Goal: Task Accomplishment & Management: Use online tool/utility

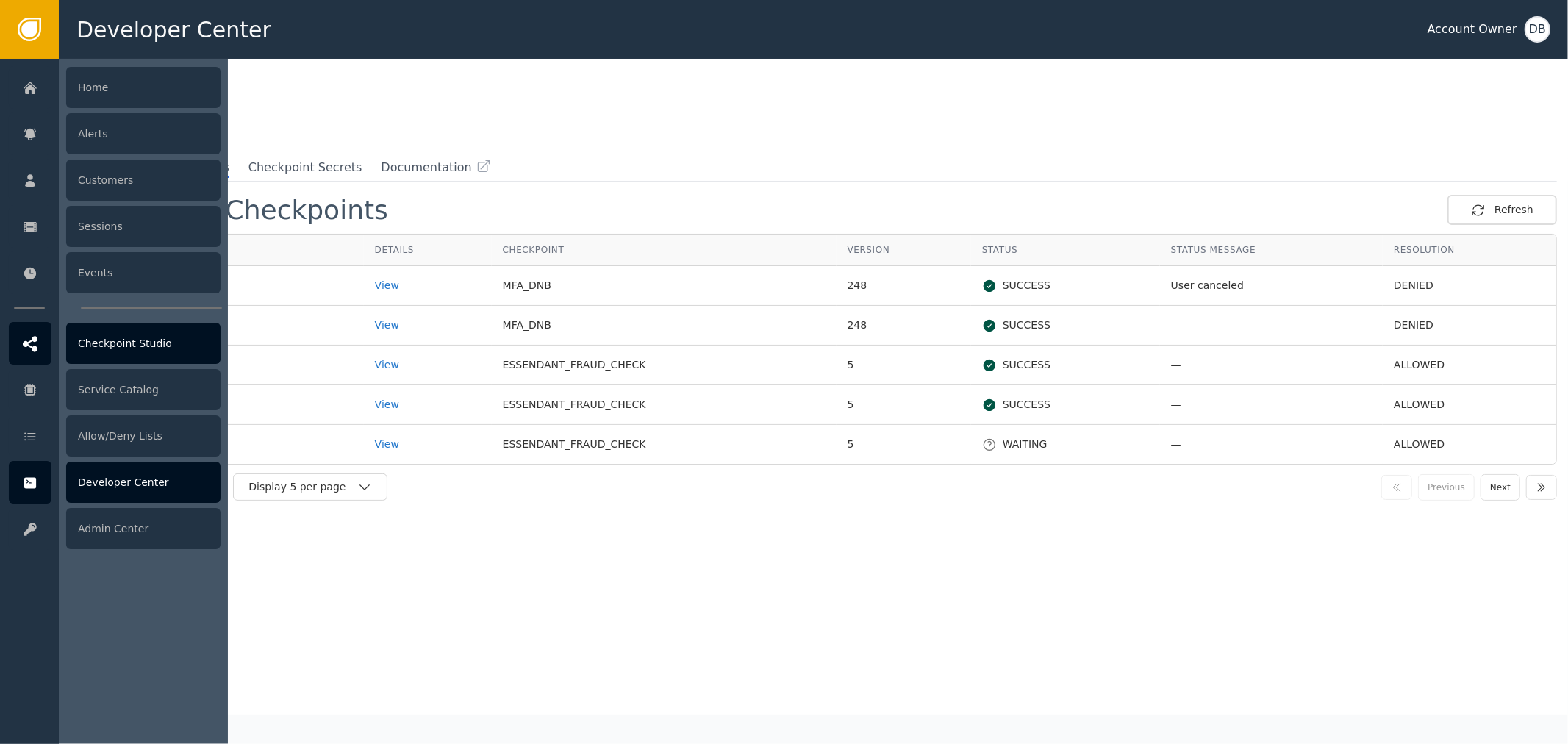
click at [105, 338] on div "Checkpoint Studio" at bounding box center [143, 344] width 154 height 41
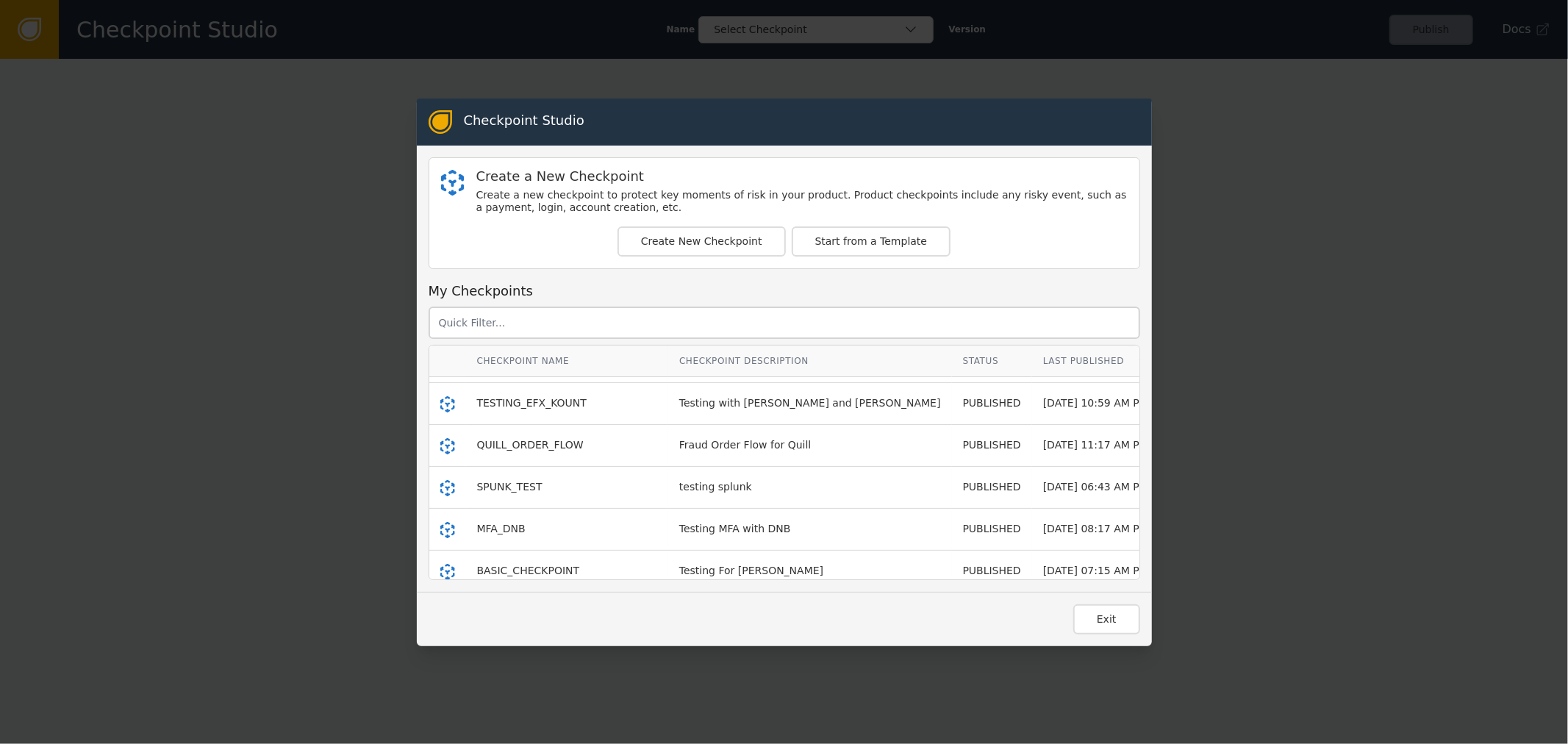
scroll to position [163, 0]
click at [514, 489] on div "MFA_DNB" at bounding box center [567, 486] width 180 height 16
click at [500, 489] on span "MFA_DNB" at bounding box center [501, 486] width 48 height 12
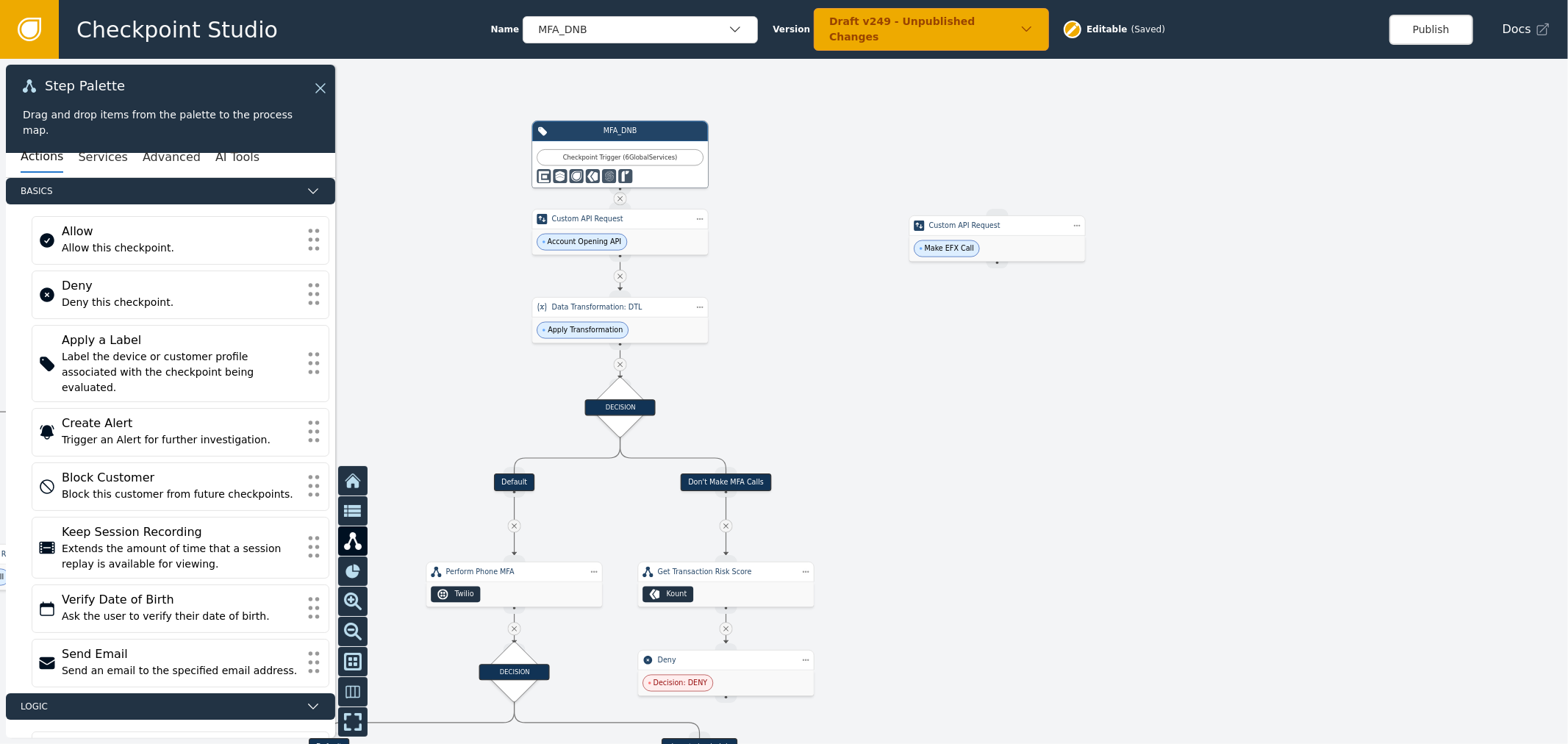
drag, startPoint x: 651, startPoint y: 370, endPoint x: 783, endPoint y: 310, distance: 145.0
click at [783, 310] on div at bounding box center [784, 401] width 1568 height 685
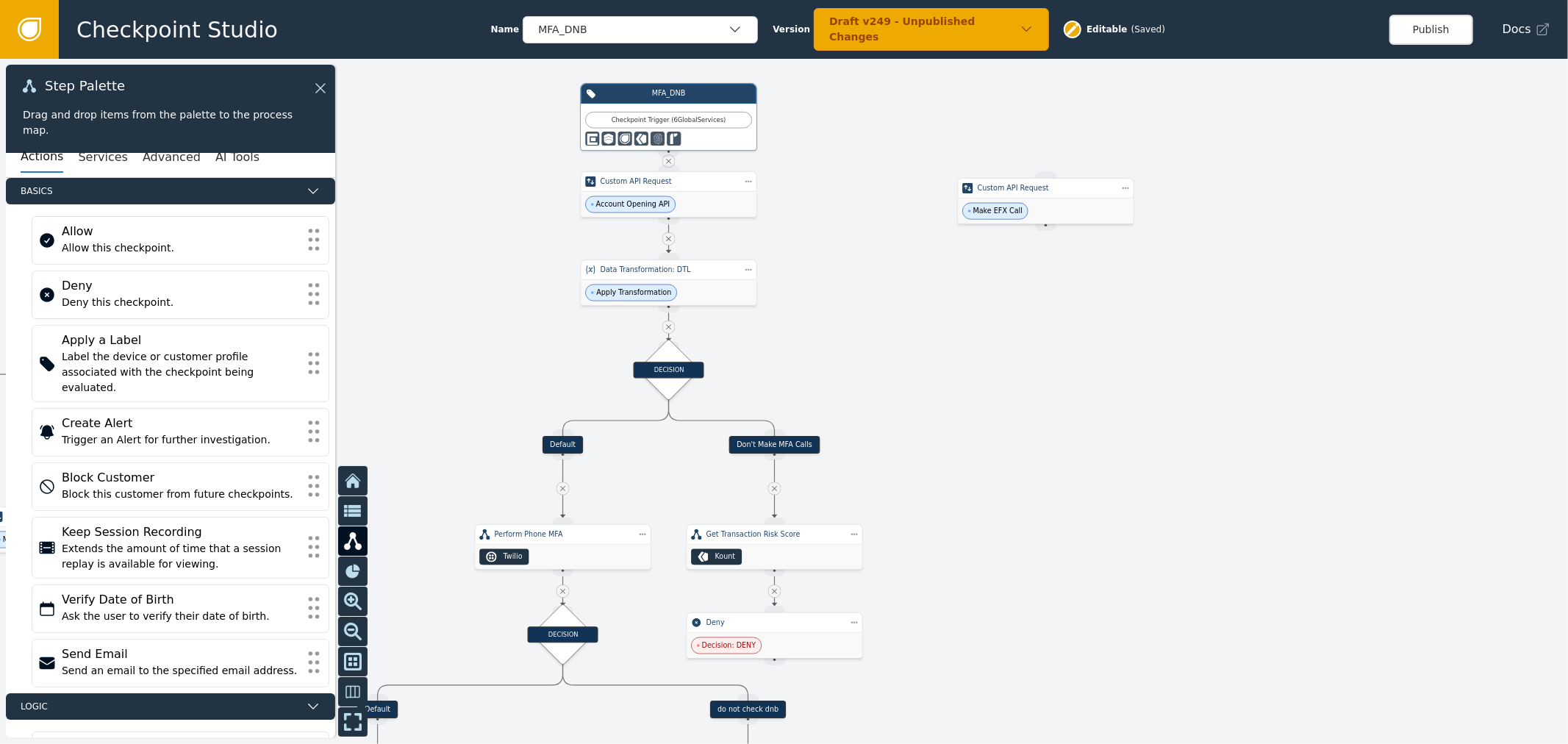
drag, startPoint x: 783, startPoint y: 310, endPoint x: 833, endPoint y: 262, distance: 69.3
click at [833, 262] on div at bounding box center [784, 401] width 1568 height 685
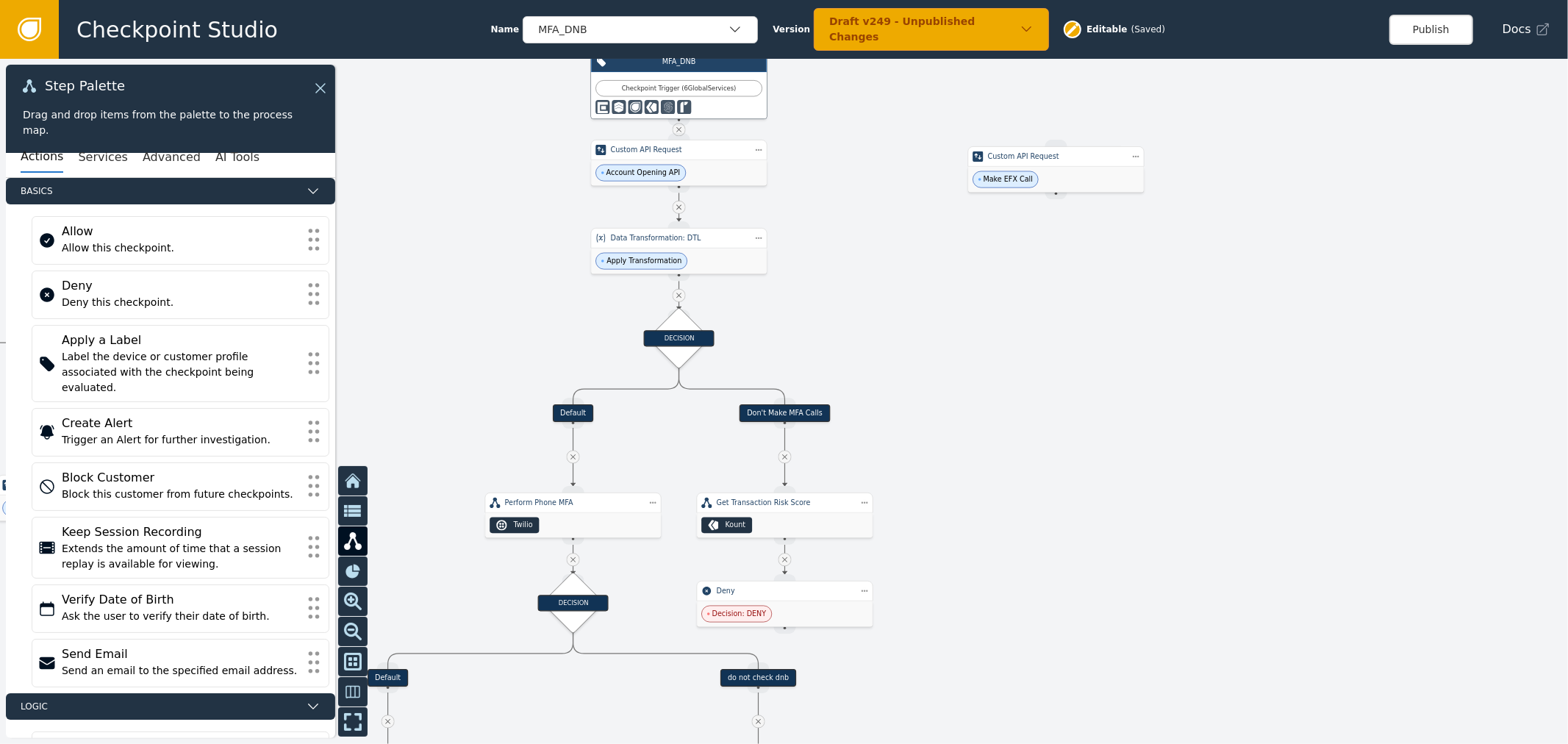
drag, startPoint x: 865, startPoint y: 393, endPoint x: 913, endPoint y: 141, distance: 256.5
click at [913, 141] on div at bounding box center [784, 401] width 1568 height 685
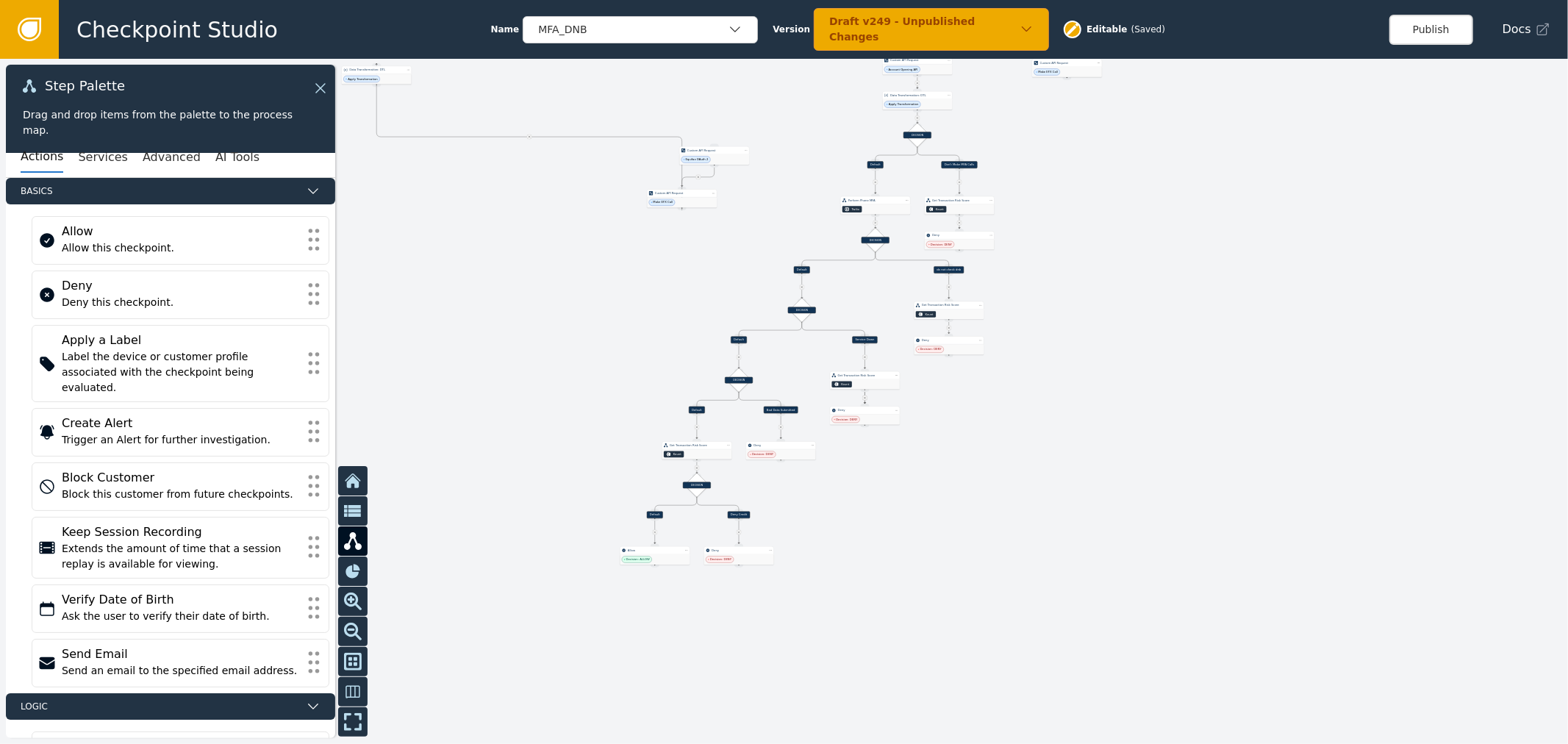
drag, startPoint x: 1042, startPoint y: 465, endPoint x: 1086, endPoint y: 313, distance: 158.2
click at [1086, 313] on div at bounding box center [784, 401] width 1568 height 685
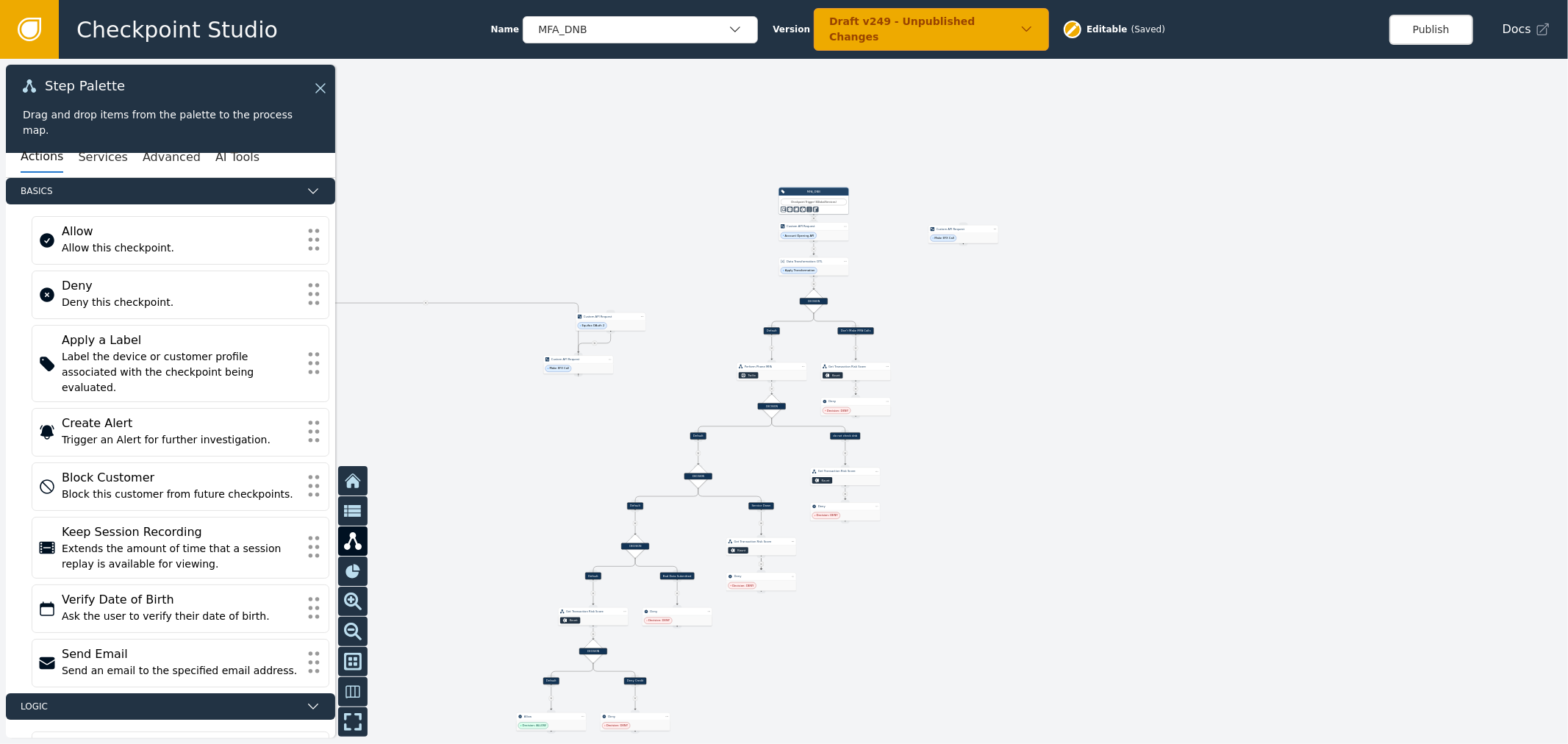
drag, startPoint x: 1055, startPoint y: 327, endPoint x: 1009, endPoint y: 392, distance: 79.6
click at [1009, 392] on div at bounding box center [784, 401] width 1568 height 685
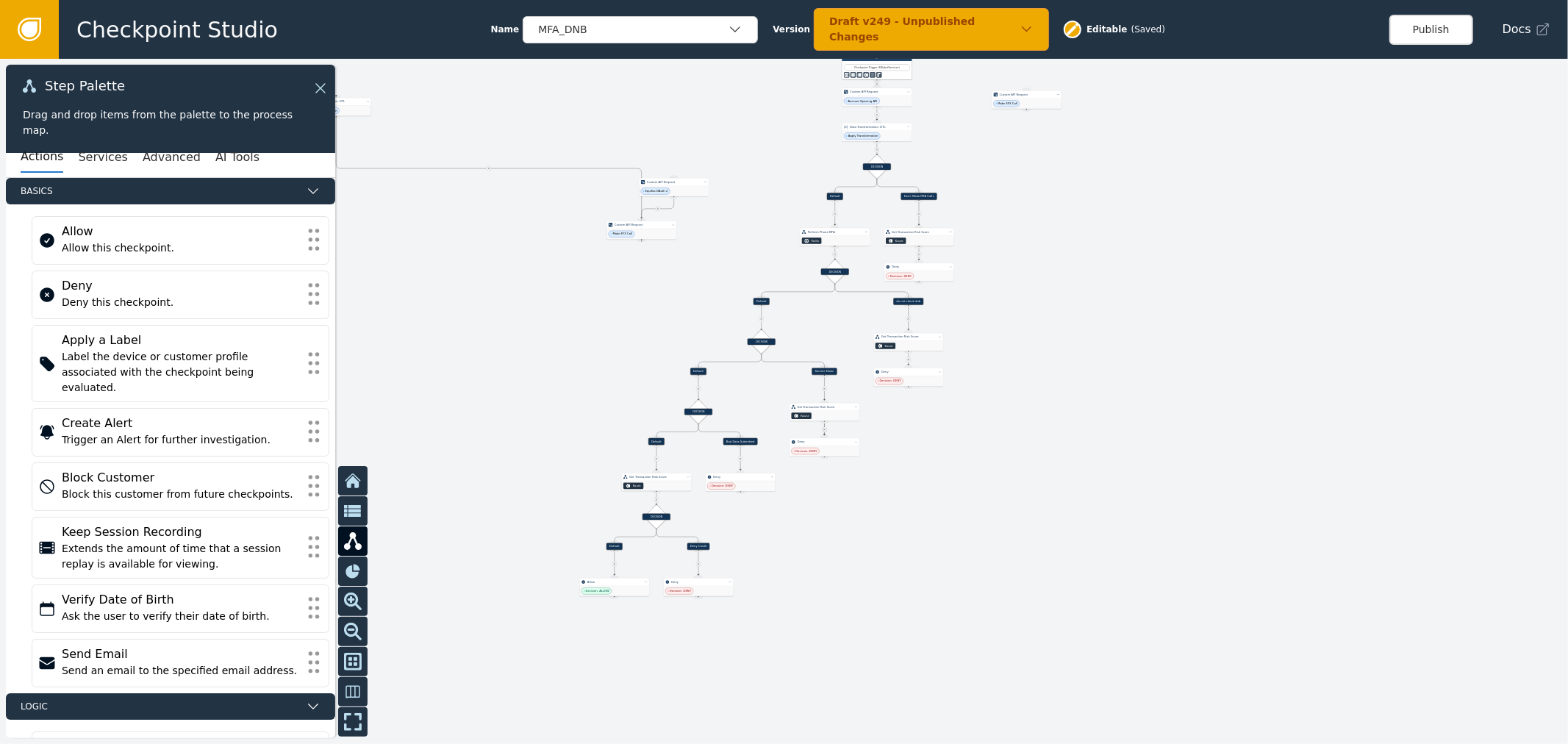
drag, startPoint x: 982, startPoint y: 543, endPoint x: 1048, endPoint y: 400, distance: 157.5
click at [1048, 400] on div at bounding box center [784, 401] width 1568 height 685
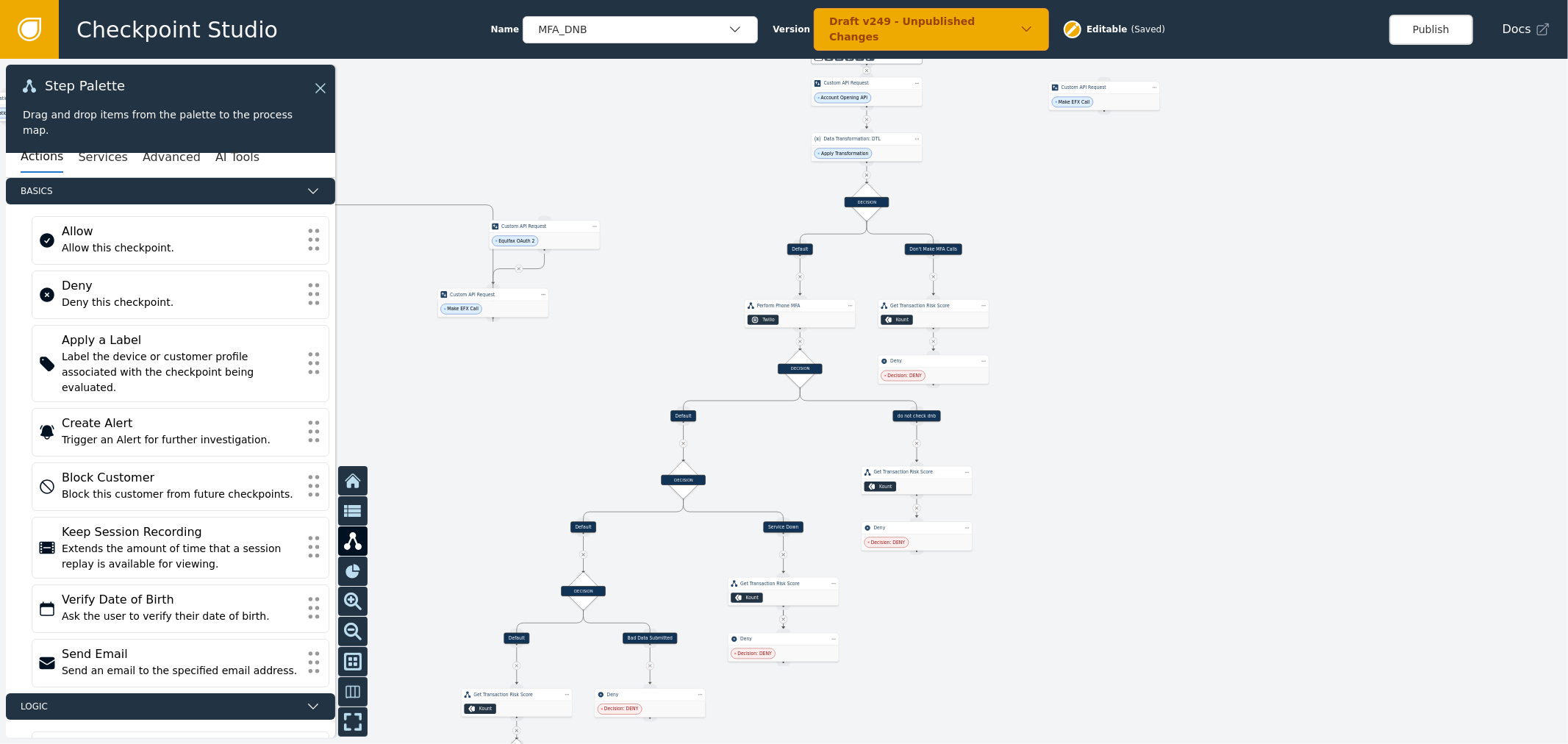
drag, startPoint x: 924, startPoint y: 245, endPoint x: 1009, endPoint y: 431, distance: 204.5
click at [1009, 431] on div at bounding box center [784, 401] width 1568 height 685
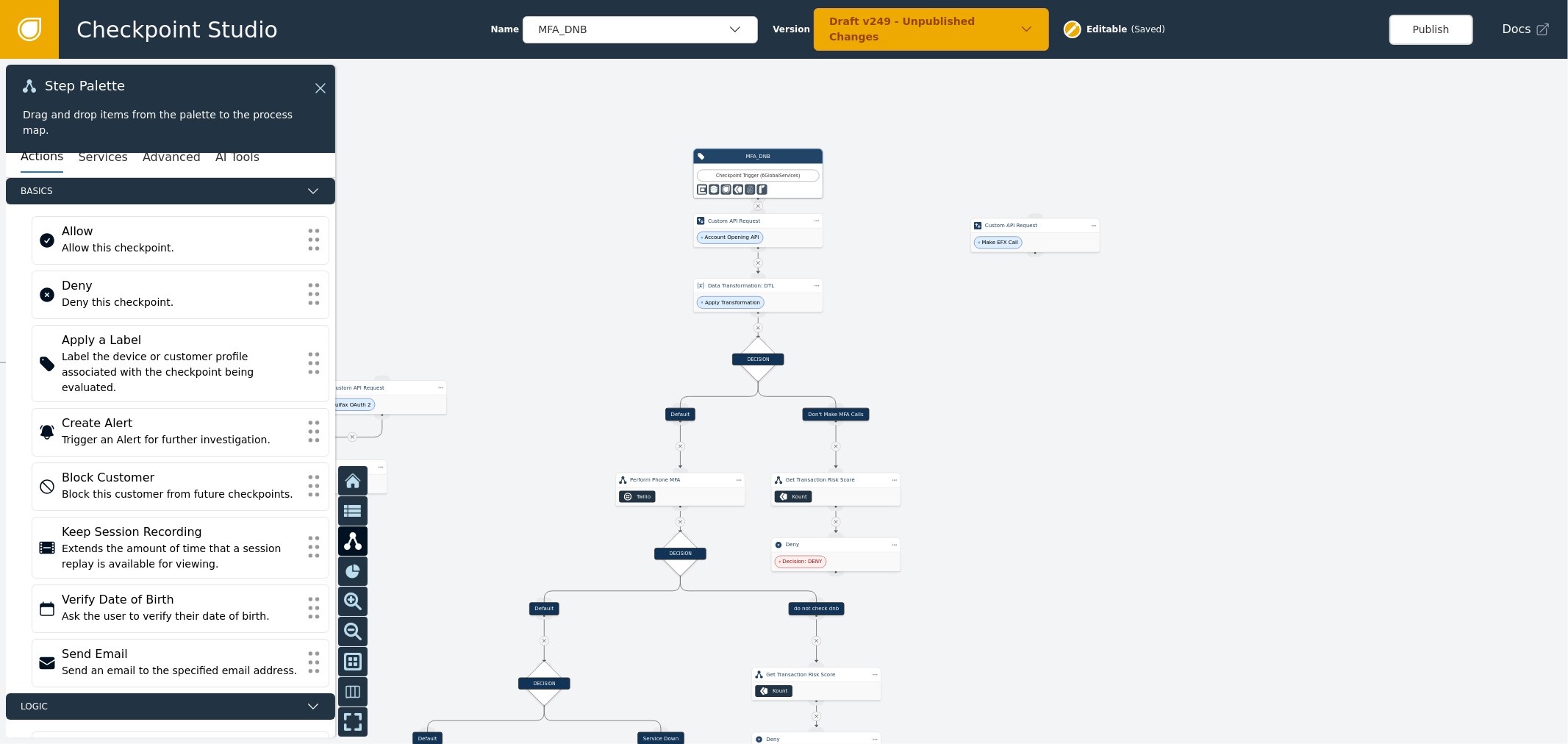
drag, startPoint x: 1078, startPoint y: 268, endPoint x: 995, endPoint y: 454, distance: 203.7
click at [995, 454] on div at bounding box center [784, 401] width 1568 height 685
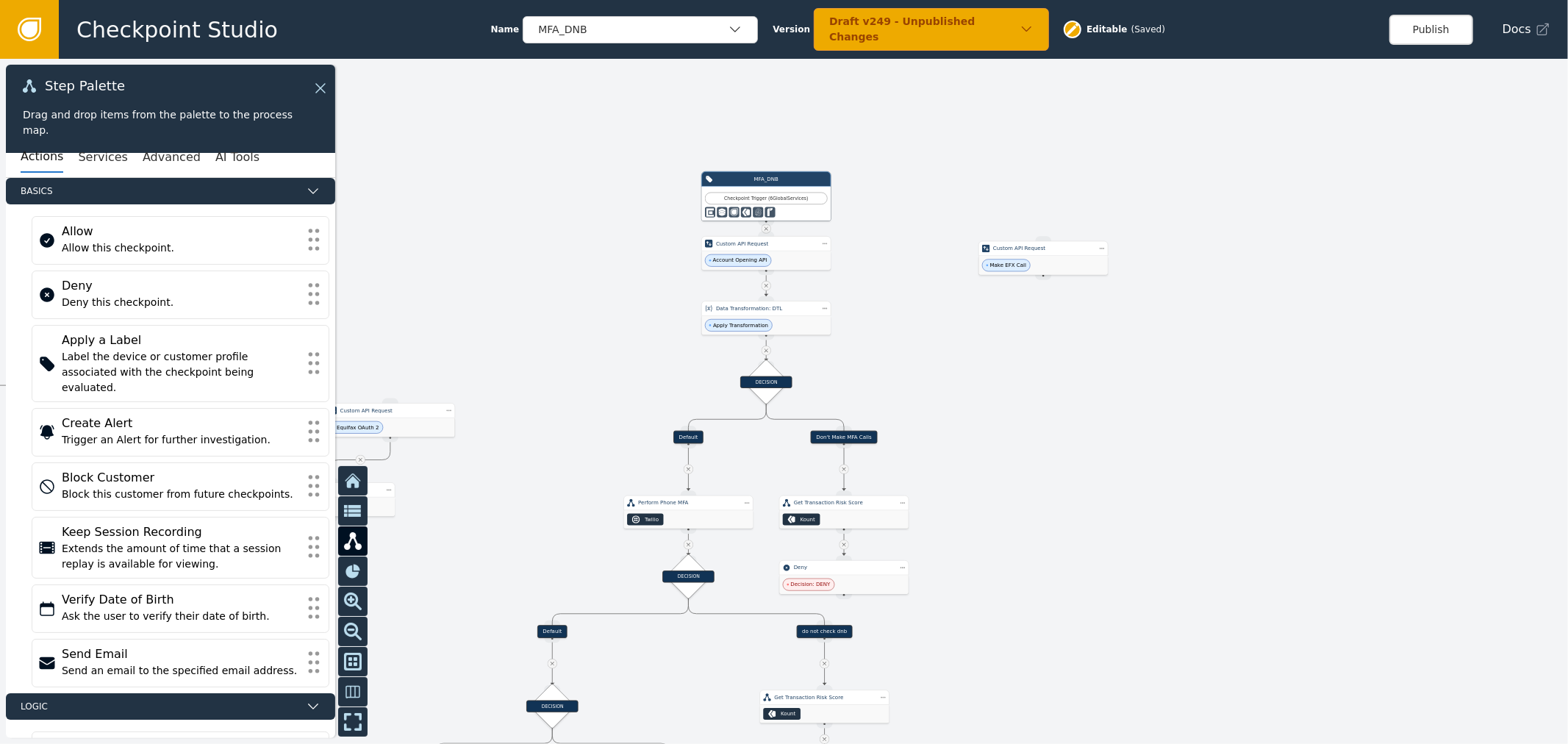
drag, startPoint x: 957, startPoint y: 538, endPoint x: 966, endPoint y: 560, distance: 23.8
click at [966, 560] on div at bounding box center [784, 401] width 1568 height 685
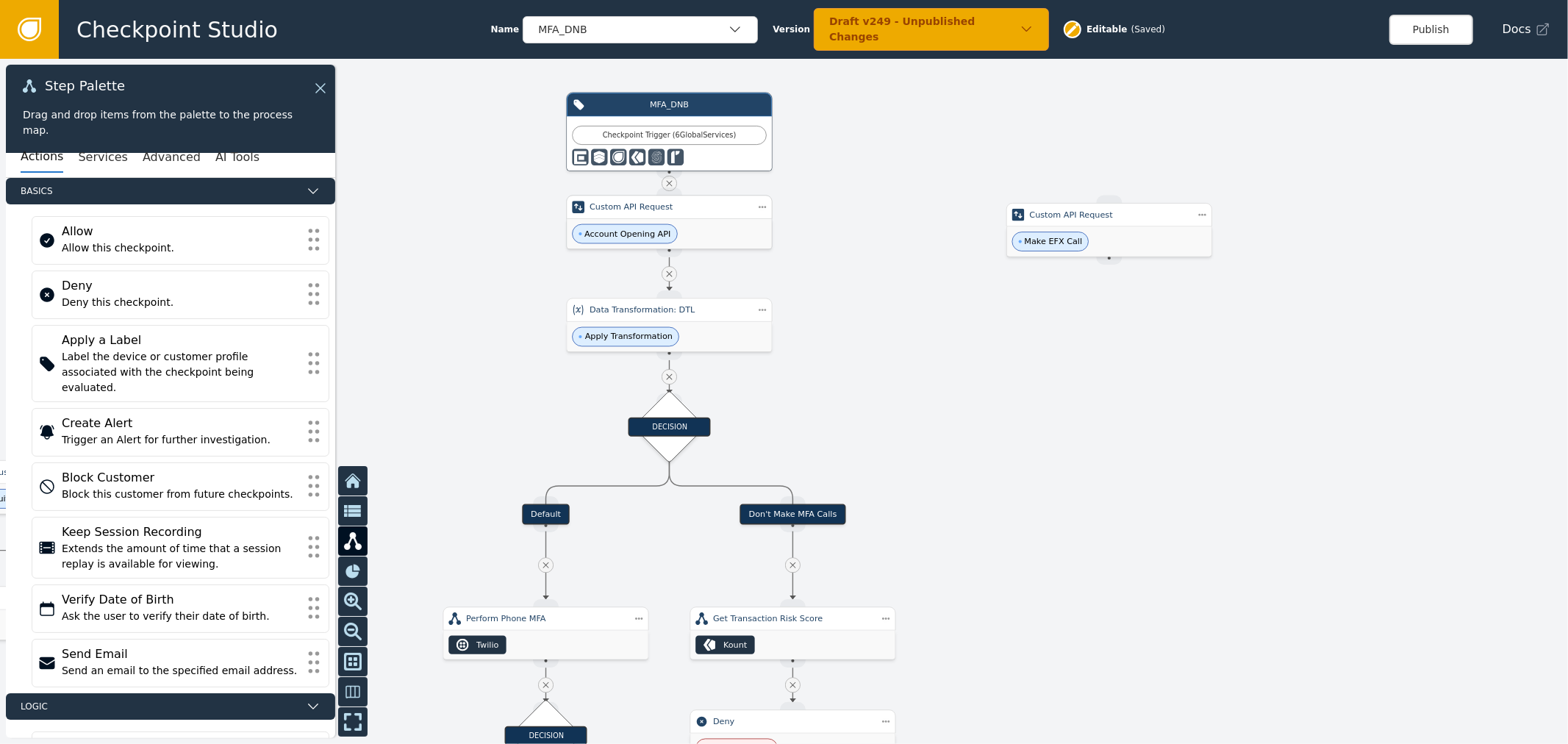
click at [589, 219] on div "Account Opening API" at bounding box center [670, 234] width 205 height 30
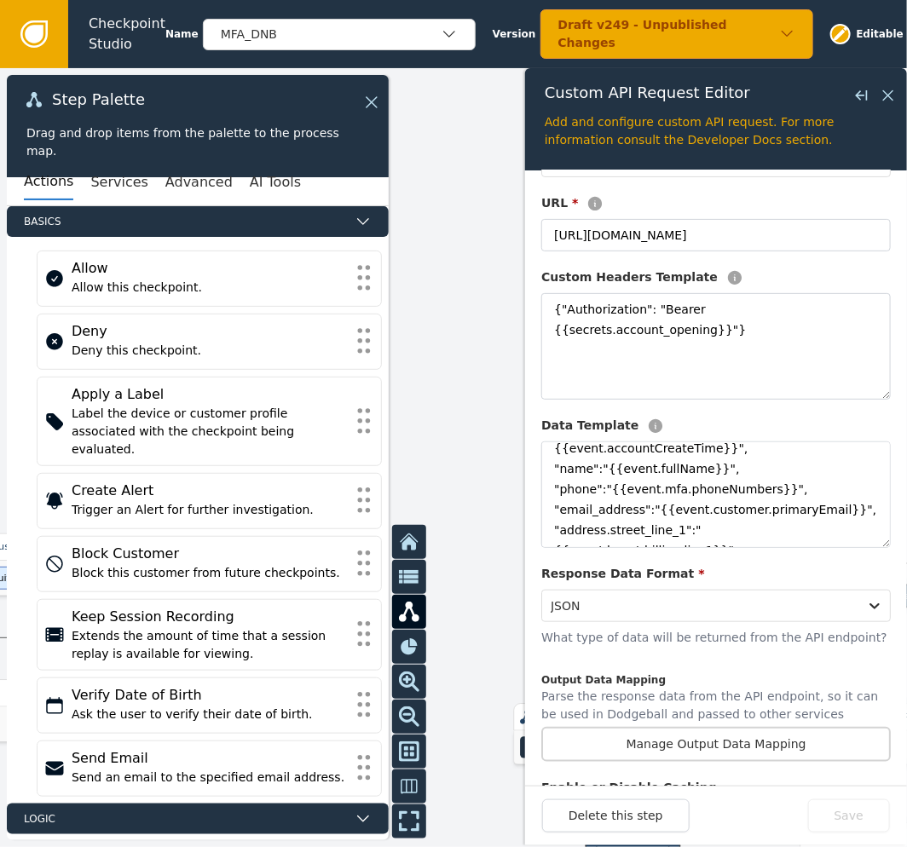
click at [445, 295] on div at bounding box center [453, 457] width 907 height 779
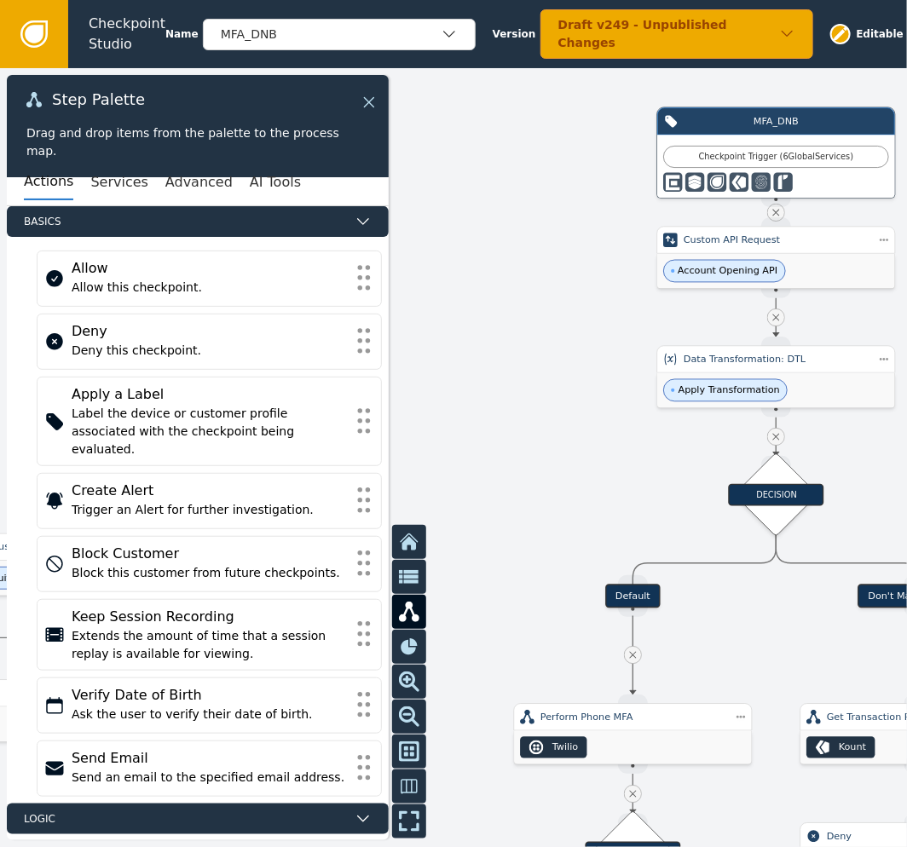
click at [370, 97] on icon at bounding box center [369, 102] width 19 height 19
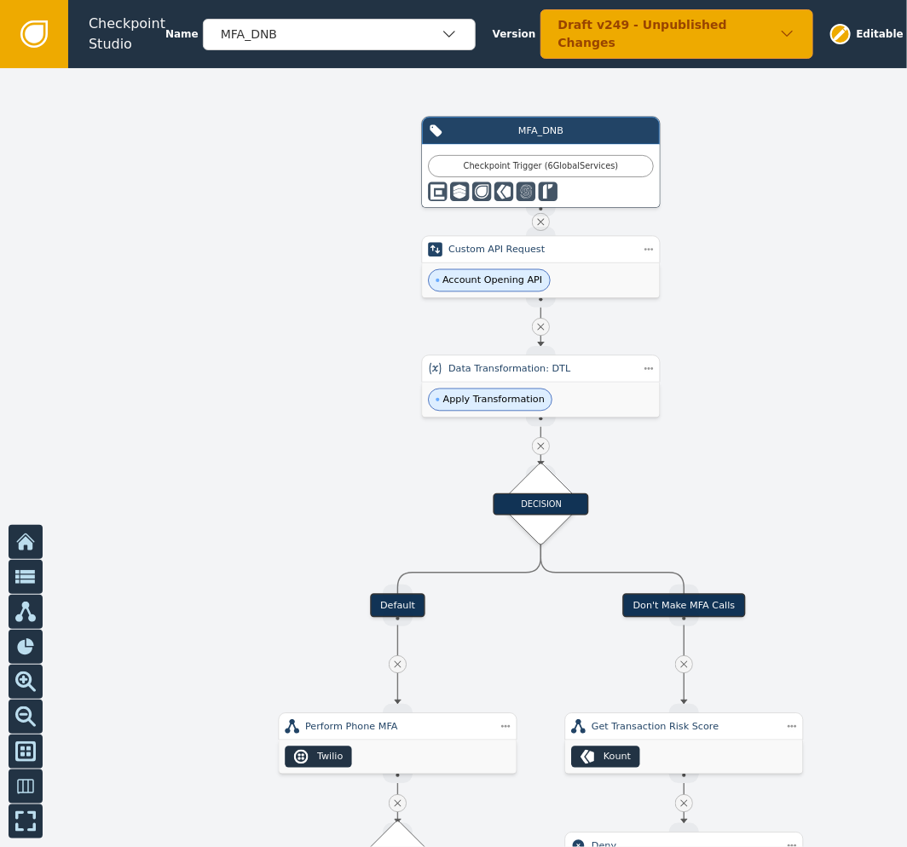
drag, startPoint x: 549, startPoint y: 256, endPoint x: 314, endPoint y: 265, distance: 235.4
click at [314, 265] on div at bounding box center [453, 457] width 907 height 779
click at [639, 266] on div "Account Opening API" at bounding box center [541, 280] width 238 height 35
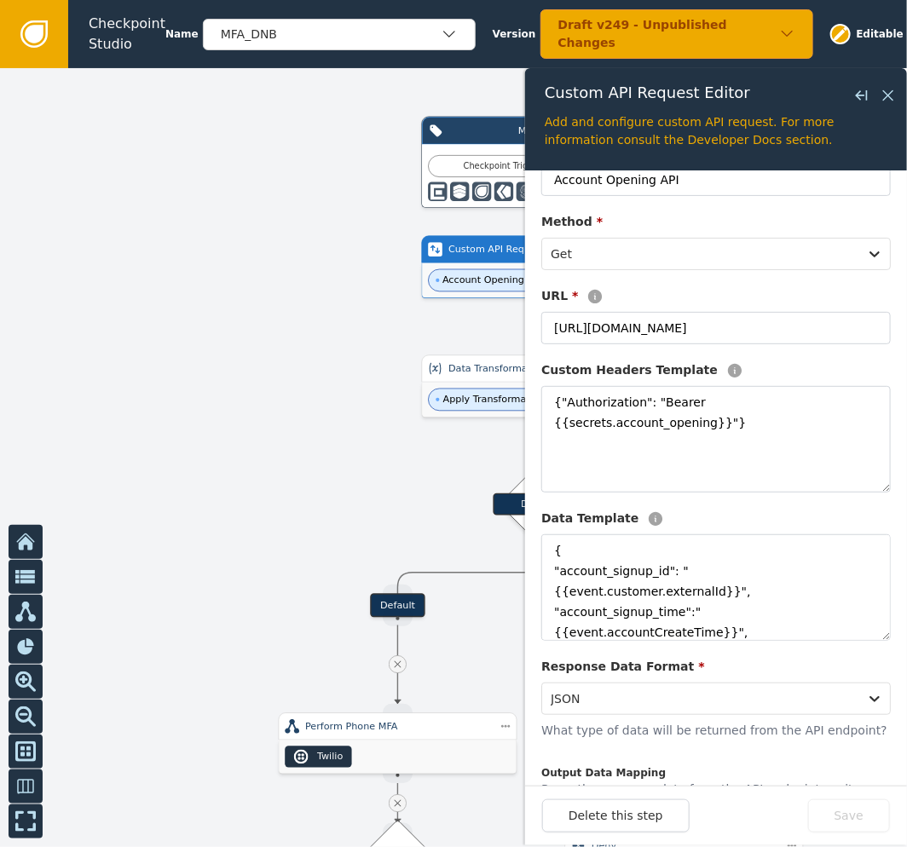
scroll to position [189, 0]
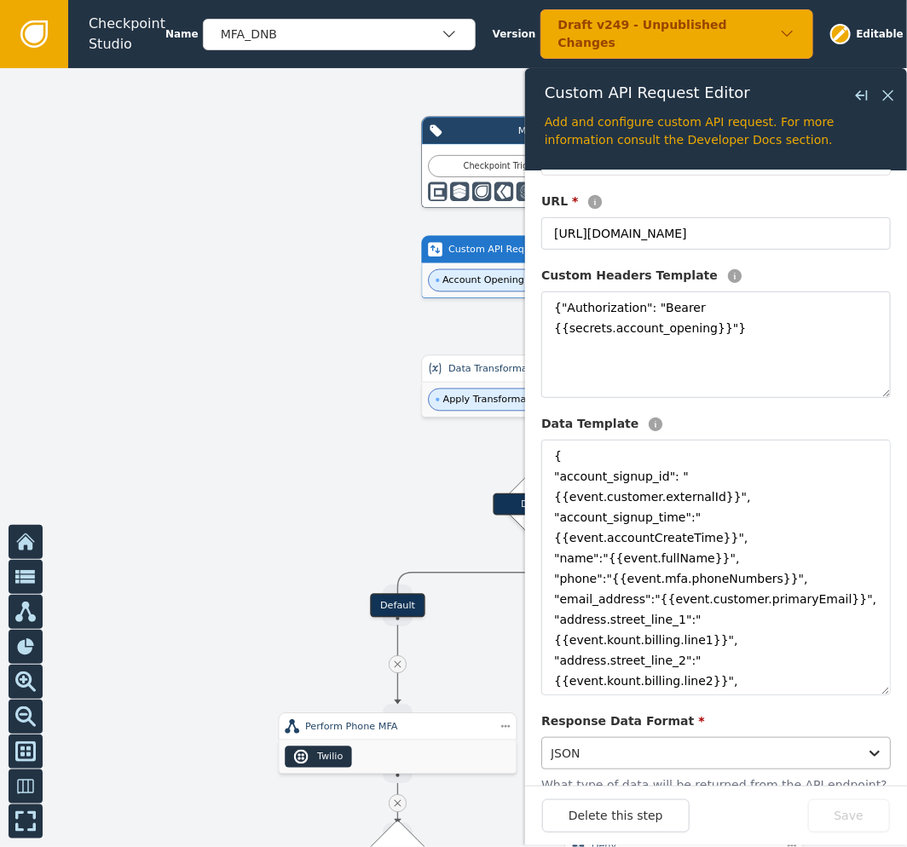
drag, startPoint x: 867, startPoint y: 539, endPoint x: 832, endPoint y: 751, distance: 215.2
click at [832, 751] on div "Configuration Description Account Opening API Method * Get URL * [URL][DOMAIN_N…" at bounding box center [715, 525] width 349 height 1037
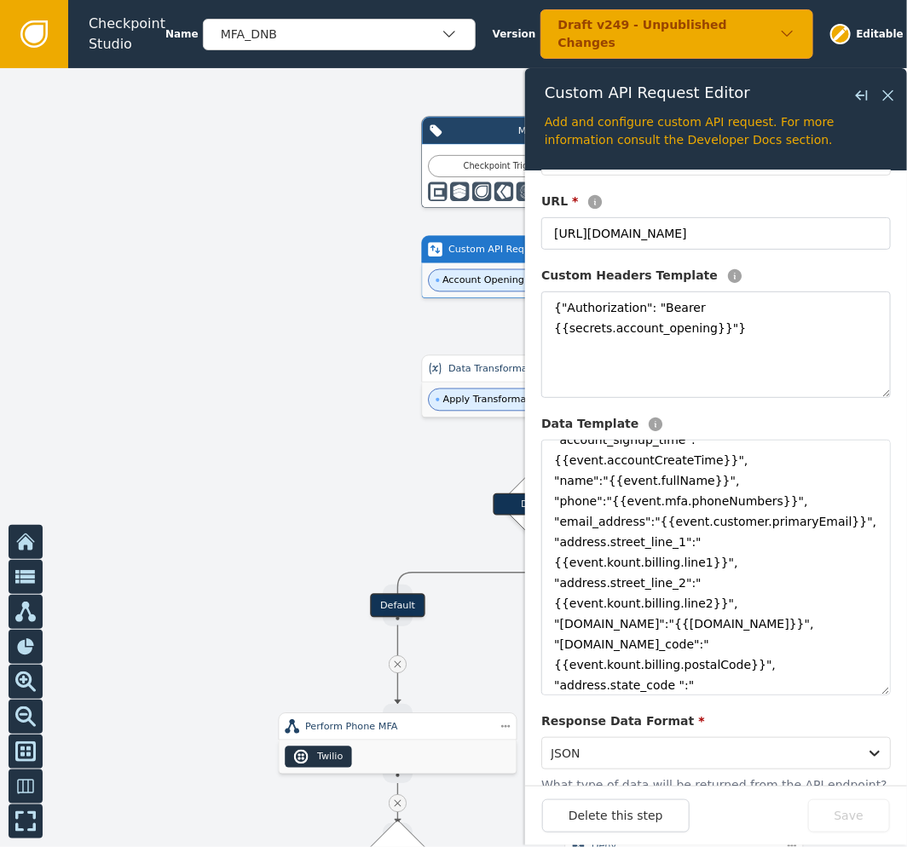
click at [876, 533] on form "Configuration Description Account Opening API Method * Get URL * [URL][DOMAIN_N…" at bounding box center [716, 477] width 382 height 615
drag, startPoint x: 858, startPoint y: 527, endPoint x: 858, endPoint y: 514, distance: 12.8
click at [858, 514] on textarea "{ "account_signup_id": "{{event.customer.externalId}}", "account_signup_time":"…" at bounding box center [715, 568] width 349 height 256
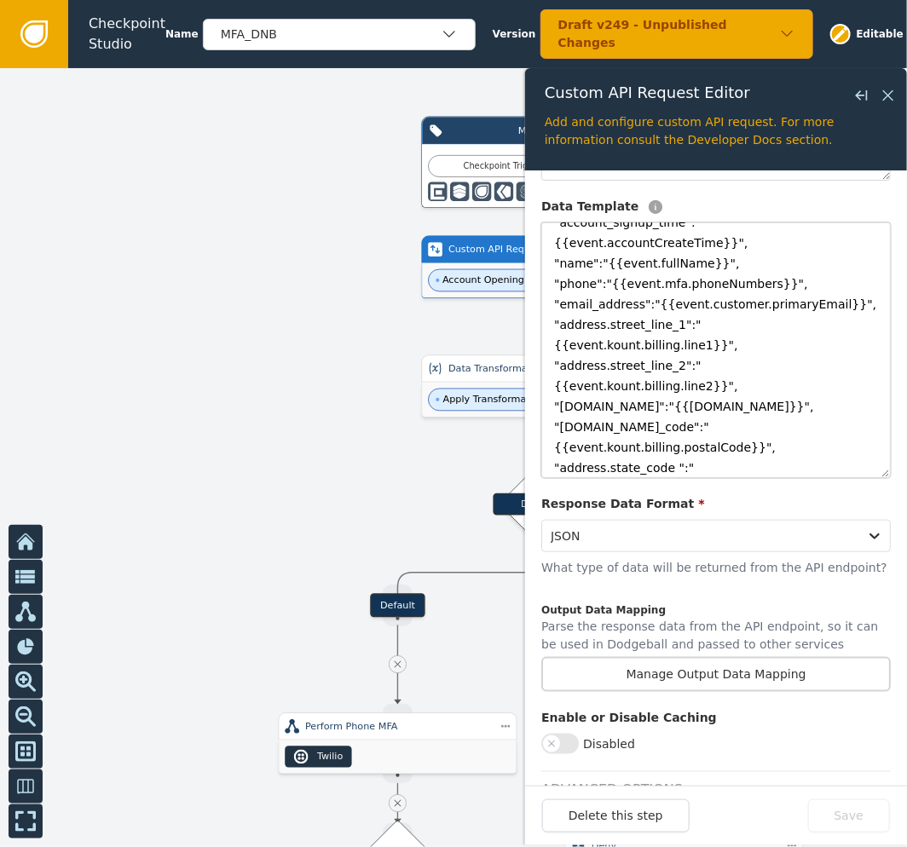
scroll to position [433, 0]
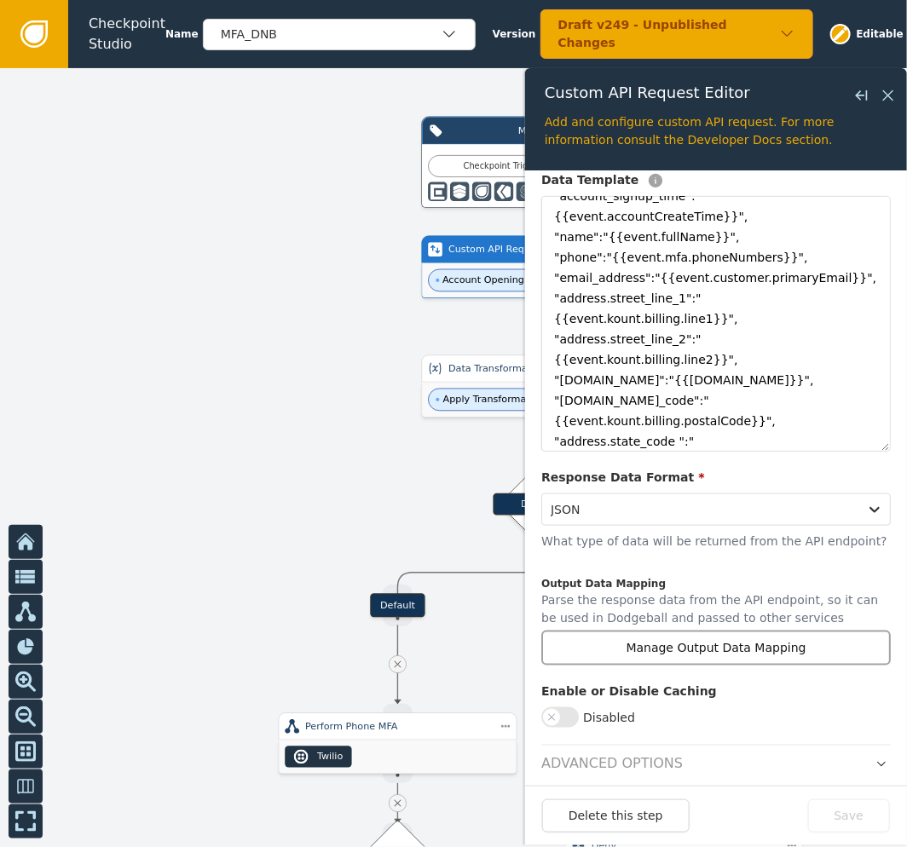
click at [714, 656] on button "Manage Output Data Mapping" at bounding box center [715, 648] width 349 height 35
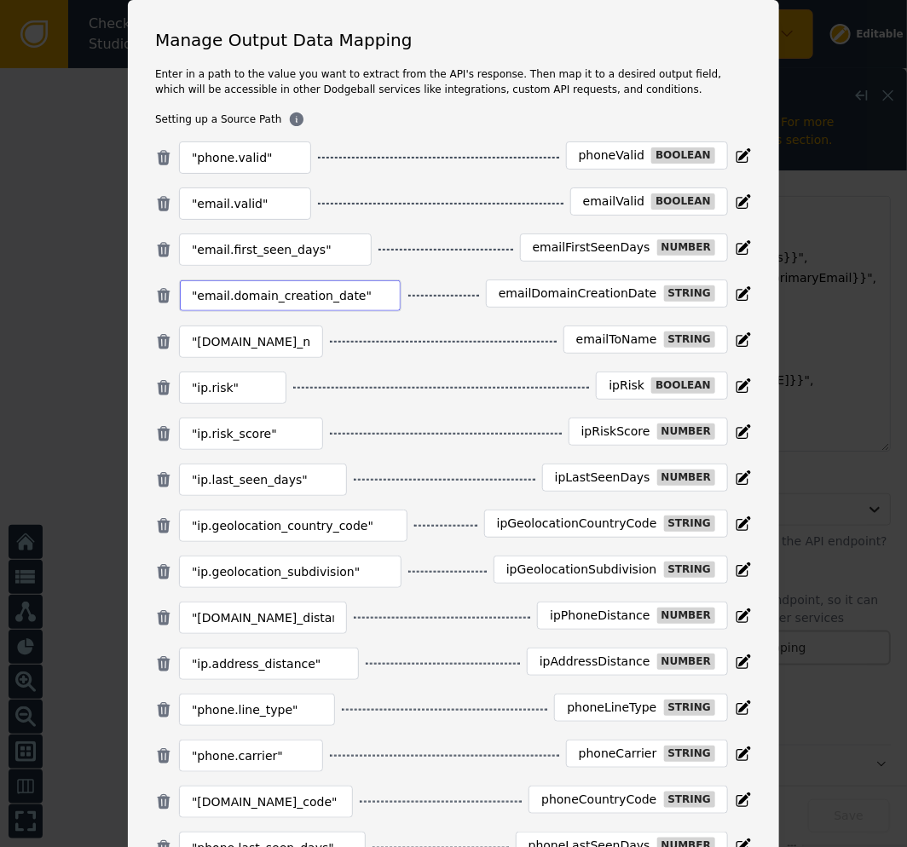
click at [251, 297] on input ""email.domain_creation_date"" at bounding box center [290, 295] width 197 height 20
click at [277, 351] on input ""[DOMAIN_NAME]_name"" at bounding box center [251, 341] width 118 height 20
click at [244, 403] on div ""ip.risk"" at bounding box center [232, 388] width 107 height 32
click at [254, 389] on input ""ip.risk"" at bounding box center [233, 387] width 82 height 20
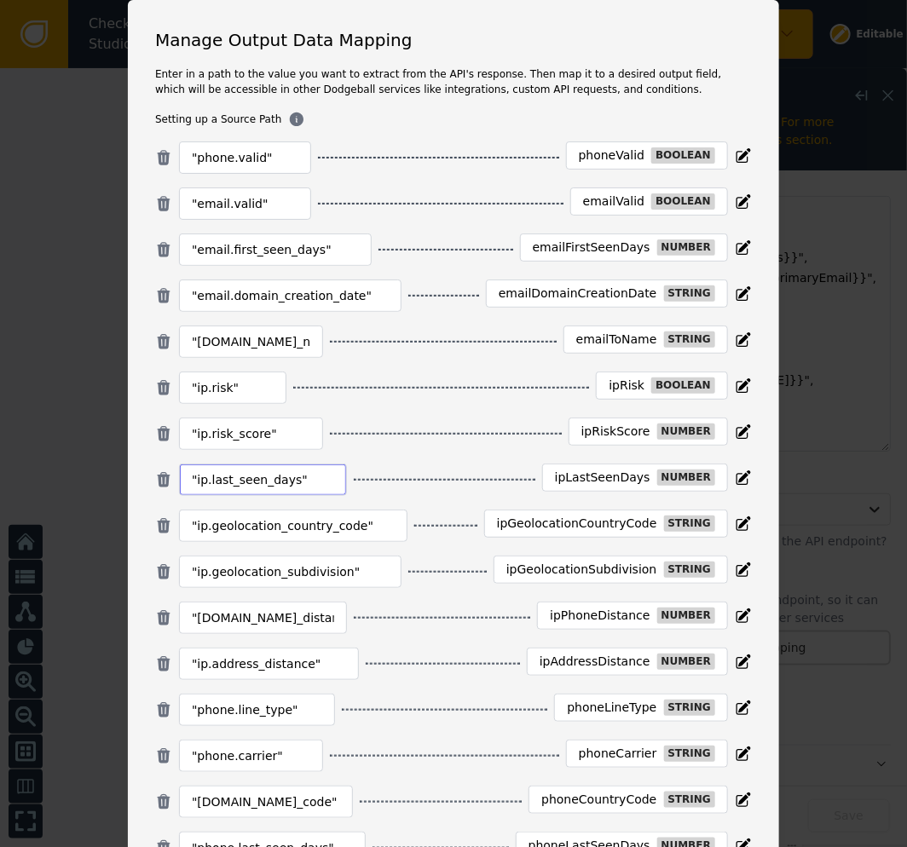
click at [284, 475] on input ""ip.last_seen_days"" at bounding box center [263, 479] width 142 height 20
click at [274, 439] on input ""ip.risk_score"" at bounding box center [251, 433] width 118 height 20
click at [313, 521] on input ""ip.geolocation_country_code"" at bounding box center [293, 526] width 203 height 20
click at [284, 608] on div ""[DOMAIN_NAME]_distance"" at bounding box center [263, 618] width 168 height 32
click at [301, 613] on input ""[DOMAIN_NAME]_distance"" at bounding box center [263, 618] width 142 height 20
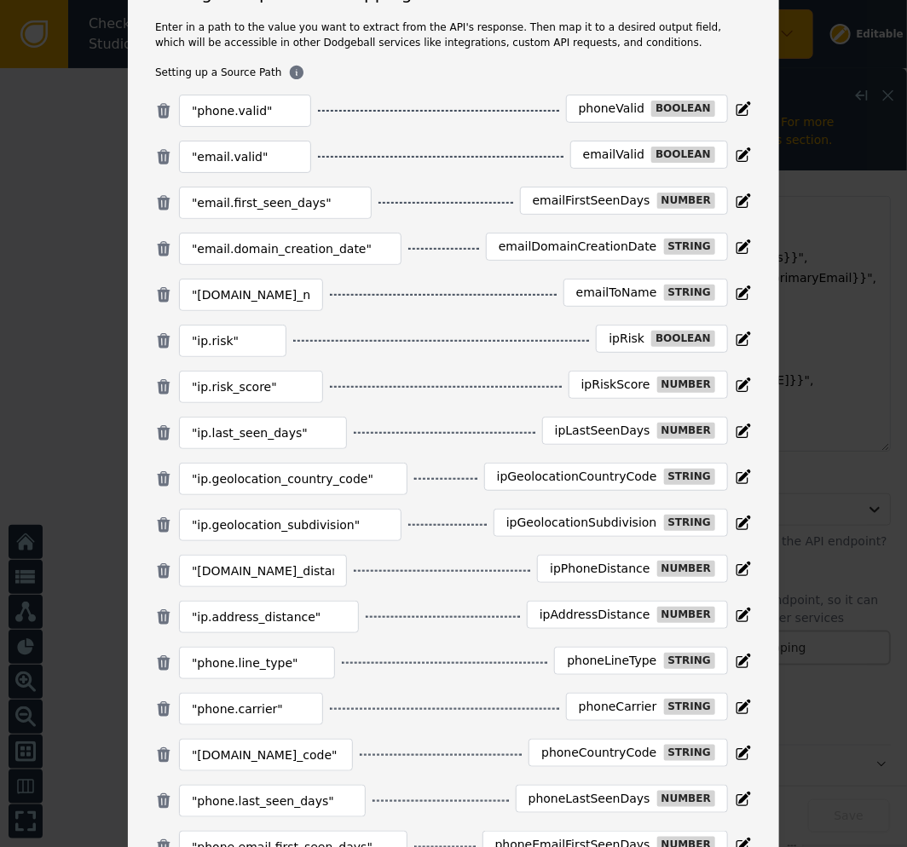
scroll to position [95, 0]
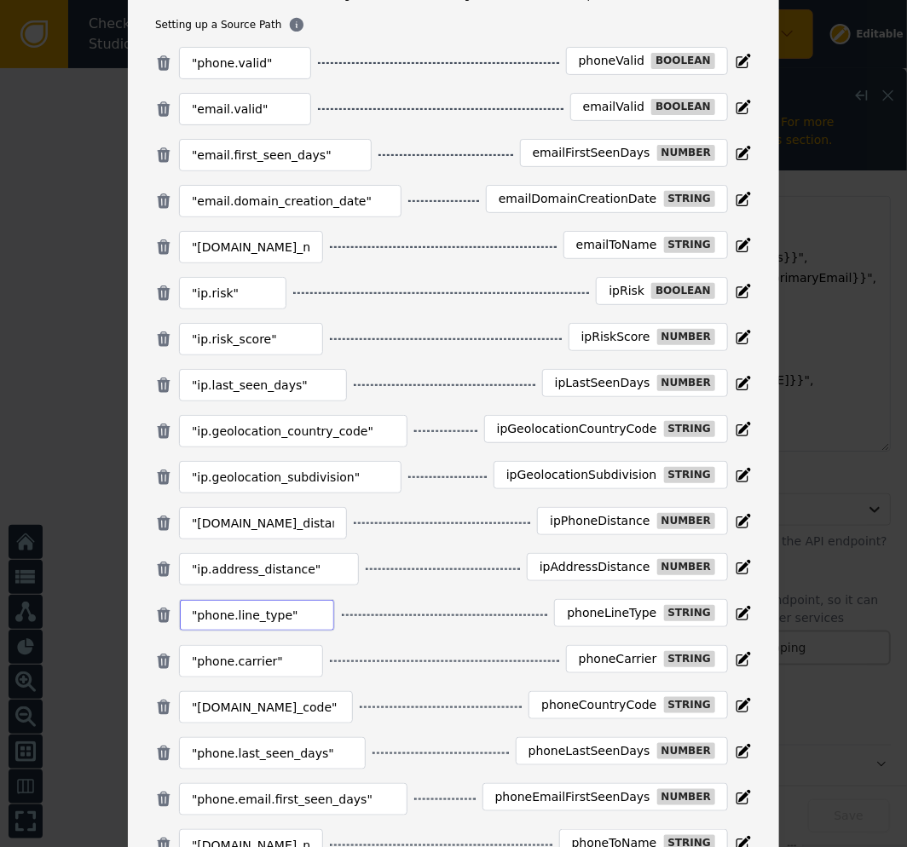
click at [257, 625] on input ""phone.line_type"" at bounding box center [257, 615] width 130 height 20
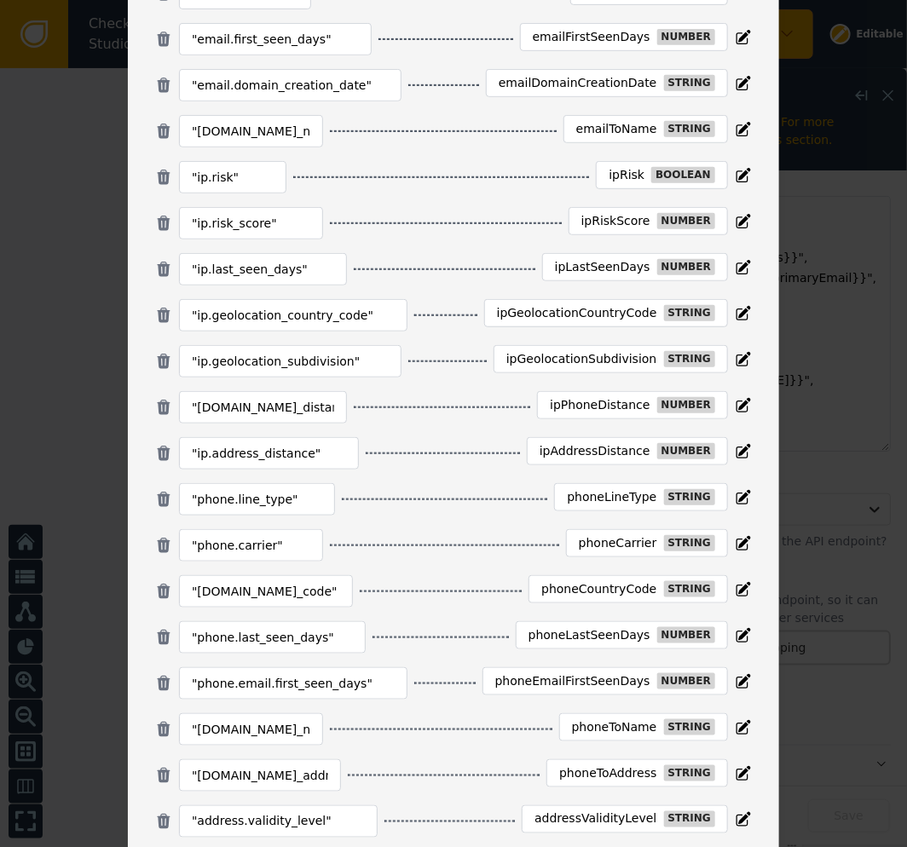
scroll to position [284, 0]
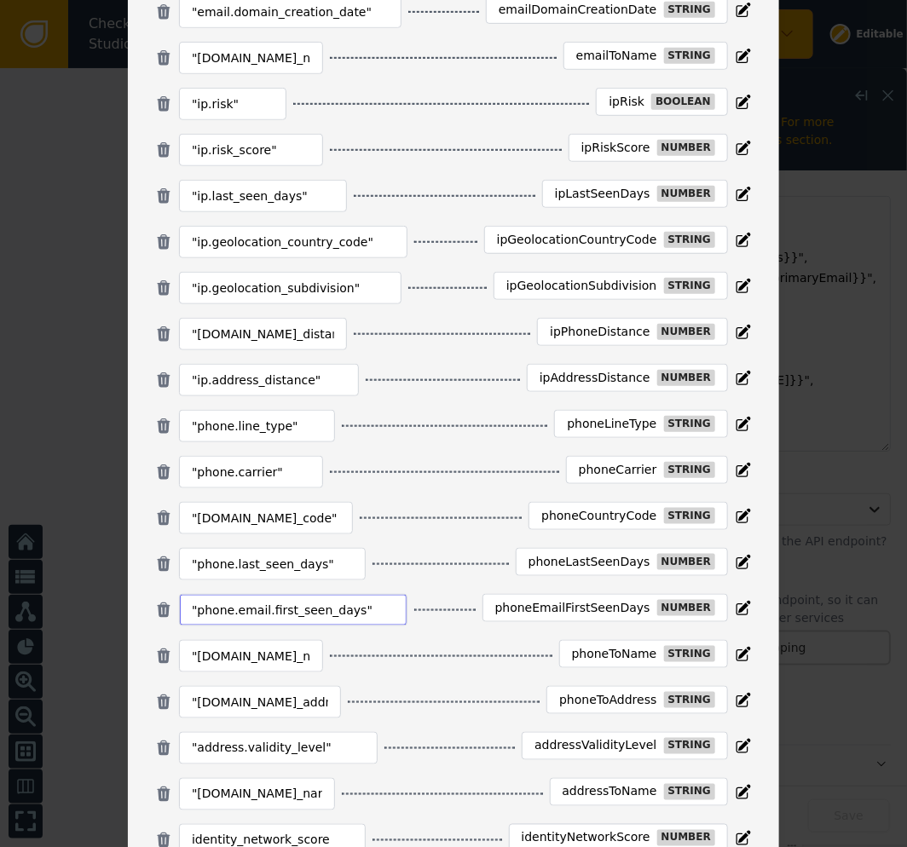
click at [322, 615] on input ""phone.email.first_seen_days"" at bounding box center [293, 610] width 203 height 20
click at [309, 566] on input ""phone.last_seen_days"" at bounding box center [272, 564] width 161 height 20
click at [270, 666] on input ""[DOMAIN_NAME]_name"" at bounding box center [251, 656] width 118 height 20
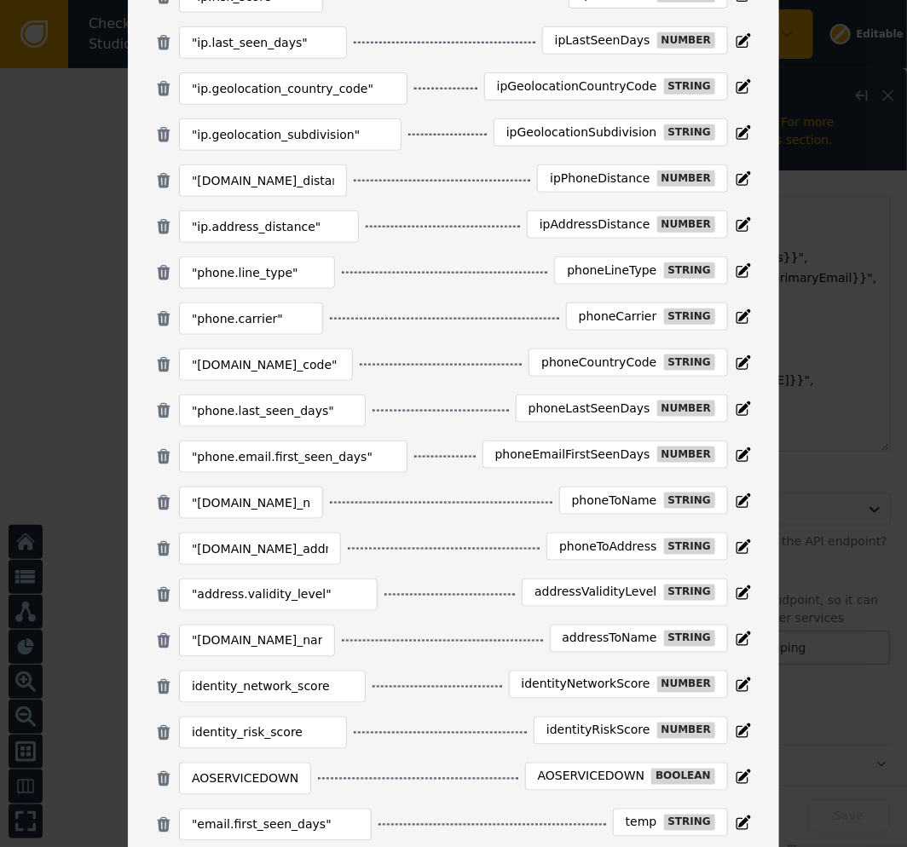
scroll to position [473, 0]
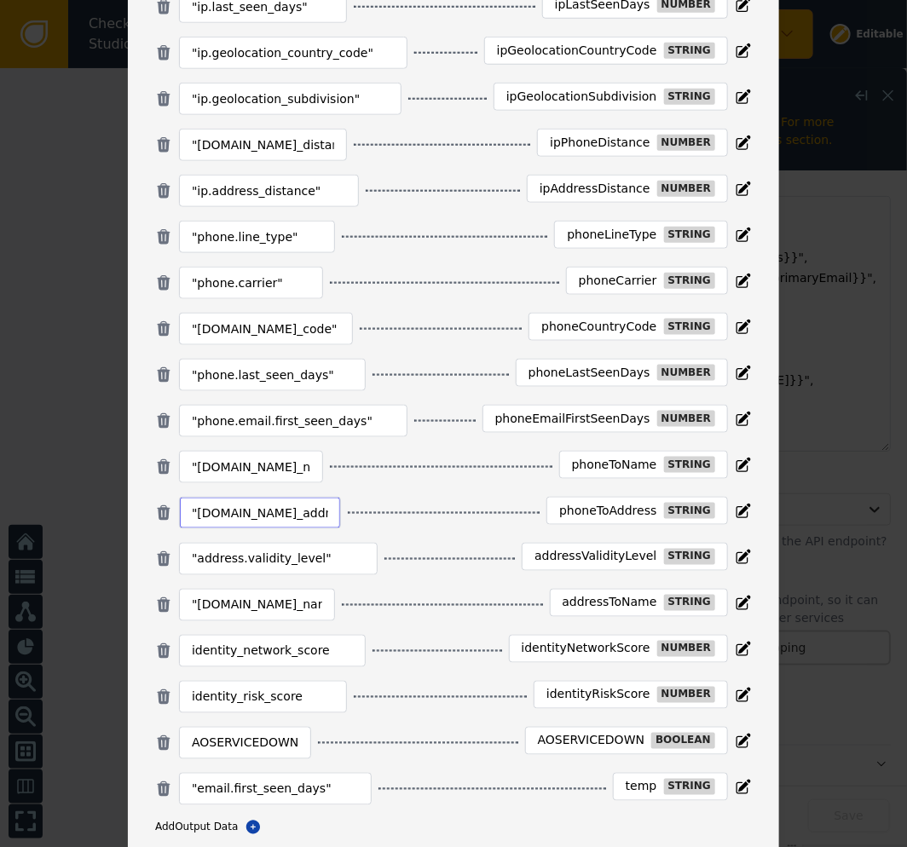
drag, startPoint x: 271, startPoint y: 508, endPoint x: 279, endPoint y: 525, distance: 18.7
click at [271, 508] on input ""[DOMAIN_NAME]_address"" at bounding box center [260, 513] width 136 height 20
click at [300, 559] on input ""address.validity_level"" at bounding box center [278, 559] width 173 height 20
click at [244, 602] on input ""[DOMAIN_NAME]_name"" at bounding box center [257, 605] width 130 height 20
click at [283, 597] on input ""[DOMAIN_NAME]_name"" at bounding box center [257, 605] width 130 height 20
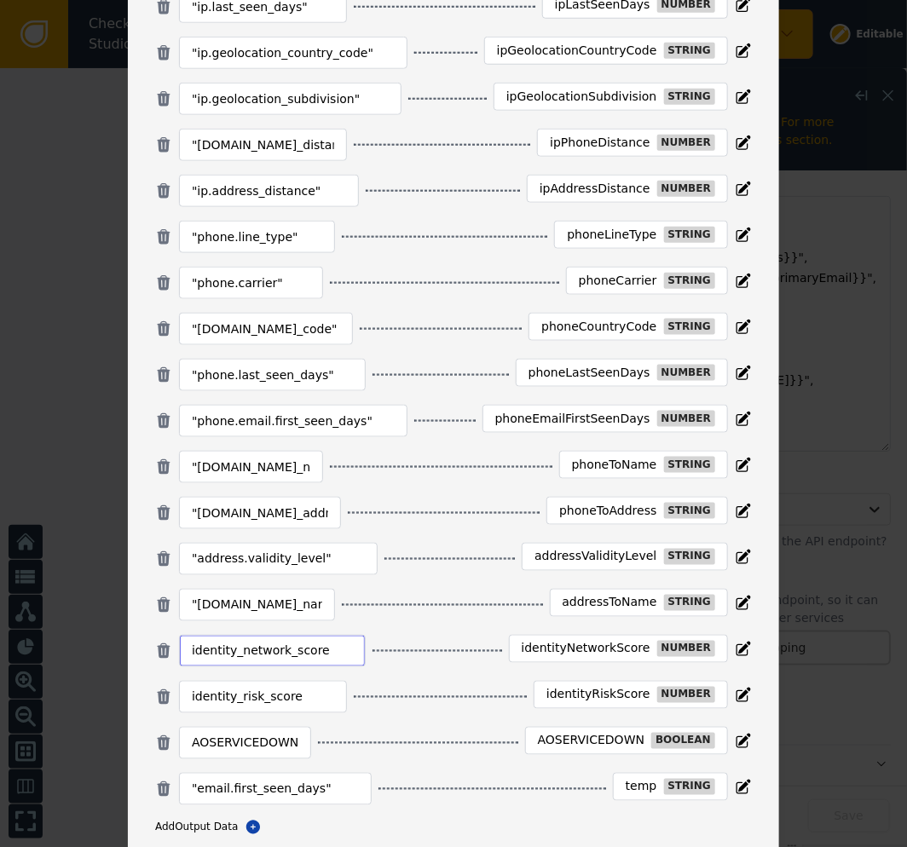
click at [285, 653] on input "identity_network_score" at bounding box center [272, 651] width 161 height 20
drag, startPoint x: 279, startPoint y: 700, endPoint x: 382, endPoint y: 646, distance: 115.5
click at [279, 700] on input "identity_risk_score" at bounding box center [263, 697] width 142 height 20
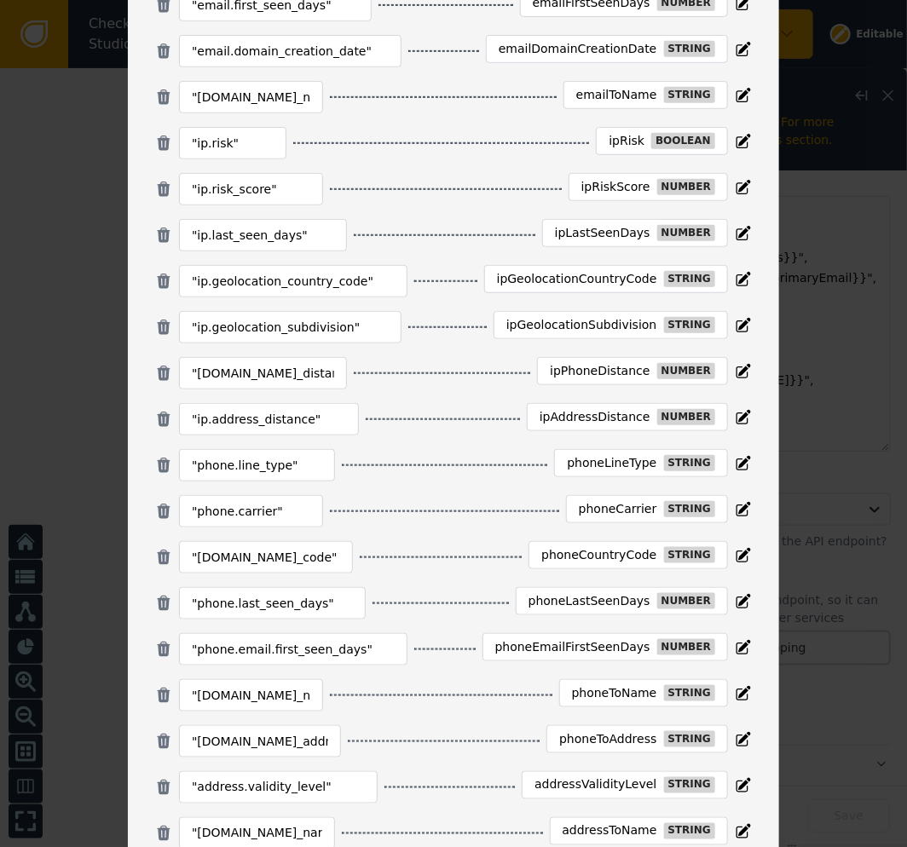
scroll to position [284, 0]
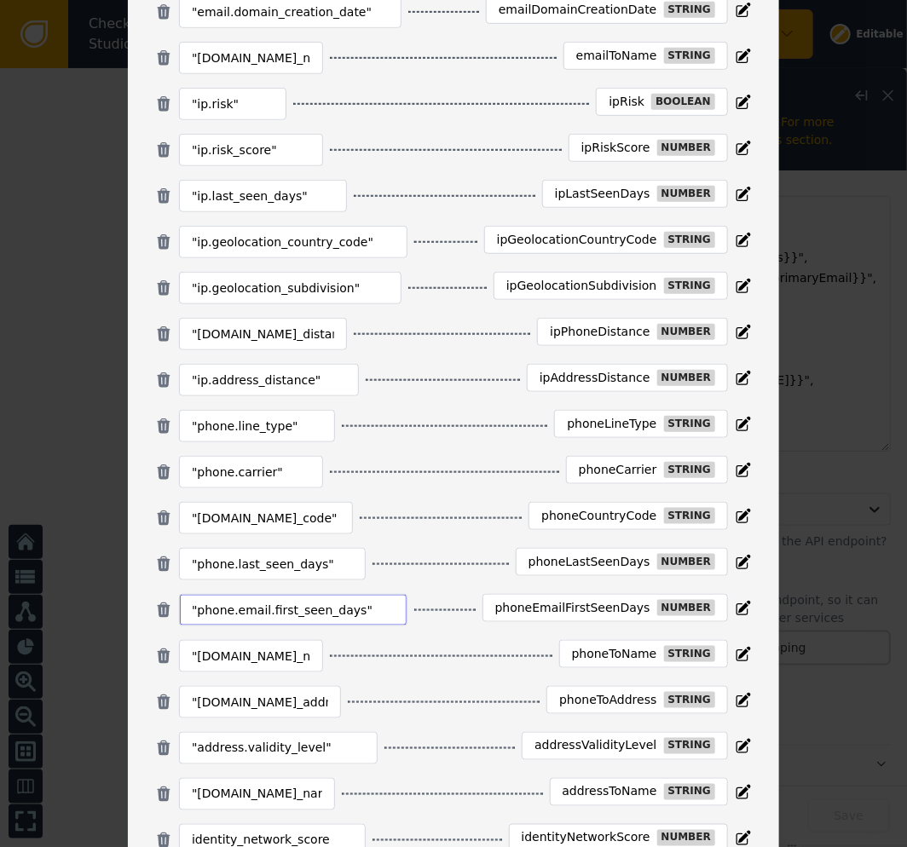
drag, startPoint x: 291, startPoint y: 607, endPoint x: 379, endPoint y: 578, distance: 92.4
click at [291, 607] on input ""phone.email.first_seen_days"" at bounding box center [293, 610] width 203 height 20
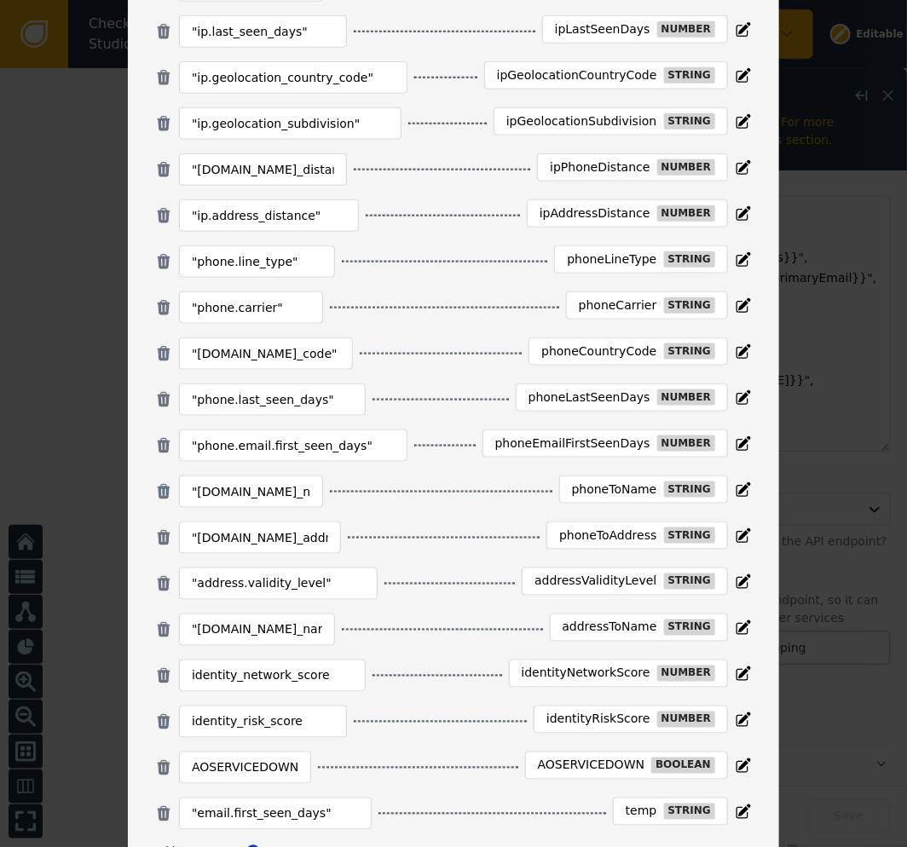
scroll to position [539, 0]
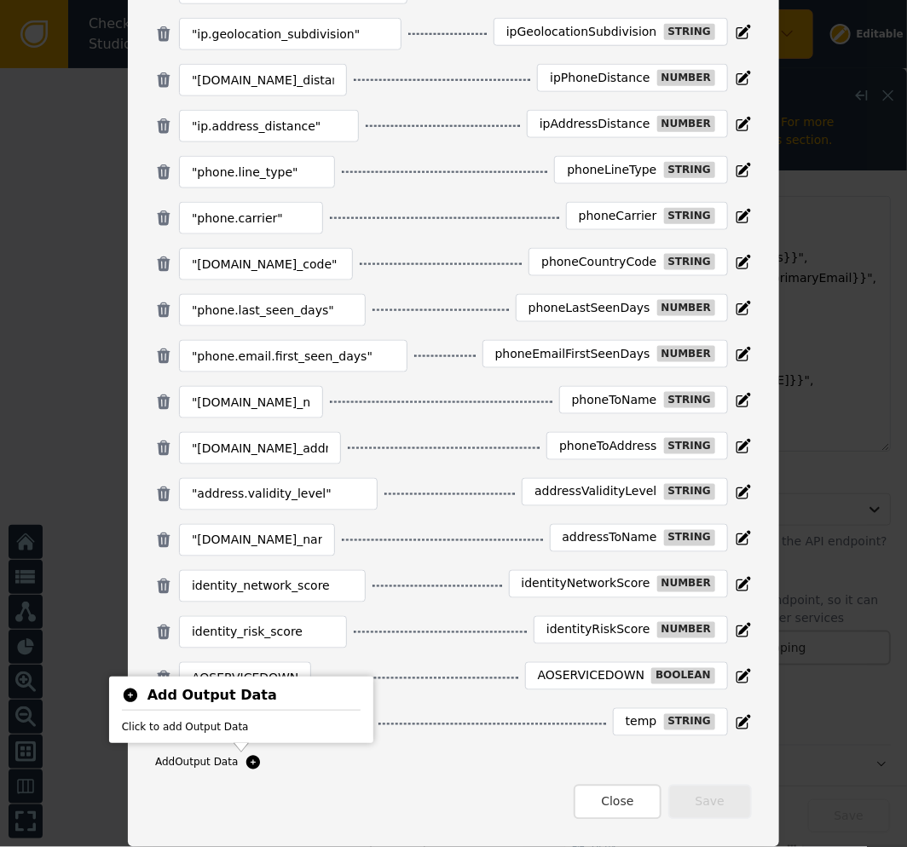
click at [246, 763] on icon at bounding box center [253, 763] width 14 height 14
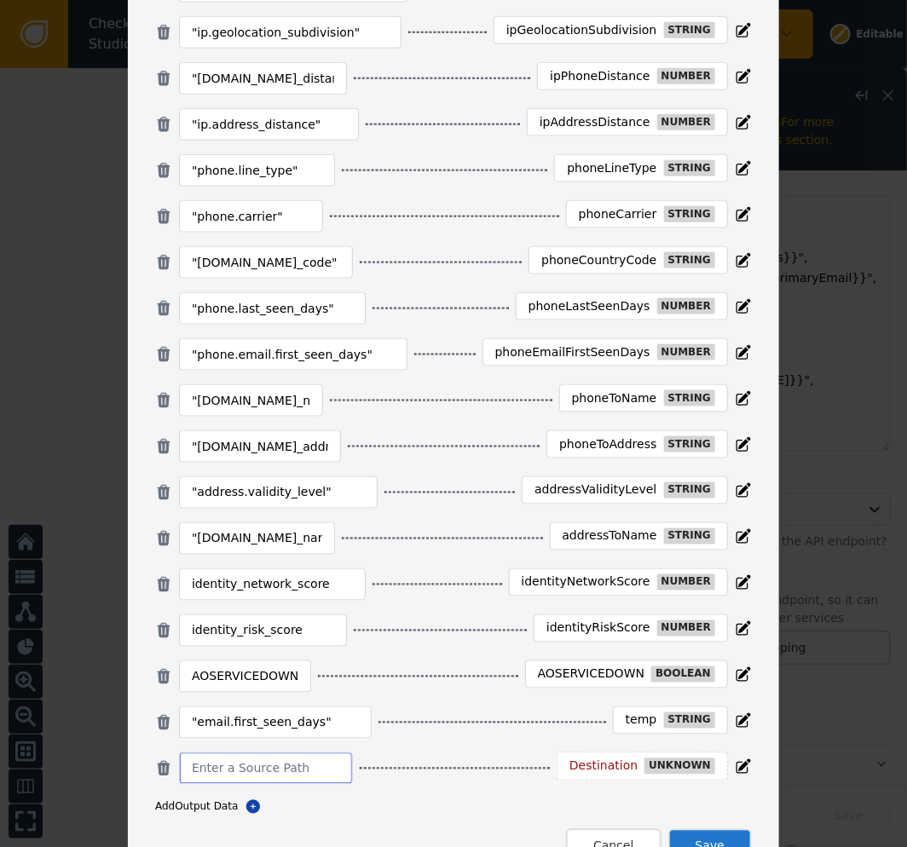
click at [239, 779] on input at bounding box center [266, 768] width 148 height 20
paste input "[DOMAIN_NAME]_disposable"
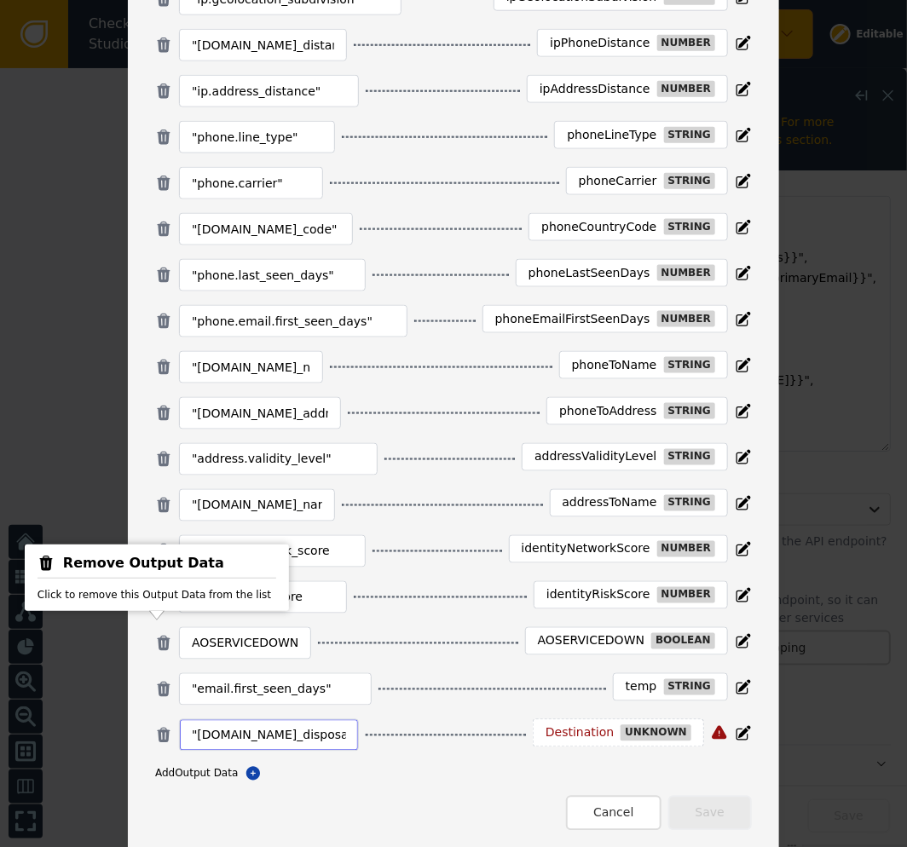
scroll to position [585, 0]
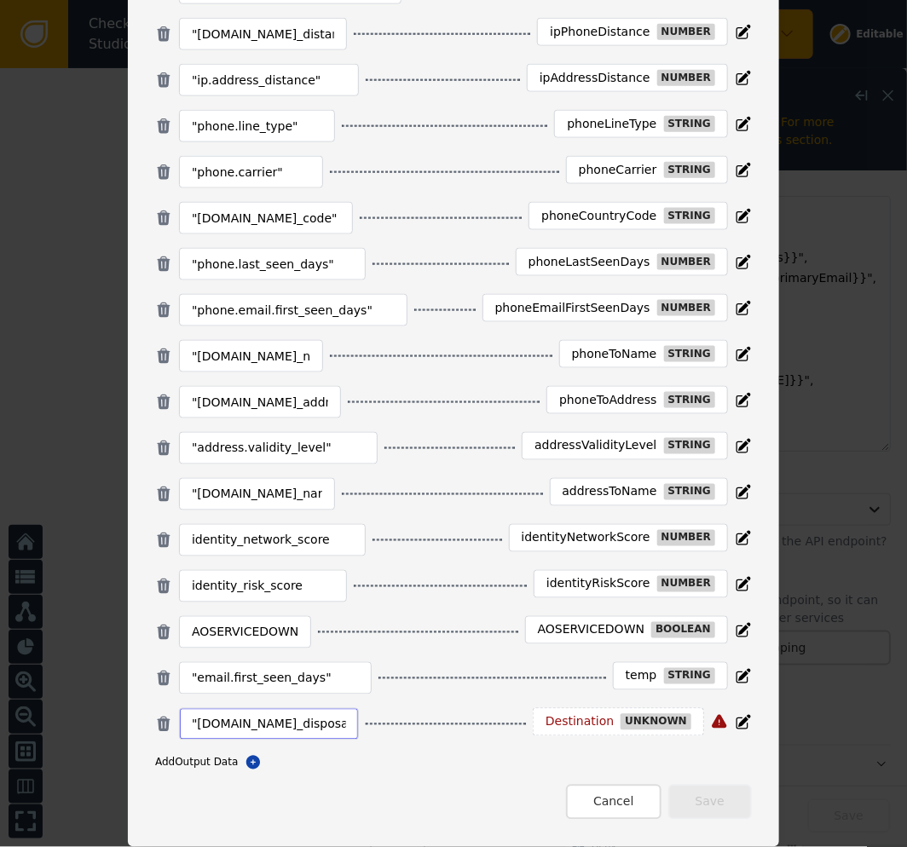
drag, startPoint x: 328, startPoint y: 721, endPoint x: 137, endPoint y: 721, distance: 190.9
click at [137, 721] on div "Manage Output Data Mapping Enter in a path to the value you want to extract fro…" at bounding box center [453, 131] width 651 height 1431
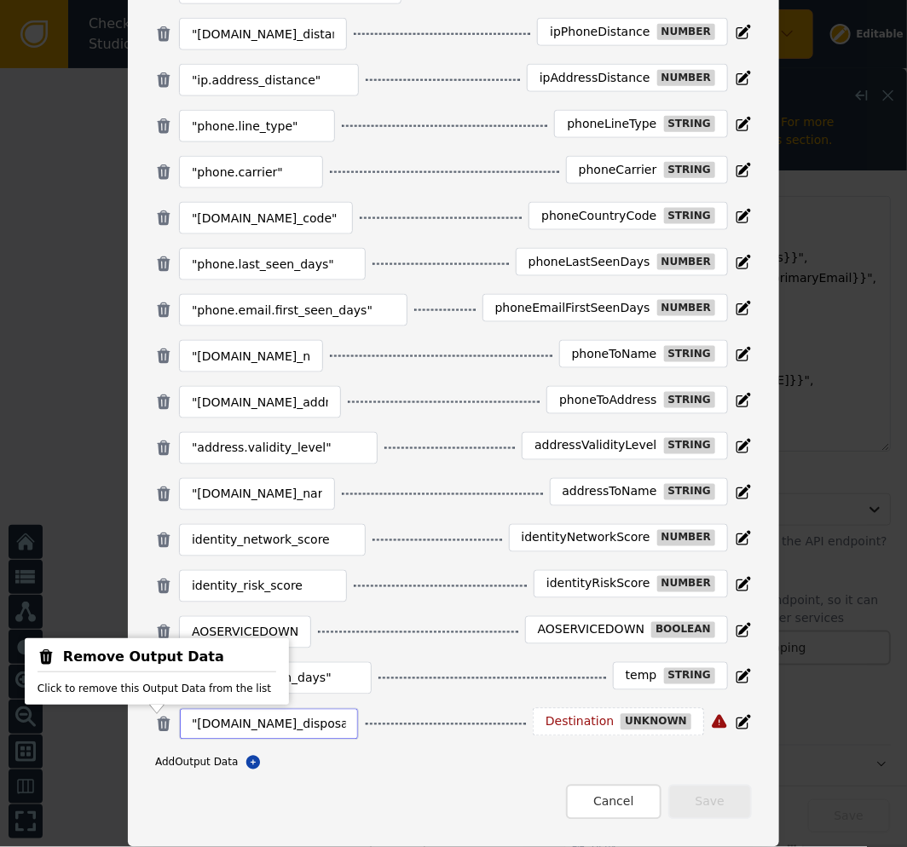
click at [320, 720] on input ""[DOMAIN_NAME]_disposable"" at bounding box center [269, 724] width 154 height 20
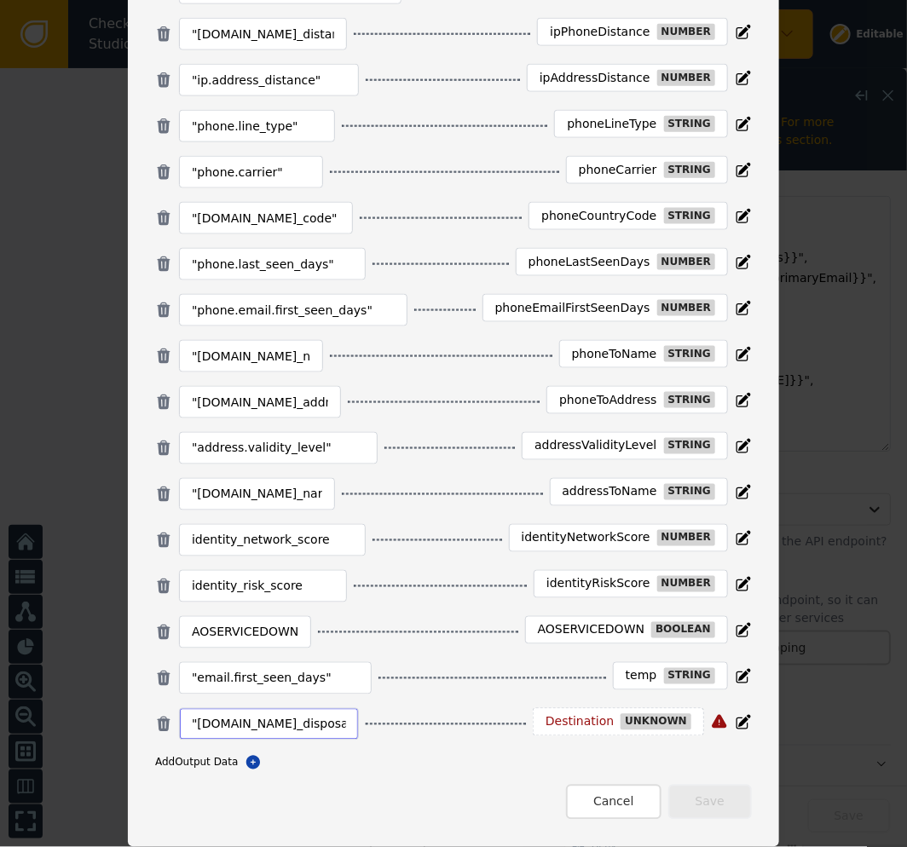
click at [319, 729] on input ""[DOMAIN_NAME]_disposable"" at bounding box center [269, 724] width 154 height 20
drag, startPoint x: 302, startPoint y: 727, endPoint x: 291, endPoint y: 727, distance: 10.2
click at [291, 727] on input ""[DOMAIN_NAME]_disposable"" at bounding box center [269, 724] width 154 height 20
click at [301, 721] on input ""[DOMAIN_NAME]_disposable"" at bounding box center [269, 724] width 154 height 20
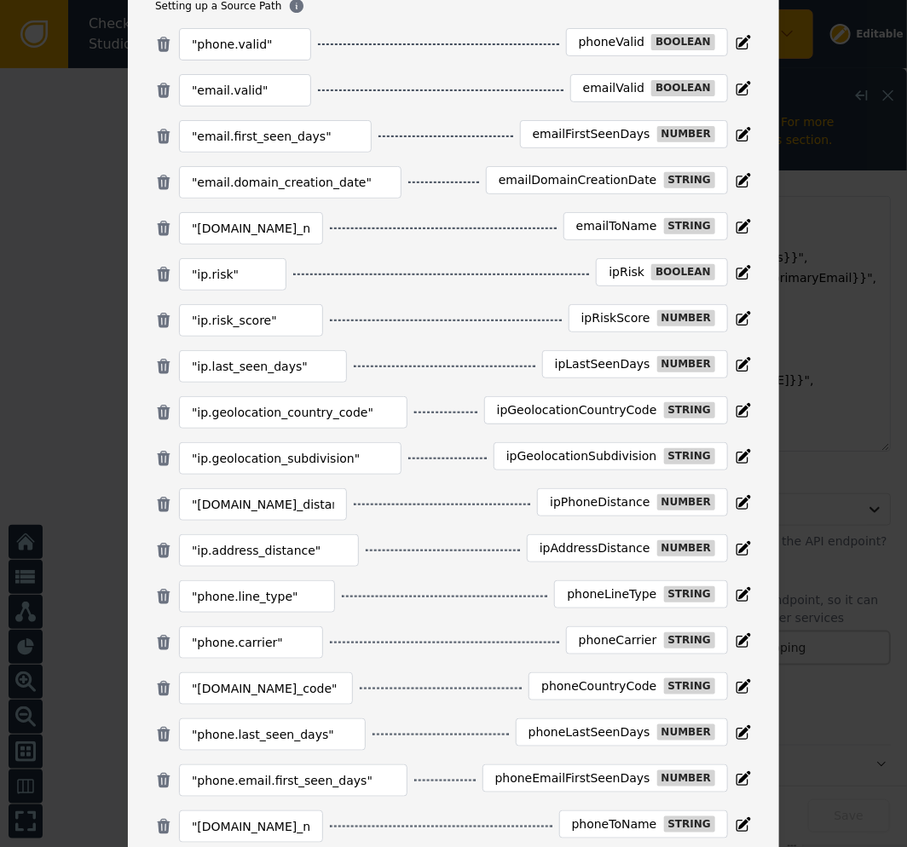
scroll to position [0, 0]
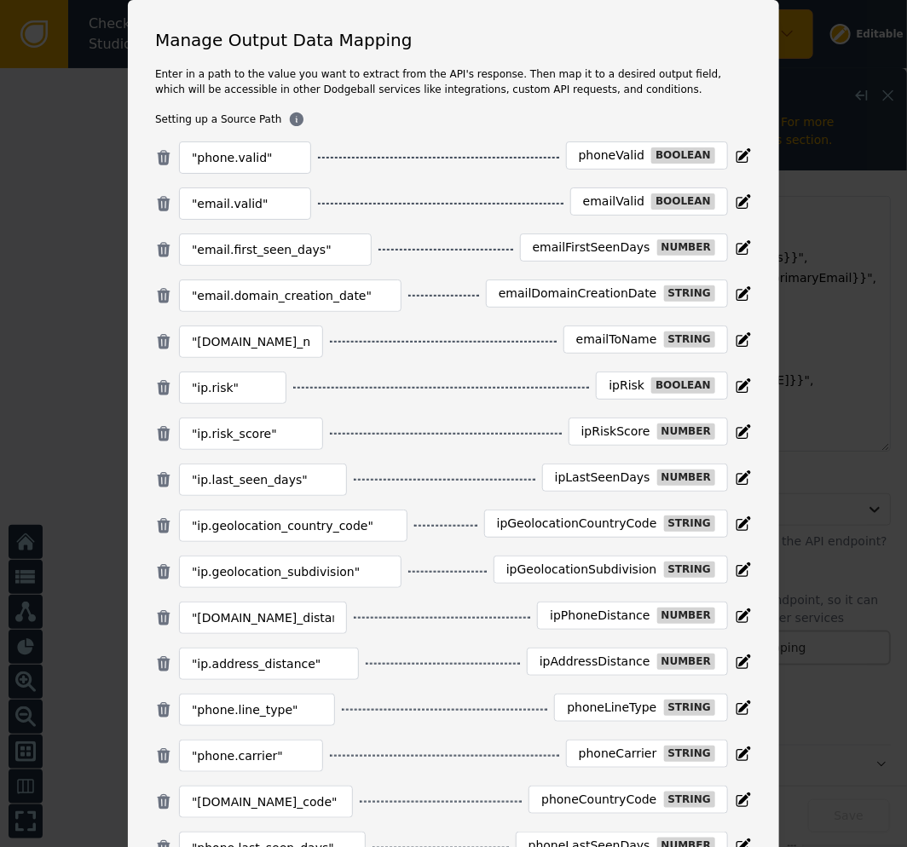
type input ""[DOMAIN_NAME]_disposable""
drag, startPoint x: 253, startPoint y: 157, endPoint x: 171, endPoint y: 158, distance: 81.8
click at [179, 158] on div ""phone.valid"" at bounding box center [245, 157] width 132 height 32
click at [264, 164] on input ""phone.valid"" at bounding box center [245, 157] width 107 height 20
drag, startPoint x: 200, startPoint y: 157, endPoint x: 101, endPoint y: 154, distance: 99.7
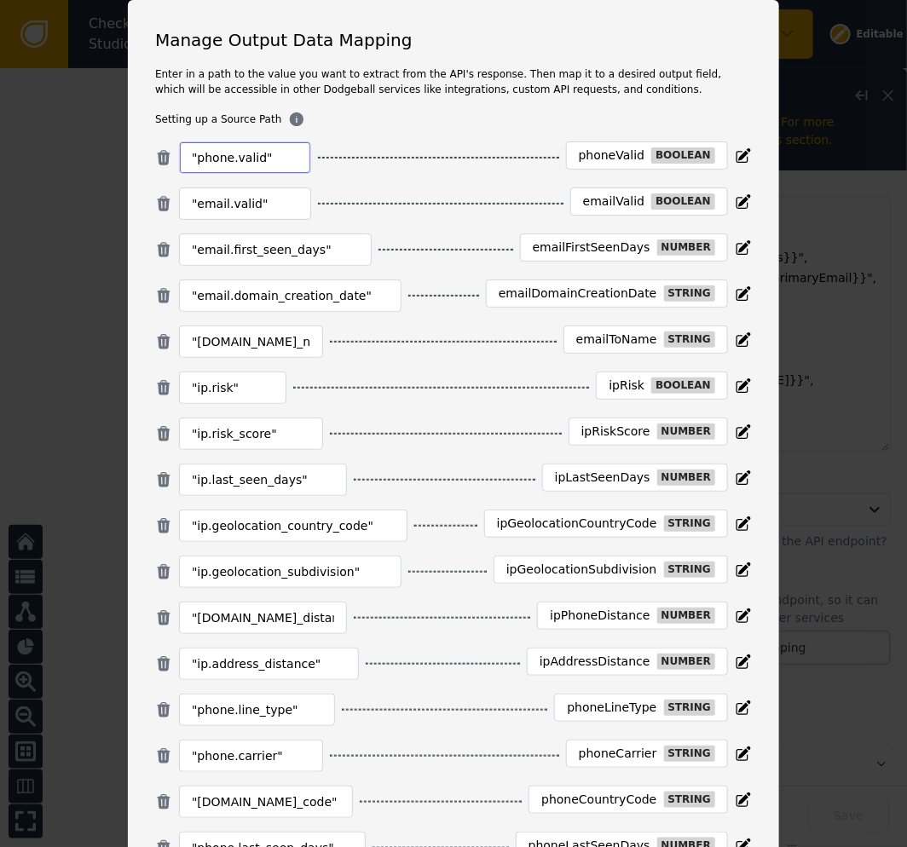
click at [95, 154] on div "Manage Output Data Mapping Enter in a path to the value you want to extract fro…" at bounding box center [453, 423] width 907 height 847
click at [269, 149] on input ""phone.valid"" at bounding box center [245, 157] width 107 height 20
click at [275, 158] on input ""phone.valid"" at bounding box center [245, 157] width 107 height 20
drag, startPoint x: 275, startPoint y: 158, endPoint x: 136, endPoint y: 151, distance: 139.1
click at [135, 152] on div "Manage Output Data Mapping Enter in a path to the value you want to extract fro…" at bounding box center [453, 715] width 651 height 1431
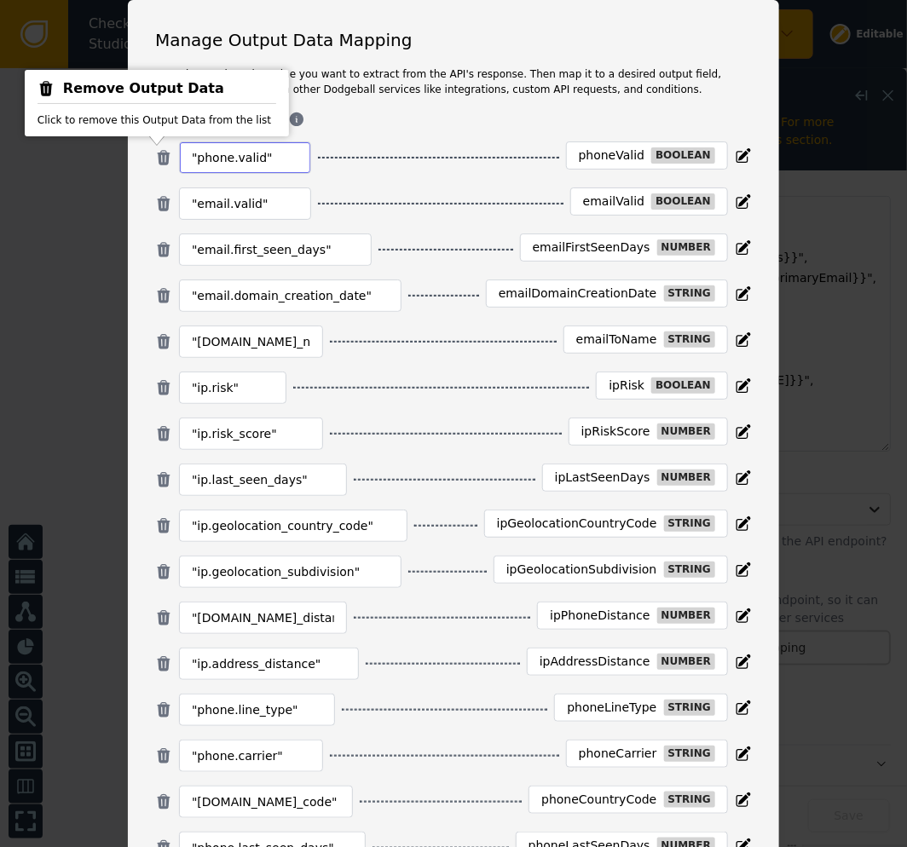
click at [259, 153] on input ""phone.valid"" at bounding box center [245, 157] width 107 height 20
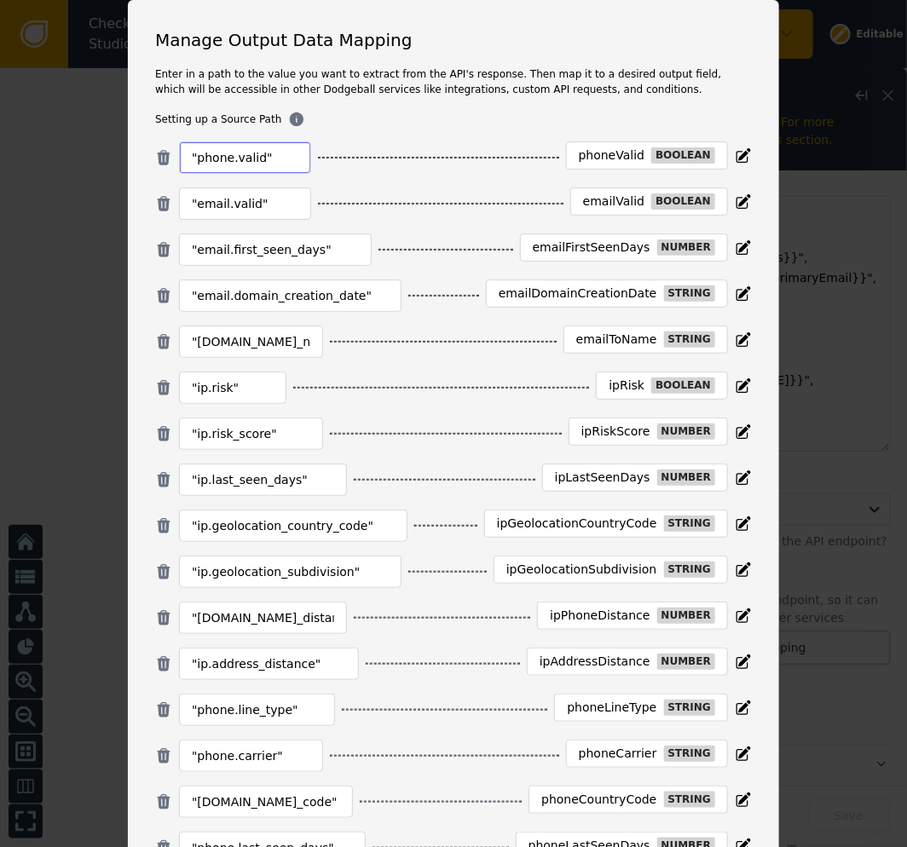
click at [253, 158] on input ""phone.valid"" at bounding box center [245, 157] width 107 height 20
click at [245, 154] on input ""phone.valid"" at bounding box center [245, 157] width 107 height 20
click at [261, 155] on input ""phone.valid"" at bounding box center [245, 157] width 107 height 20
click at [192, 154] on input ""phone.valid"" at bounding box center [245, 157] width 107 height 20
drag, startPoint x: 188, startPoint y: 154, endPoint x: 235, endPoint y: 165, distance: 48.2
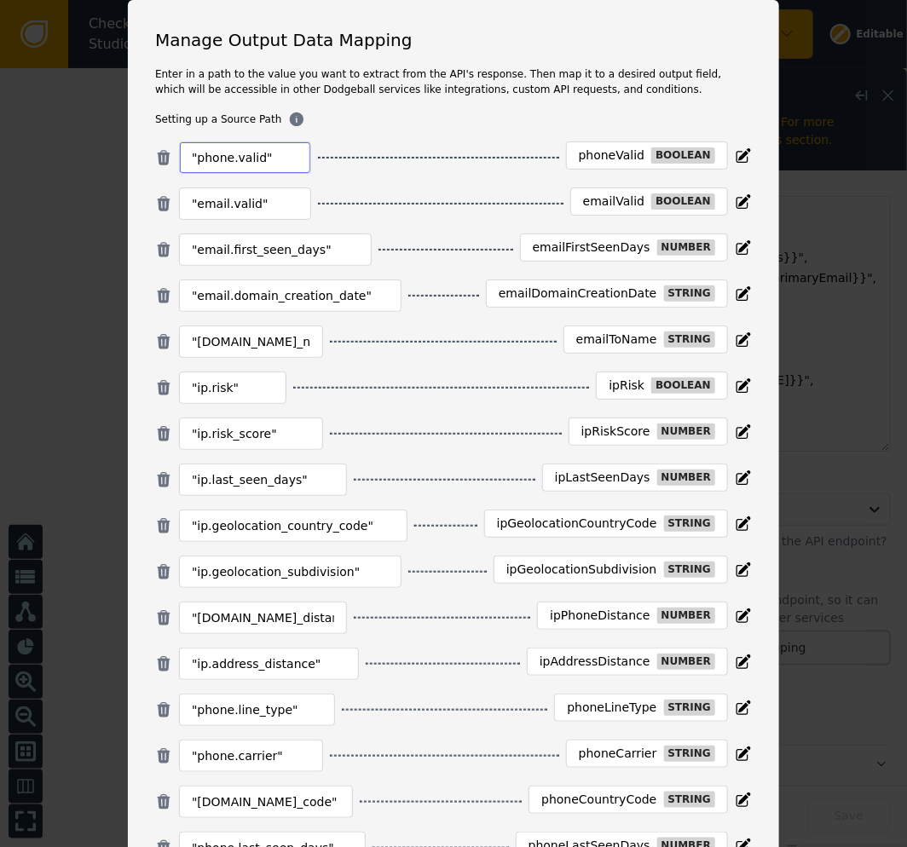
click at [235, 165] on input ""phone.valid"" at bounding box center [245, 157] width 107 height 20
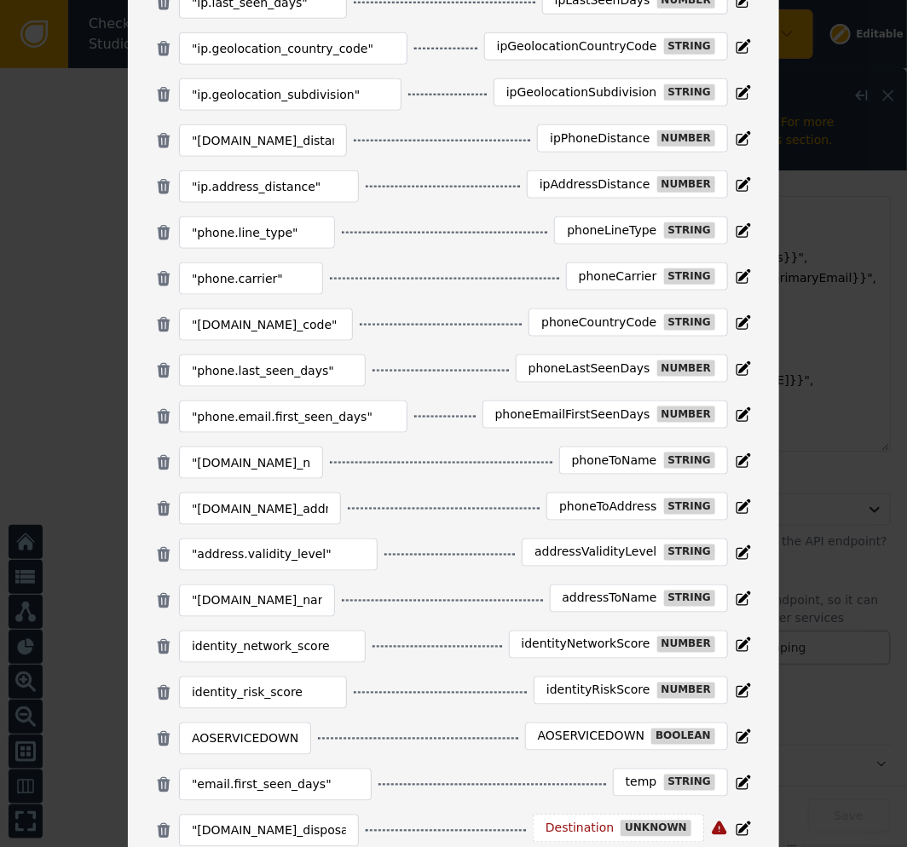
scroll to position [585, 0]
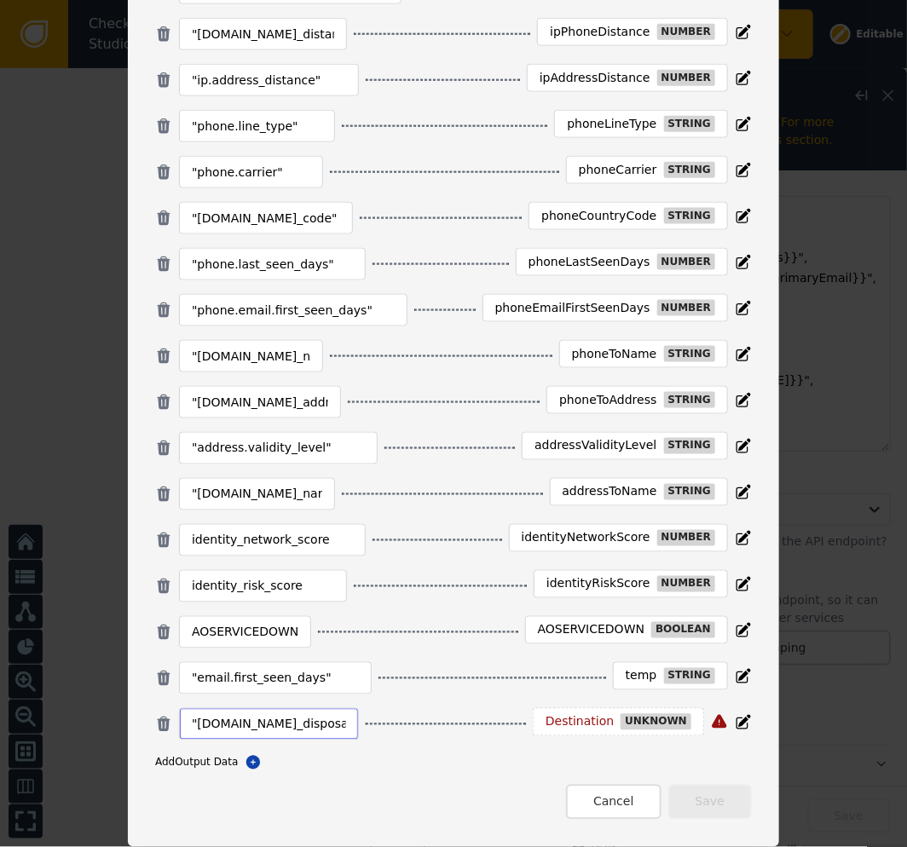
click at [274, 729] on input ""[DOMAIN_NAME]_disposable"" at bounding box center [269, 724] width 154 height 20
drag, startPoint x: 208, startPoint y: 727, endPoint x: 305, endPoint y: 726, distance: 97.1
click at [287, 725] on input ""[DOMAIN_NAME]_disposable"" at bounding box center [269, 724] width 154 height 20
click at [284, 729] on input ""[DOMAIN_NAME]_disposable"" at bounding box center [269, 724] width 154 height 20
click at [585, 723] on div "Destination" at bounding box center [579, 722] width 68 height 15
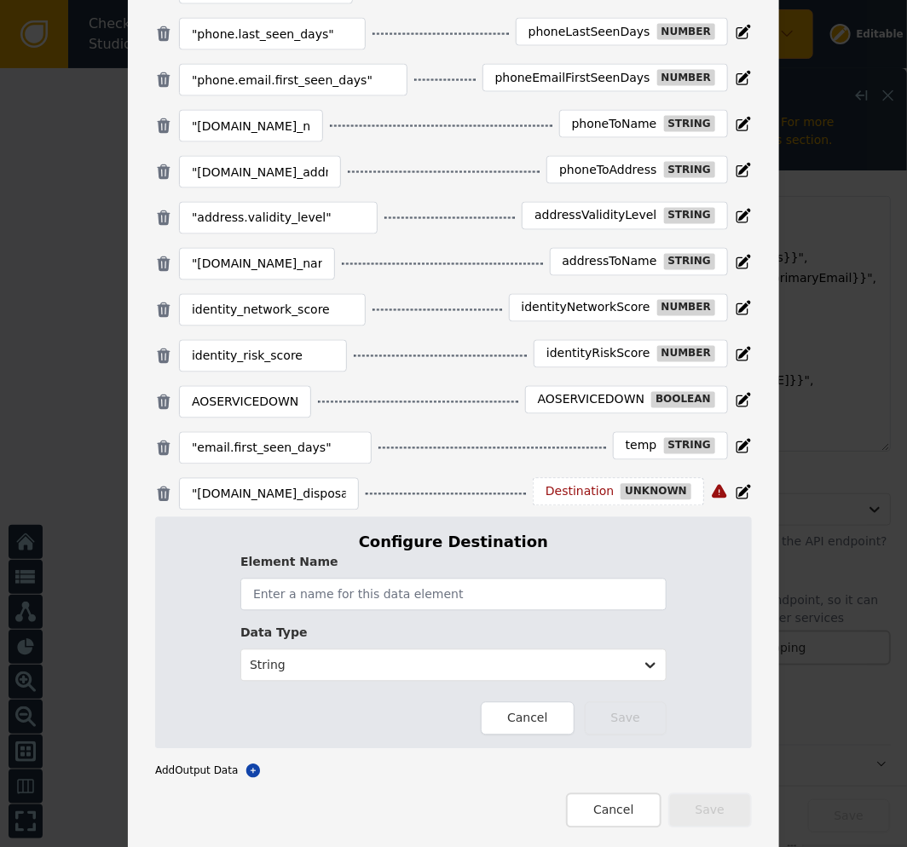
scroll to position [824, 0]
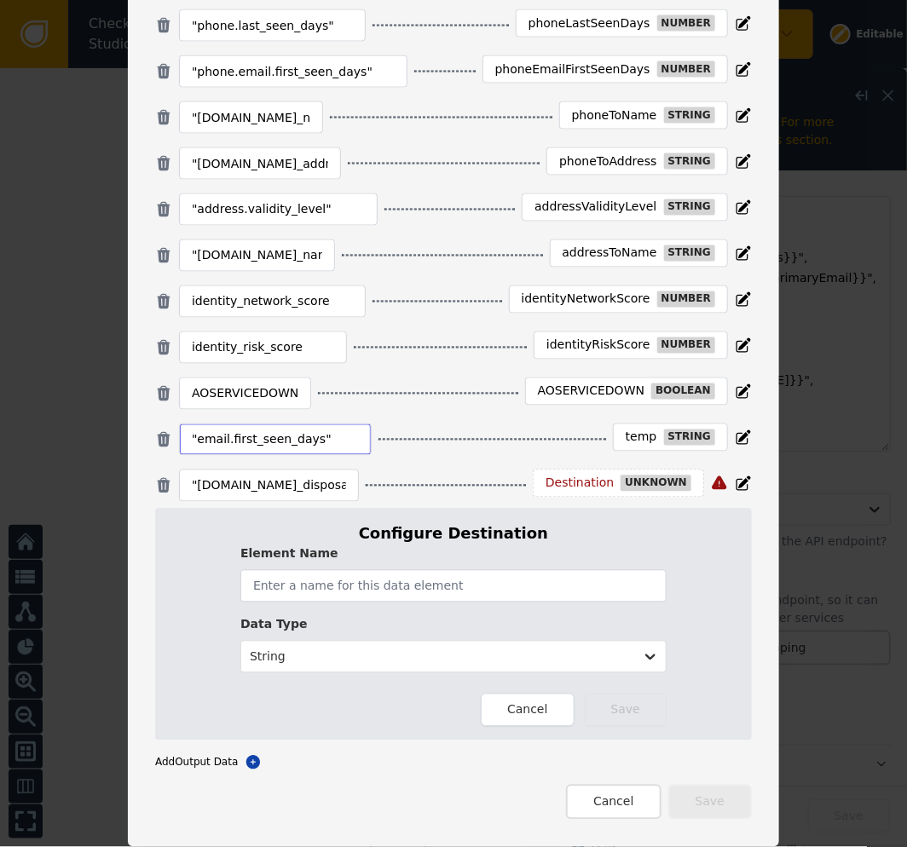
drag, startPoint x: 310, startPoint y: 432, endPoint x: 293, endPoint y: 436, distance: 17.6
click at [293, 436] on input ""email.first_seen_days"" at bounding box center [275, 439] width 167 height 20
click at [507, 578] on input "text" at bounding box center [453, 586] width 426 height 32
type input "emailIsDisposable"
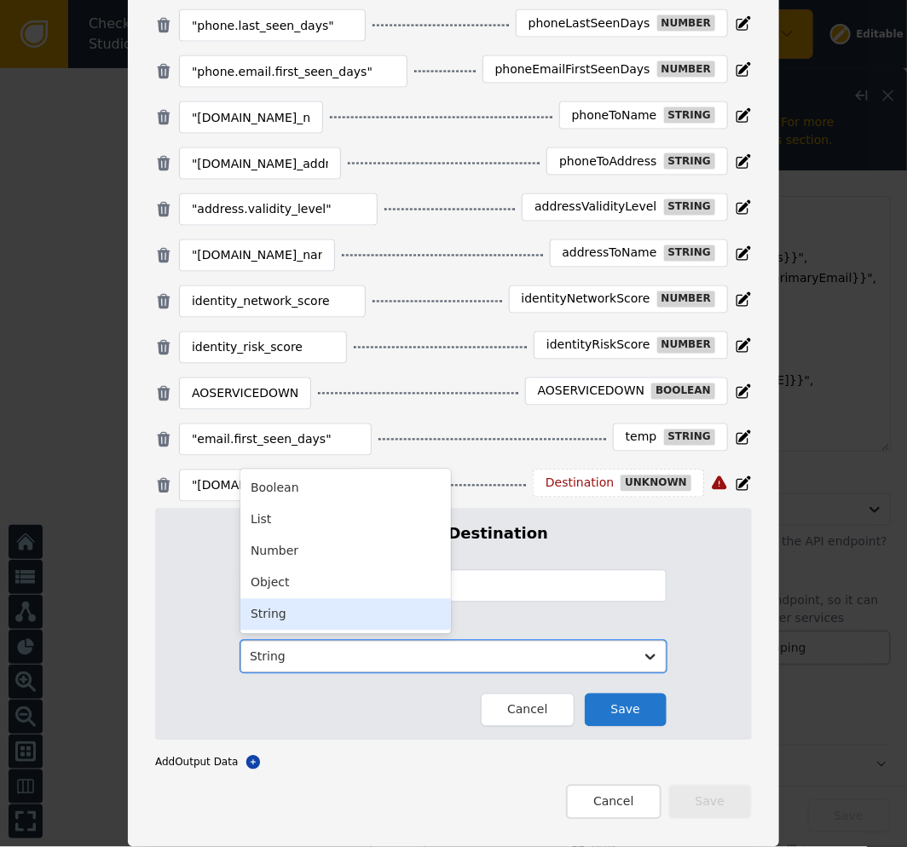
click at [538, 644] on div "String" at bounding box center [453, 657] width 426 height 32
click at [308, 500] on div "Boolean" at bounding box center [345, 489] width 210 height 32
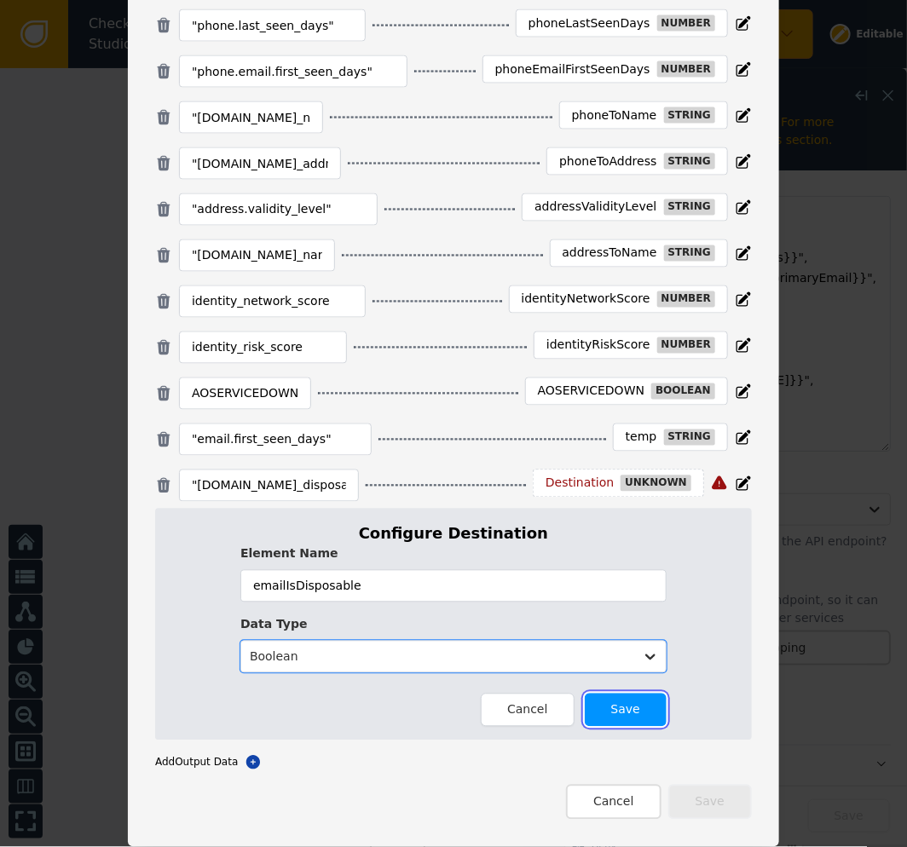
click at [631, 713] on button "Save" at bounding box center [626, 710] width 82 height 33
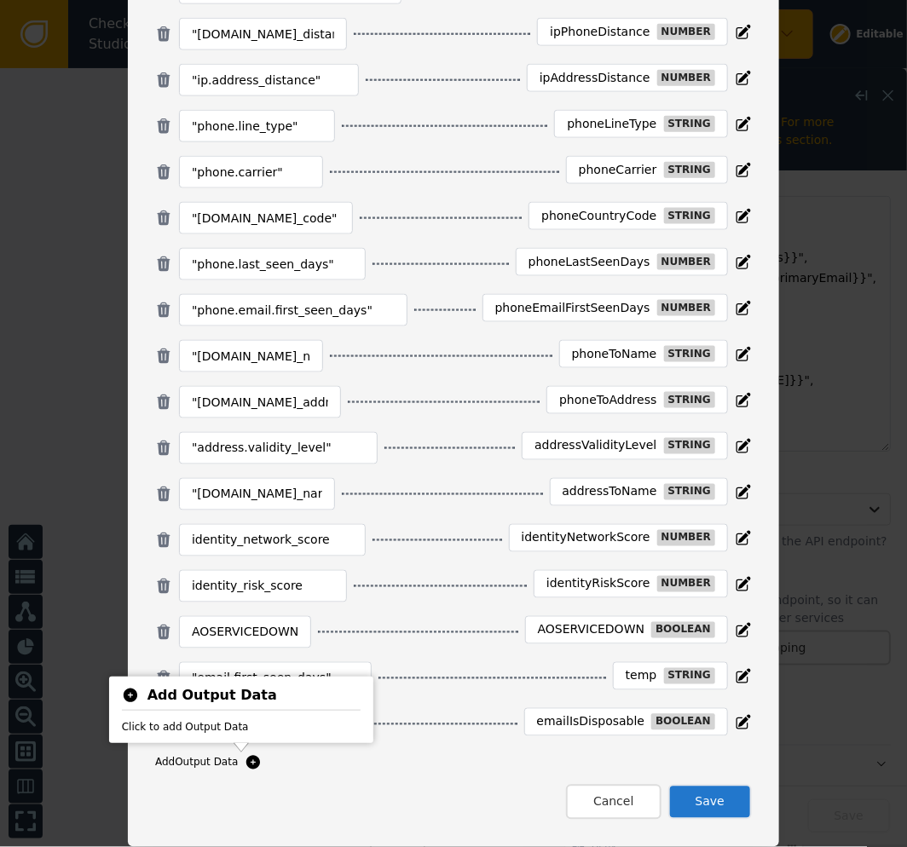
click at [235, 1] on body "Checkpoint Studio Name MFA_DNB Version Draft v249 - Unpublished Changes Editabl…" at bounding box center [453, 0] width 907 height 1
click at [246, 769] on icon at bounding box center [253, 763] width 14 height 14
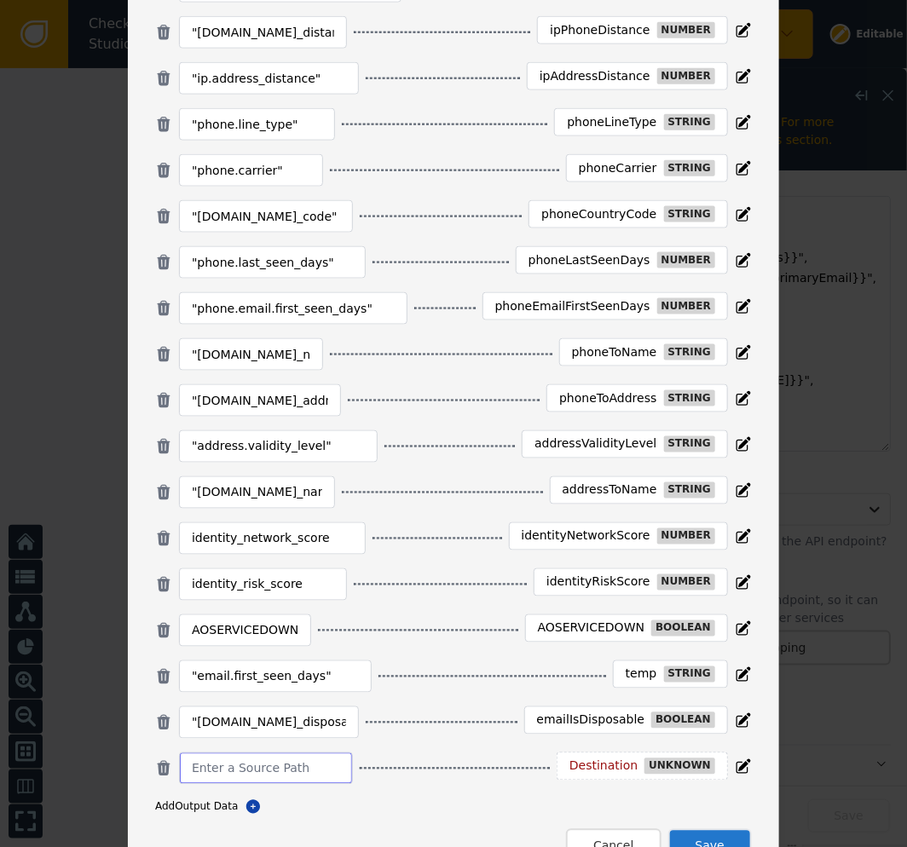
click at [220, 763] on input at bounding box center [266, 768] width 148 height 20
paste input "email.risk_score"
type input ""email.risk_score""
click at [594, 768] on div "Destination" at bounding box center [579, 766] width 68 height 15
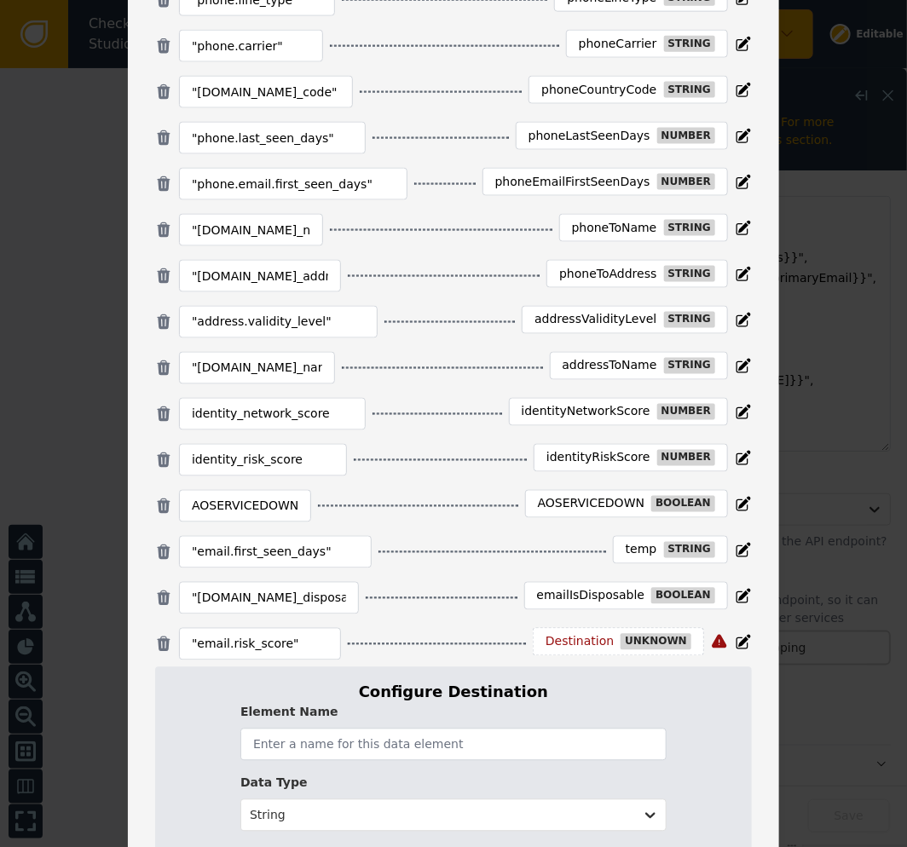
scroll to position [871, 0]
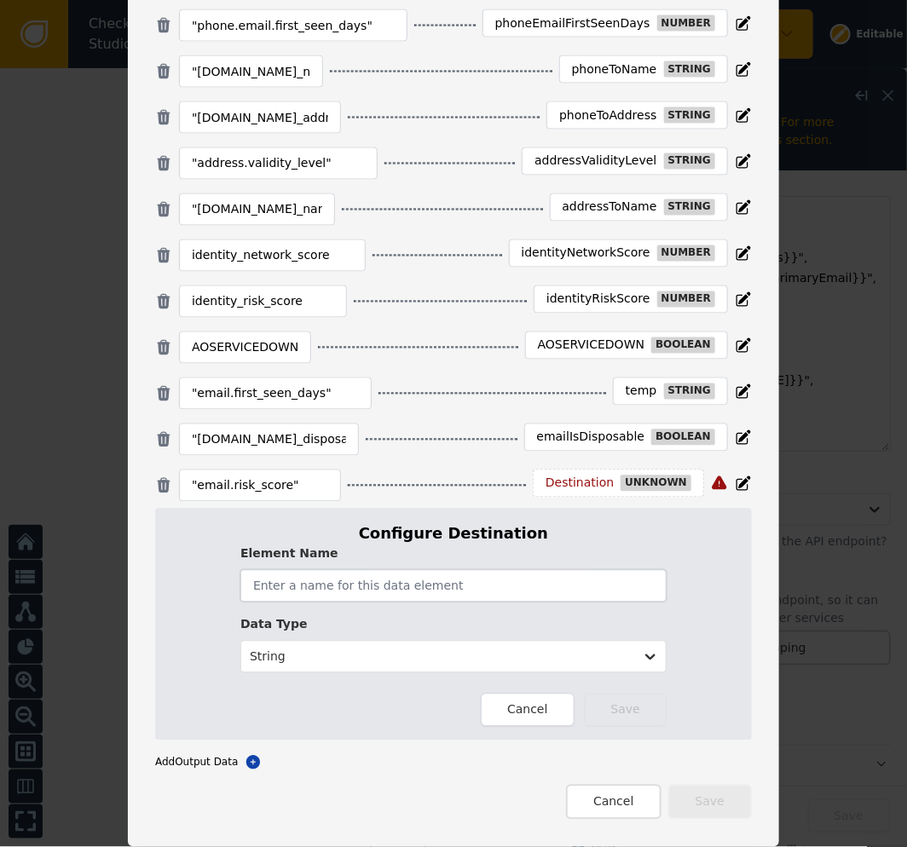
click at [386, 586] on input "text" at bounding box center [453, 586] width 426 height 32
type input "emailRiskScore"
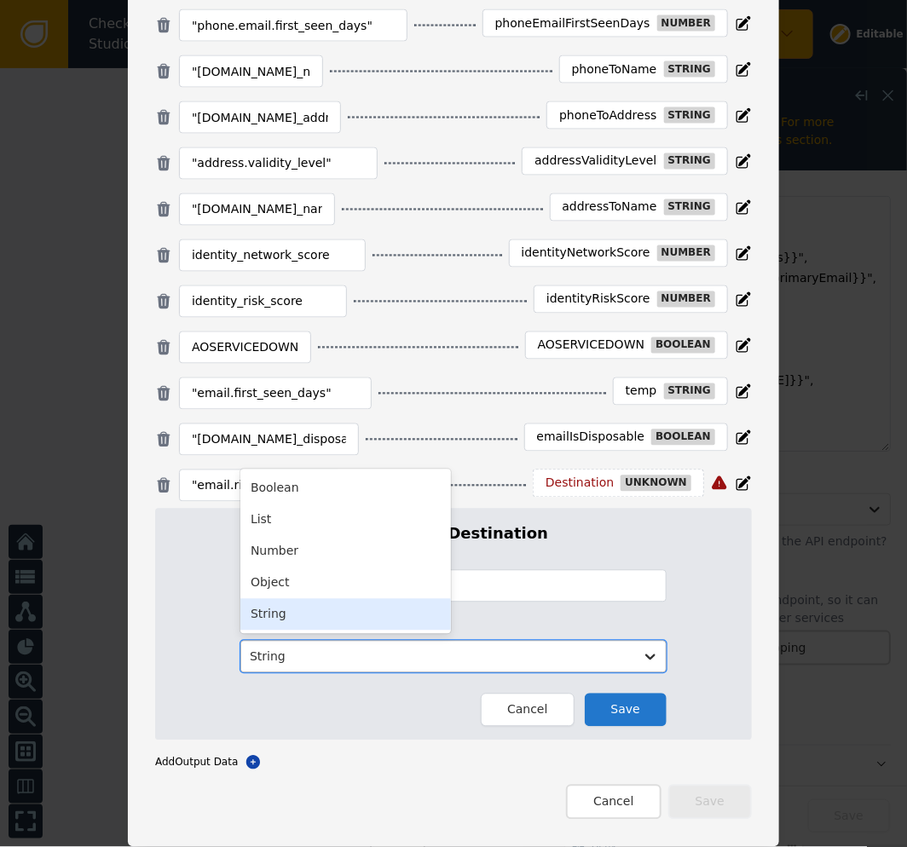
click at [359, 660] on div at bounding box center [438, 657] width 376 height 21
click at [327, 566] on div "Number" at bounding box center [345, 552] width 210 height 32
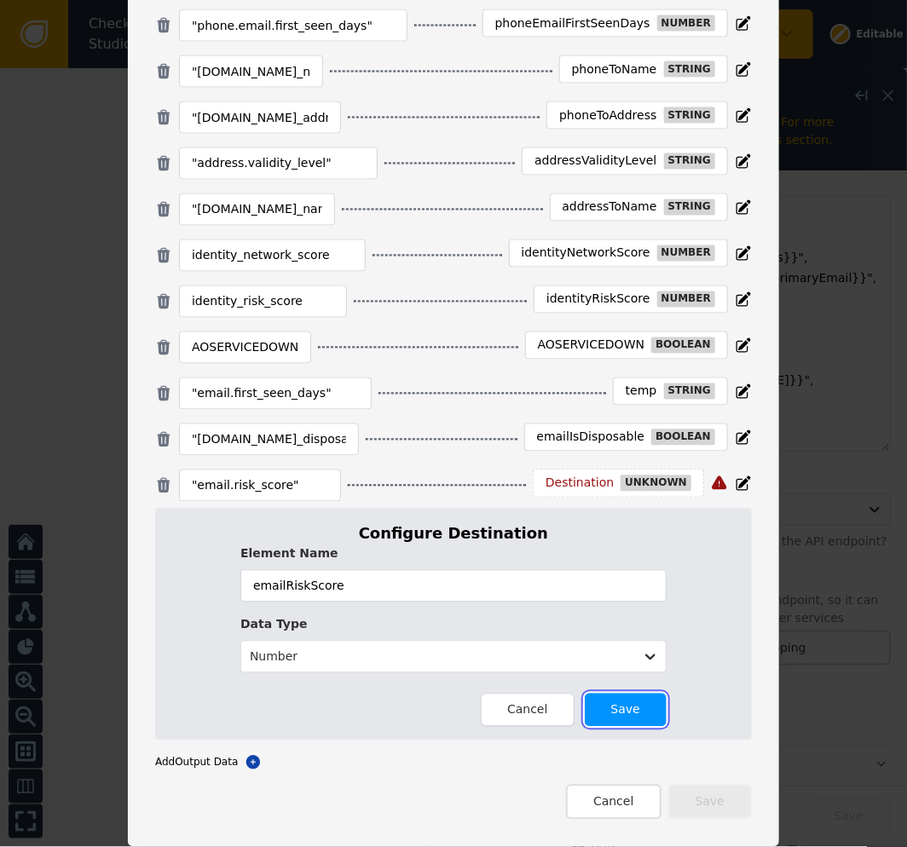
click at [612, 704] on button "Save" at bounding box center [626, 710] width 82 height 33
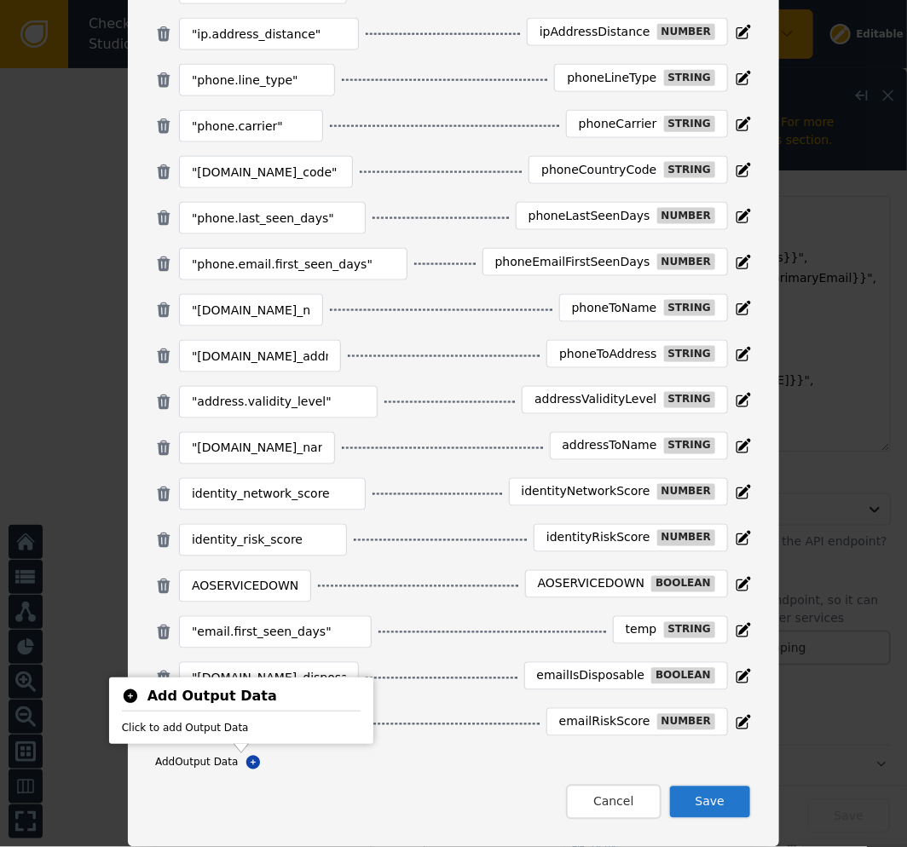
click at [233, 735] on div "Click to add Output Data" at bounding box center [241, 723] width 239 height 24
click at [245, 763] on icon at bounding box center [253, 762] width 17 height 17
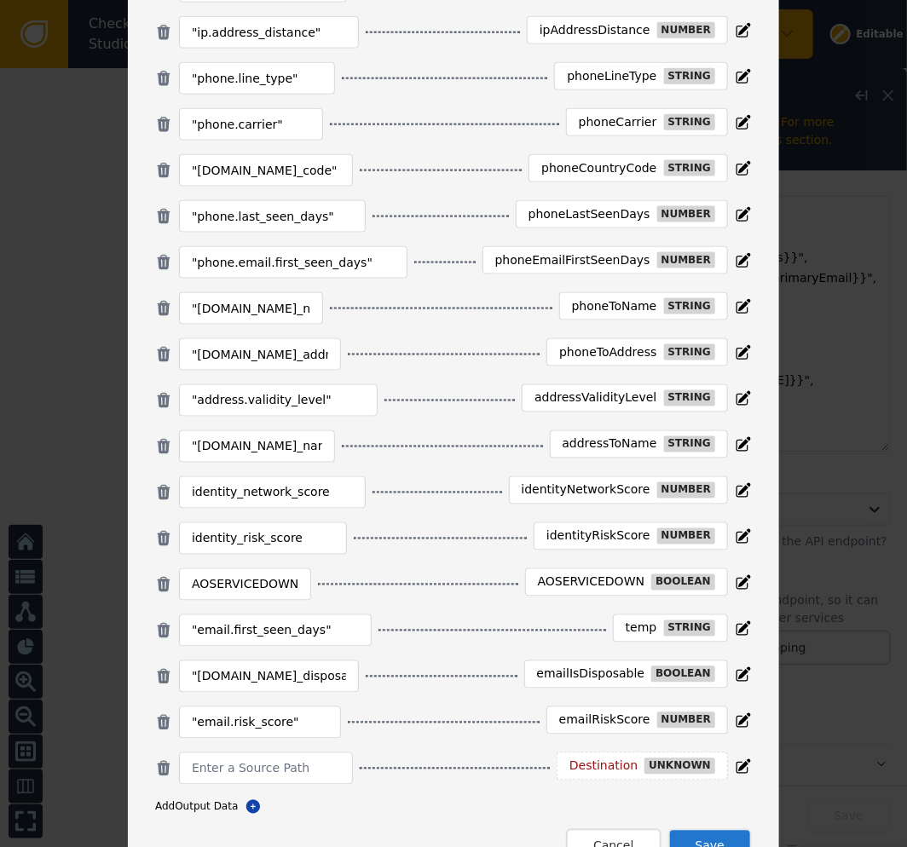
scroll to position [677, 0]
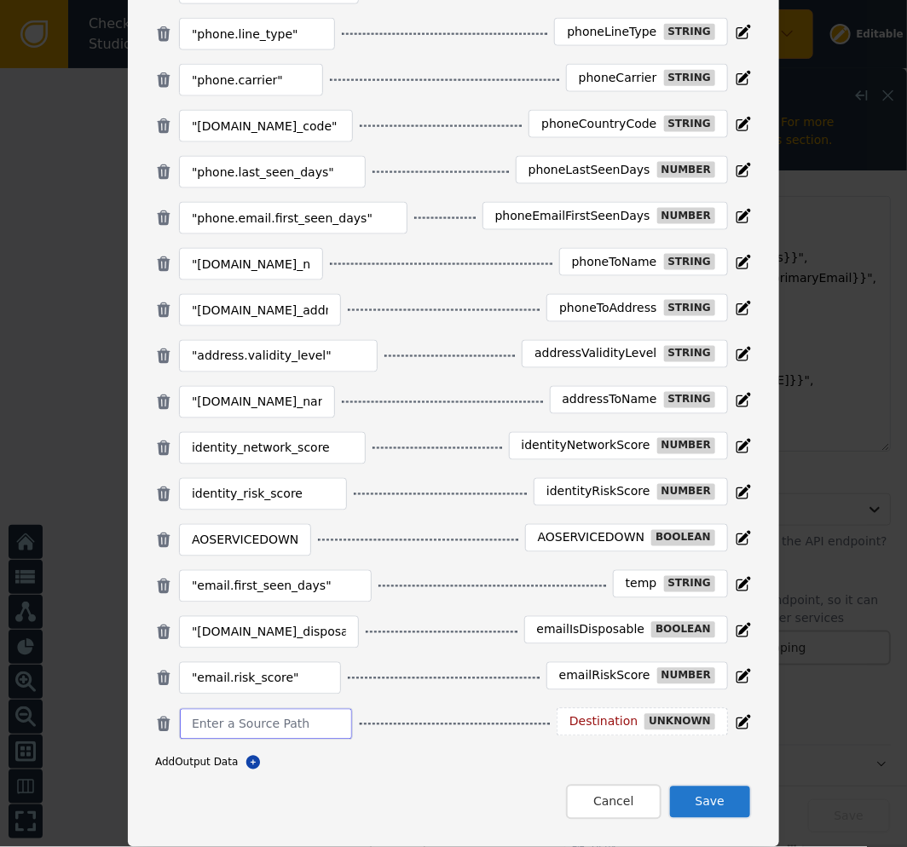
click at [287, 722] on input at bounding box center [266, 724] width 148 height 20
click at [281, 721] on input at bounding box center [266, 724] width 148 height 20
paste input "email.mailbox_velocity"
type input ""email.mailbox_velocity""
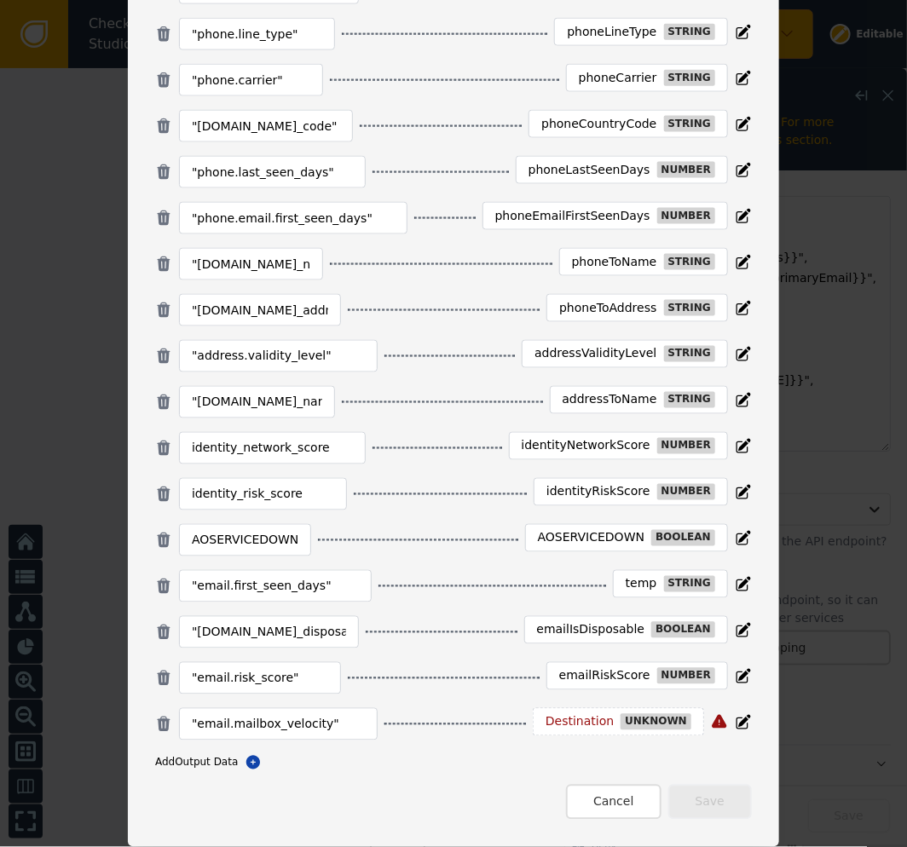
click at [611, 722] on div "Destination" at bounding box center [579, 722] width 68 height 15
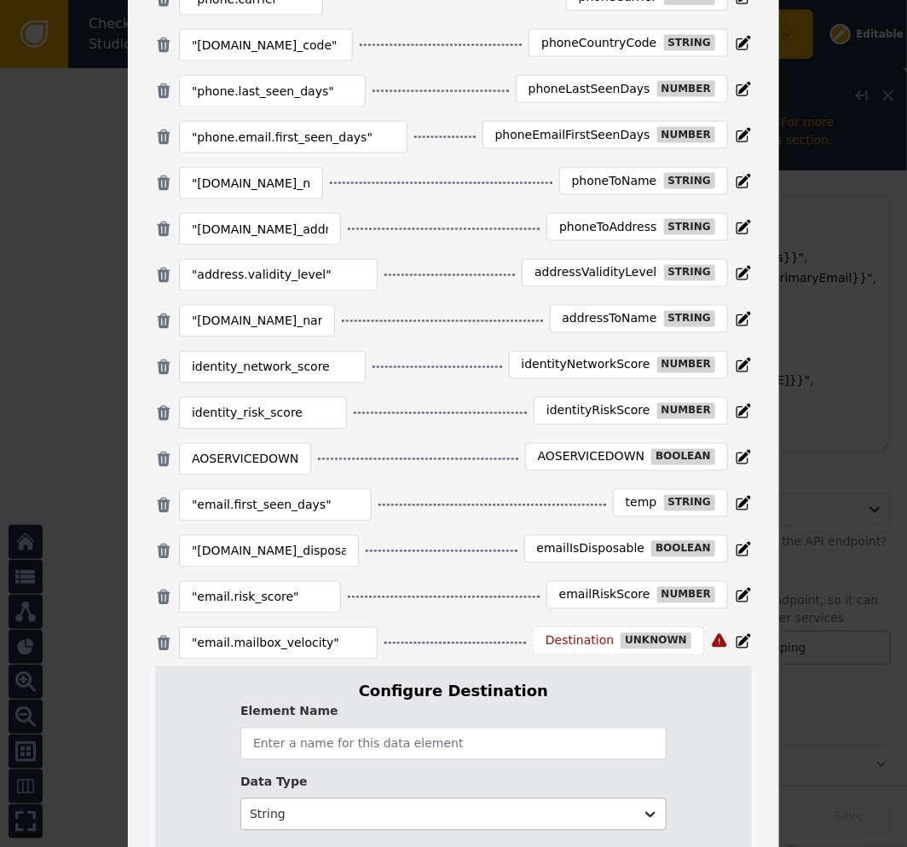
scroll to position [917, 0]
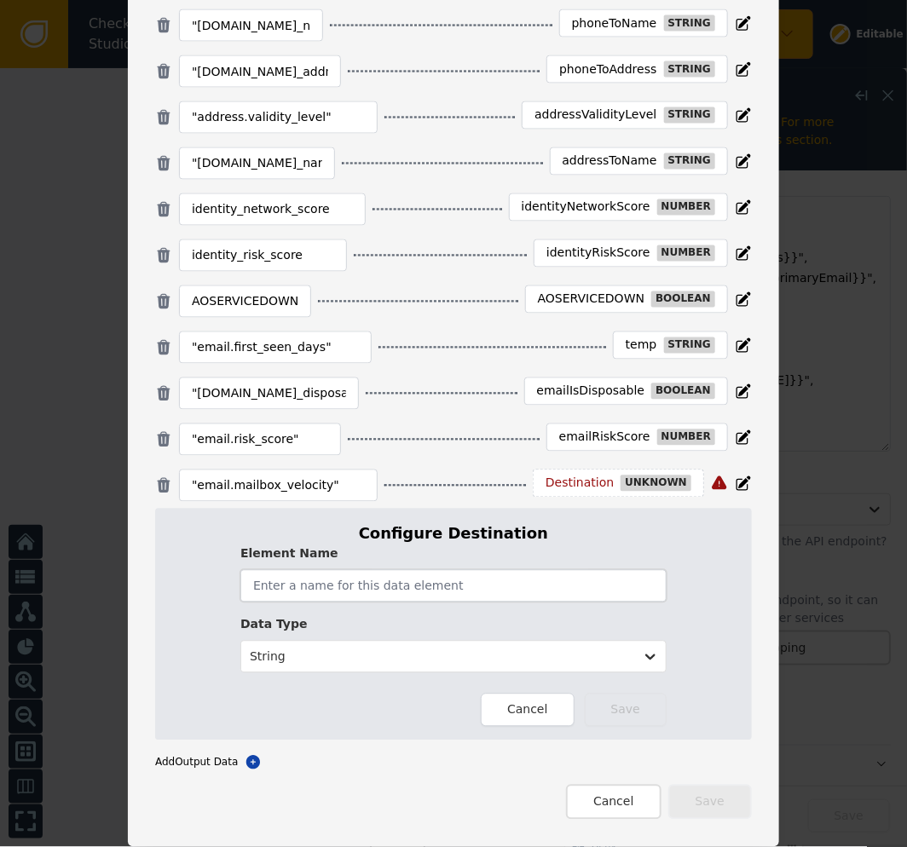
click at [431, 596] on input "text" at bounding box center [453, 586] width 426 height 32
type input "emailMailboxVelocity"
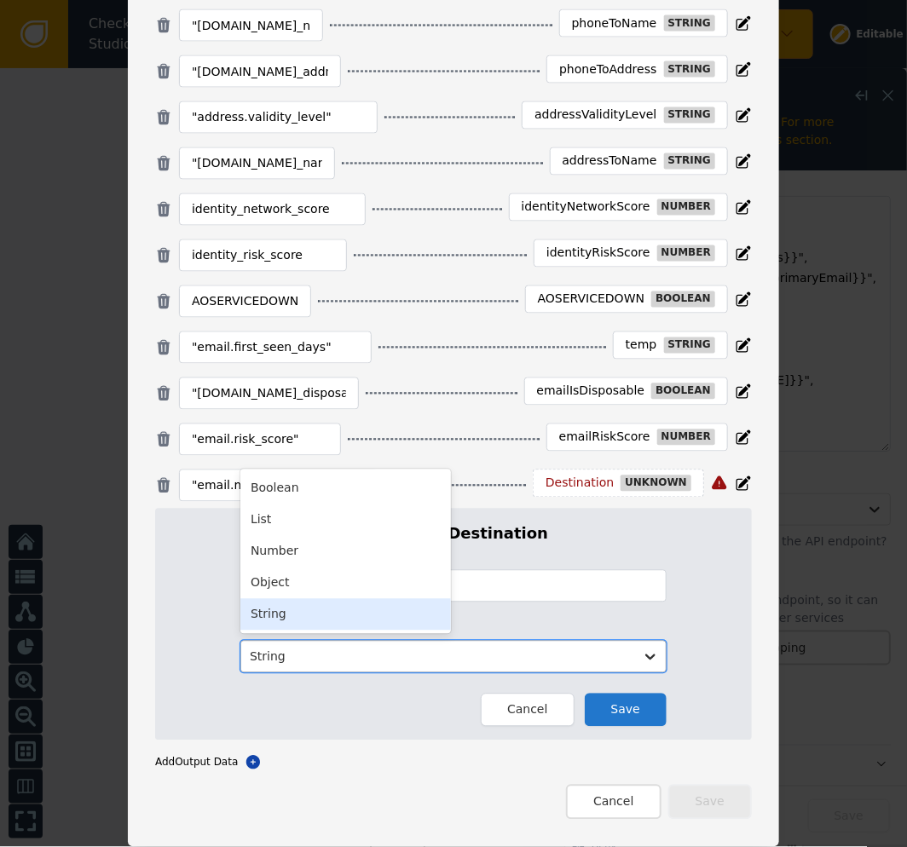
click at [399, 653] on div at bounding box center [438, 657] width 376 height 21
click at [352, 542] on div "Number" at bounding box center [345, 552] width 210 height 32
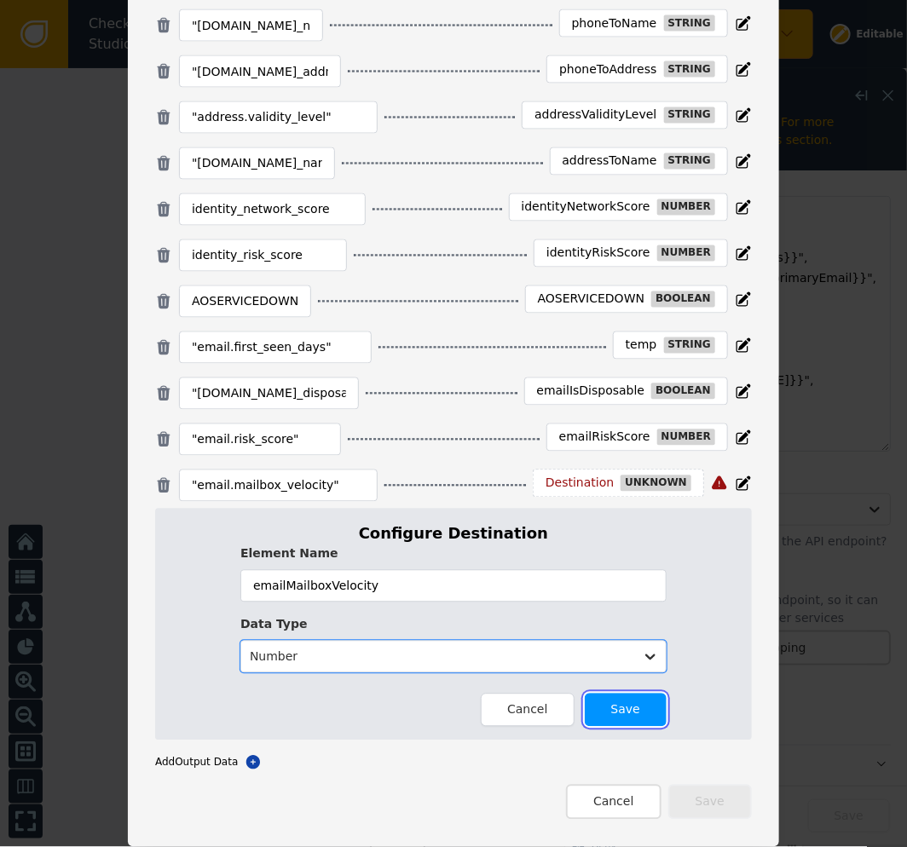
click at [632, 705] on button "Save" at bounding box center [626, 710] width 82 height 33
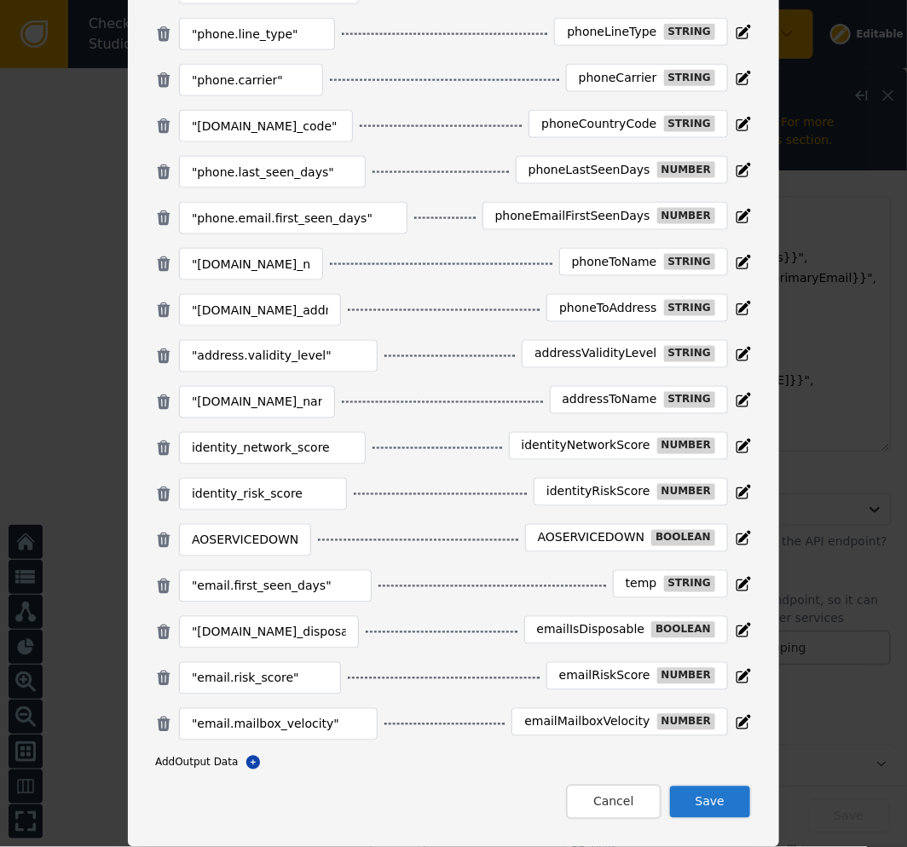
scroll to position [677, 0]
click at [706, 797] on button "Save" at bounding box center [710, 802] width 84 height 35
click at [618, 799] on button "Close" at bounding box center [616, 802] width 87 height 35
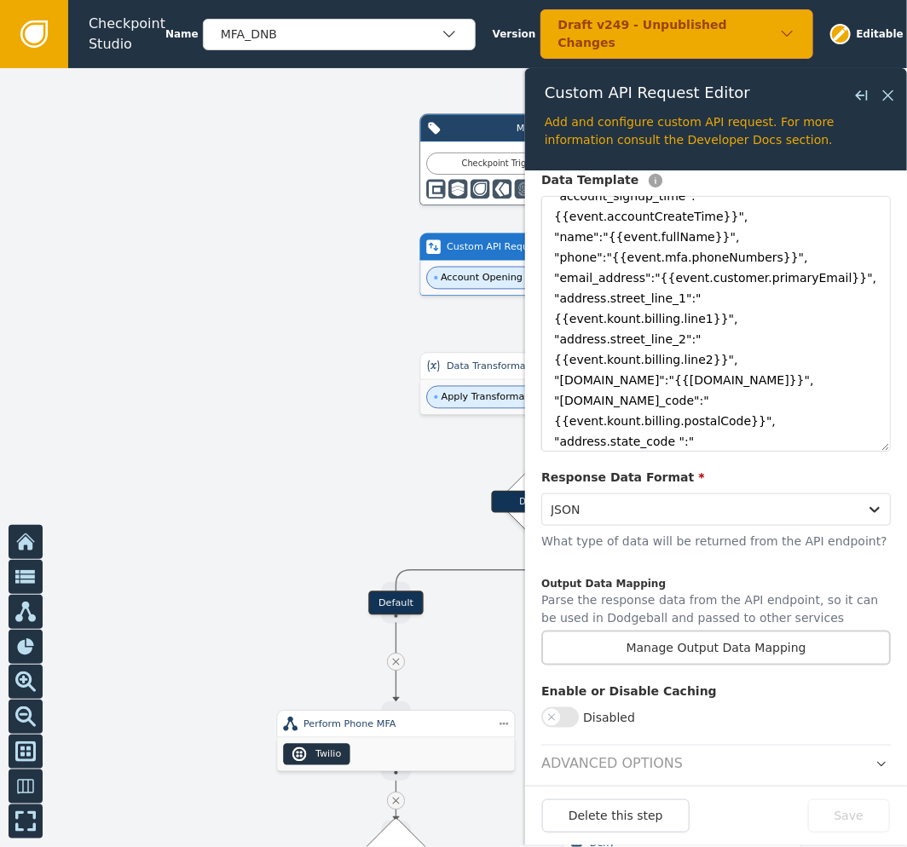
drag, startPoint x: 352, startPoint y: 460, endPoint x: 309, endPoint y: 375, distance: 95.3
click at [302, 398] on div at bounding box center [453, 457] width 907 height 779
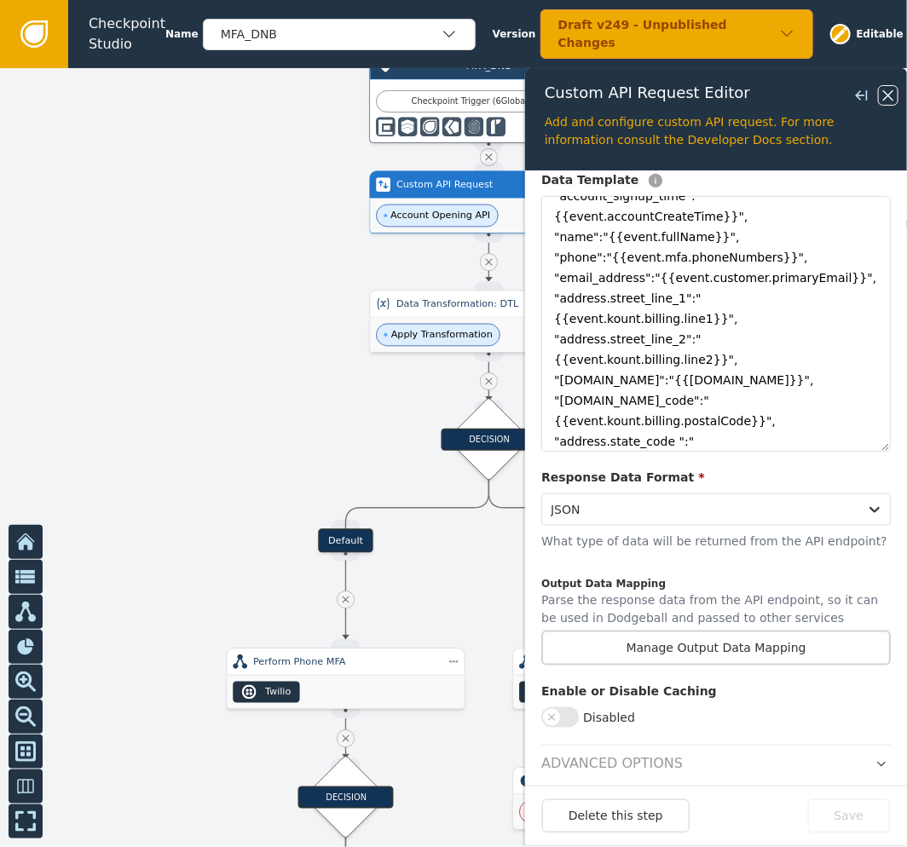
click at [890, 96] on icon at bounding box center [888, 95] width 10 height 10
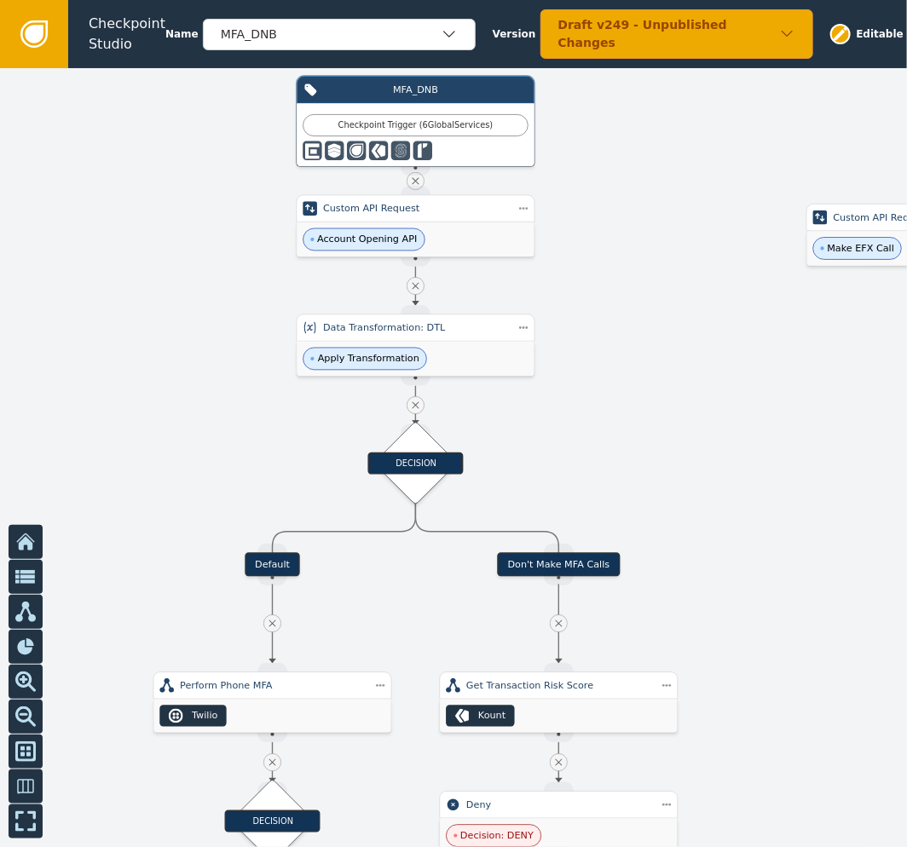
drag, startPoint x: 778, startPoint y: 337, endPoint x: 705, endPoint y: 360, distance: 77.1
click at [705, 360] on div at bounding box center [453, 457] width 907 height 779
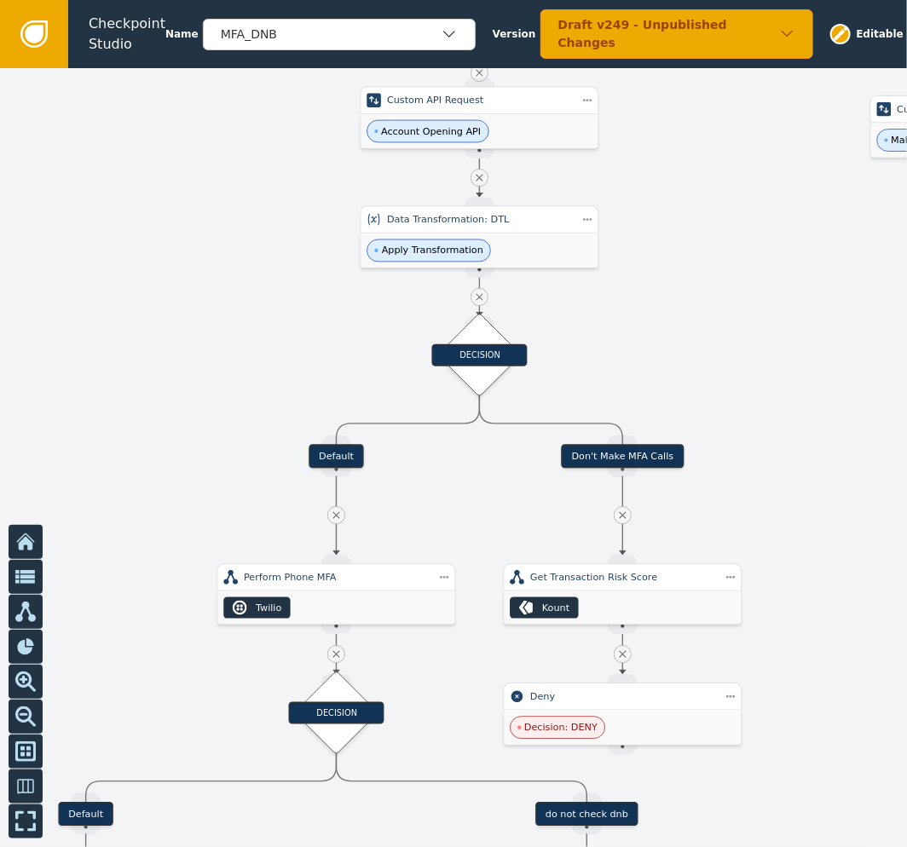
drag, startPoint x: 694, startPoint y: 418, endPoint x: 777, endPoint y: 284, distance: 157.2
click at [777, 284] on div at bounding box center [453, 457] width 907 height 779
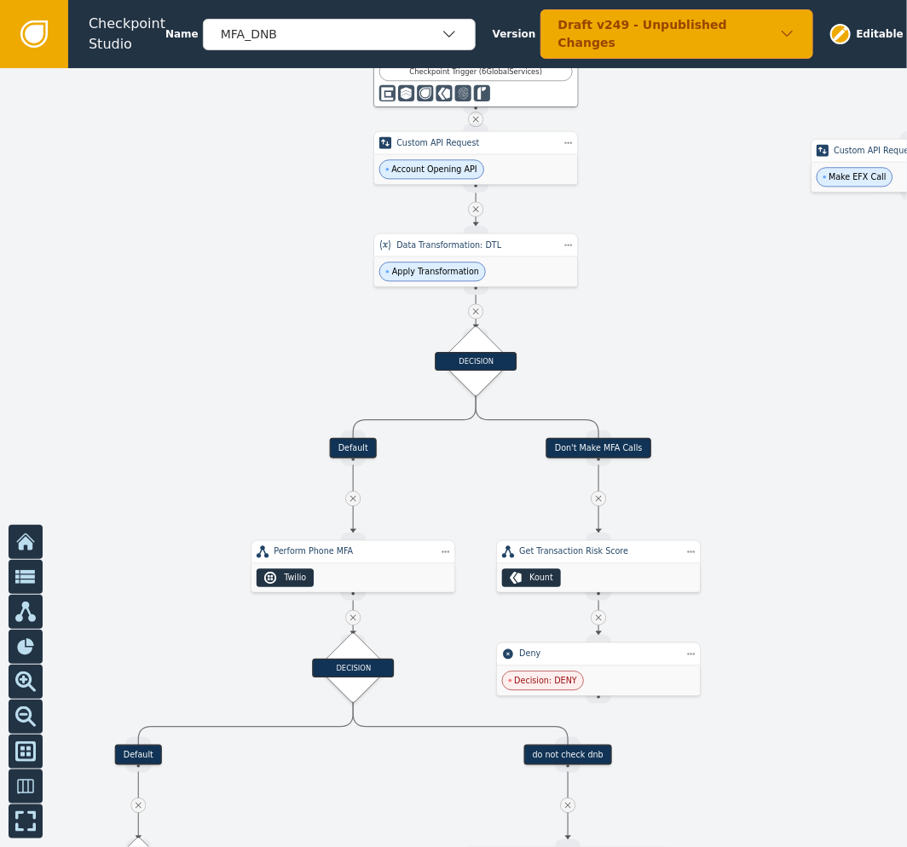
drag, startPoint x: 699, startPoint y: 251, endPoint x: 637, endPoint y: 290, distance: 73.1
click at [637, 290] on div at bounding box center [453, 457] width 907 height 779
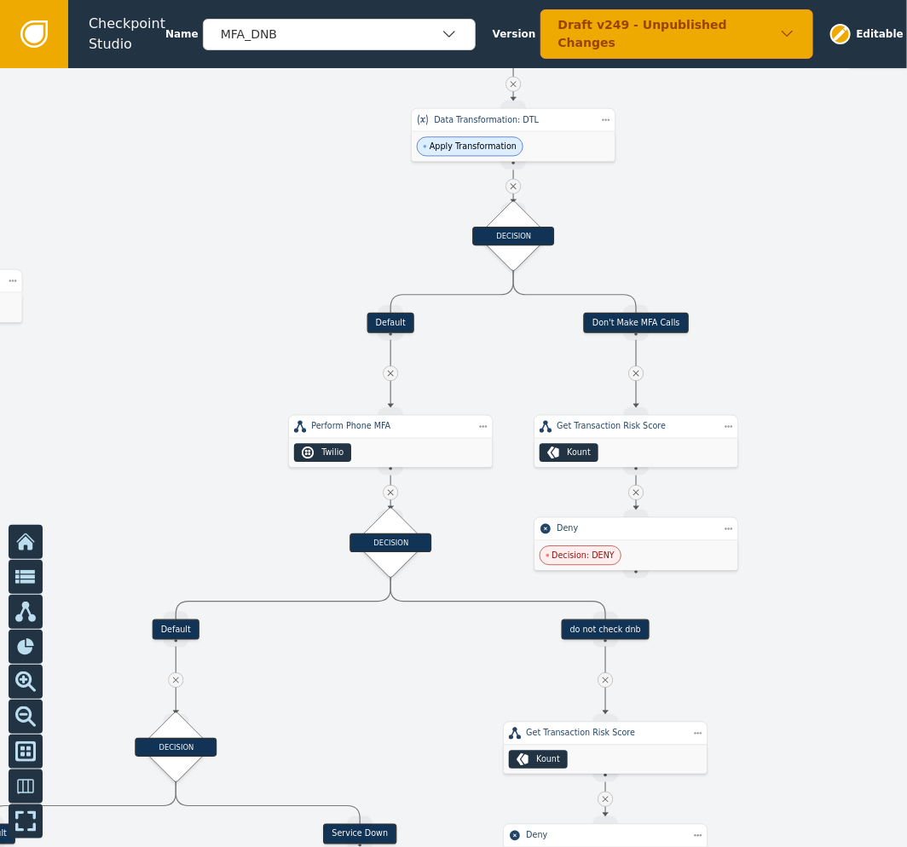
drag, startPoint x: 641, startPoint y: 370, endPoint x: 678, endPoint y: 245, distance: 130.7
click at [678, 245] on div at bounding box center [453, 457] width 907 height 779
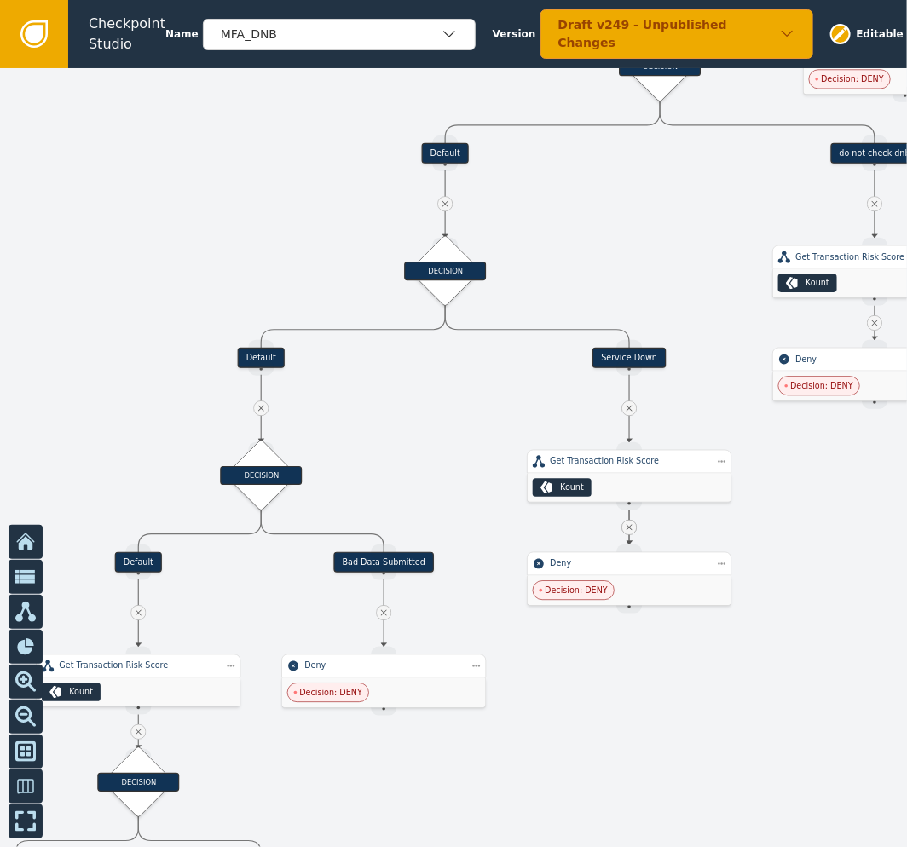
drag, startPoint x: 377, startPoint y: 671, endPoint x: 735, endPoint y: 183, distance: 604.7
click at [735, 183] on div at bounding box center [453, 457] width 907 height 779
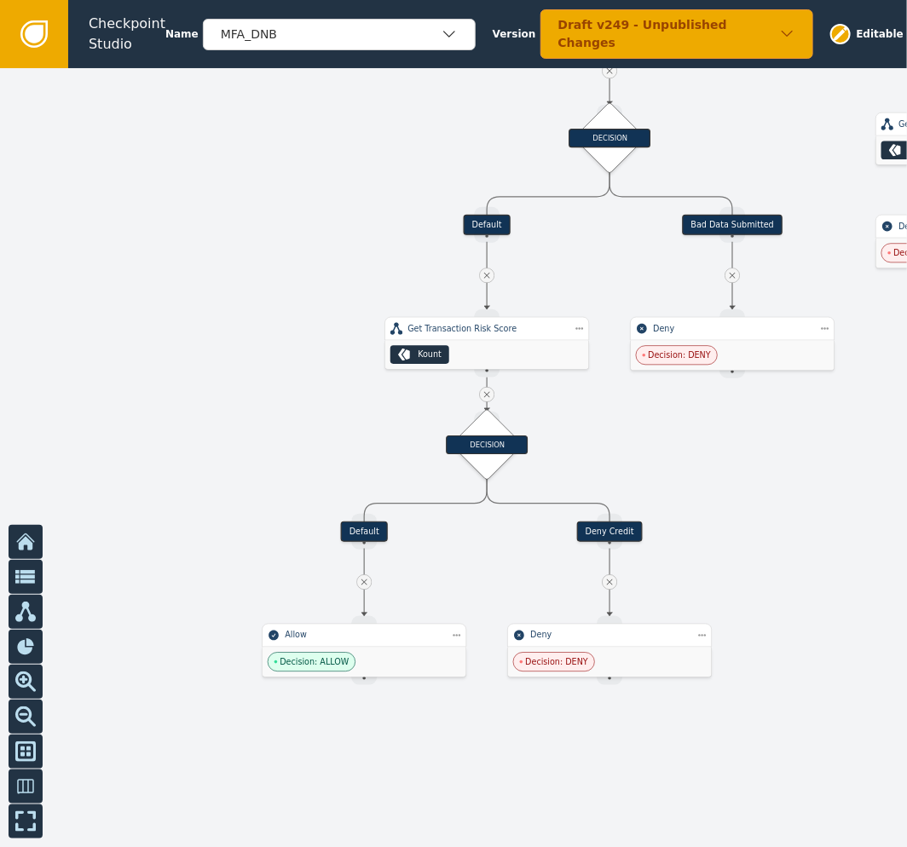
drag, startPoint x: 440, startPoint y: 384, endPoint x: 685, endPoint y: 92, distance: 381.6
click at [685, 92] on div at bounding box center [453, 457] width 907 height 779
click at [307, 376] on div at bounding box center [453, 457] width 907 height 779
click at [472, 348] on div "Kount" at bounding box center [487, 355] width 204 height 29
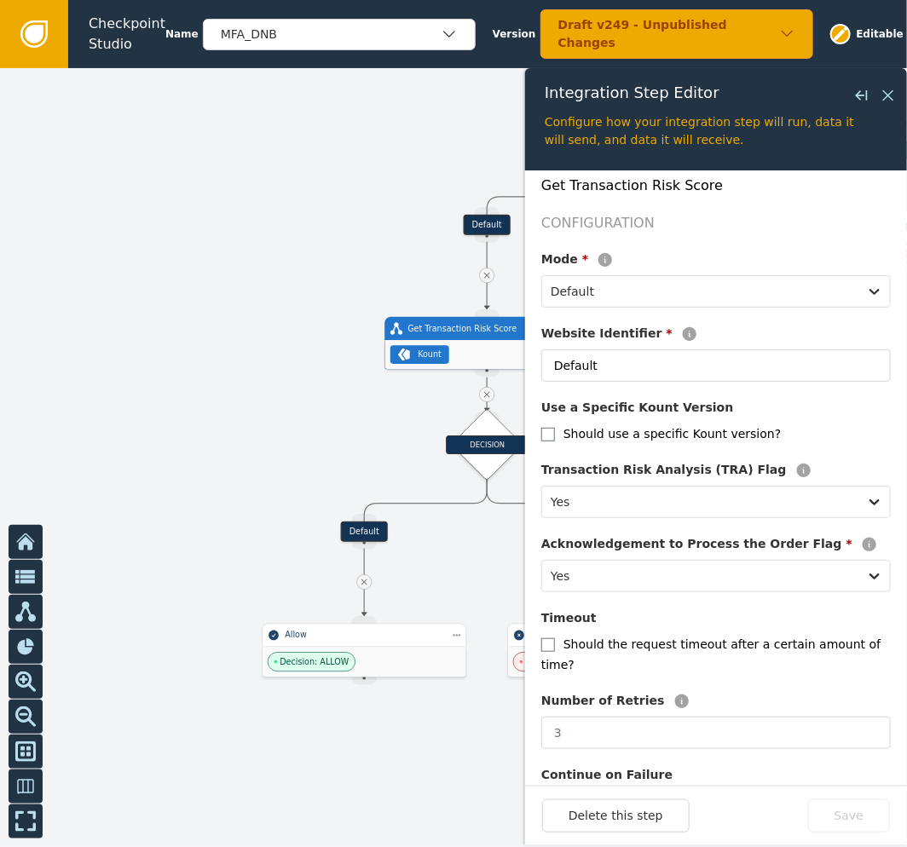
scroll to position [270, 0]
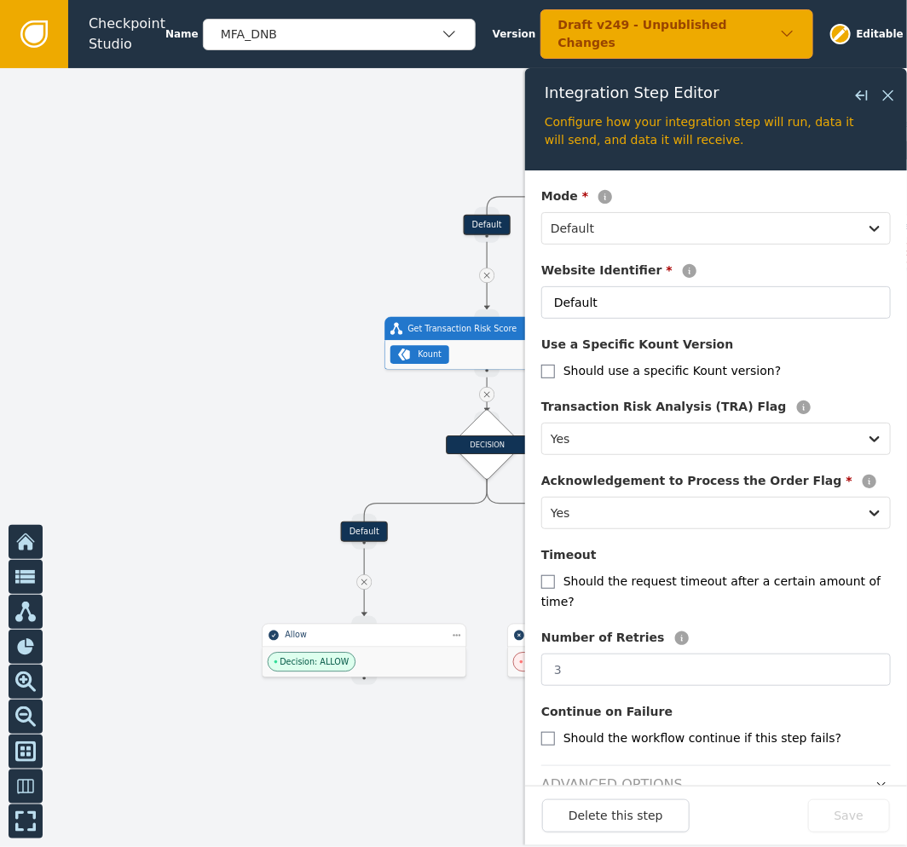
click at [690, 372] on label "Should use a specific Kount version?" at bounding box center [671, 371] width 217 height 14
click at [557, 377] on div "Should use a specific Kount version?" at bounding box center [715, 370] width 349 height 20
click at [545, 372] on input "checkbox" at bounding box center [548, 372] width 14 height 14
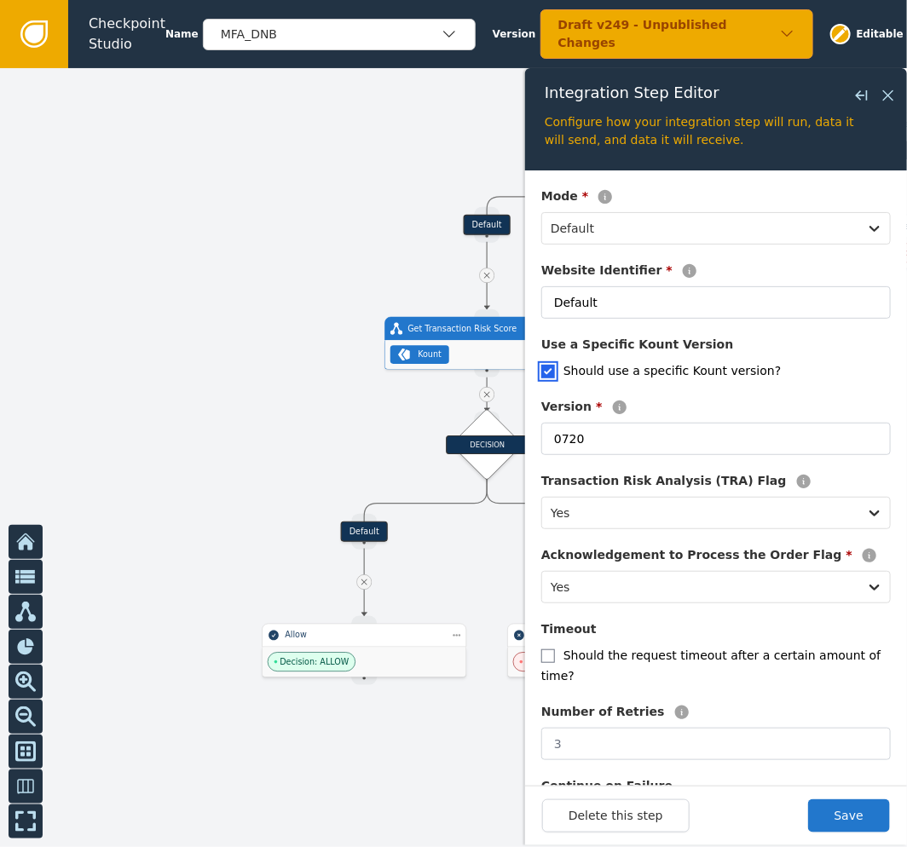
click at [545, 372] on input "checkbox" at bounding box center [548, 372] width 14 height 14
checkbox input "false"
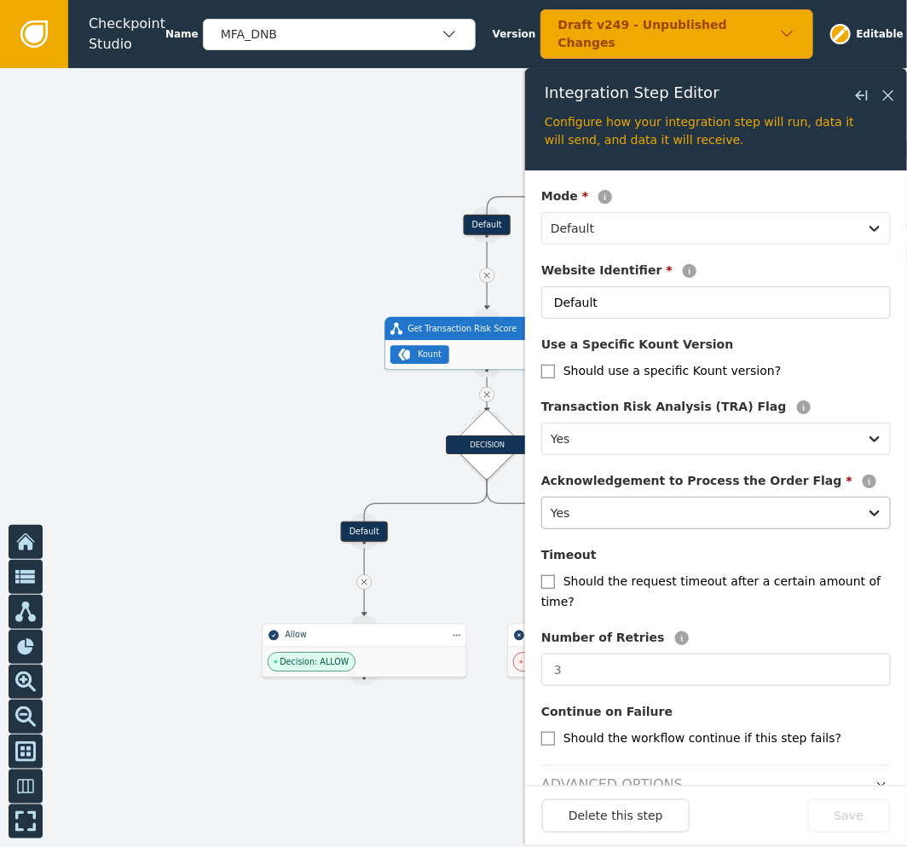
drag, startPoint x: 874, startPoint y: 769, endPoint x: 811, endPoint y: 510, distance: 267.4
click at [874, 775] on button "button" at bounding box center [881, 785] width 19 height 20
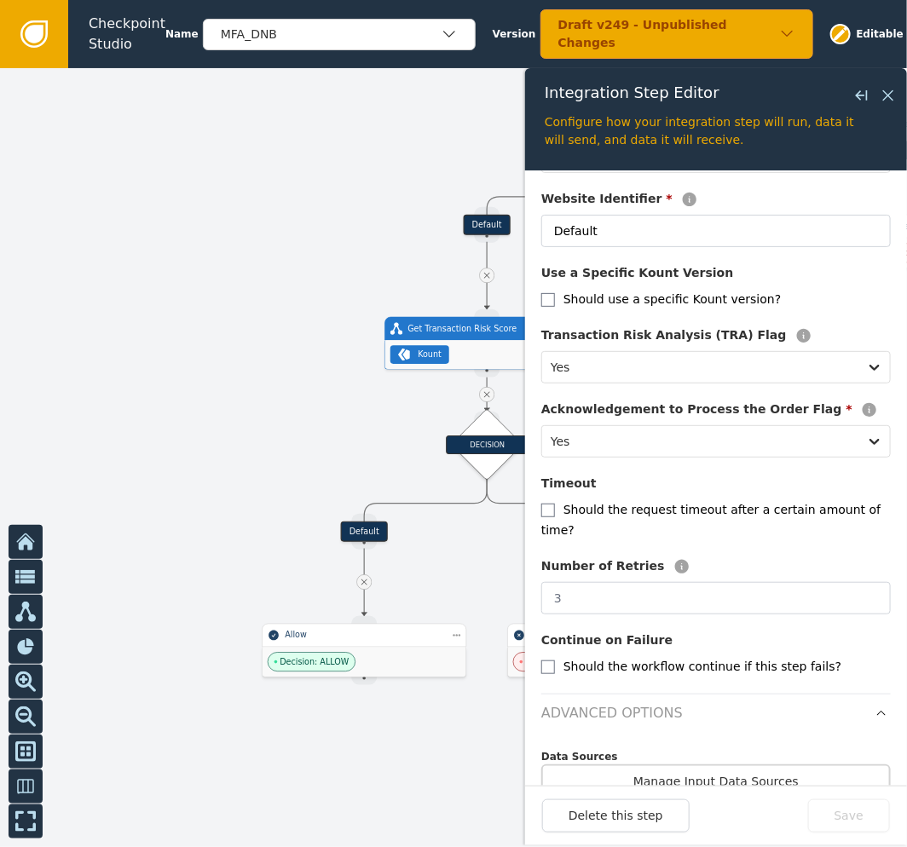
scroll to position [344, 0]
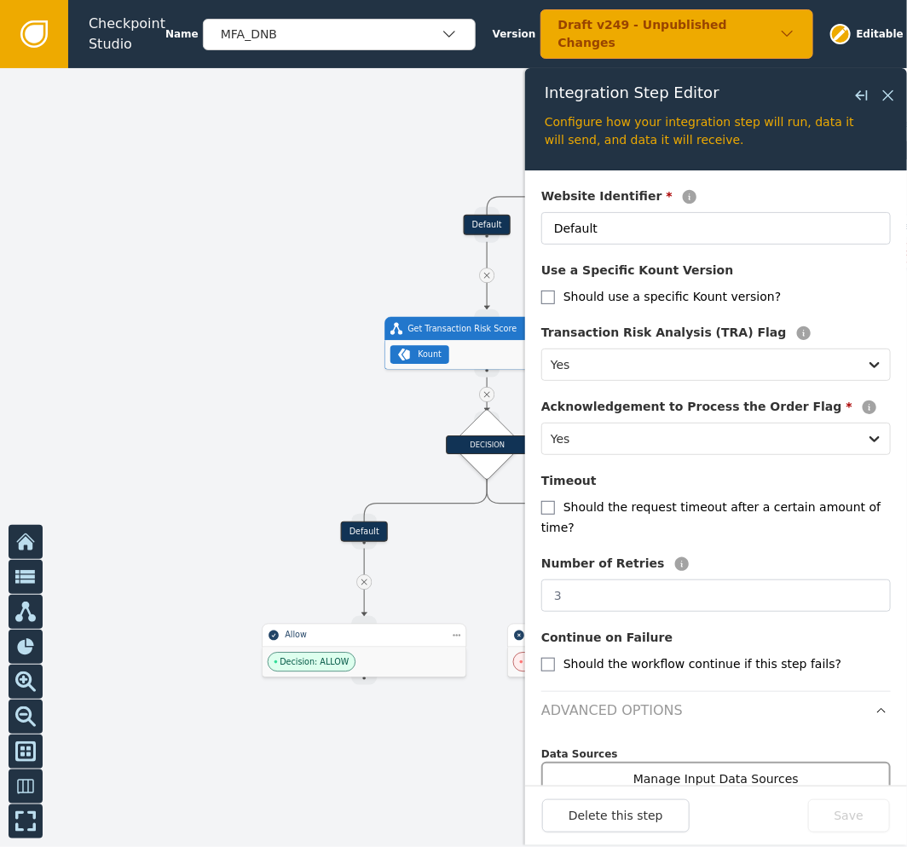
click at [777, 762] on button "Manage Input Data Sources" at bounding box center [715, 779] width 349 height 35
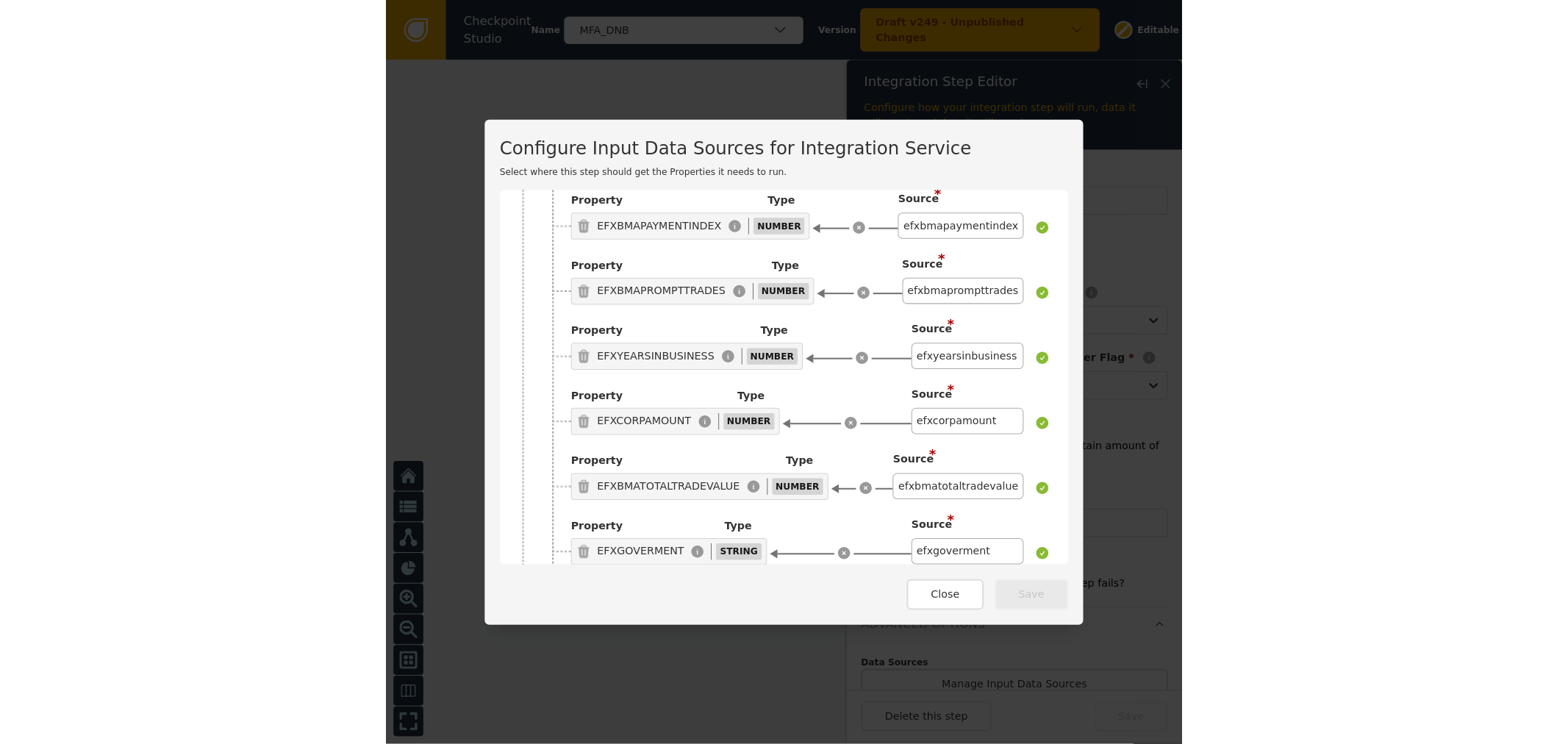
scroll to position [11342, 0]
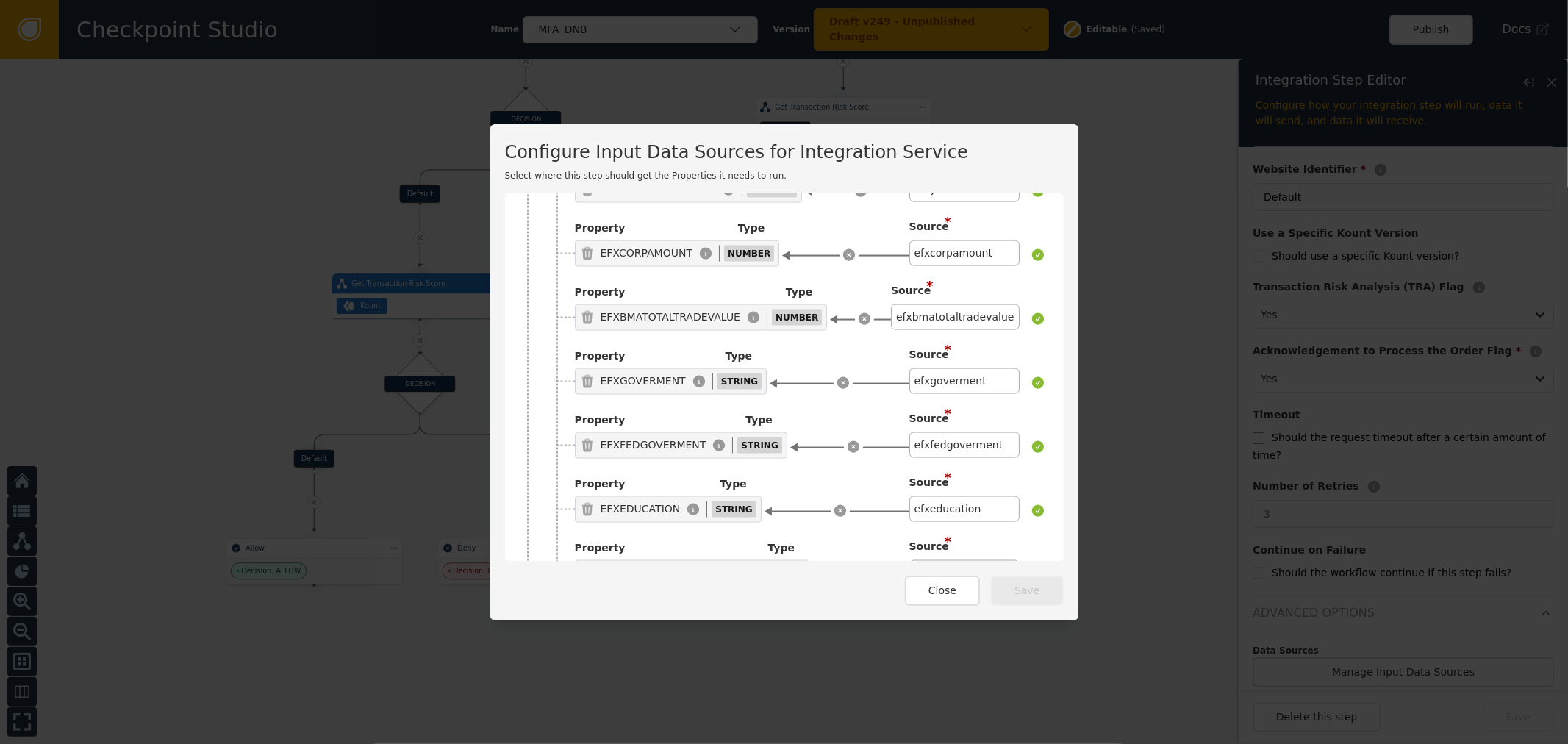
click at [551, 636] on icon at bounding box center [557, 642] width 12 height 12
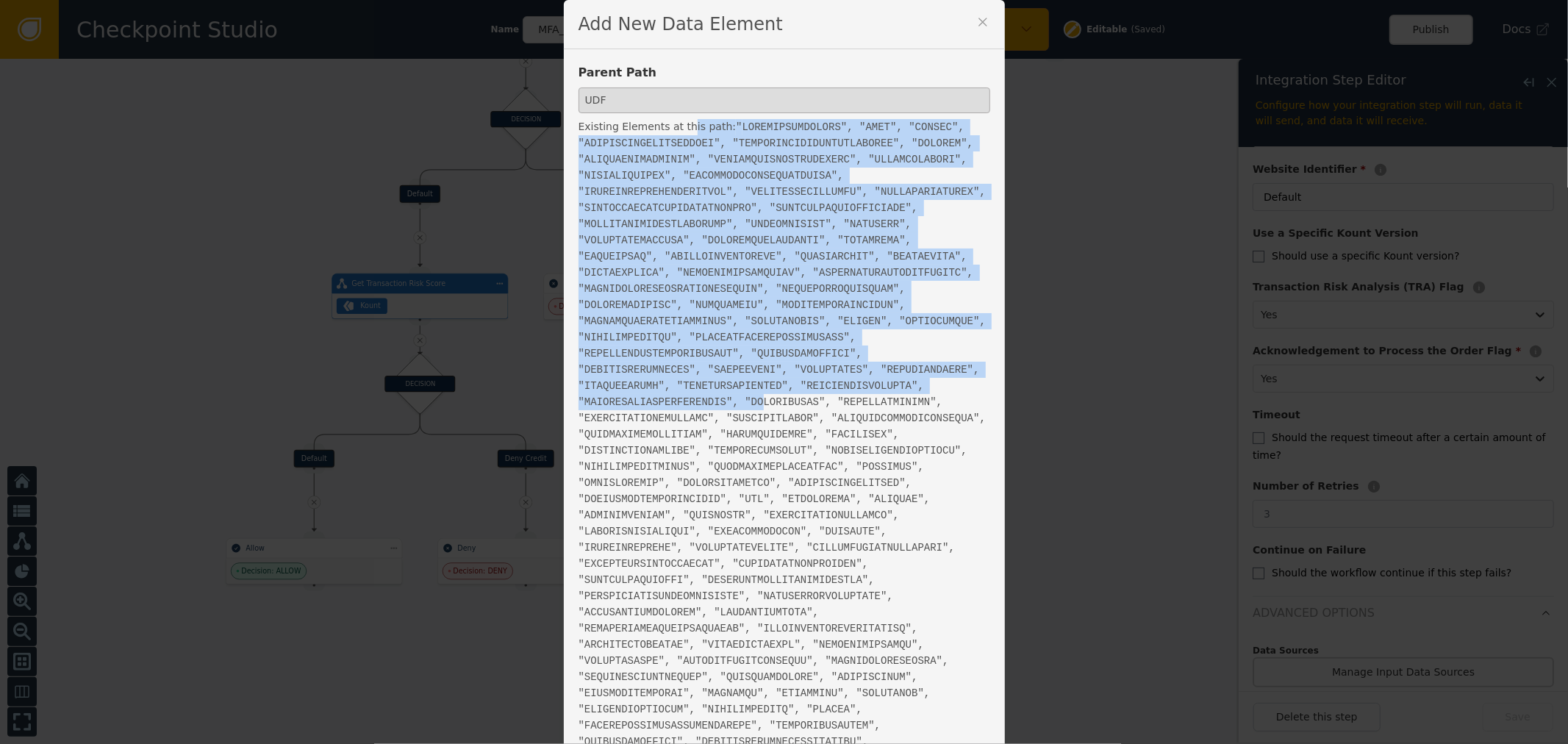
drag, startPoint x: 673, startPoint y: 117, endPoint x: 862, endPoint y: 385, distance: 327.9
click at [862, 385] on div "Parent Path UDF Existing Elements at this path: " "" at bounding box center [784, 528] width 412 height 929
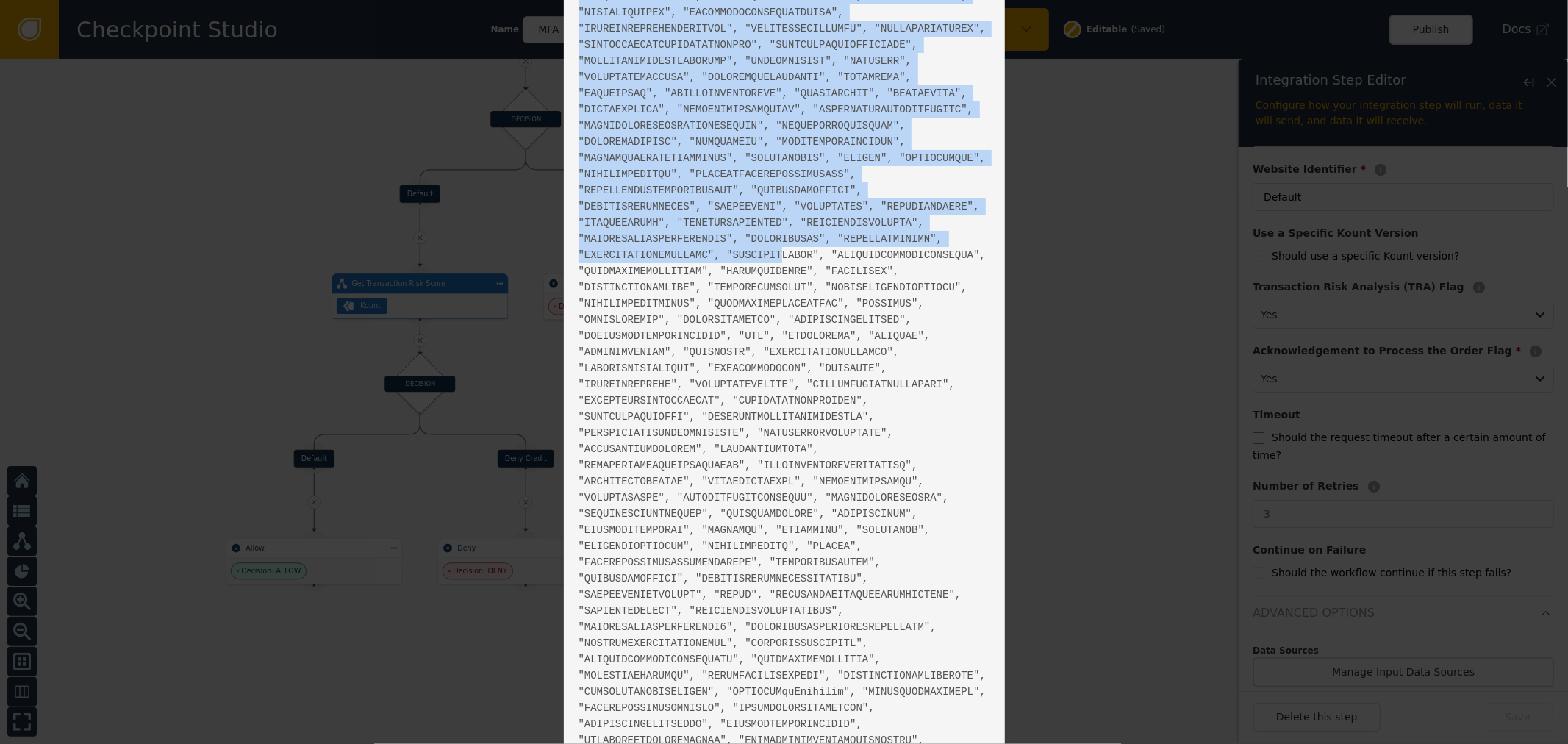
scroll to position [28, 0]
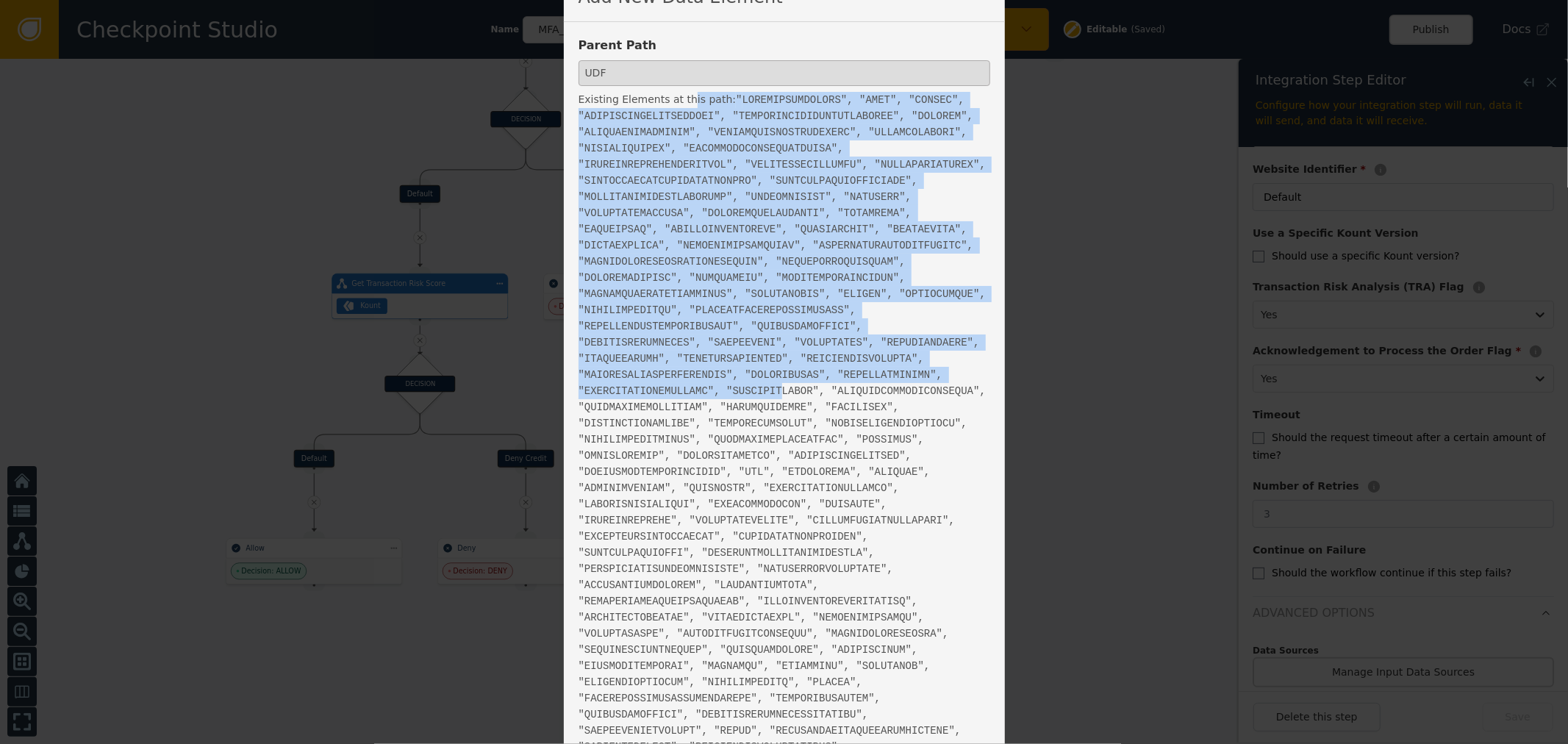
click at [709, 283] on span "" "" at bounding box center [783, 528] width 408 height 869
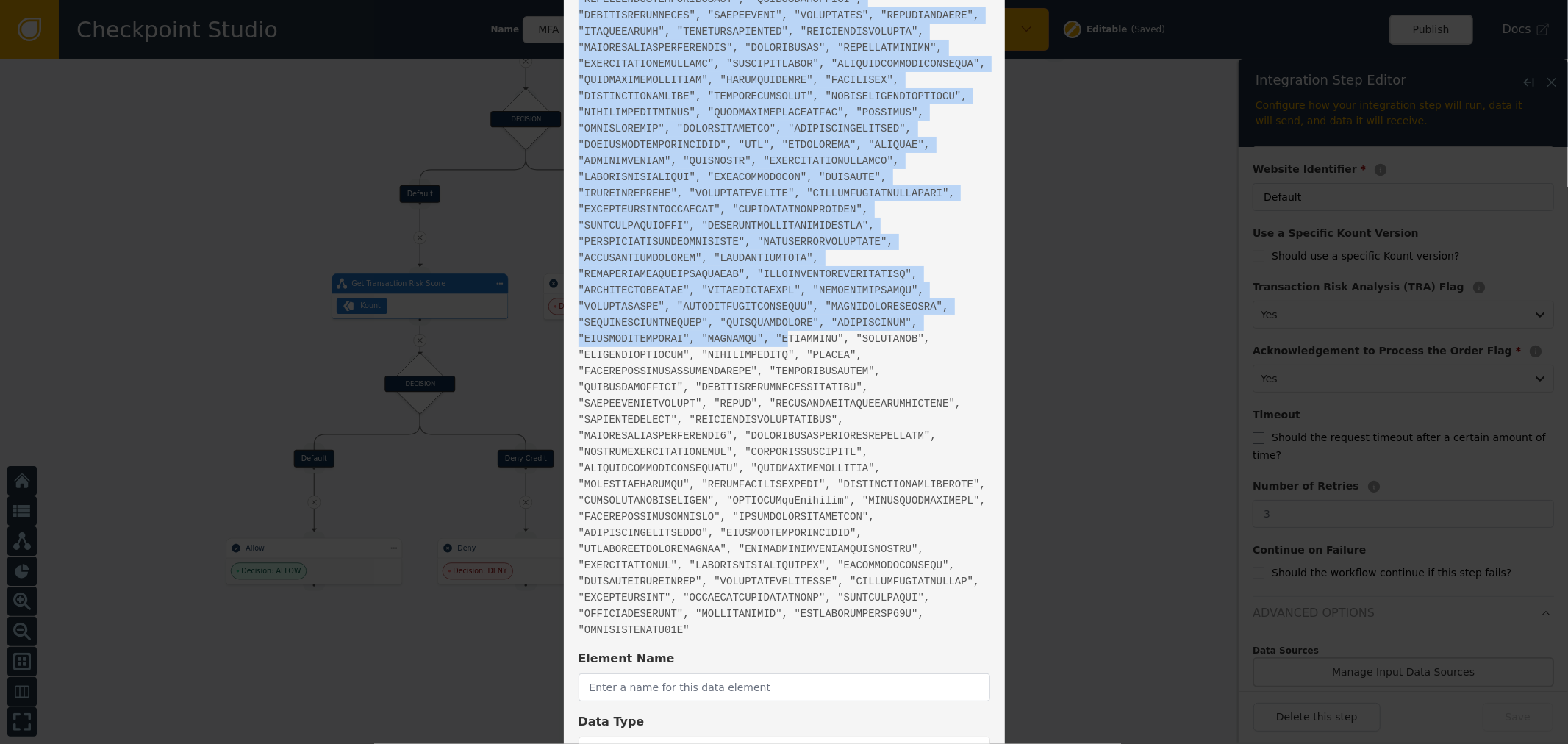
drag, startPoint x: 657, startPoint y: 155, endPoint x: 849, endPoint y: 278, distance: 228.0
click at [849, 278] on div "Existing Elements at this path: " "" at bounding box center [784, 201] width 412 height 873
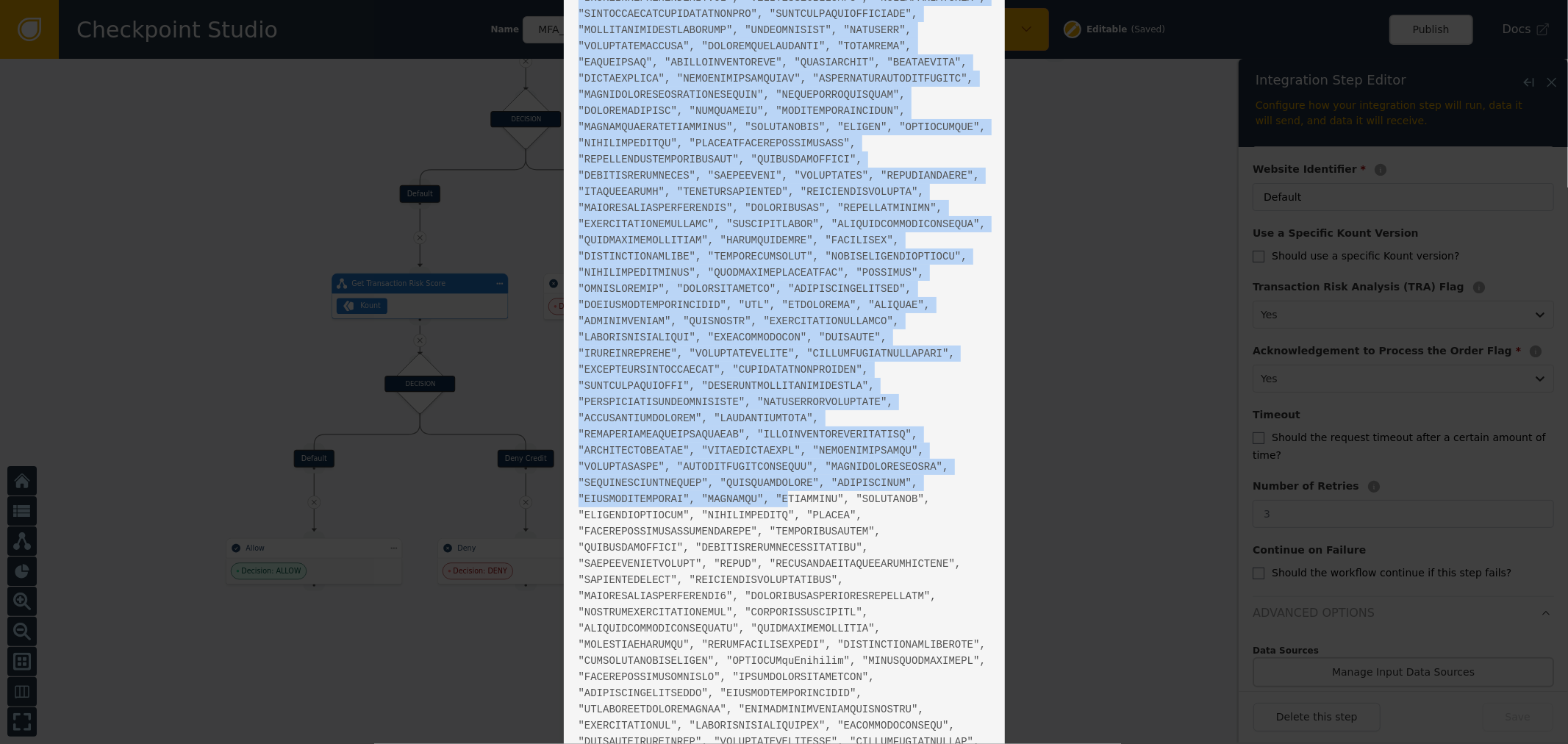
scroll to position [192, 0]
click at [852, 278] on span "" "" at bounding box center [783, 364] width 408 height 869
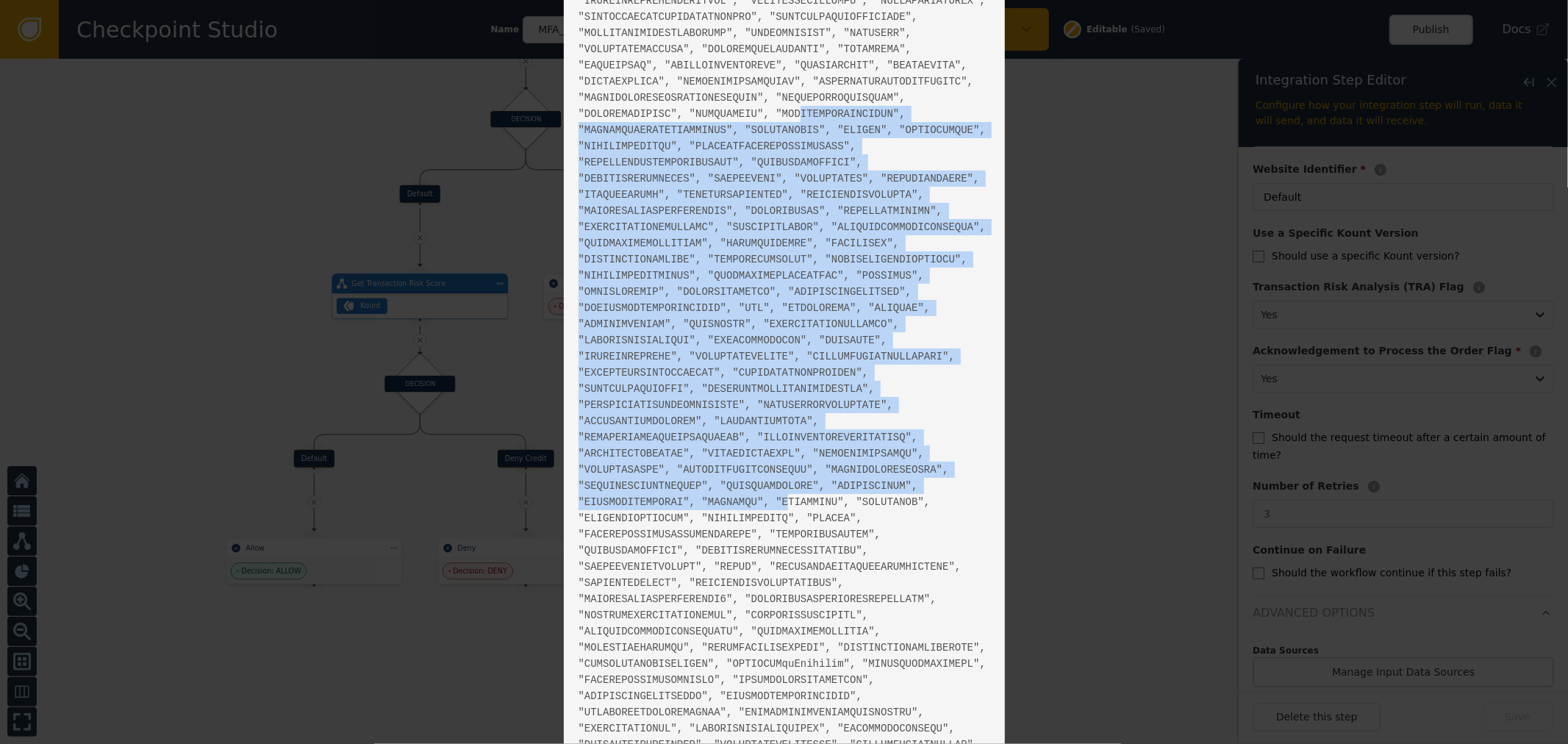
drag, startPoint x: 677, startPoint y: 106, endPoint x: 848, endPoint y: 445, distance: 379.7
click at [848, 445] on div "Existing Elements at this path: " "" at bounding box center [784, 364] width 412 height 873
click at [819, 350] on div "Existing Elements at this path: " "" at bounding box center [784, 364] width 412 height 873
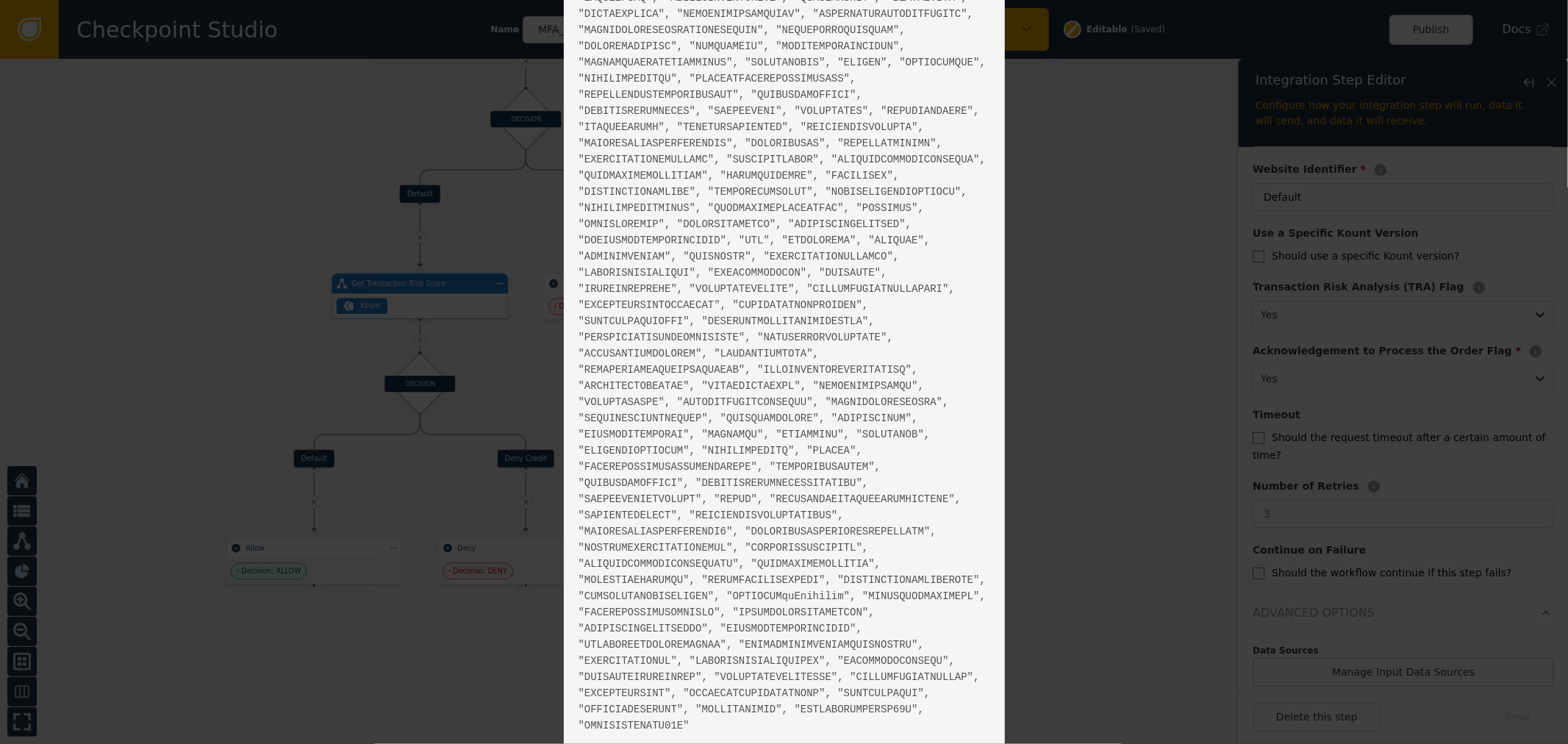
scroll to position [355, 0]
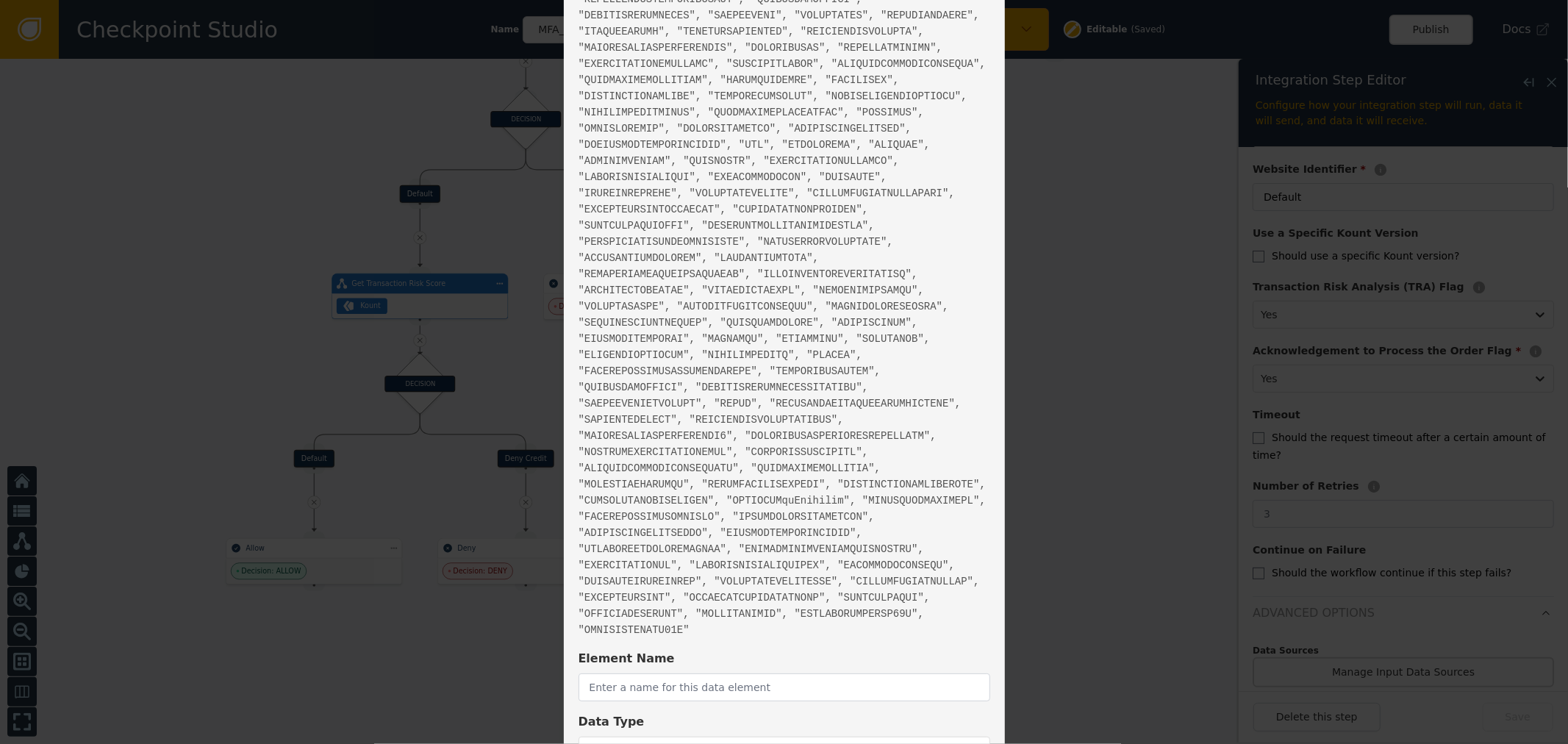
click at [780, 26] on span "" "" at bounding box center [783, 201] width 408 height 869
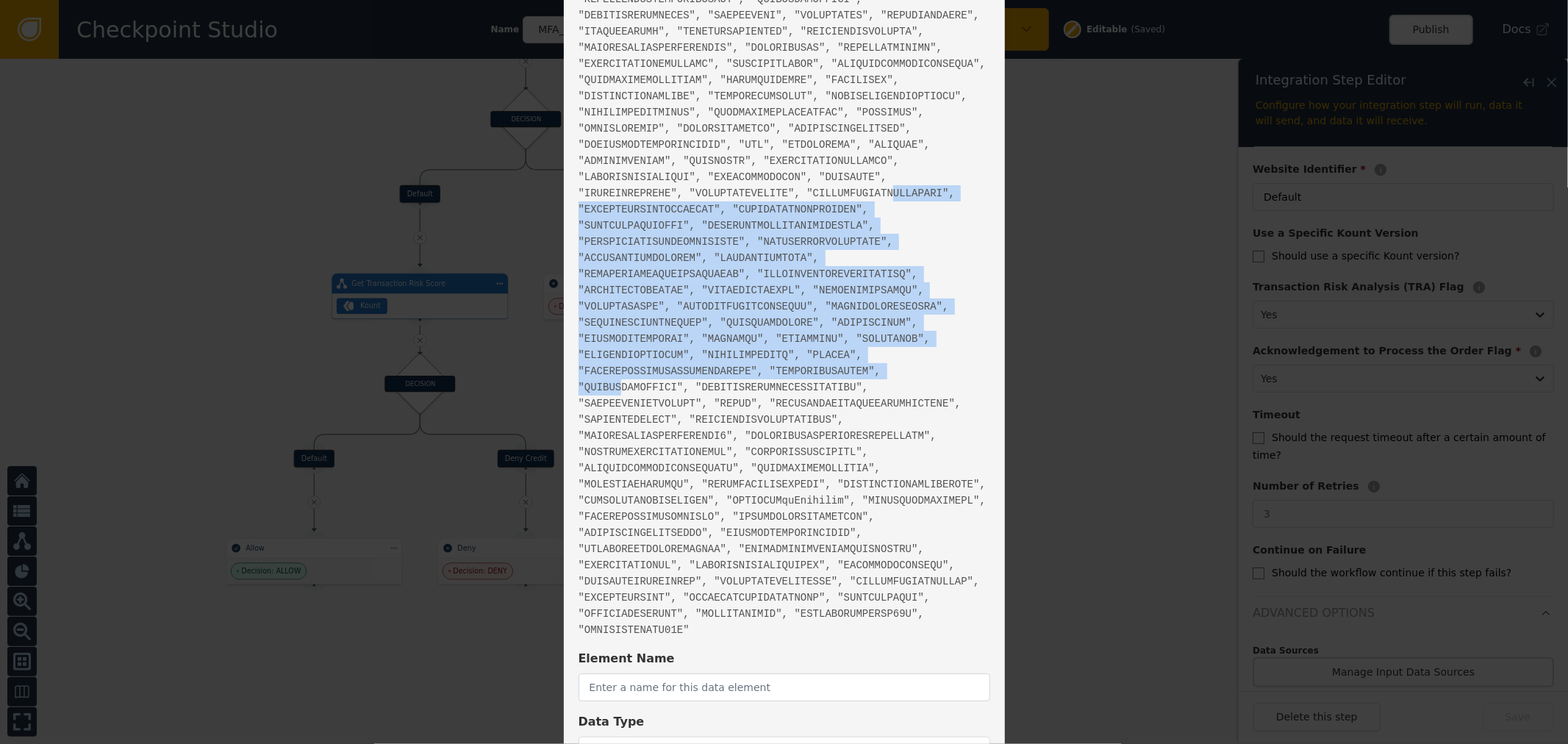
drag, startPoint x: 756, startPoint y: 160, endPoint x: 798, endPoint y: 398, distance: 241.7
click at [903, 339] on div "Existing Elements at this path: " "" at bounding box center [784, 201] width 412 height 873
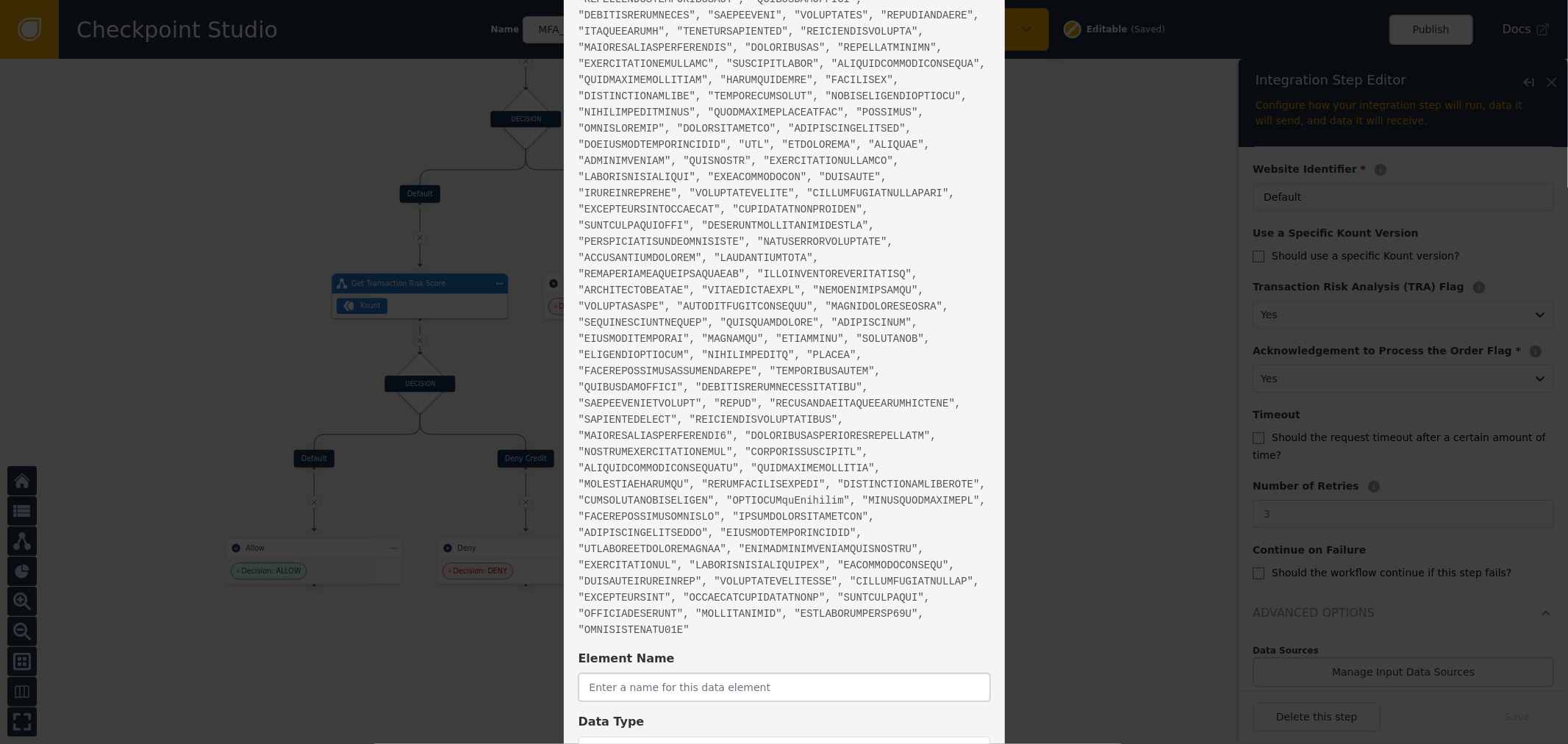
click at [682, 674] on input "text" at bounding box center [784, 688] width 412 height 28
click at [689, 365] on div "Existing Elements at this path: " "" at bounding box center [784, 201] width 412 height 873
click at [642, 674] on input "text" at bounding box center [774, 688] width 391 height 28
paste input "[DOMAIN_NAME]_disposable"
click at [772, 674] on input "[DOMAIN_NAME]_disposable" at bounding box center [774, 688] width 391 height 28
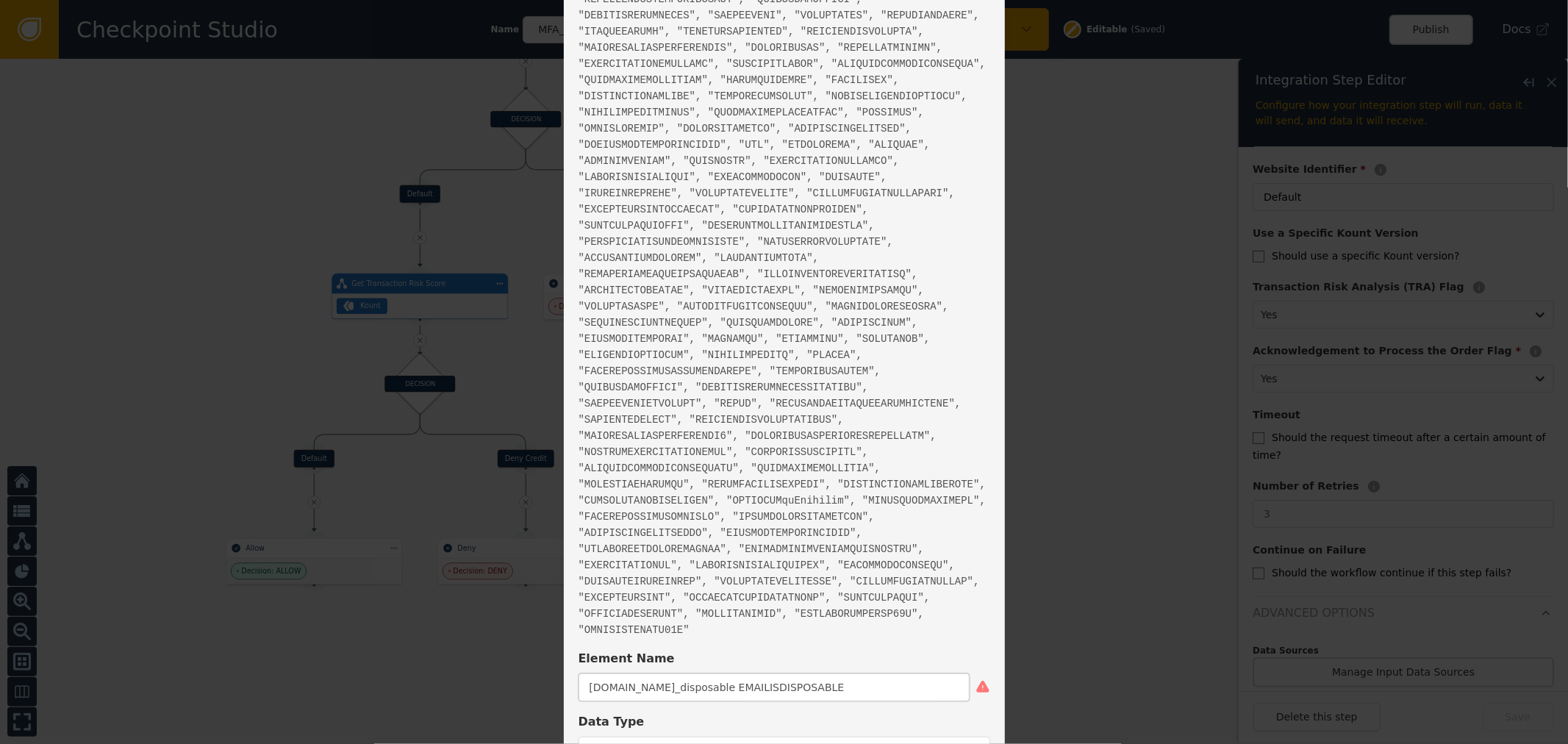
drag, startPoint x: 614, startPoint y: 590, endPoint x: 509, endPoint y: 590, distance: 105.0
click at [509, 590] on div "Add New Data Element Parent Path UDF Existing Elements at this path: " " Elemen…" at bounding box center [784, 372] width 1568 height 744
type input "EMAILISDISPOSABLE"
click at [644, 738] on div "String" at bounding box center [771, 751] width 383 height 27
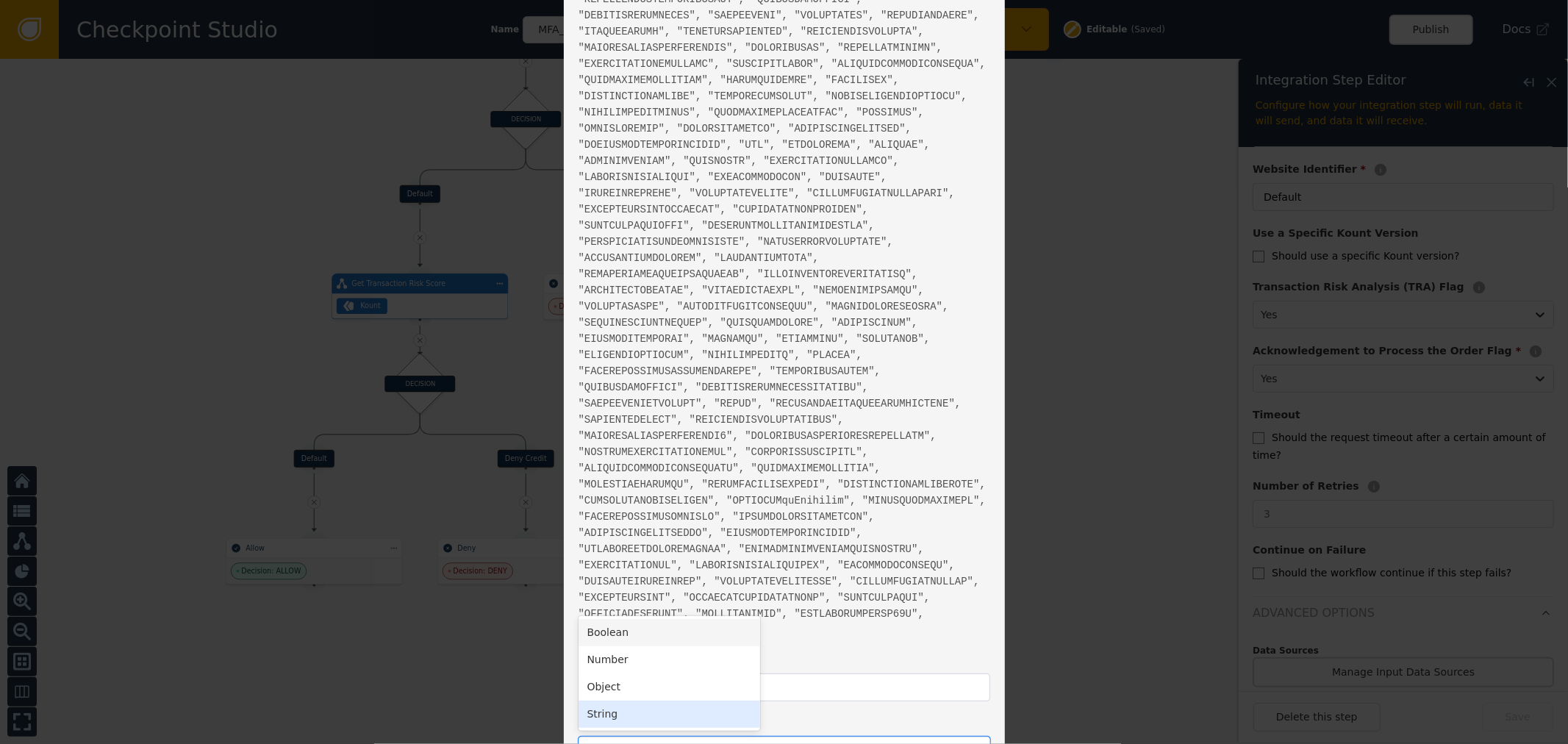
click at [671, 619] on div "Boolean" at bounding box center [670, 633] width 181 height 28
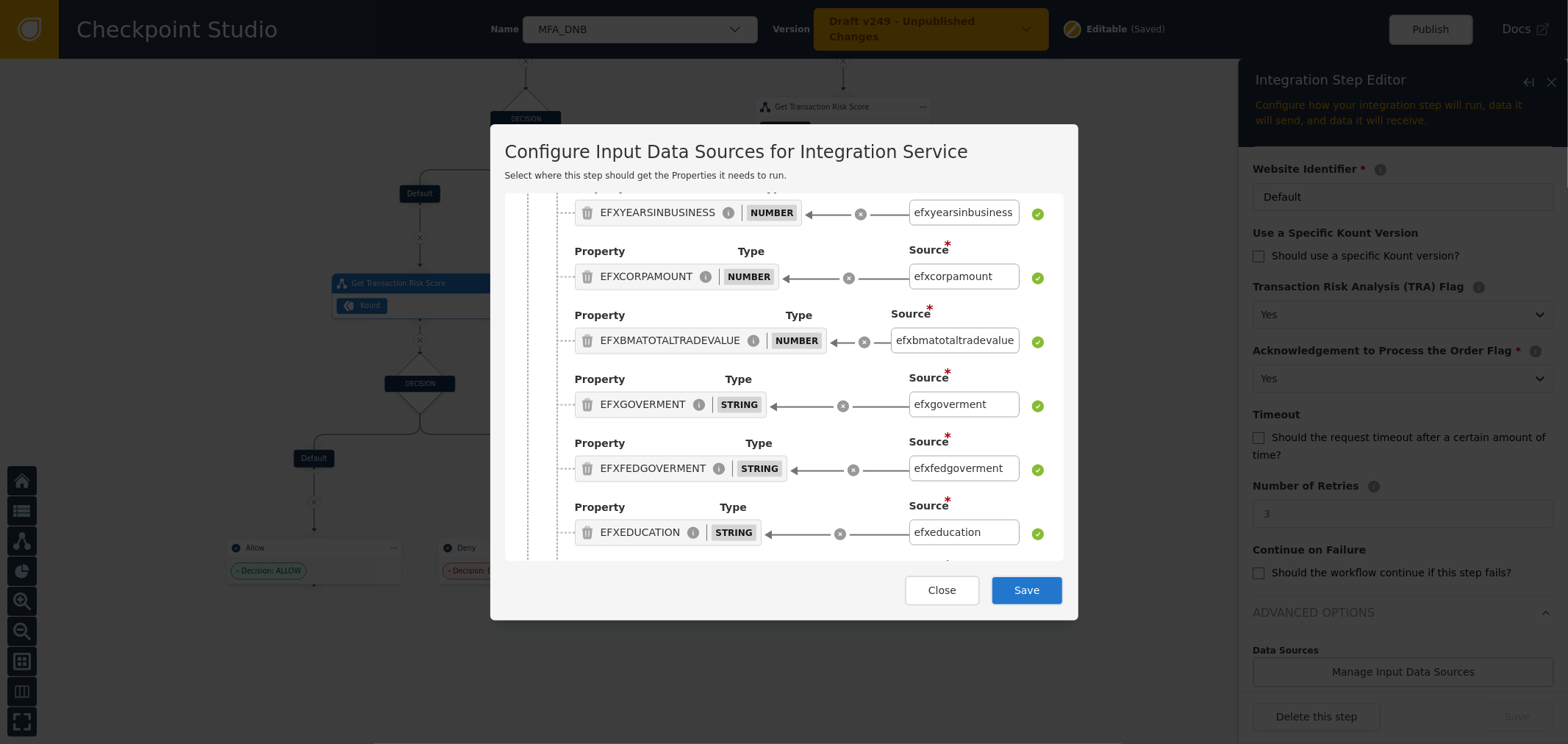
scroll to position [11404, 0]
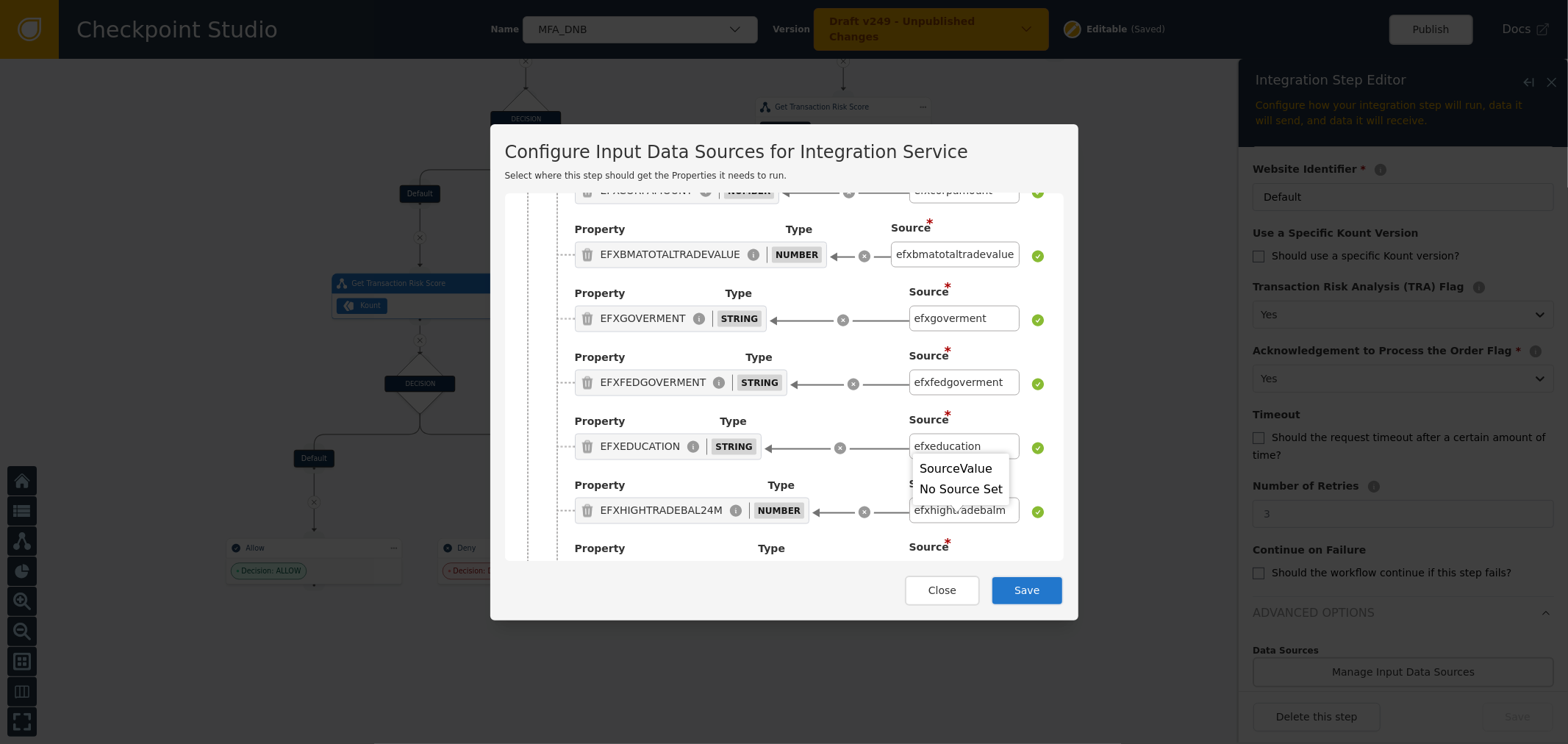
click at [930, 626] on div "Click to Select a Source" at bounding box center [953, 639] width 132 height 26
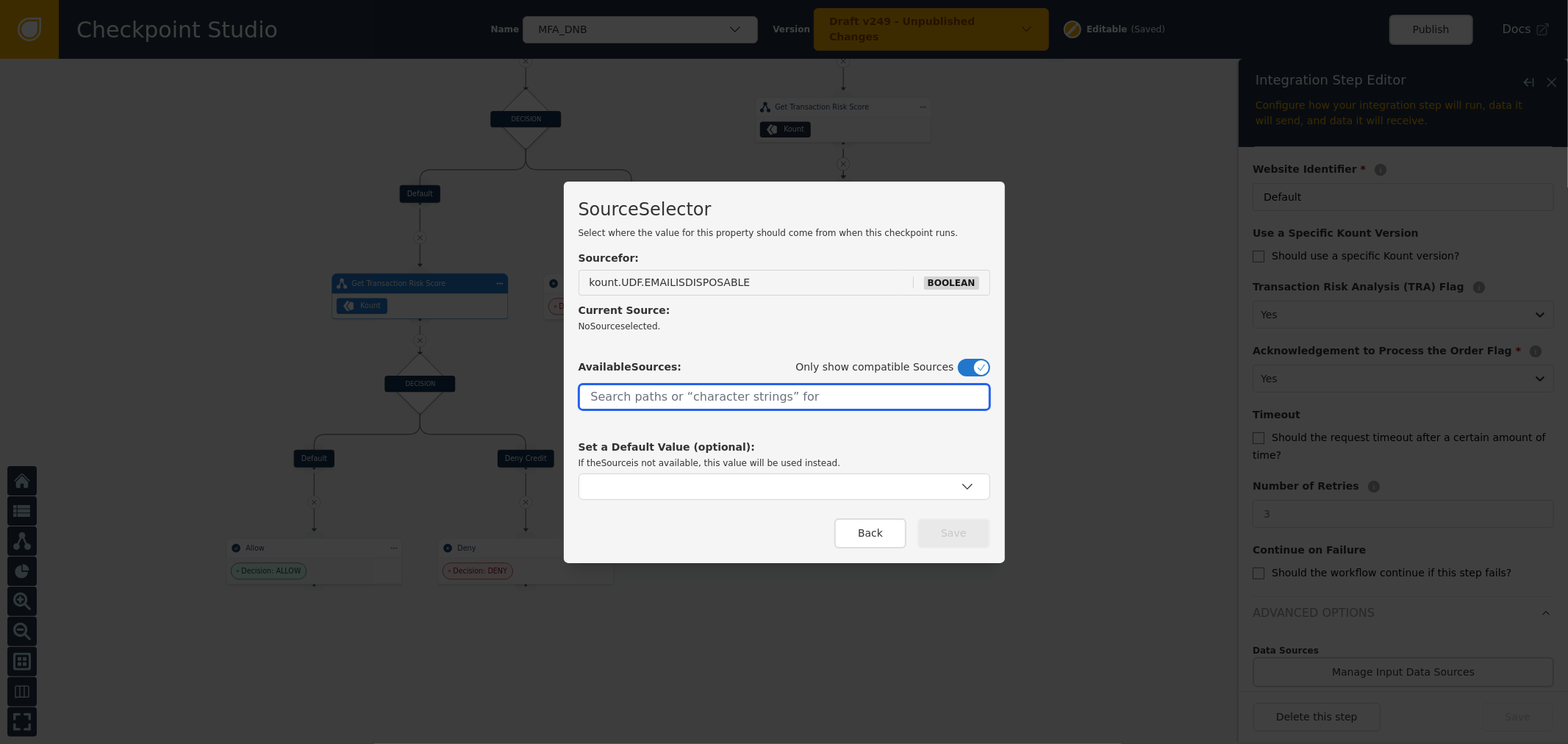
click at [715, 392] on input "text" at bounding box center [784, 397] width 412 height 27
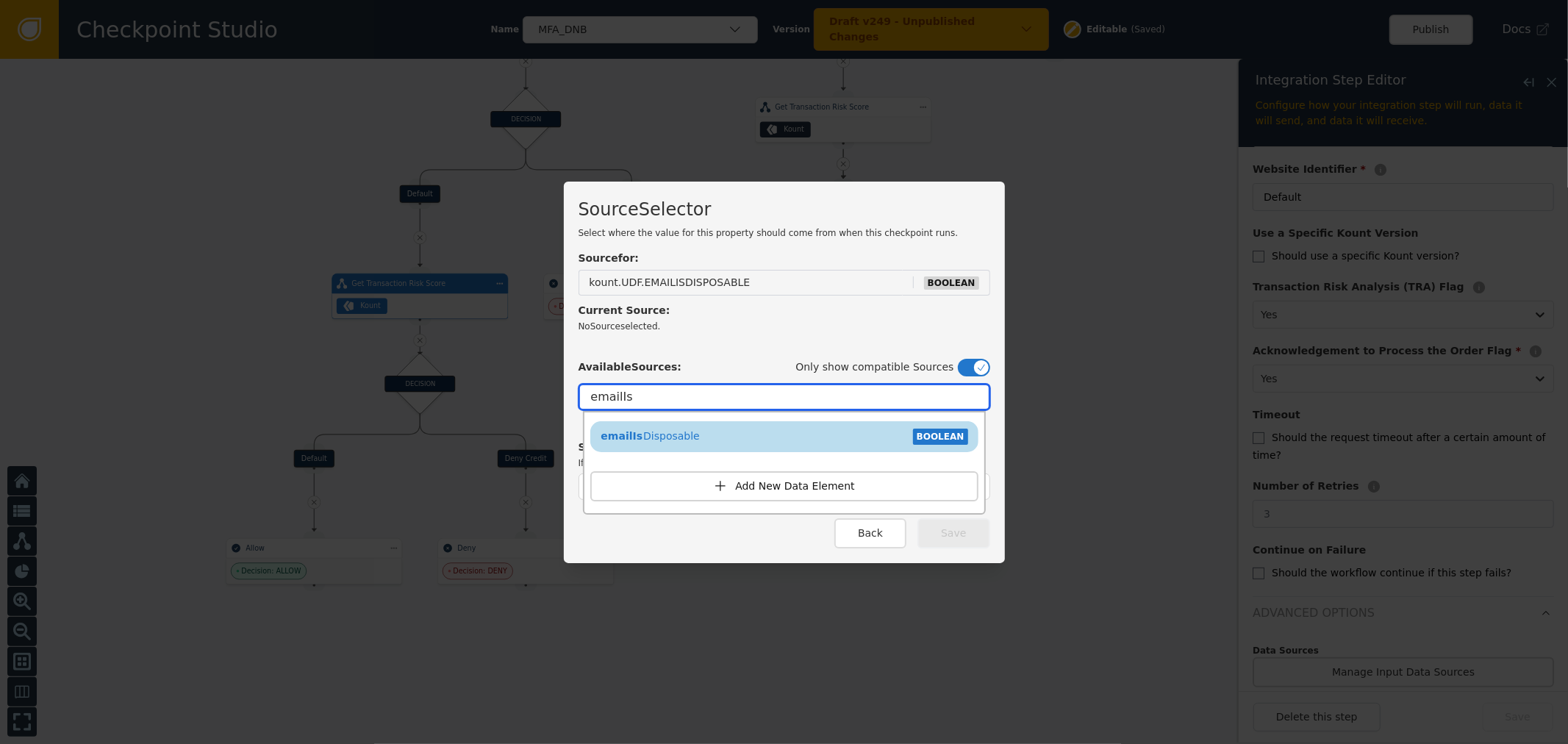
type input "emailIs"
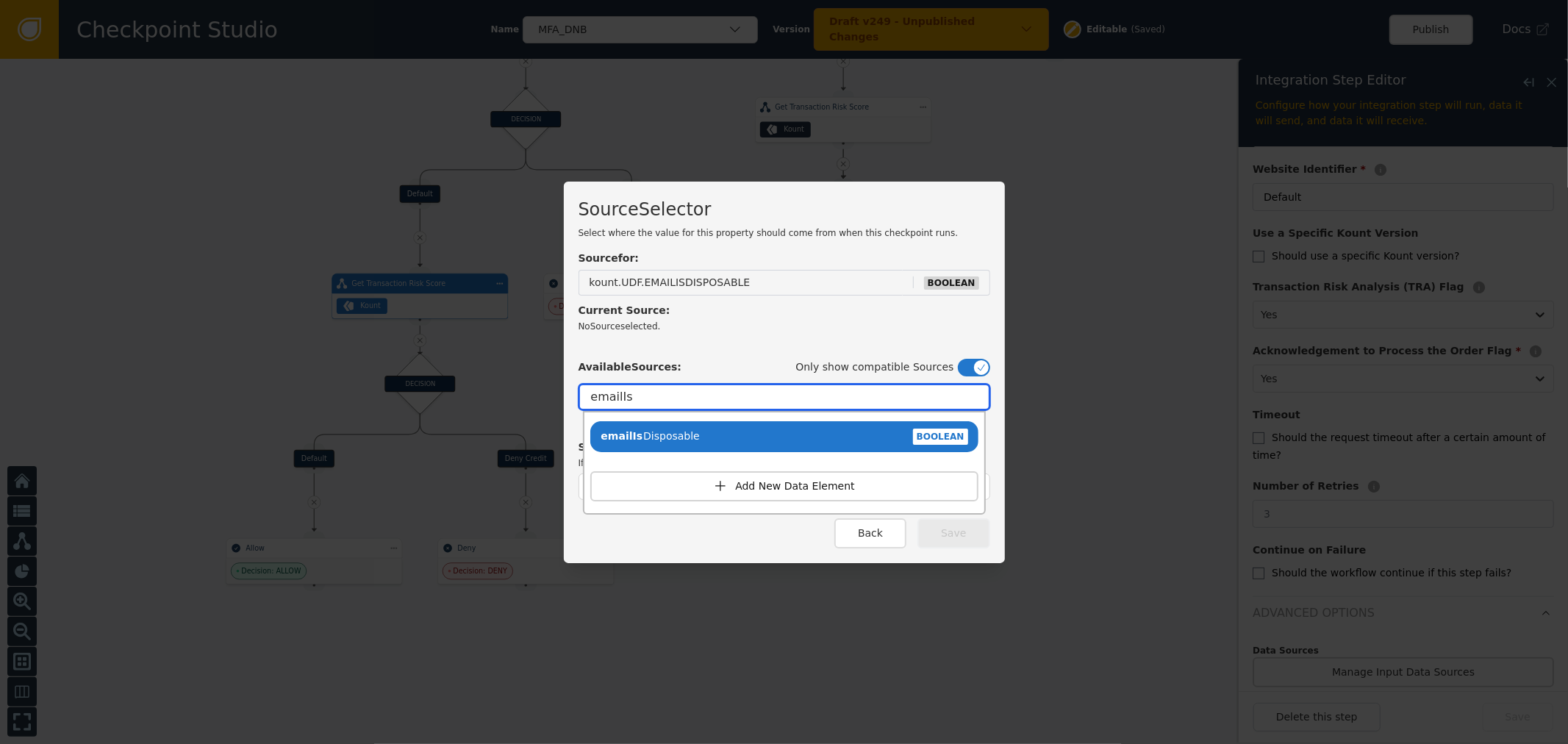
click at [704, 401] on input "emailIs" at bounding box center [784, 397] width 412 height 27
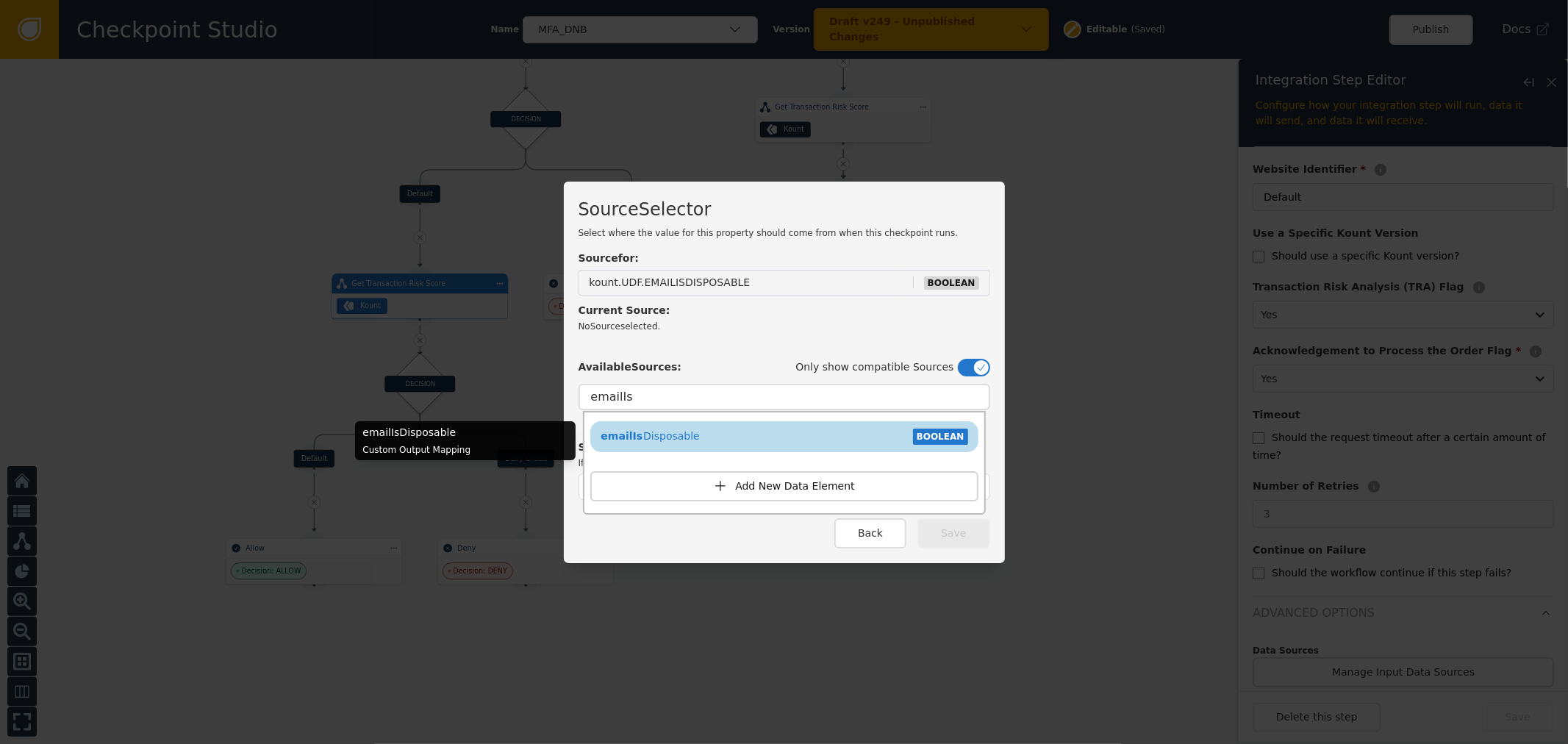
click at [702, 435] on div "emailIs Disposable BOOLEAN" at bounding box center [784, 437] width 374 height 22
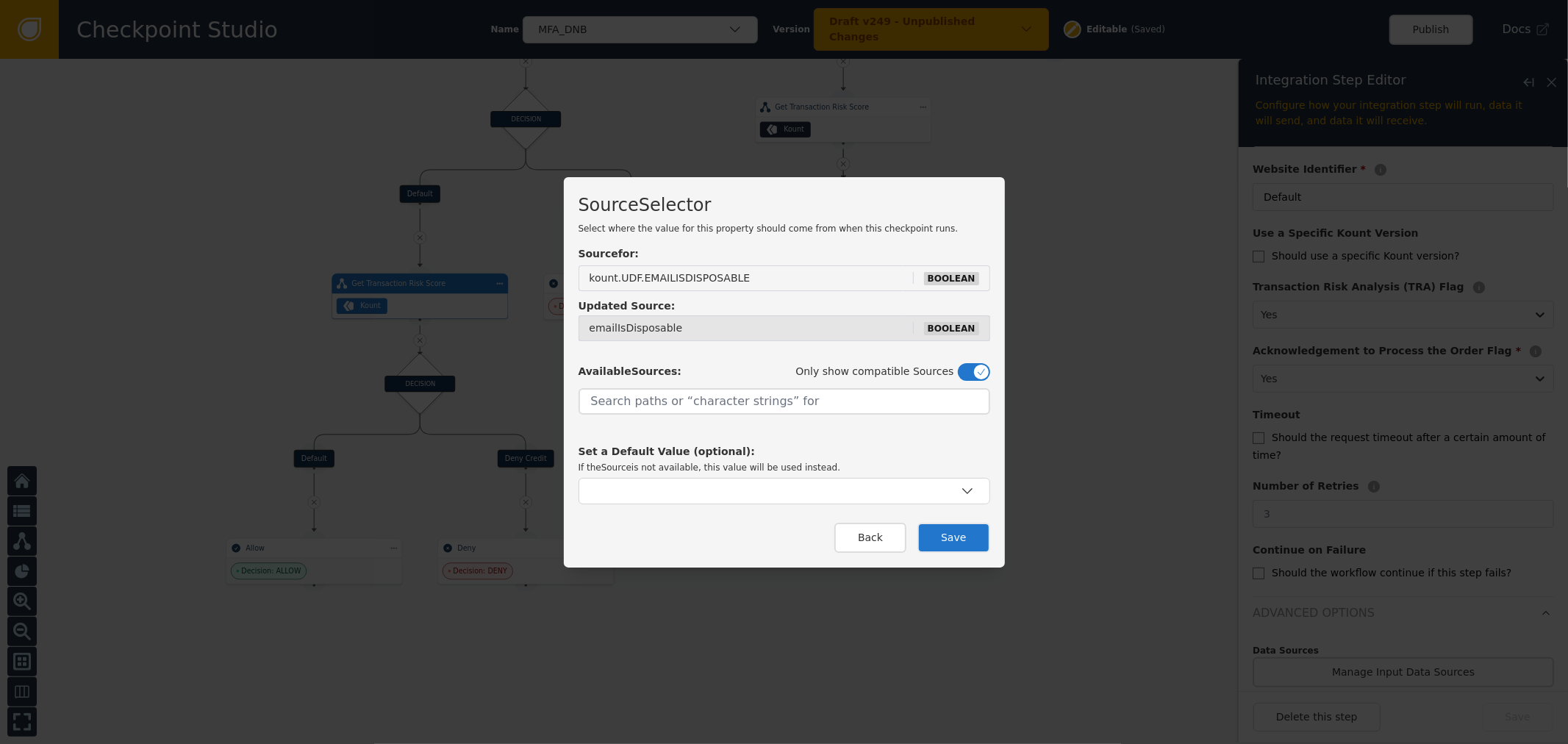
drag, startPoint x: 966, startPoint y: 534, endPoint x: 702, endPoint y: 426, distance: 285.2
click at [702, 426] on div "Source Selector Select where the value for this property should come from when …" at bounding box center [784, 372] width 441 height 390
click at [706, 495] on div "button" at bounding box center [777, 491] width 366 height 15
click at [677, 482] on div "button" at bounding box center [784, 491] width 412 height 27
click at [954, 545] on button "Save" at bounding box center [954, 538] width 72 height 30
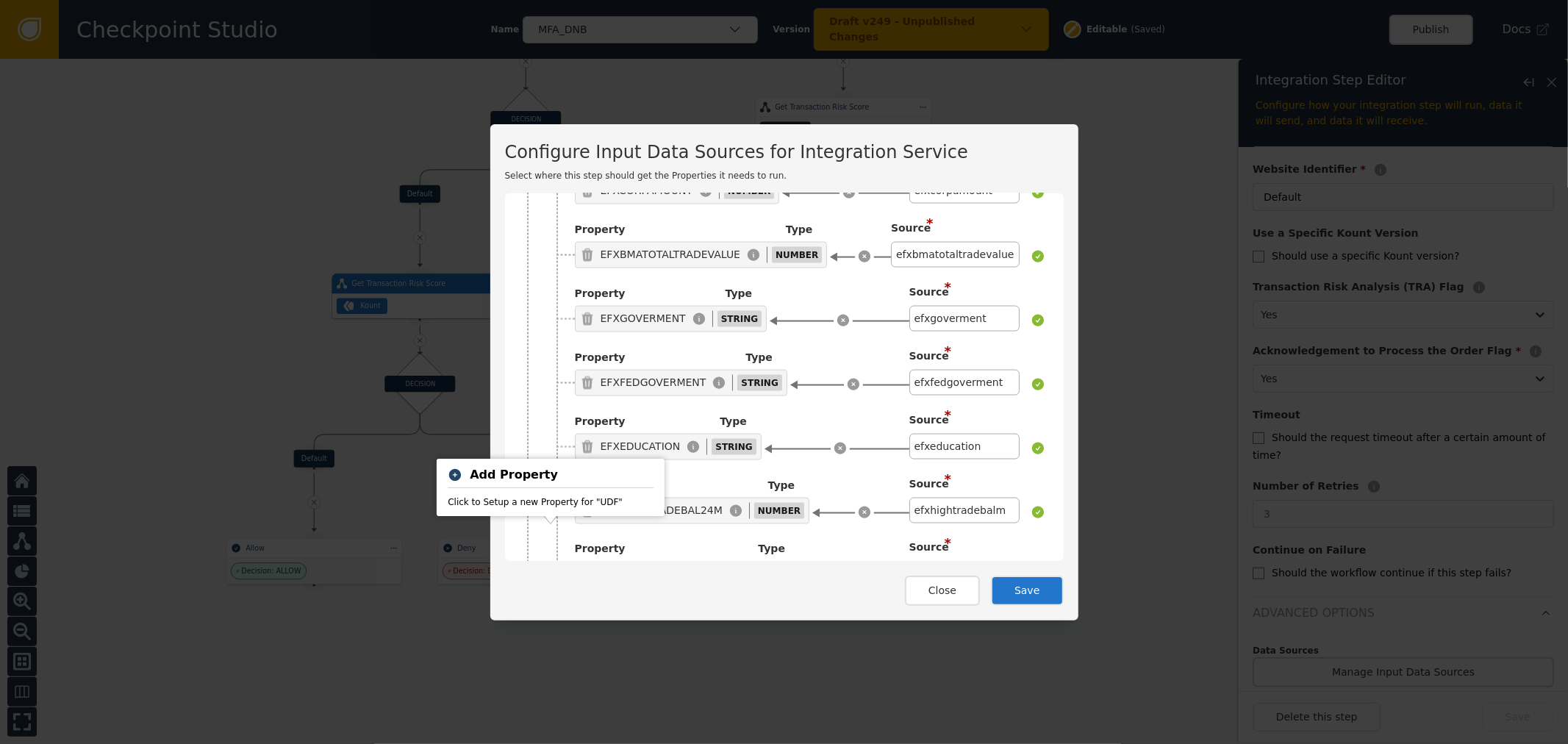
click at [548, 1] on body "Checkpoint Studio Name MFA_DNB Version Draft v249 - Unpublished Changes Editabl…" at bounding box center [784, 0] width 1568 height 1
click at [549, 604] on div "Property Type EMAILISDISPOSABLE BOOLEAN Source * emailIsDisposable" at bounding box center [795, 630] width 500 height 52
click at [551, 638] on icon at bounding box center [557, 644] width 12 height 12
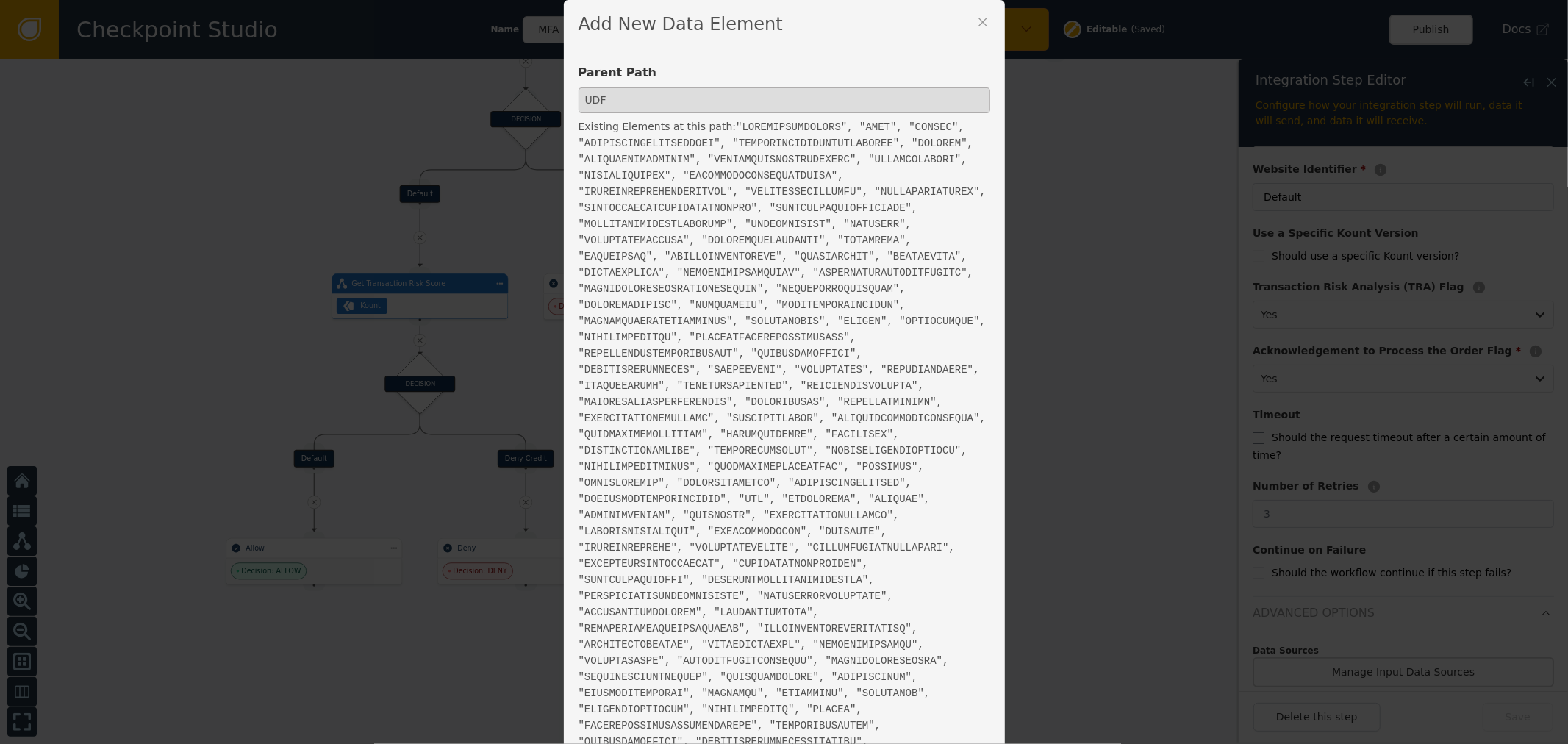
scroll to position [355, 0]
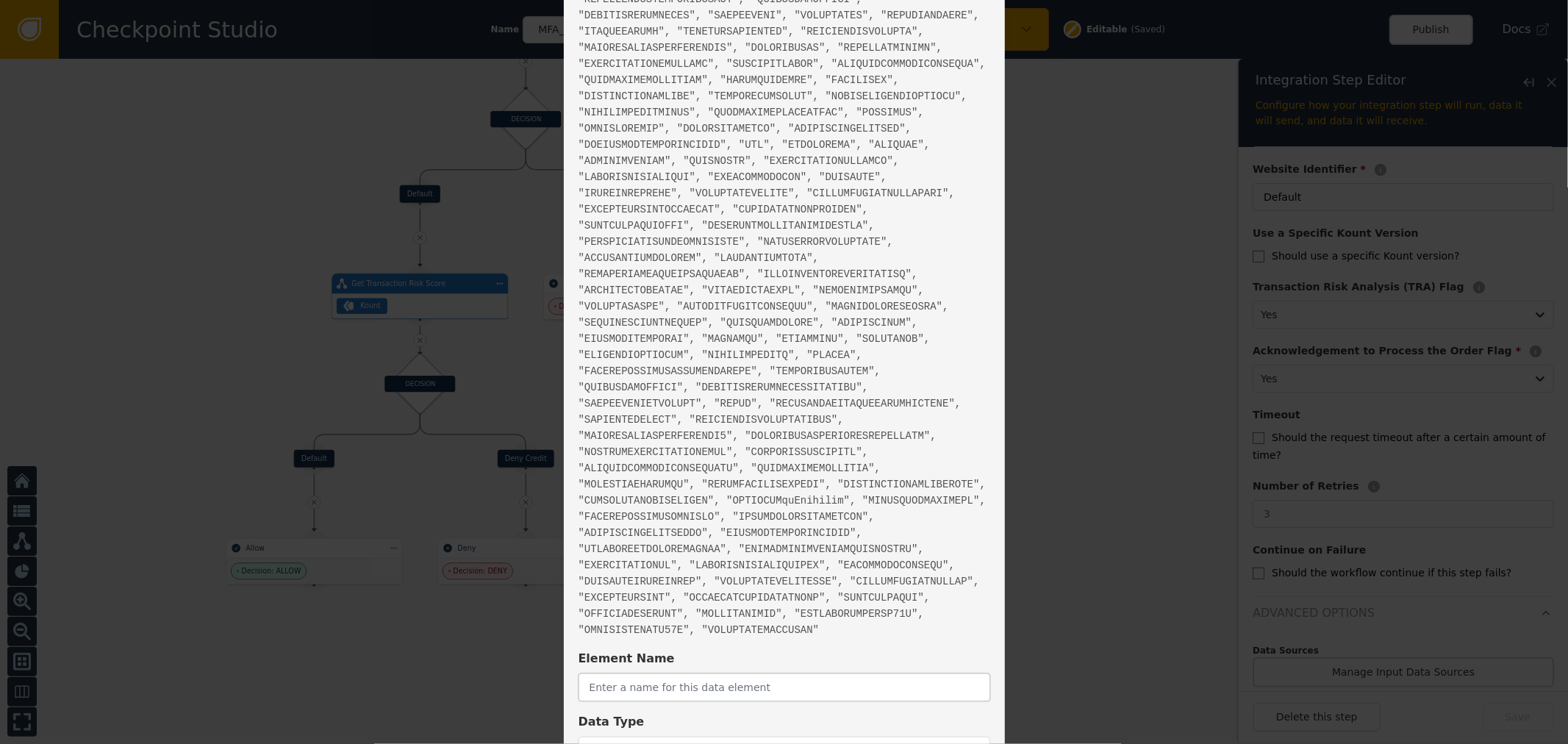
click at [633, 674] on input "text" at bounding box center [784, 688] width 412 height 28
paste input "email.risk_score"
drag, startPoint x: 601, startPoint y: 601, endPoint x: 465, endPoint y: 604, distance: 136.0
click at [465, 604] on div "Add New Data Element Parent Path UDF Existing Elements at this path: " " Elemen…" at bounding box center [784, 372] width 1568 height 744
type input "EMAILRISKSCORE"
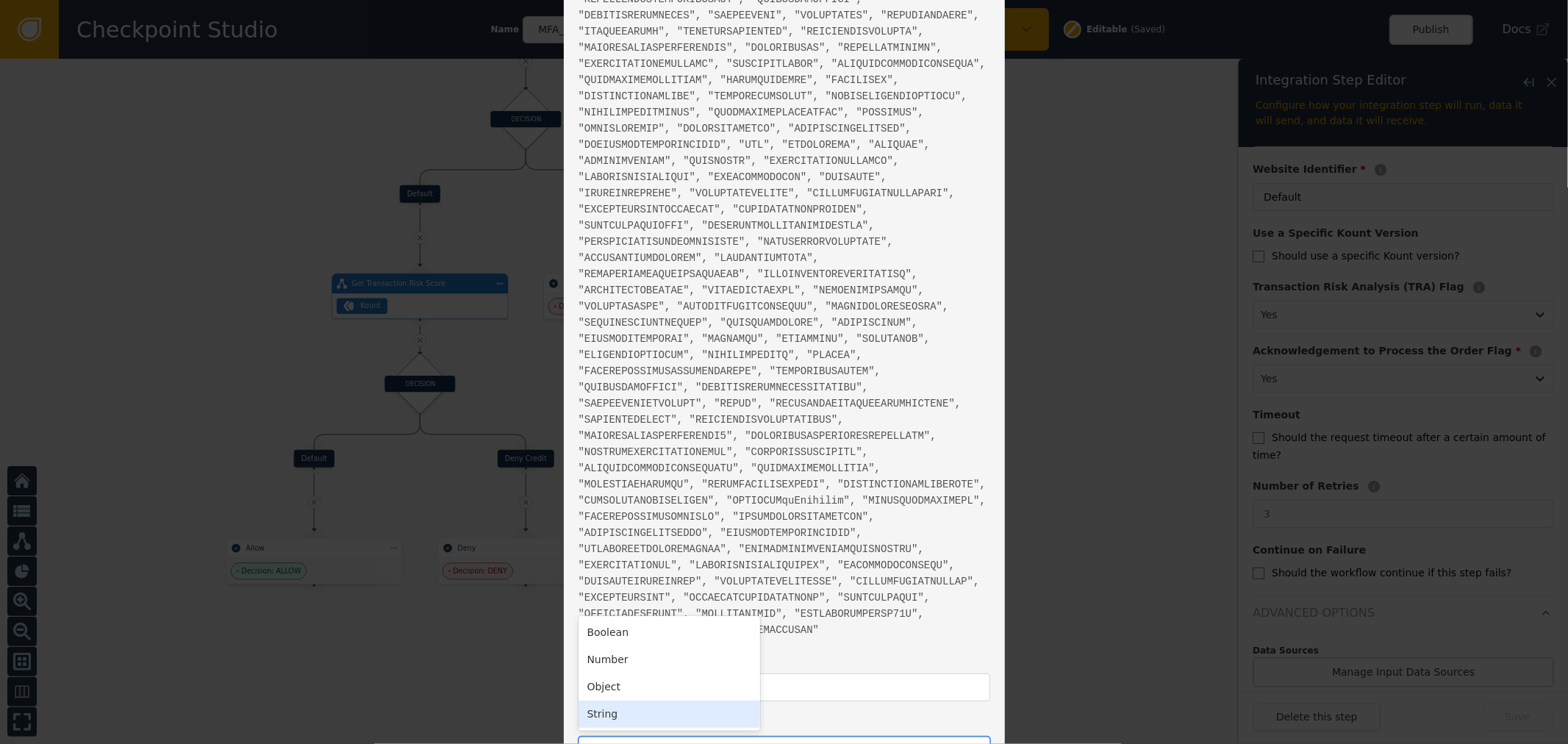
click at [609, 741] on div at bounding box center [771, 751] width 368 height 21
click at [629, 646] on div "Number" at bounding box center [670, 660] width 181 height 28
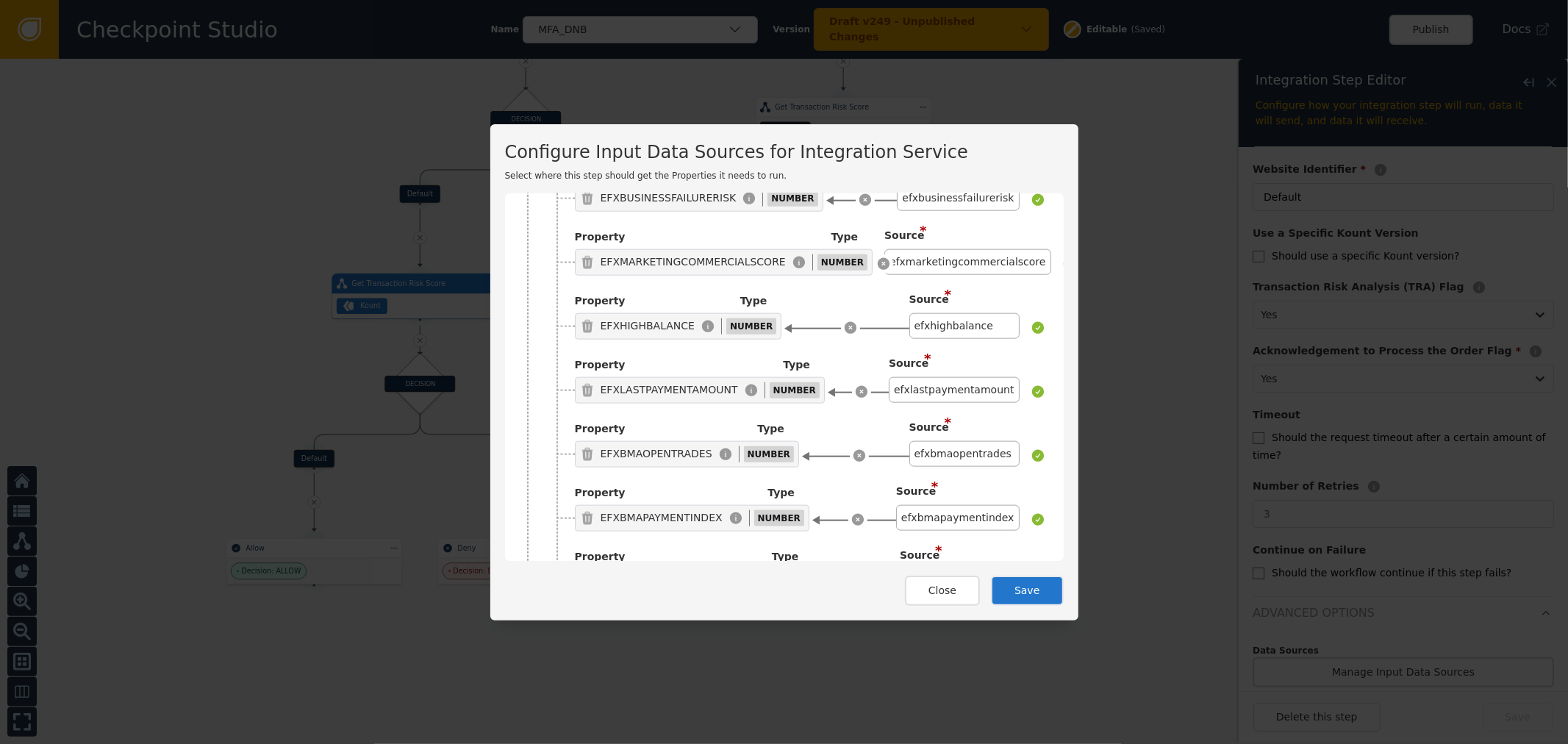
scroll to position [11468, 0]
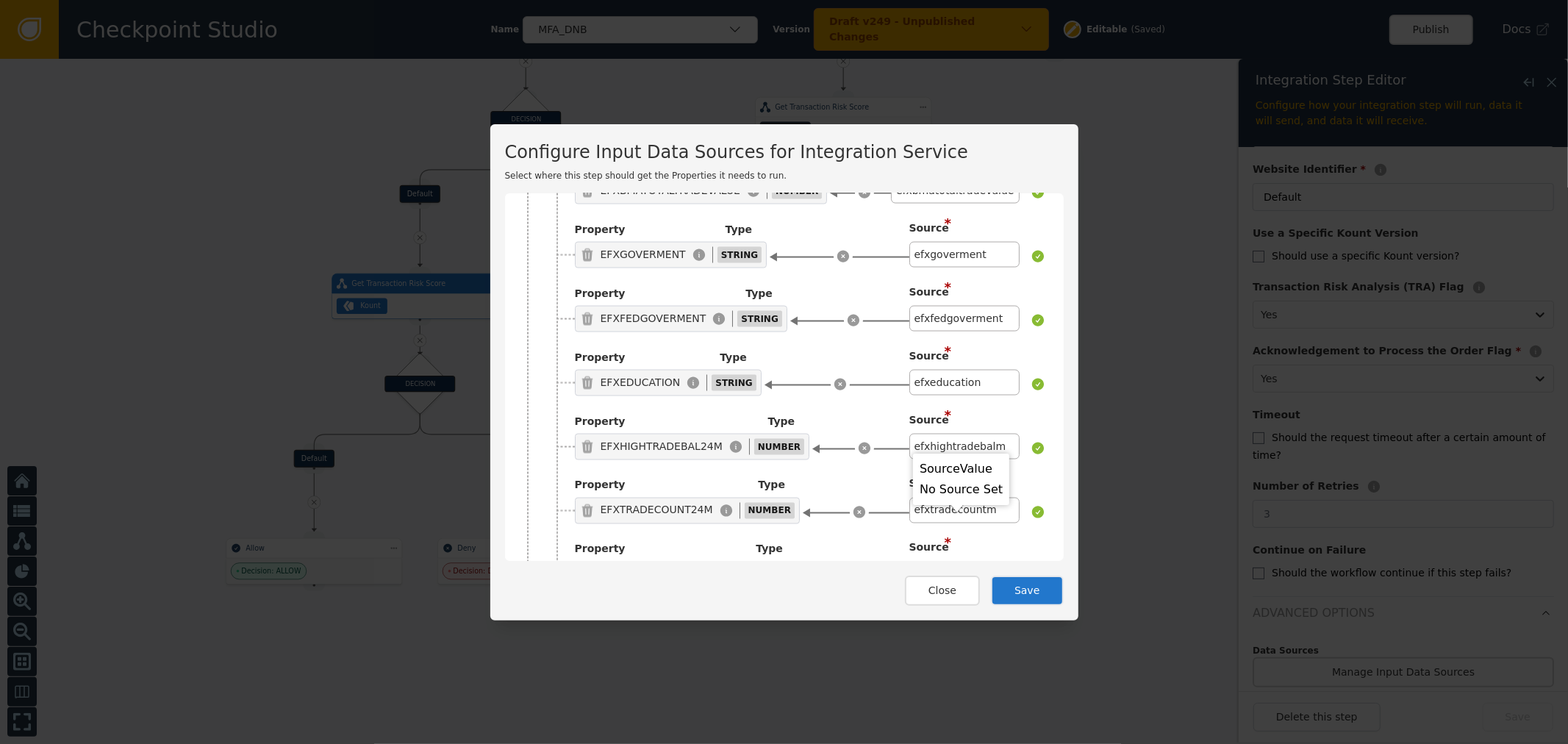
click at [957, 626] on div "Click to Select a Source" at bounding box center [953, 639] width 132 height 26
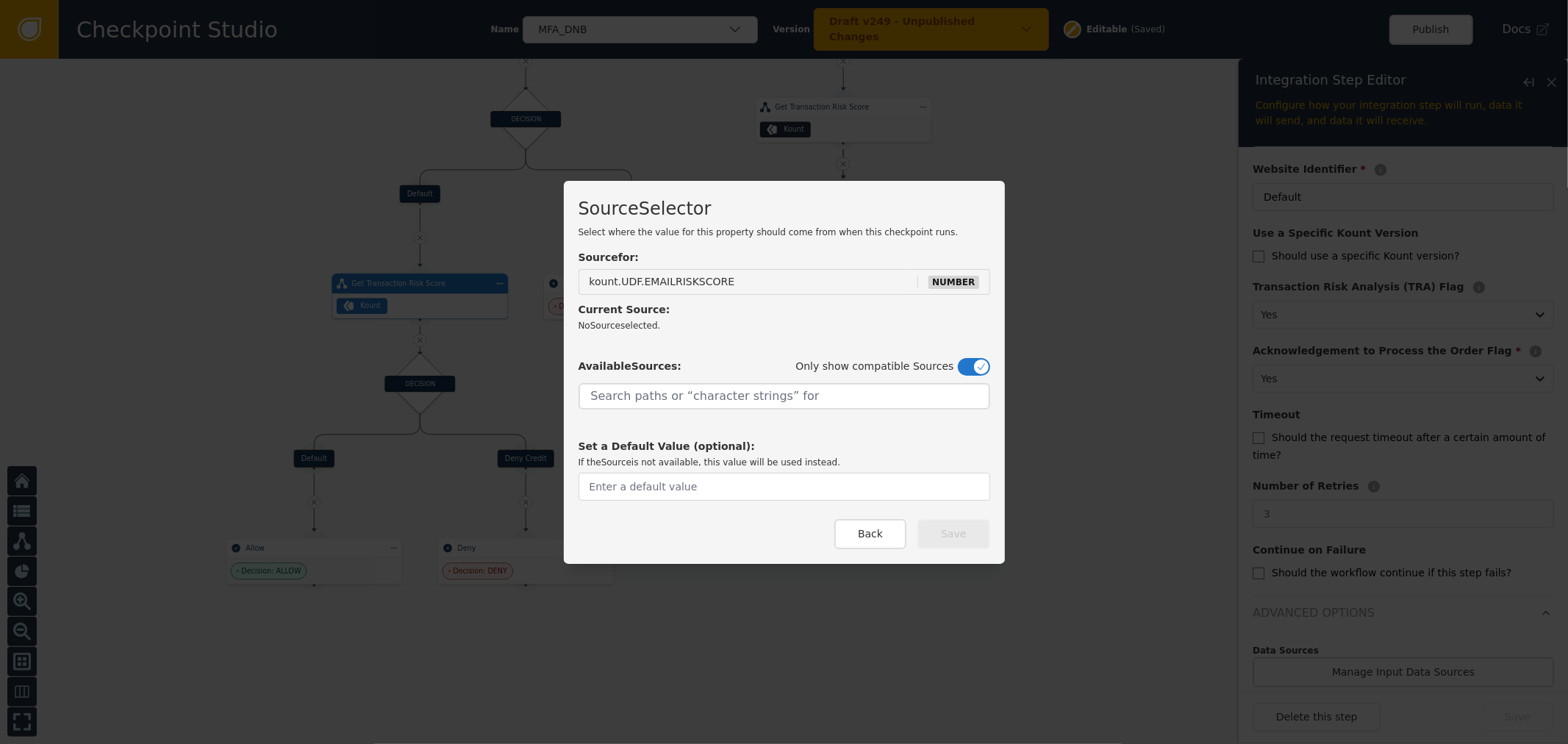
drag, startPoint x: 778, startPoint y: 417, endPoint x: 776, endPoint y: 395, distance: 22.1
click at [778, 412] on div "Set a Default Value (optional): If the Source is not available, this value will…" at bounding box center [784, 441] width 412 height 63
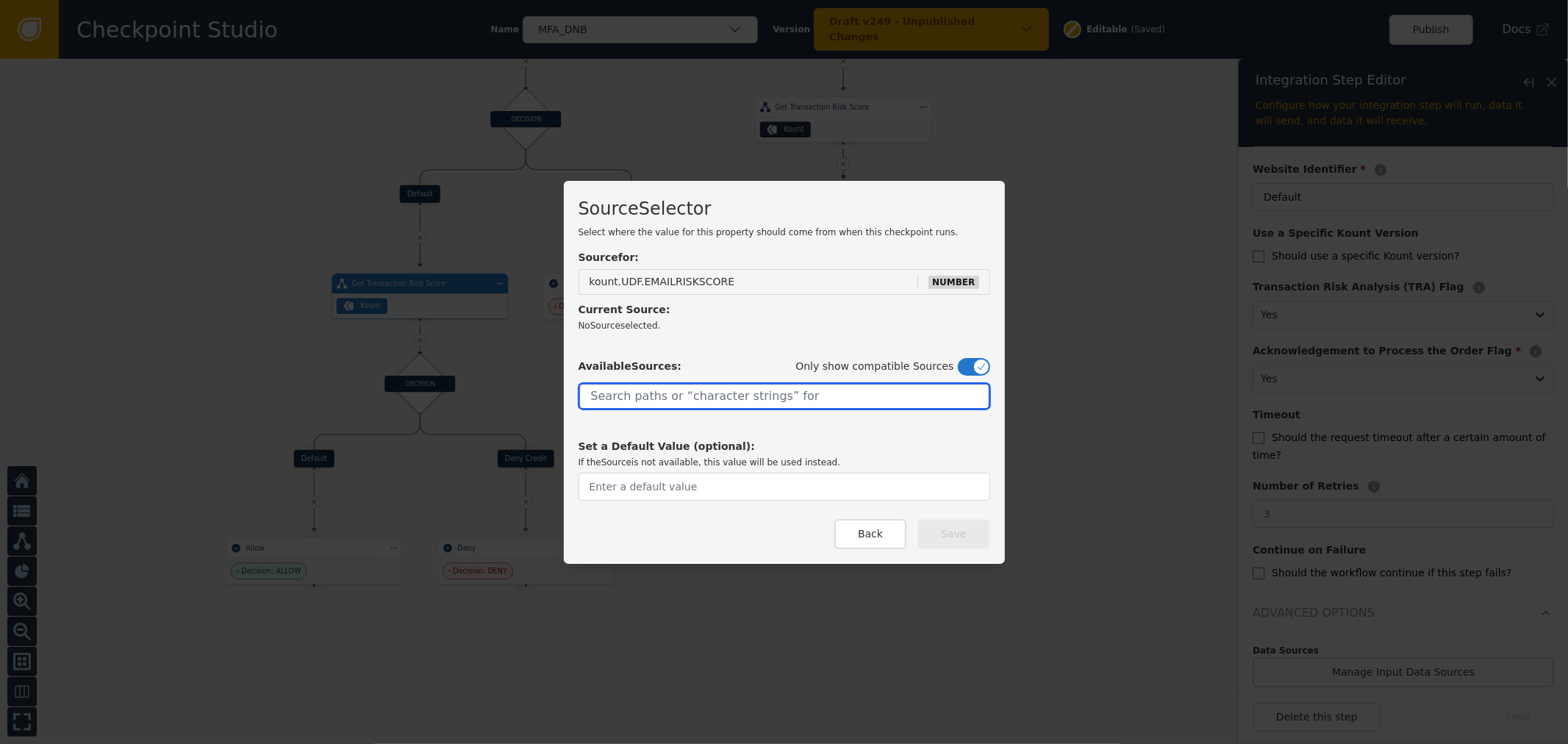
click at [776, 395] on input "text" at bounding box center [784, 396] width 412 height 27
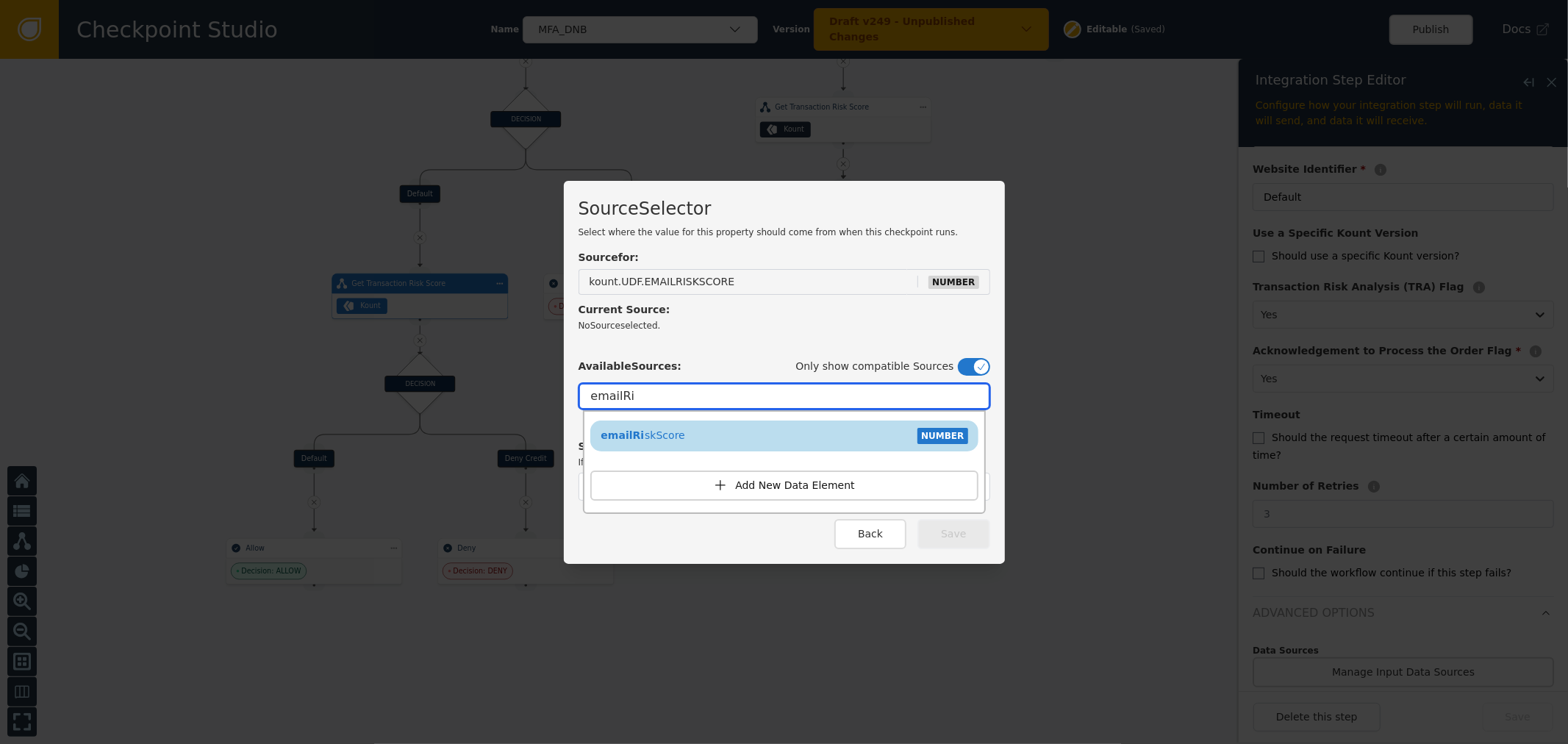
type input "emailRi"
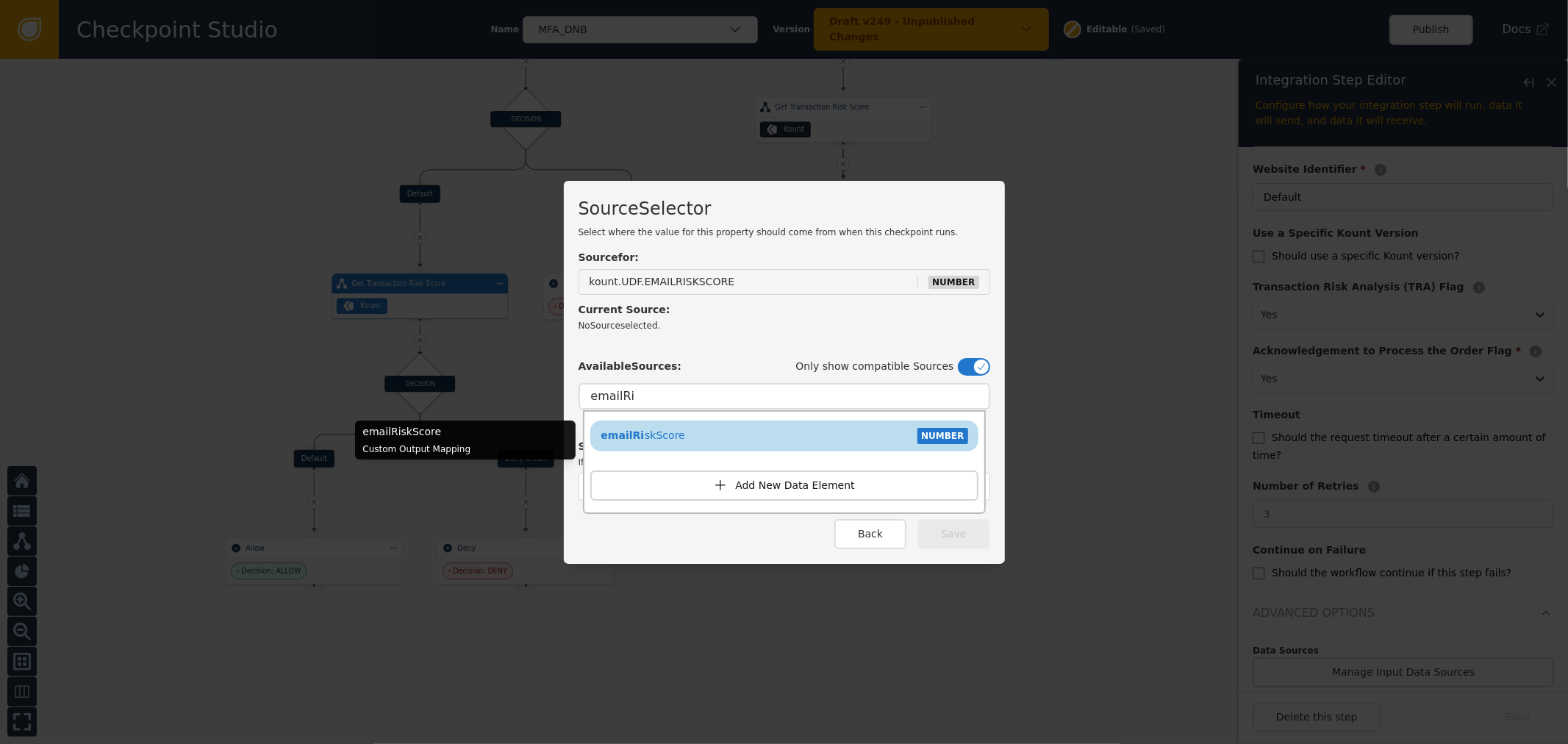
click at [768, 438] on div "emailRi skScore NUMBER" at bounding box center [784, 437] width 374 height 22
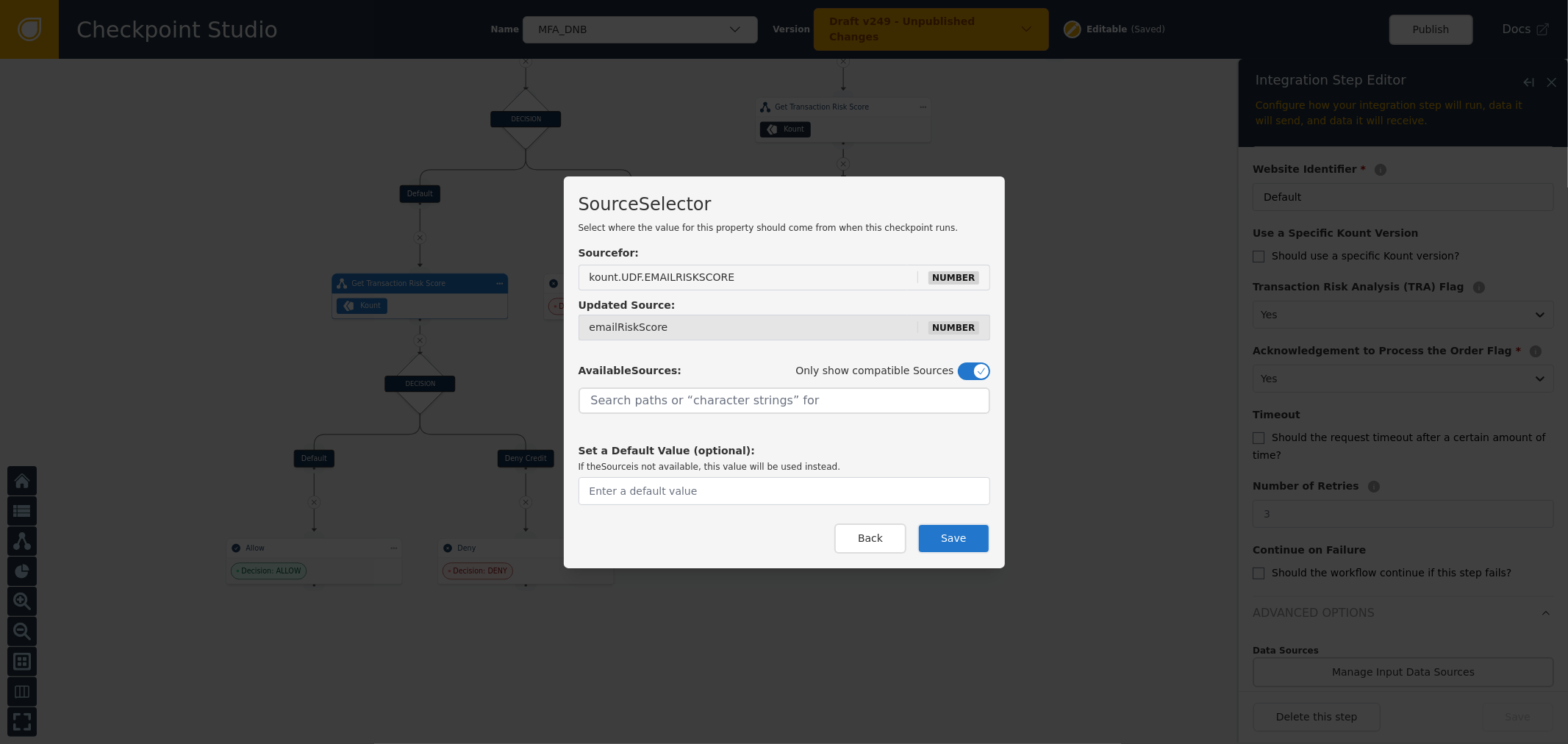
drag, startPoint x: 965, startPoint y: 526, endPoint x: 765, endPoint y: 445, distance: 215.8
click at [765, 445] on div "Source Selector Select where the value for this property should come from when …" at bounding box center [784, 372] width 441 height 392
drag, startPoint x: 943, startPoint y: 325, endPoint x: 960, endPoint y: 326, distance: 17.0
click at [960, 326] on span "NUMBER" at bounding box center [954, 327] width 50 height 13
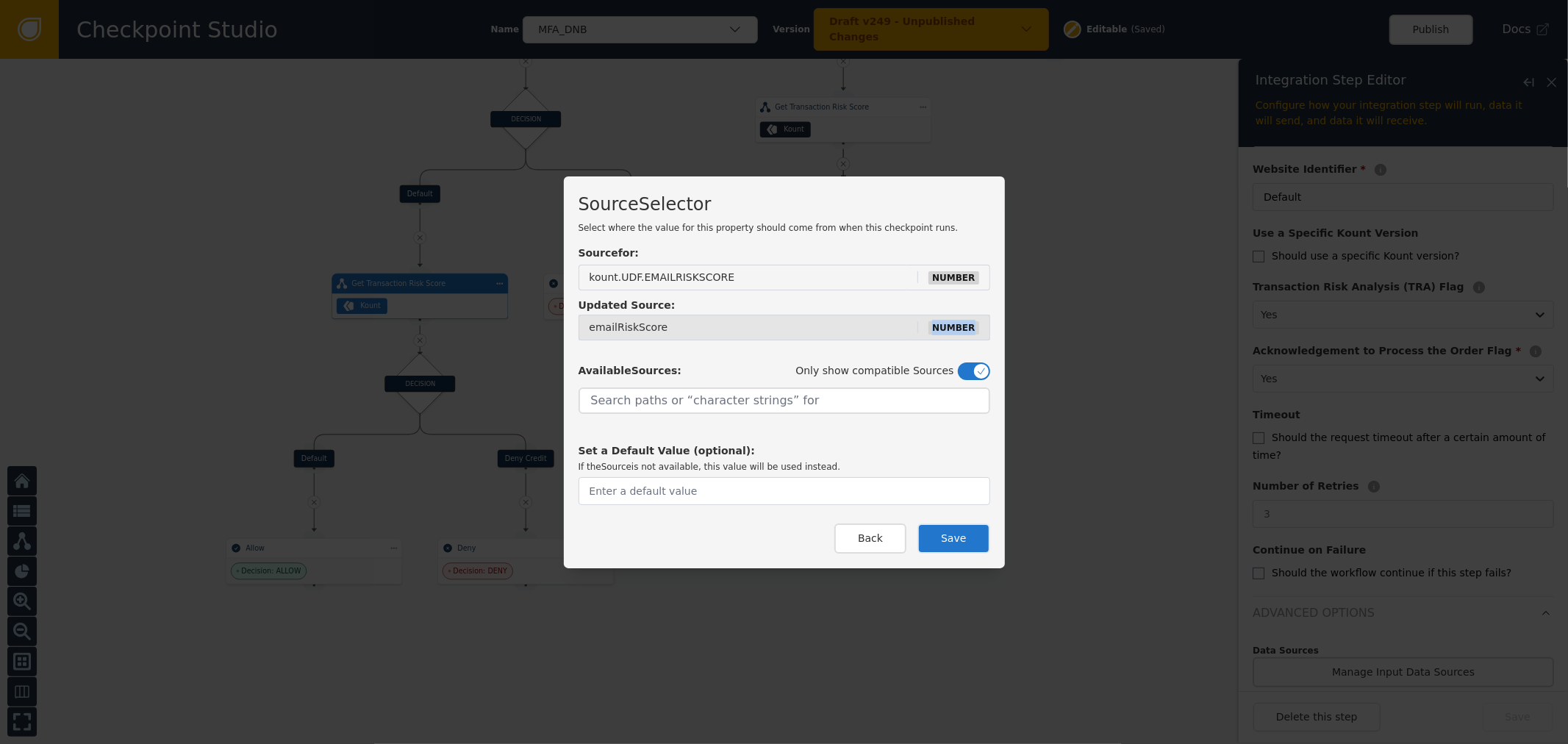
click at [960, 326] on span "NUMBER" at bounding box center [954, 327] width 50 height 13
click at [758, 489] on input "text" at bounding box center [784, 491] width 412 height 28
click at [948, 533] on button "Save" at bounding box center [954, 539] width 72 height 30
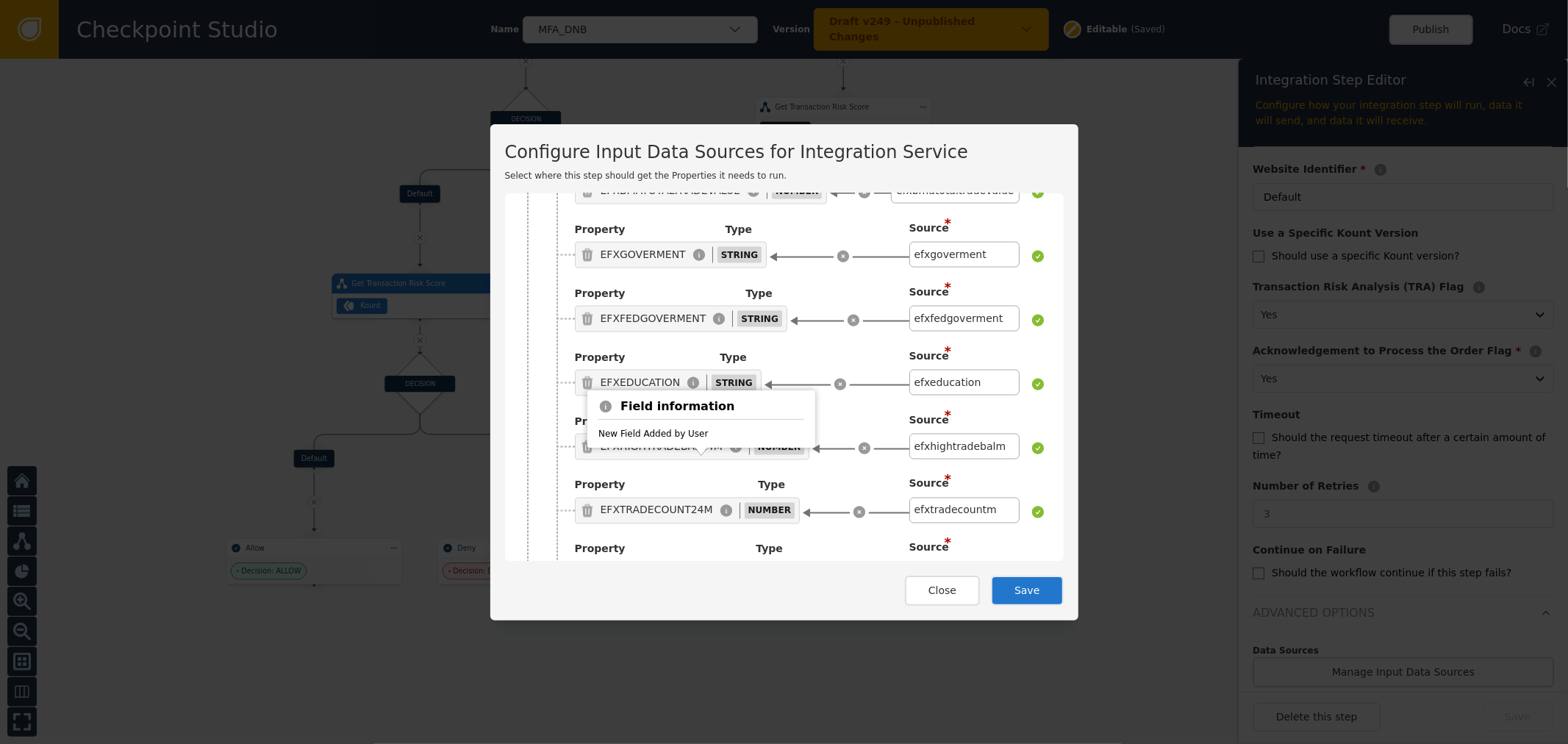
click at [607, 571] on div "Close Save" at bounding box center [784, 583] width 559 height 45
click at [551, 638] on icon at bounding box center [557, 644] width 12 height 12
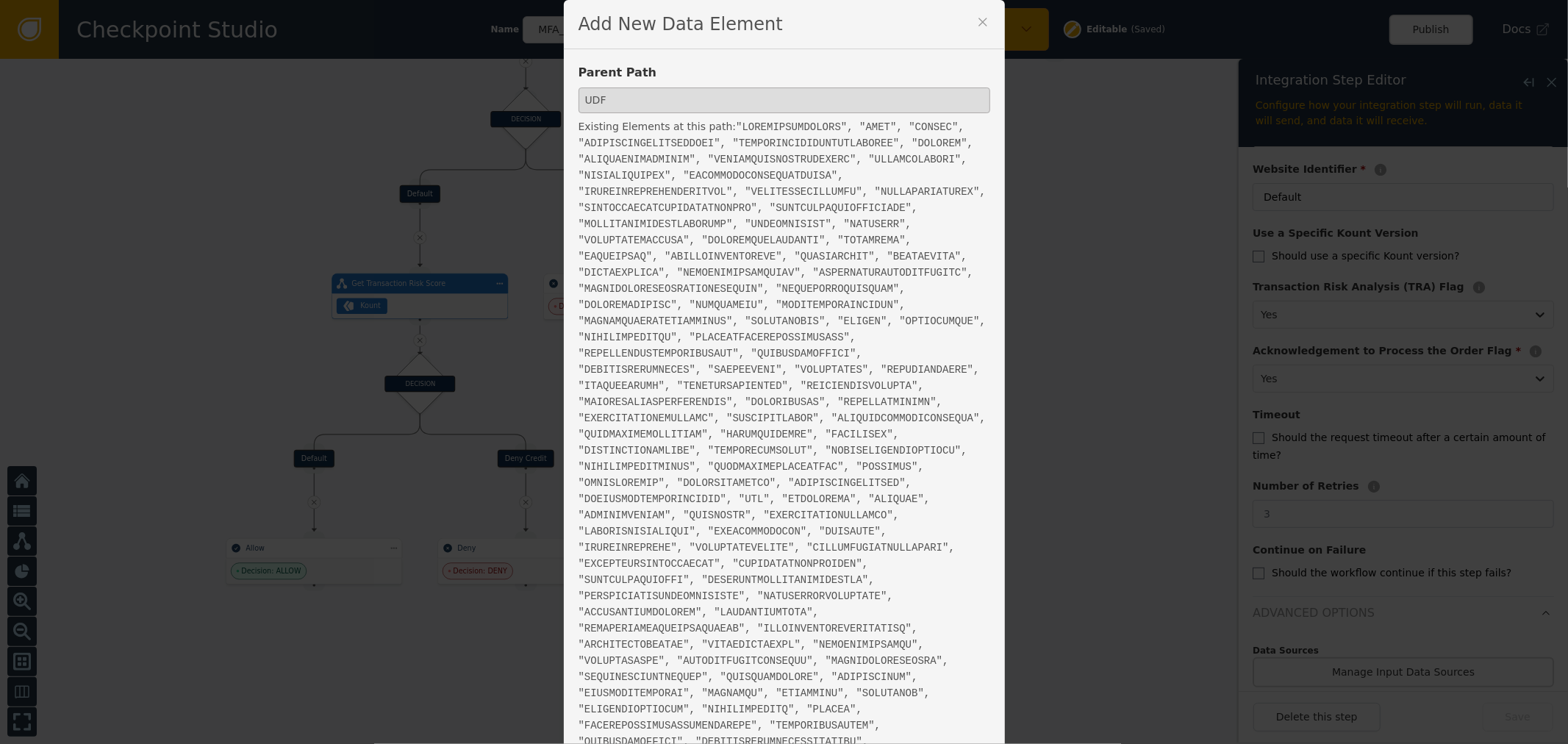
scroll to position [355, 0]
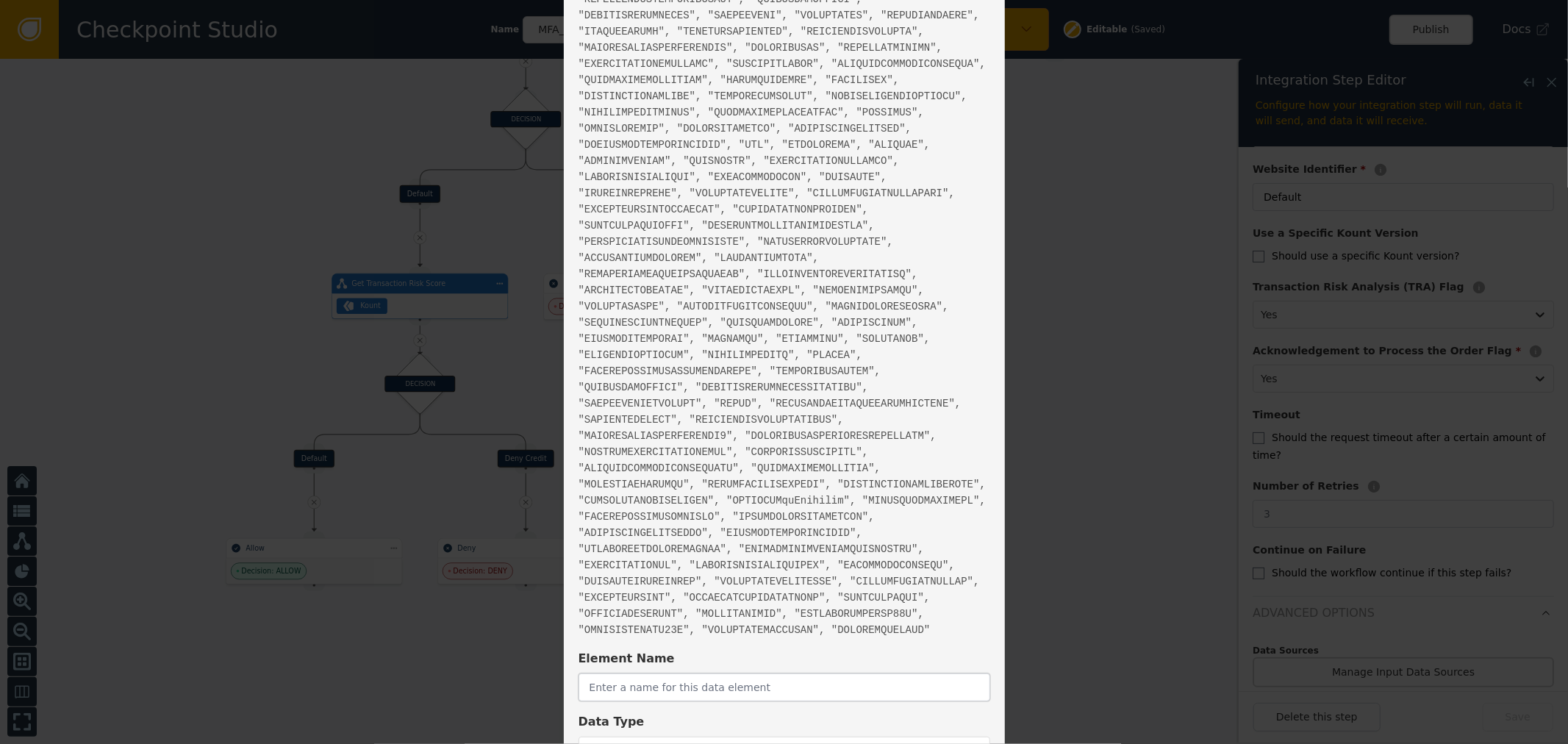
click at [708, 674] on input "text" at bounding box center [784, 688] width 412 height 28
paste input "email.mailbox_velocity"
drag, startPoint x: 688, startPoint y: 590, endPoint x: 537, endPoint y: 590, distance: 151.0
click at [537, 590] on div "Add New Data Element Parent Path UDF Existing Elements at this path: " " Elemen…" at bounding box center [784, 372] width 1568 height 744
type input "EMAILMAILBOXVELOCITY"
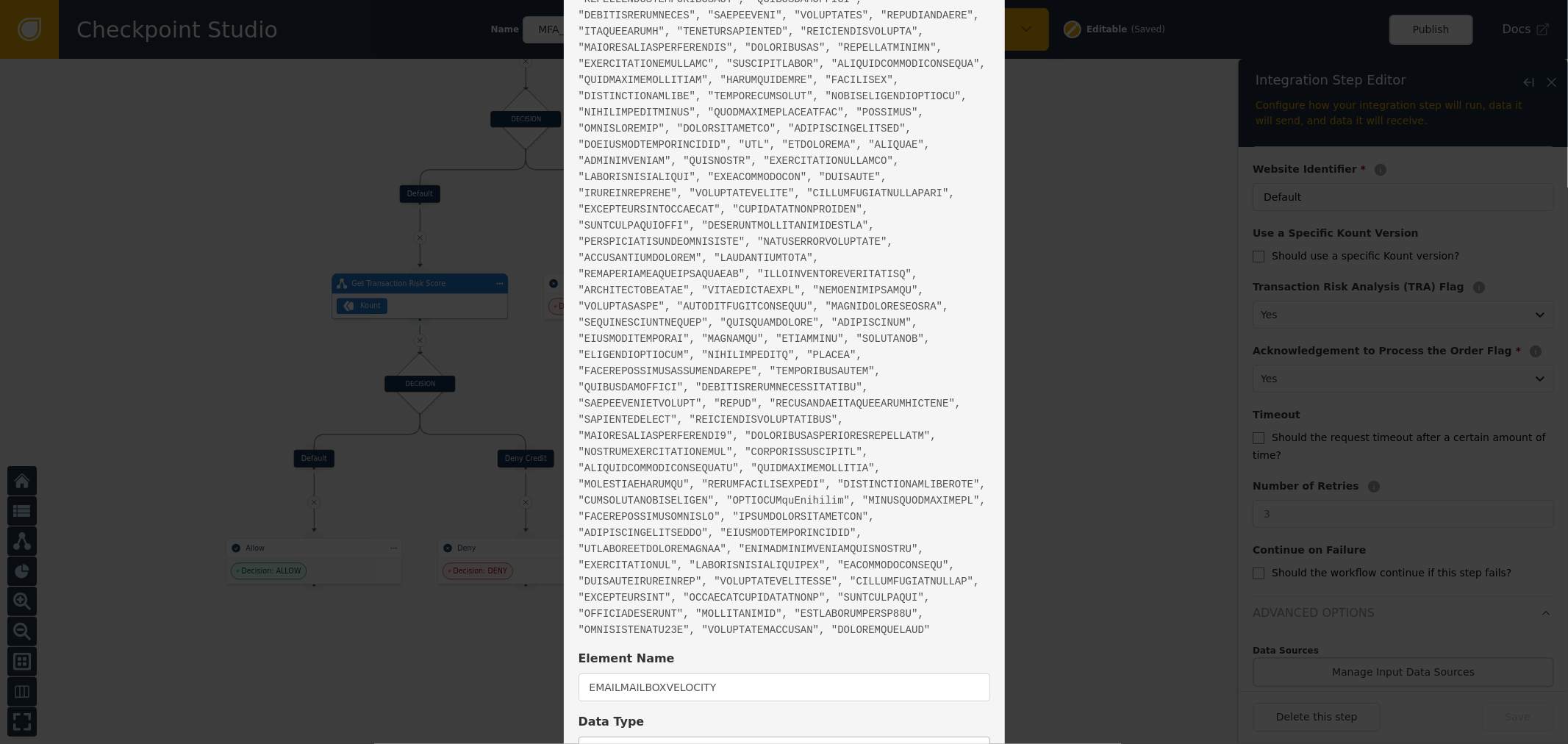
click at [659, 737] on div "String" at bounding box center [784, 751] width 412 height 28
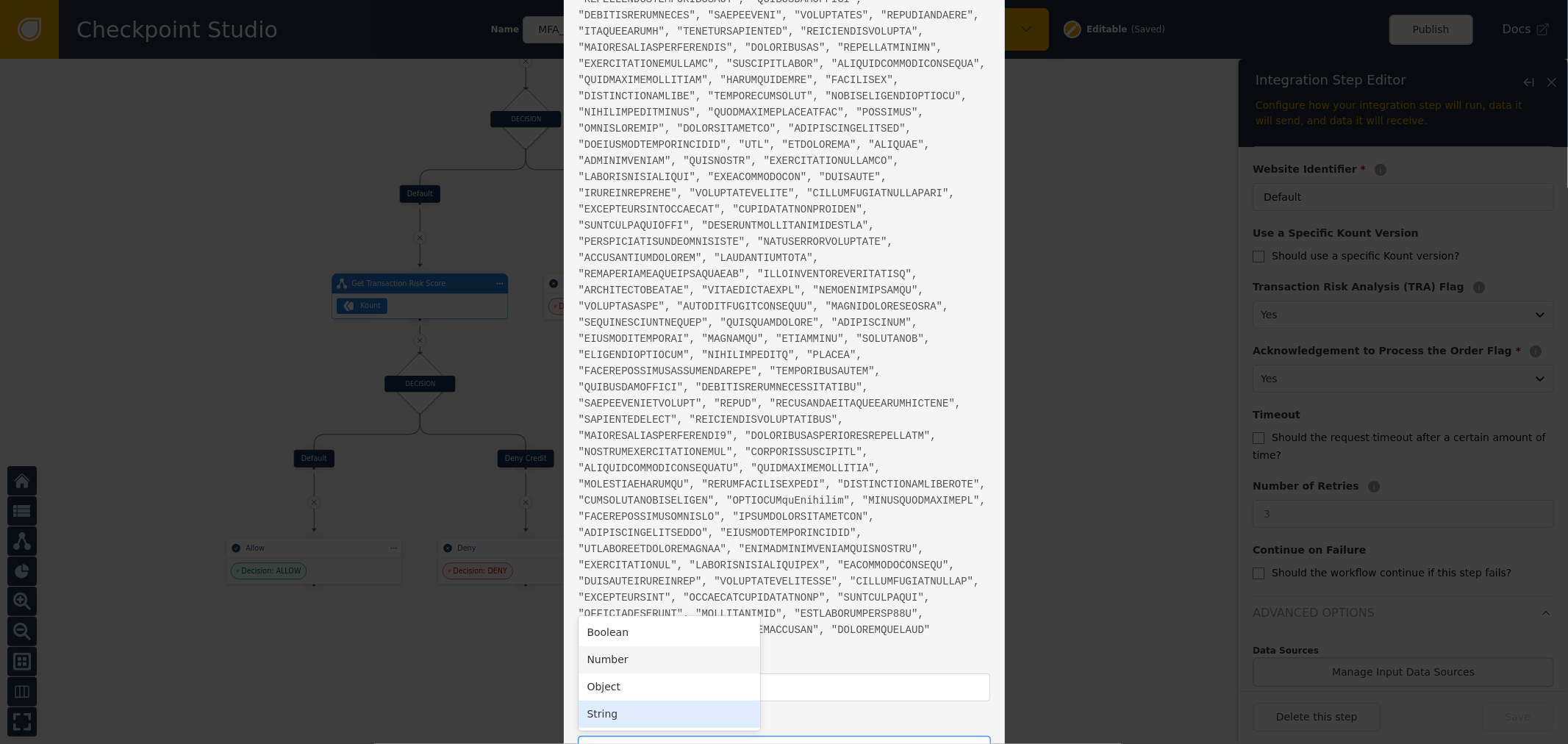
click at [652, 646] on div "Number" at bounding box center [670, 660] width 181 height 28
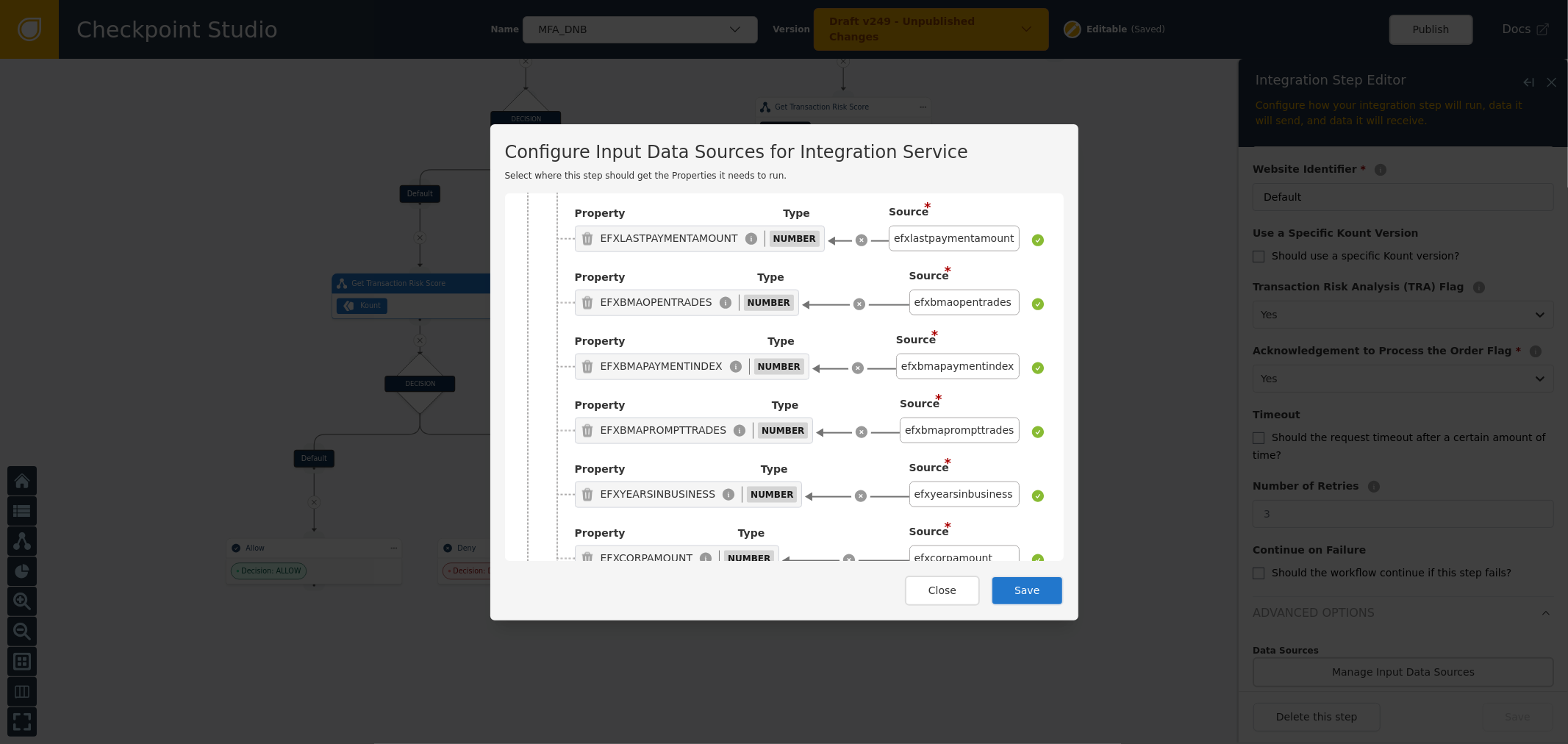
scroll to position [11532, 0]
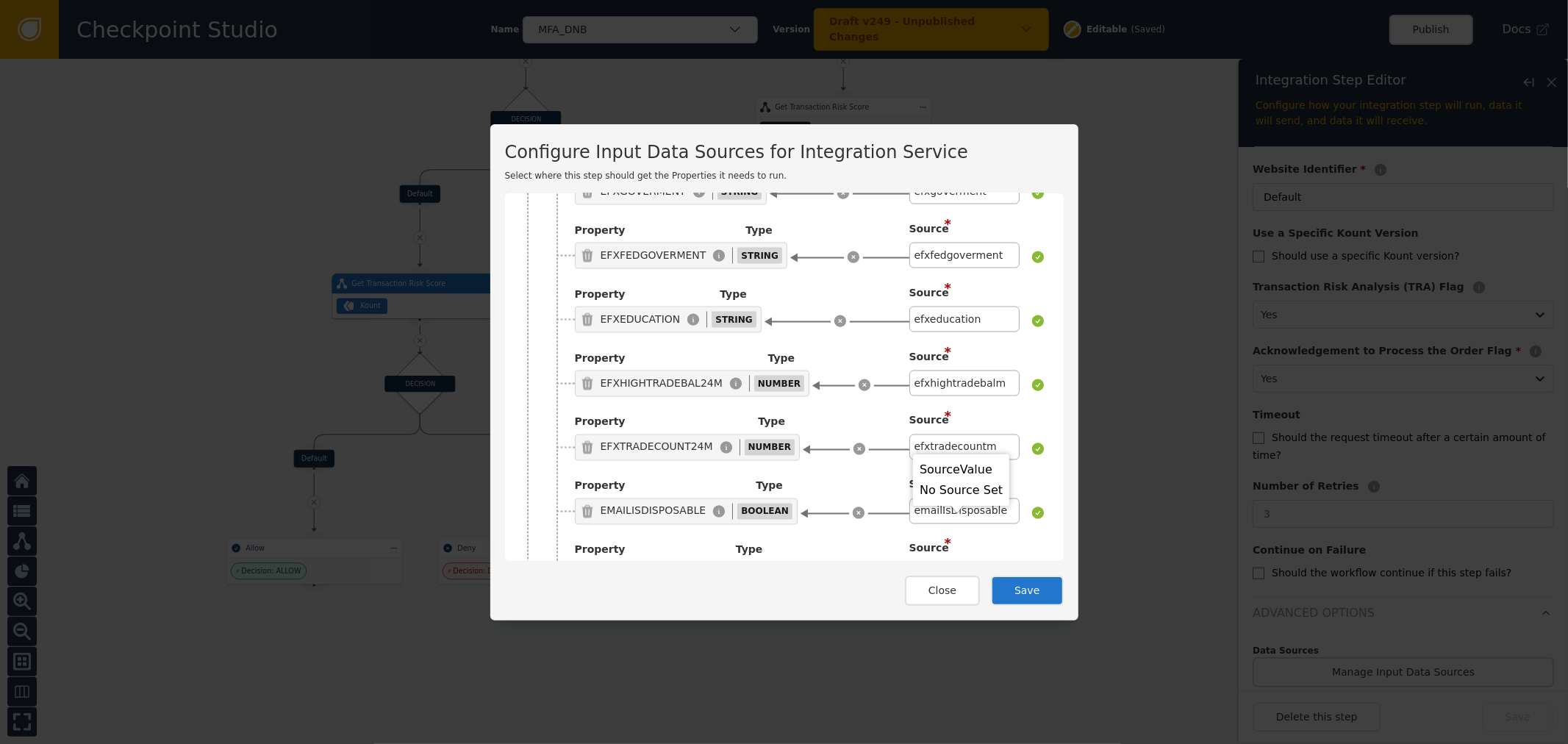
click at [944, 627] on div "Click to Select a Source" at bounding box center [953, 640] width 132 height 26
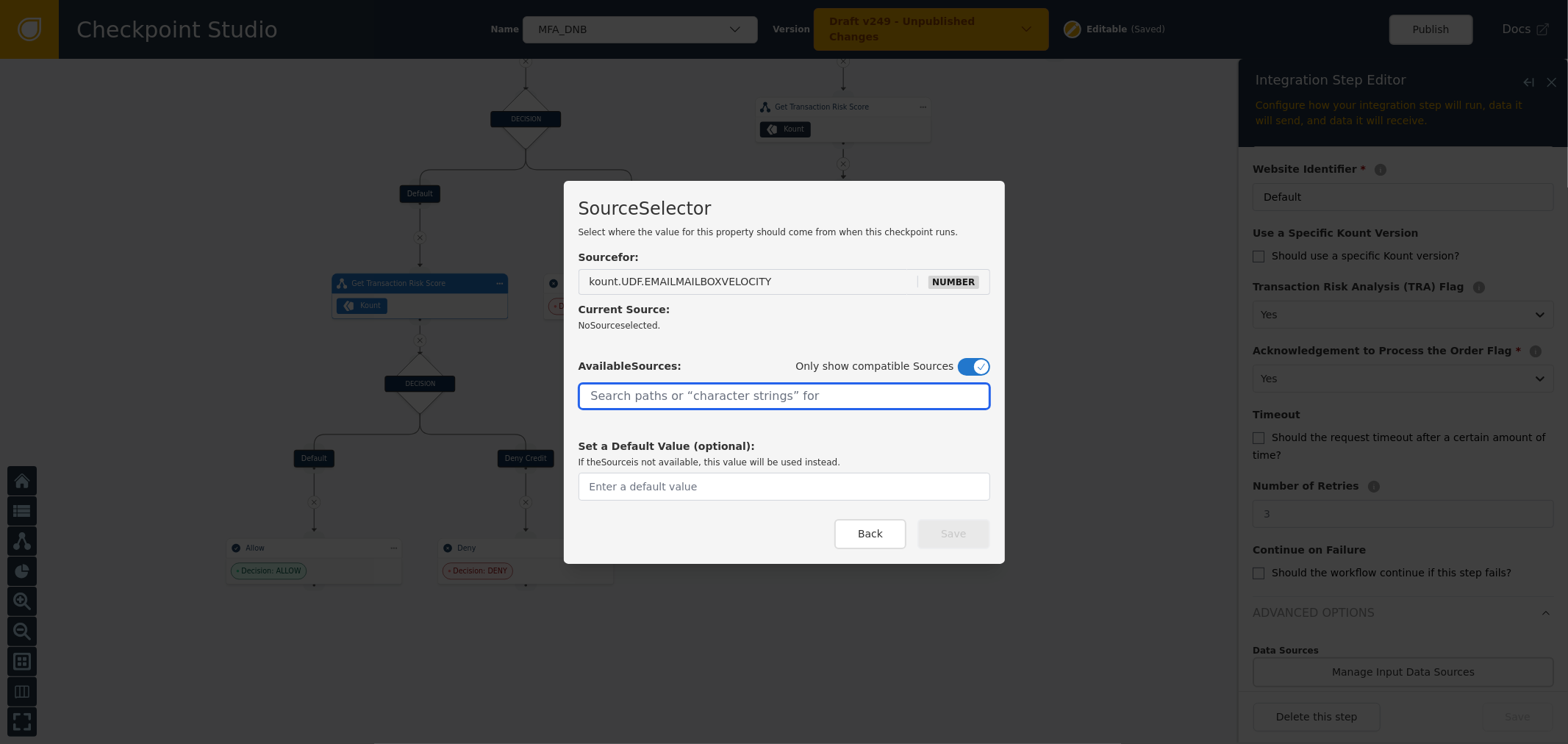
click at [766, 398] on input "text" at bounding box center [784, 396] width 412 height 27
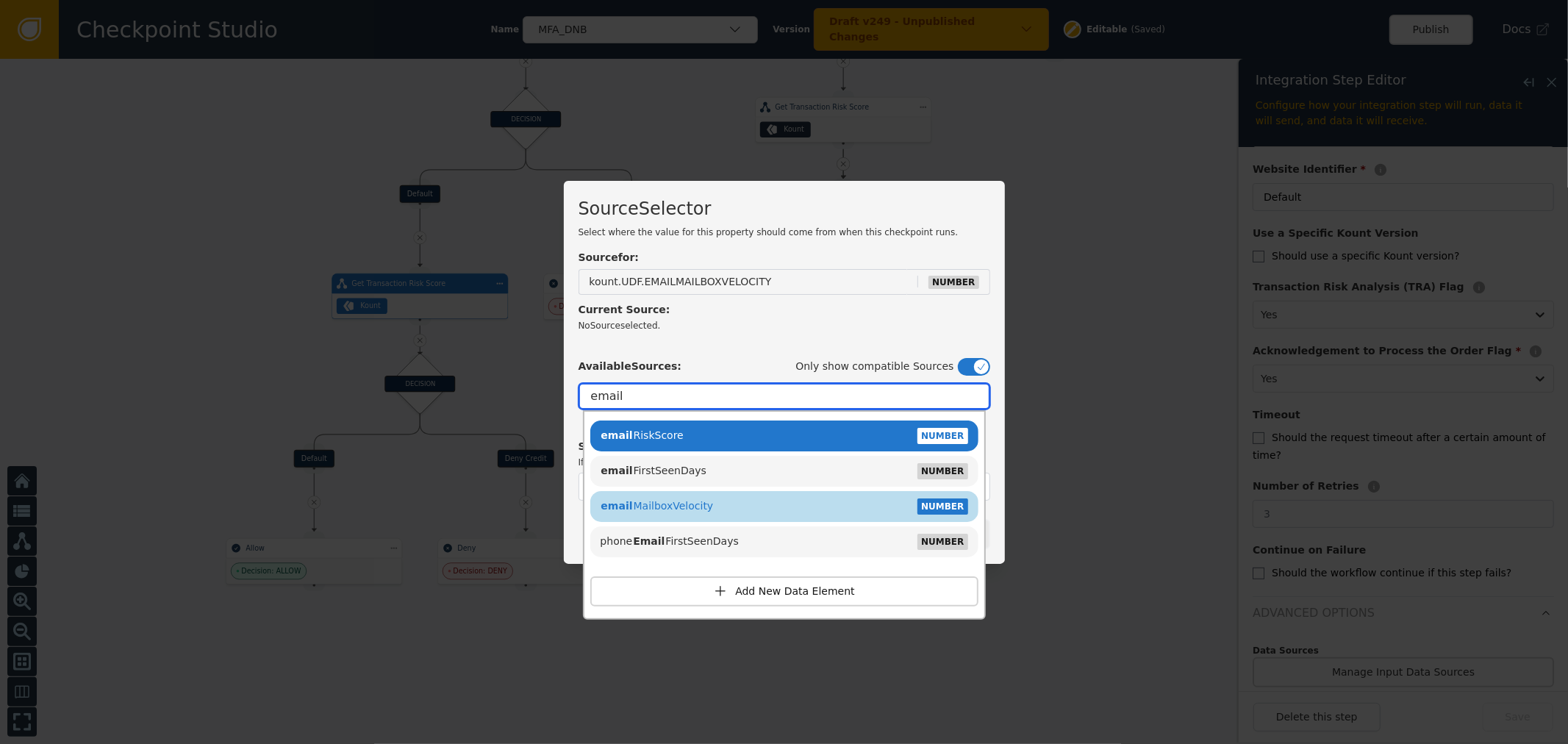
type input "email"
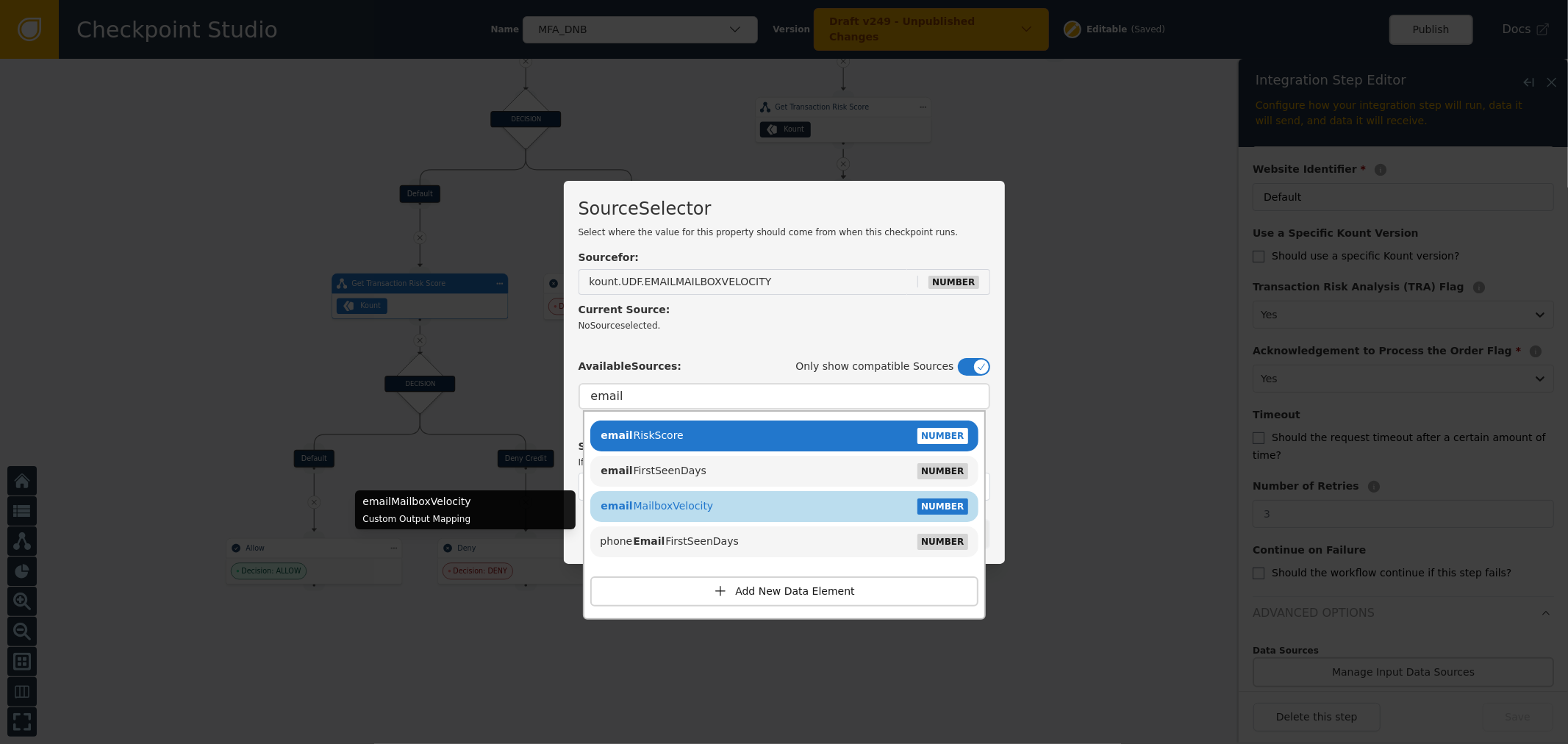
click at [747, 509] on div "email MailboxVelocity NUMBER" at bounding box center [784, 507] width 374 height 22
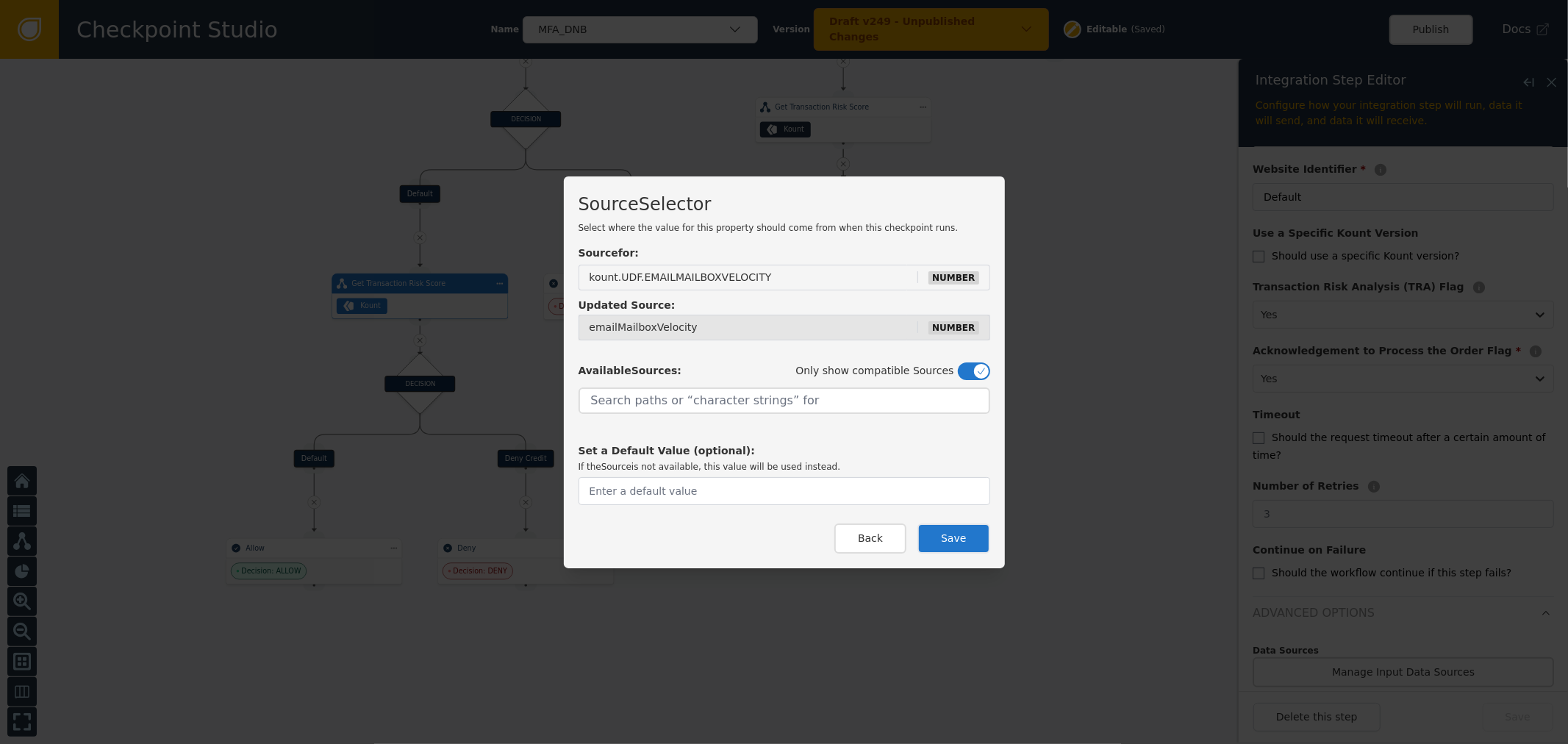
click at [956, 539] on button "Save" at bounding box center [954, 539] width 72 height 30
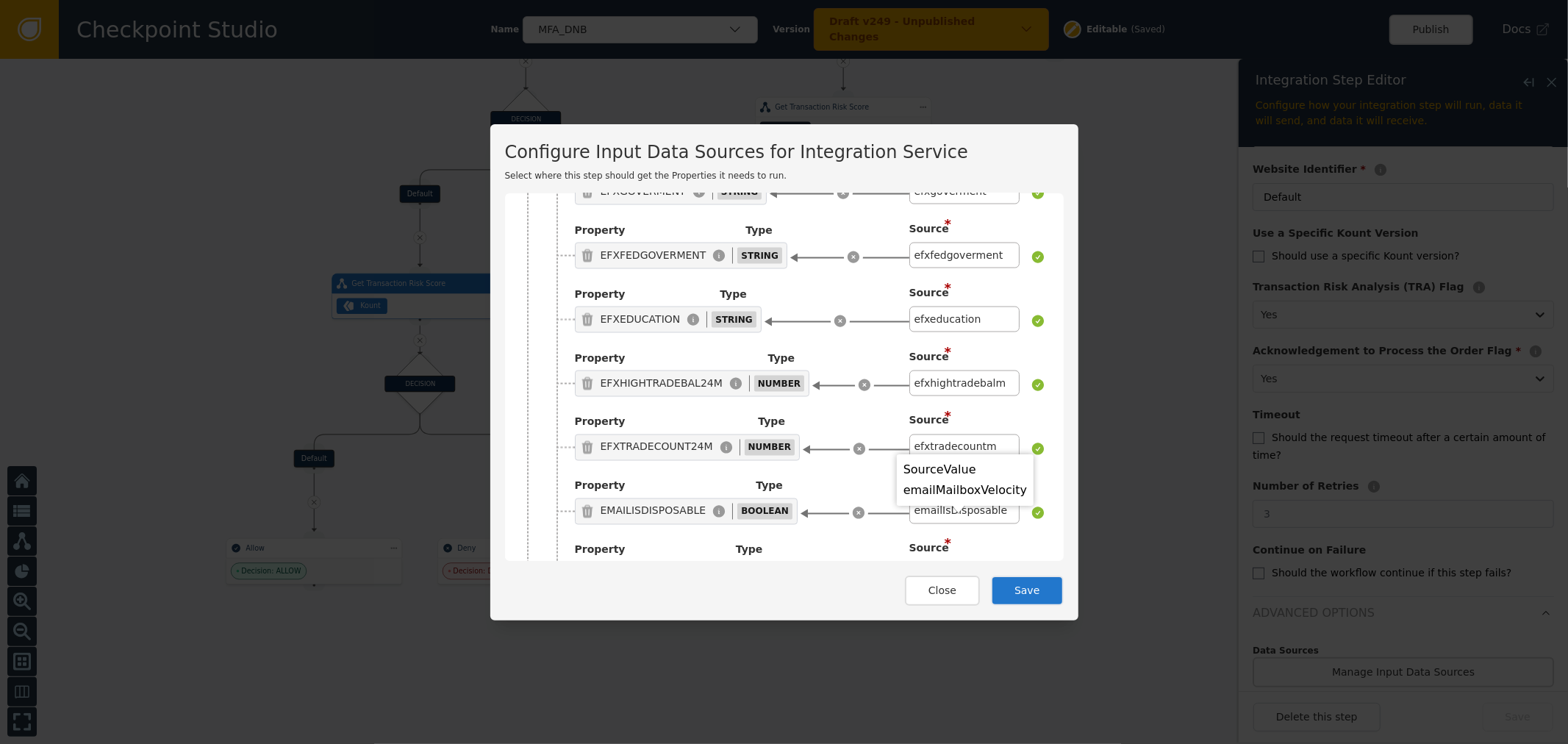
click at [1023, 590] on button "Save" at bounding box center [1028, 590] width 72 height 30
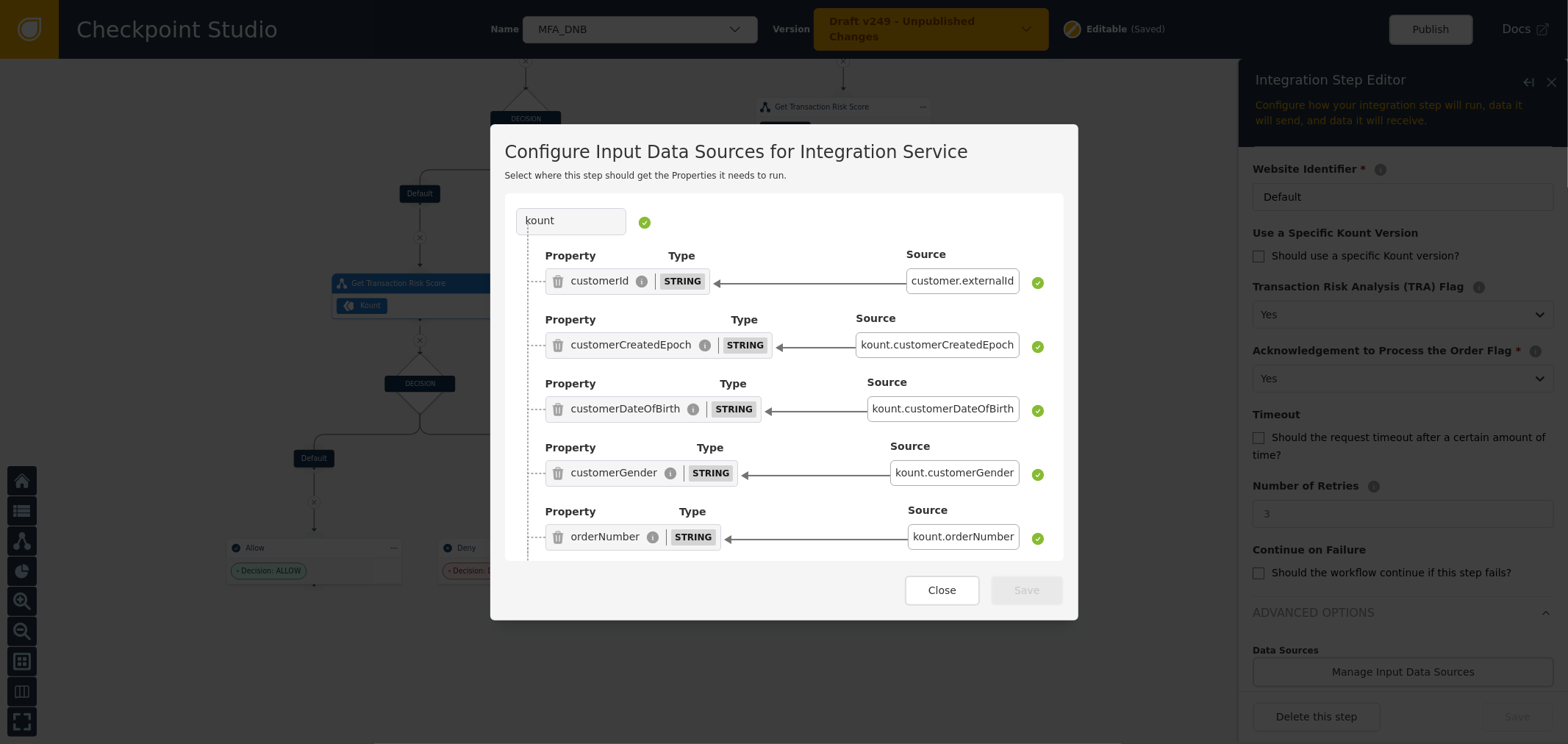
drag, startPoint x: 1049, startPoint y: 231, endPoint x: 1063, endPoint y: 626, distance: 395.2
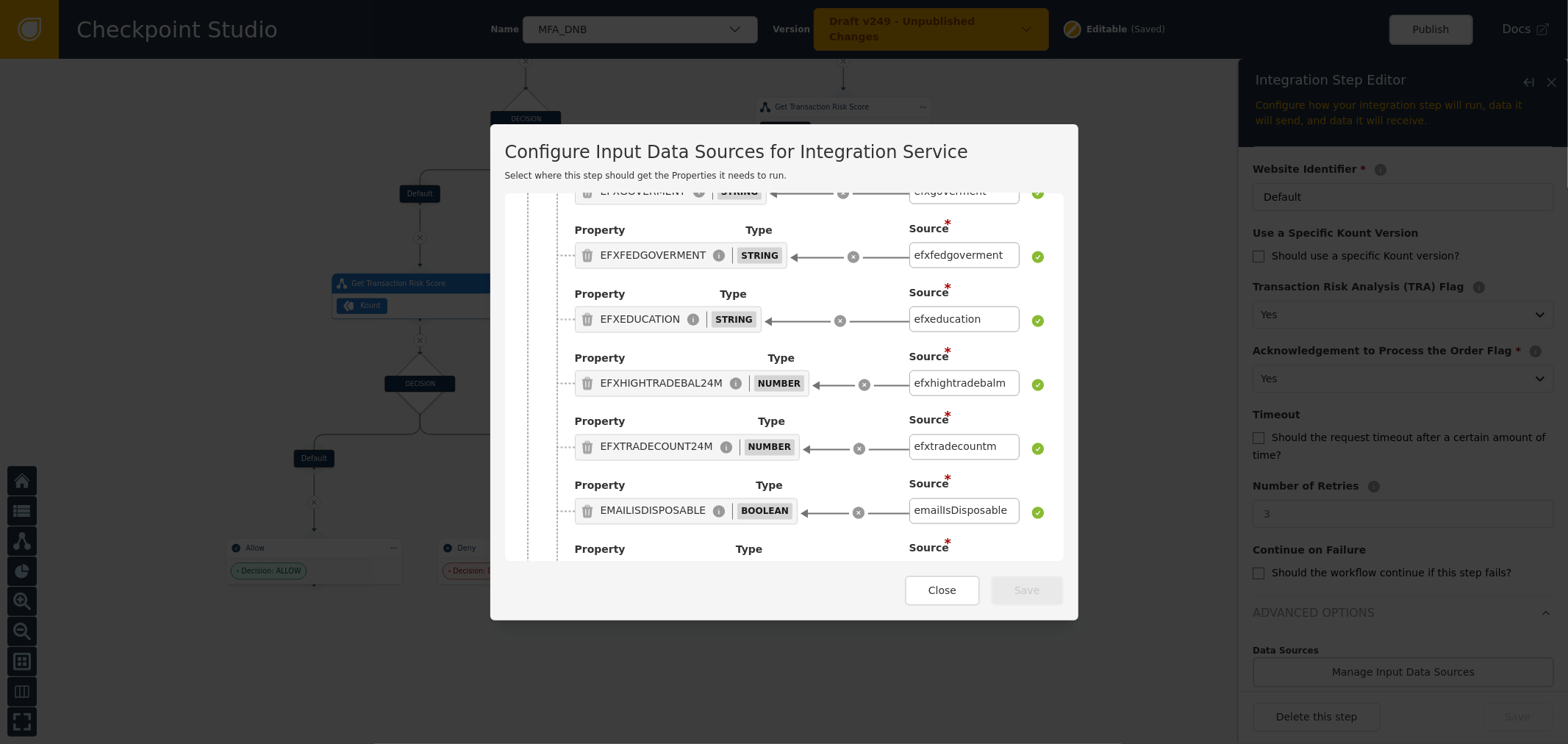
click at [641, 504] on div "EMAILISDISPOSABLE" at bounding box center [653, 512] width 106 height 16
copy div "EMAILISDISPOSABLE"
click at [611, 568] on div "EMAILRISKSCORE" at bounding box center [645, 576] width 91 height 16
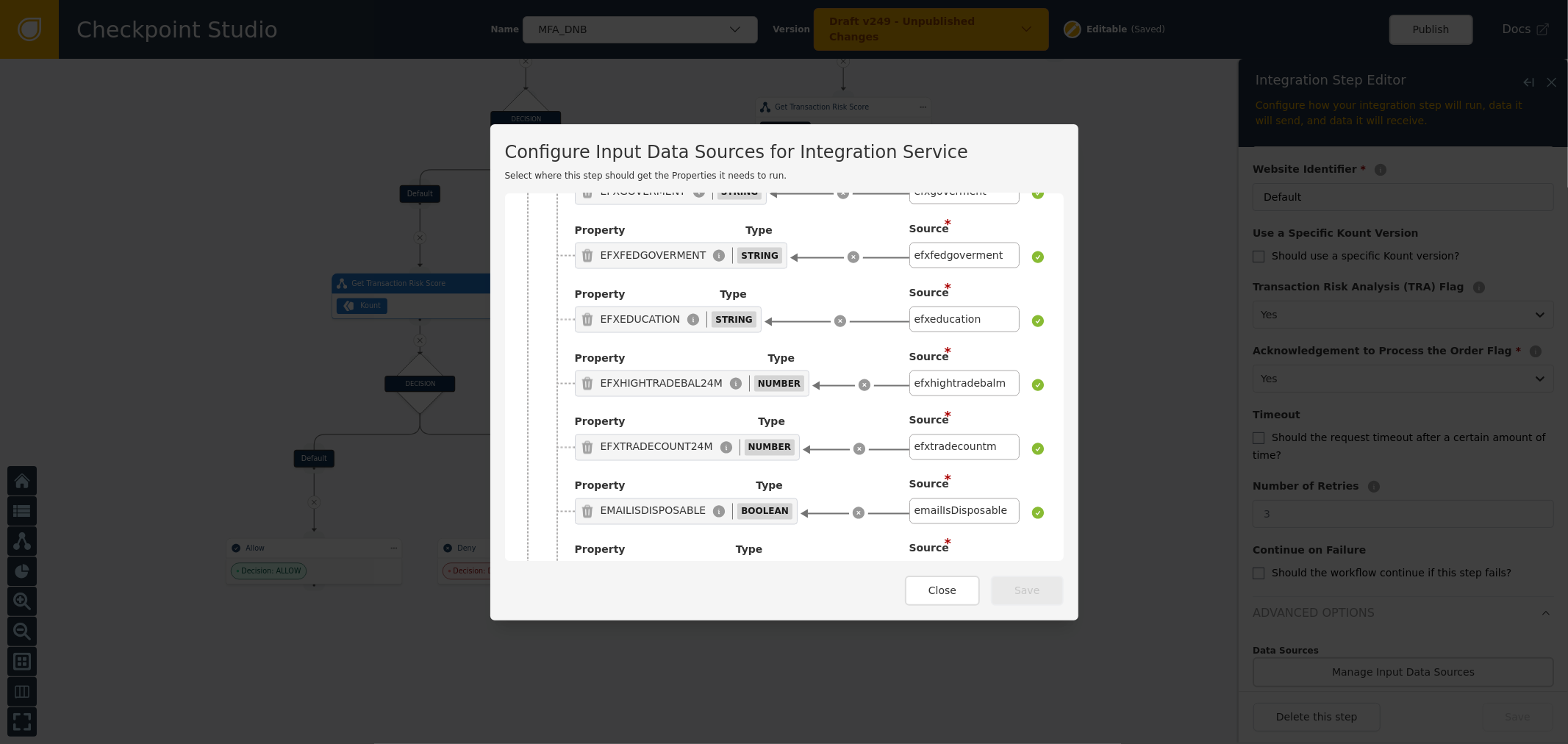
copy div "EMAILRISKSCORE"
click at [631, 632] on div "EMAILMAILBOXVELOCITY" at bounding box center [664, 640] width 127 height 16
copy div "EMAILMAILBOXVELOCITY"
drag, startPoint x: 943, startPoint y: 594, endPoint x: 809, endPoint y: 579, distance: 134.8
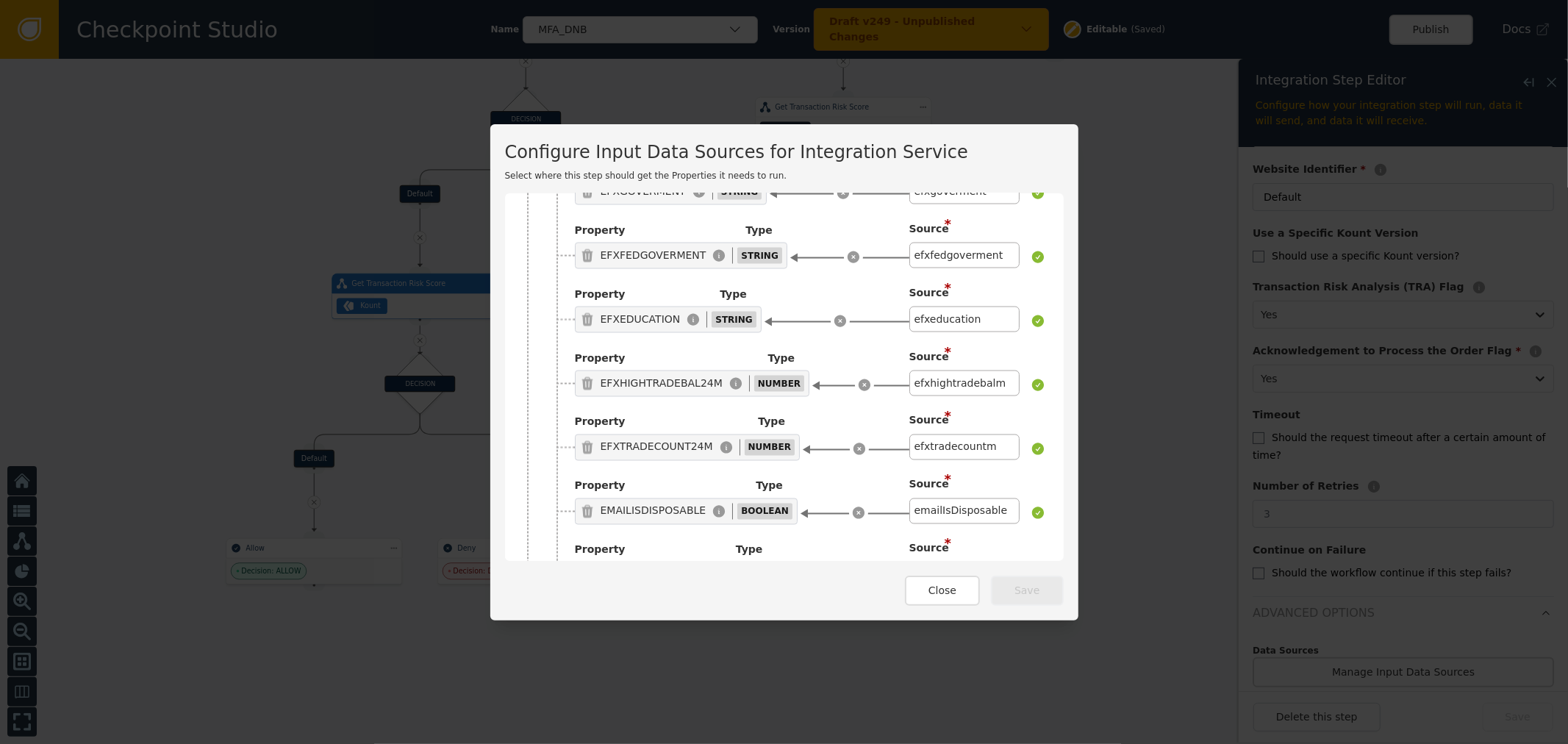
click at [885, 590] on div "Close Save" at bounding box center [784, 583] width 559 height 45
click at [784, 577] on div "Close Save" at bounding box center [784, 583] width 559 height 45
click at [942, 584] on button "Close" at bounding box center [942, 590] width 75 height 30
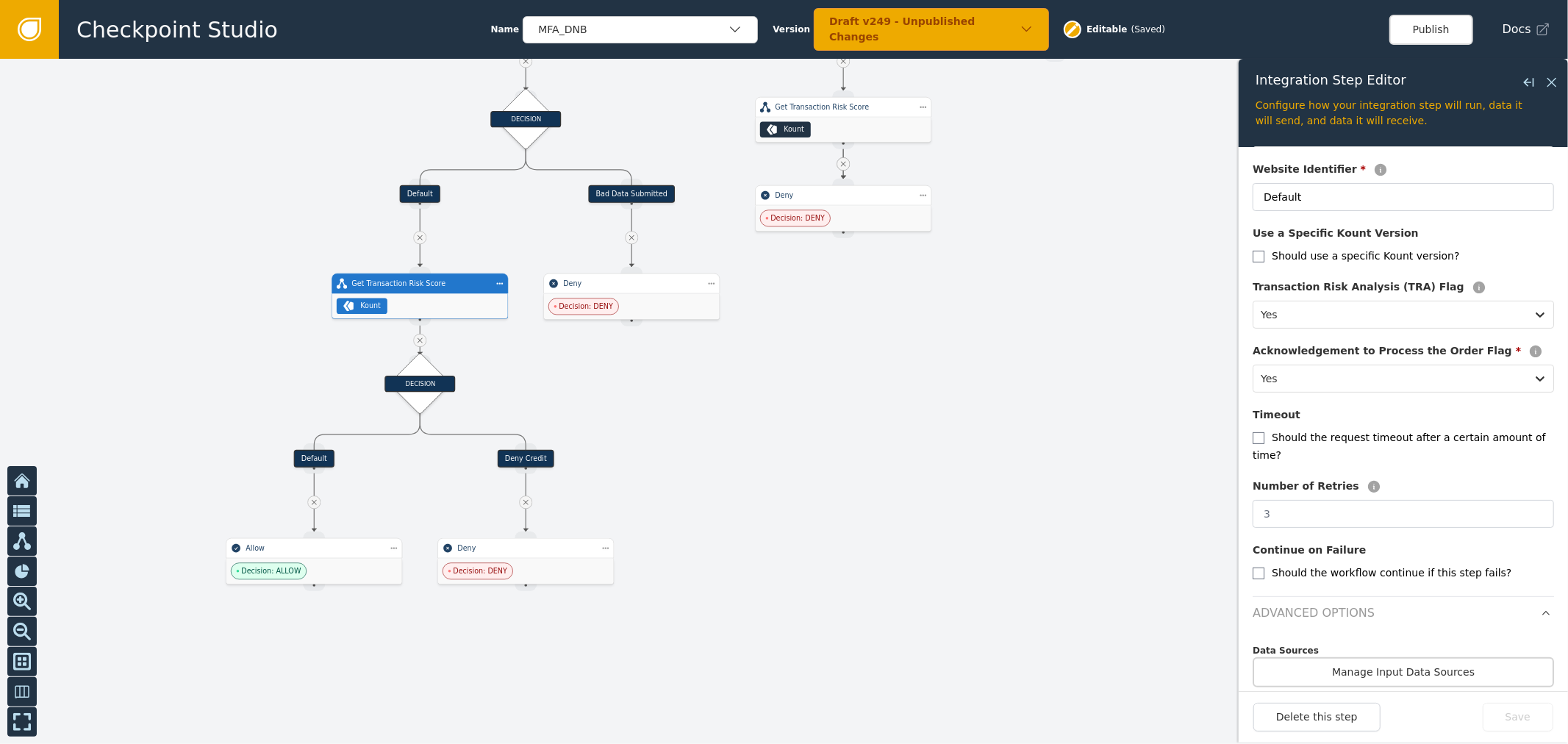
click at [900, 416] on div at bounding box center [784, 401] width 1568 height 685
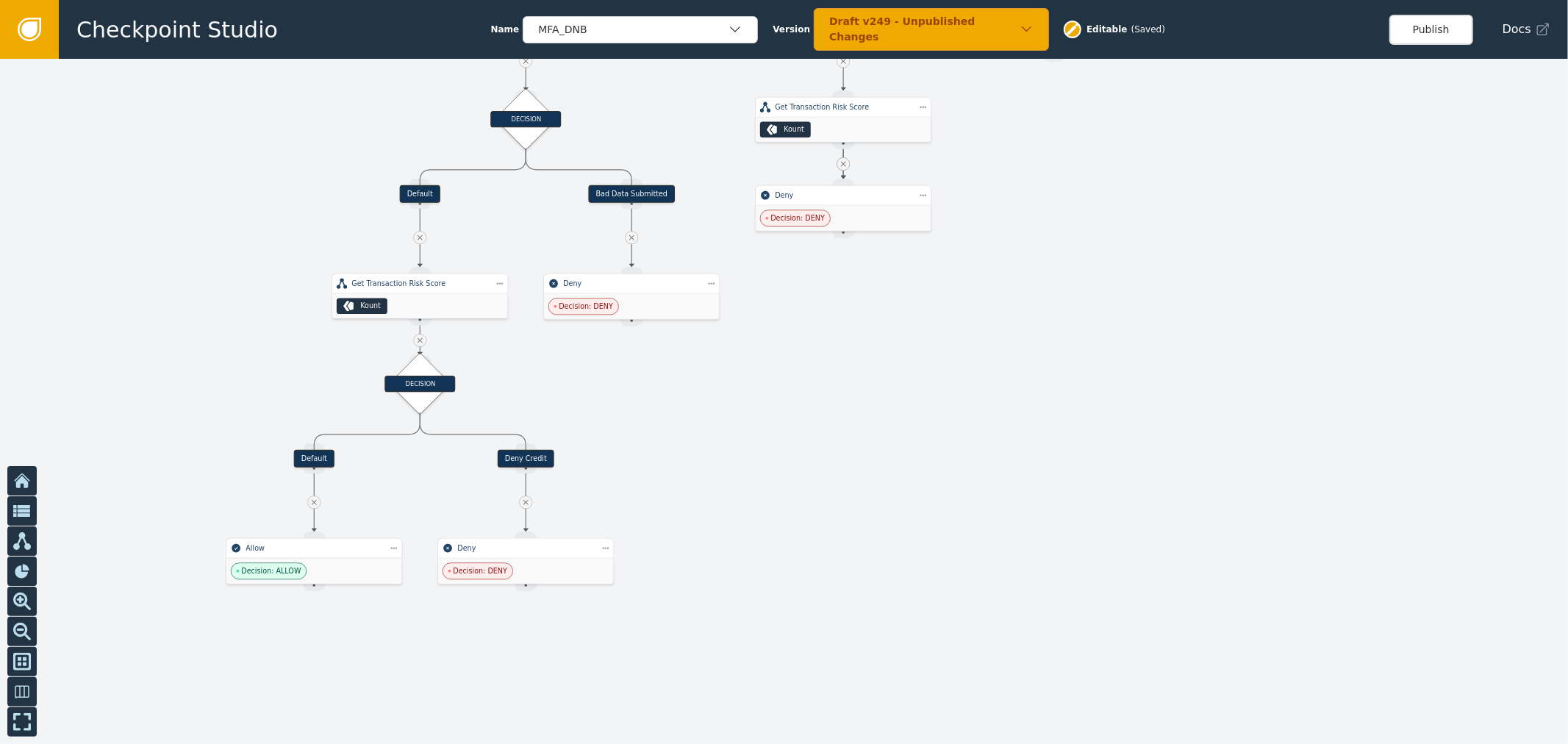
click at [1443, 12] on div "Checkpoint Studio Name MFA_DNB Version Draft v249 - Unpublished Changes Editabl…" at bounding box center [813, 29] width 1509 height 59
click at [1444, 32] on button "Publish" at bounding box center [1431, 29] width 84 height 30
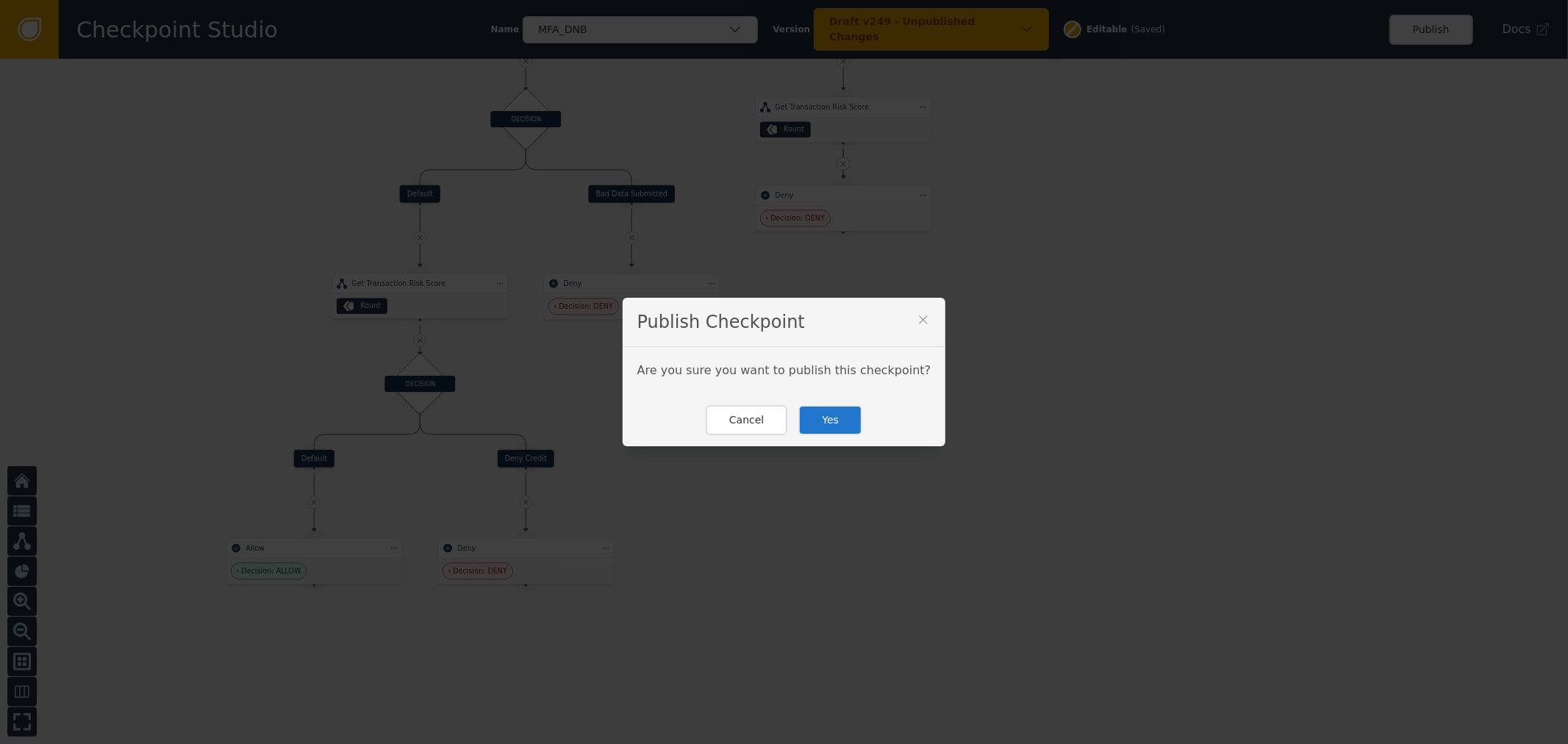
click at [827, 415] on button "Yes" at bounding box center [830, 419] width 64 height 30
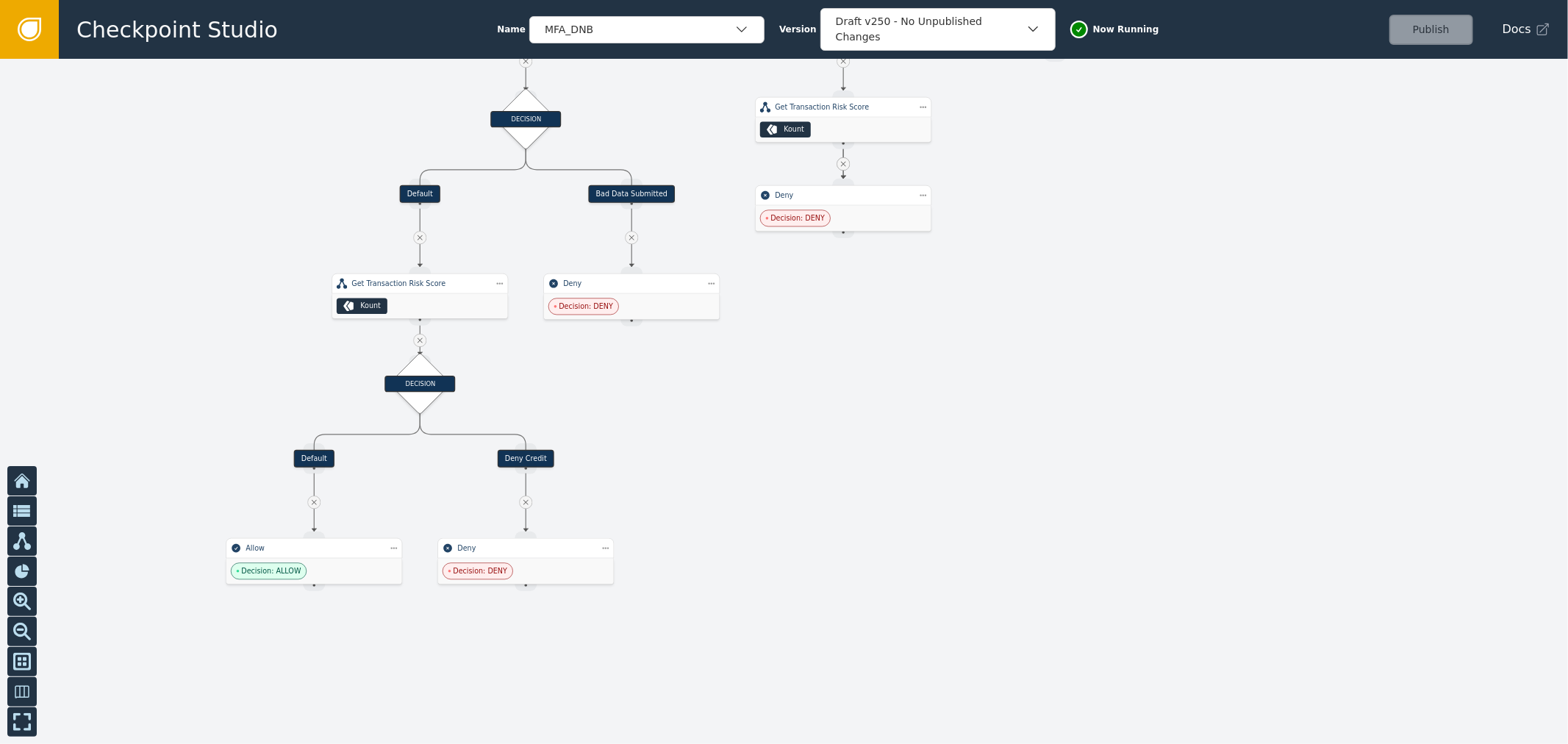
click at [1200, 429] on div at bounding box center [784, 401] width 1568 height 685
click at [1061, 202] on div at bounding box center [784, 401] width 1568 height 685
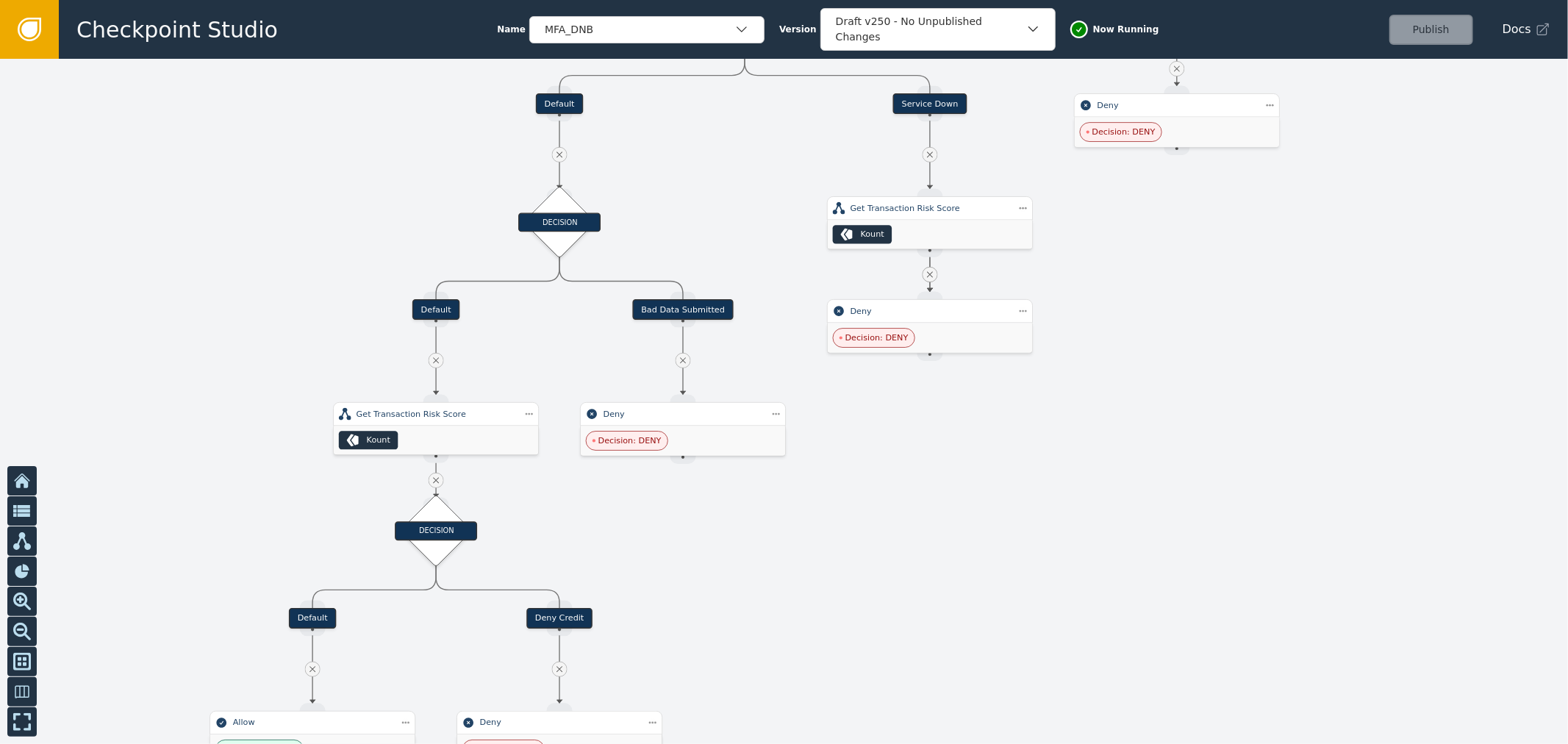
drag, startPoint x: 960, startPoint y: 350, endPoint x: 1078, endPoint y: 451, distance: 155.3
click at [1062, 480] on div at bounding box center [784, 401] width 1568 height 685
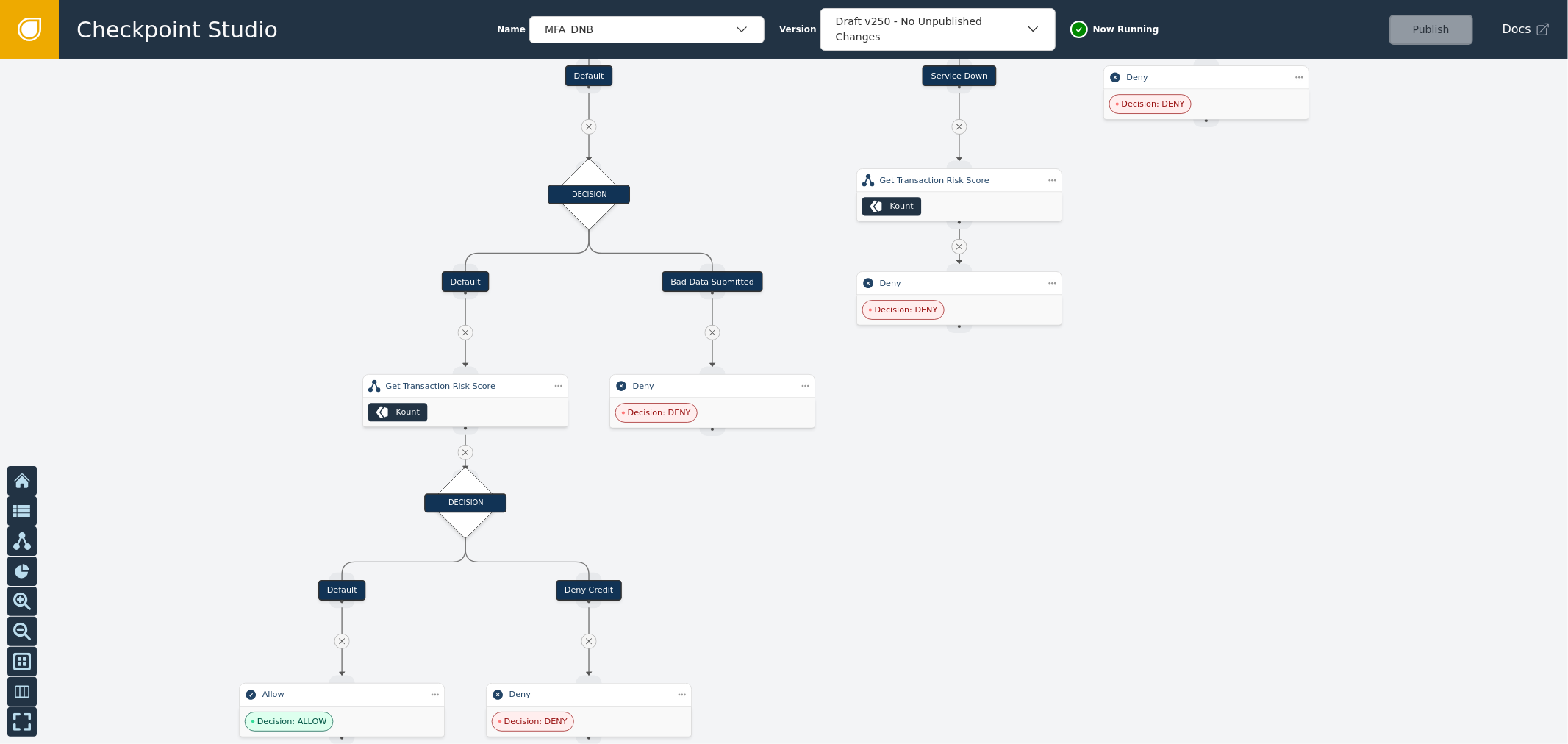
drag, startPoint x: 878, startPoint y: 513, endPoint x: 908, endPoint y: 511, distance: 30.1
click at [908, 511] on div at bounding box center [784, 401] width 1568 height 685
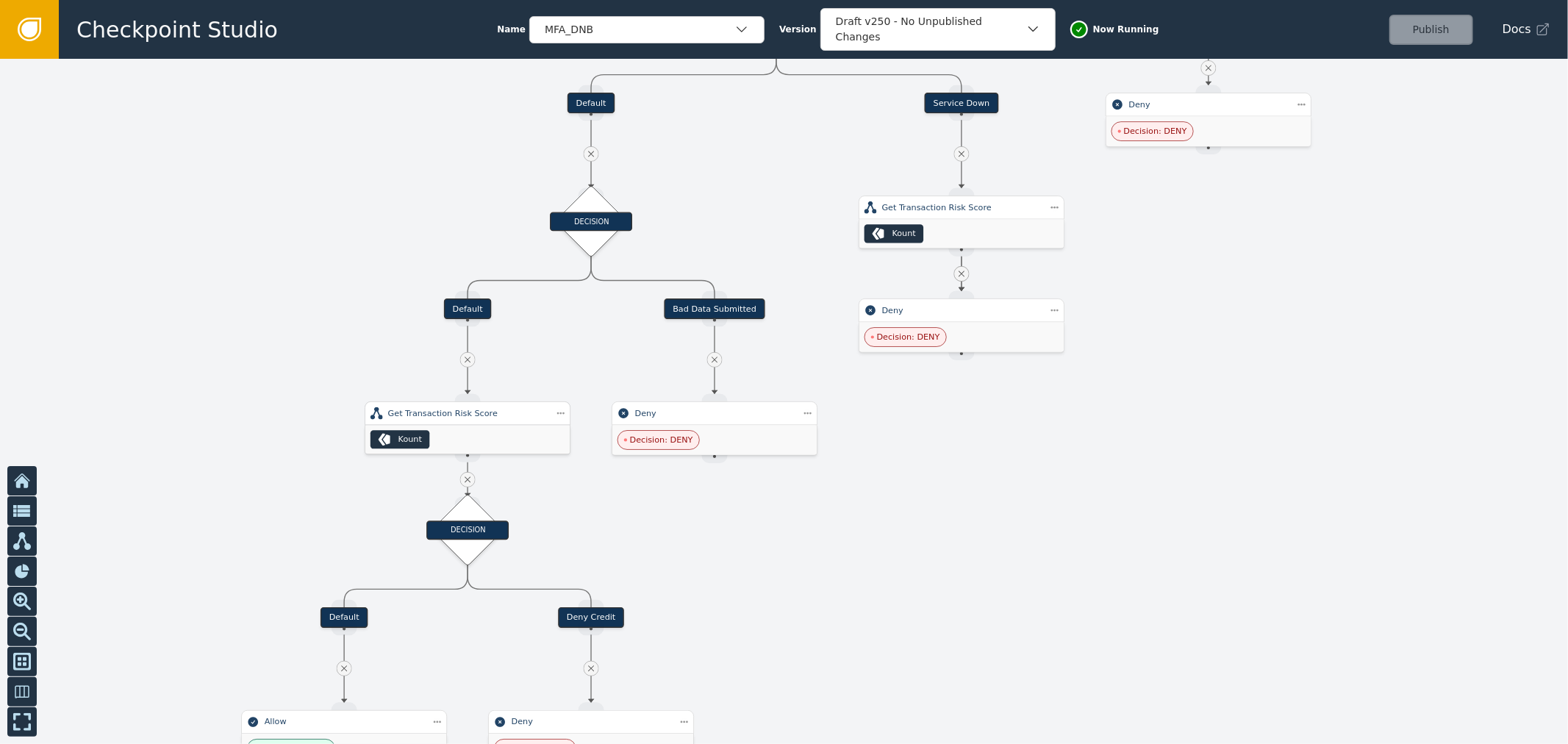
click at [457, 426] on div "Kount" at bounding box center [468, 439] width 205 height 28
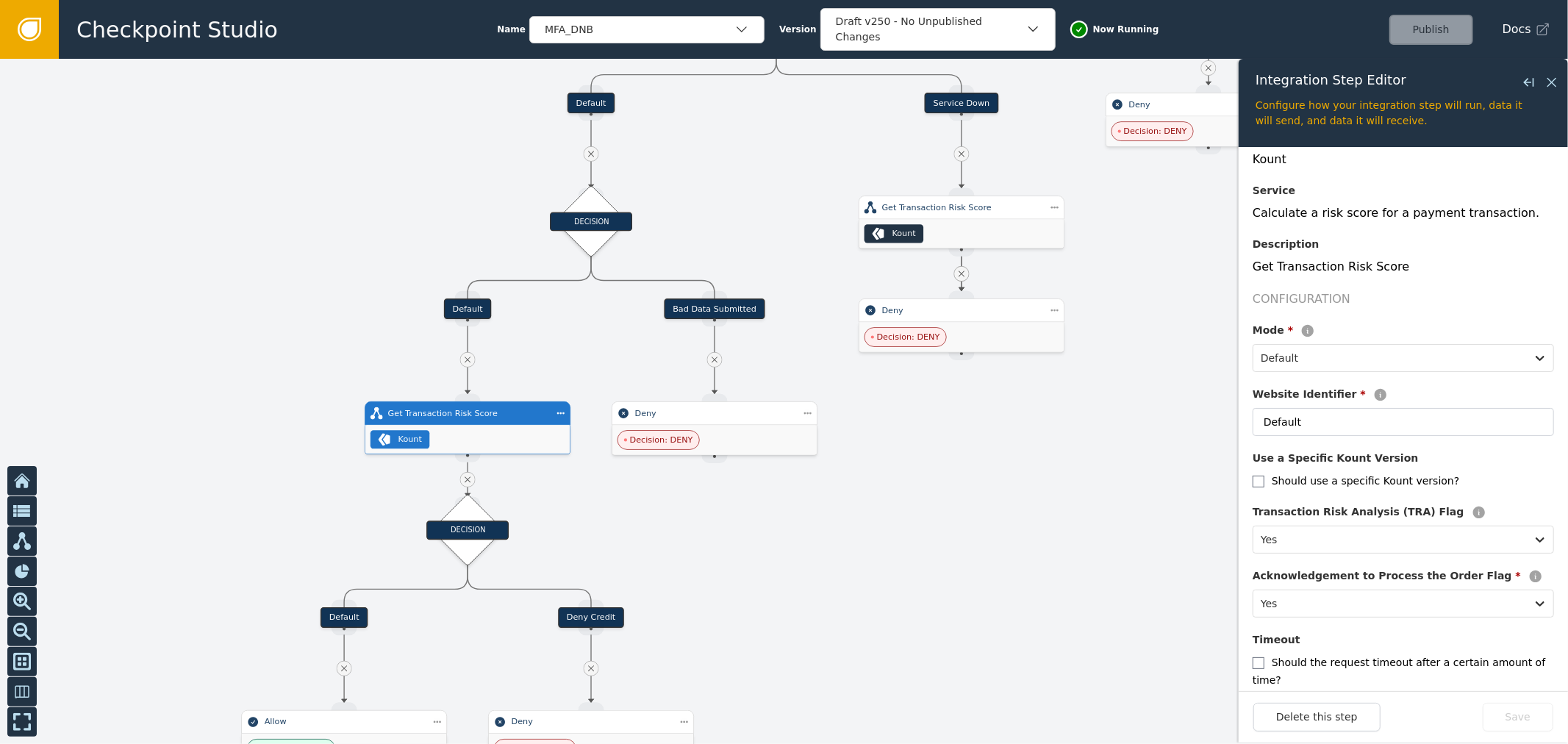
scroll to position [232, 0]
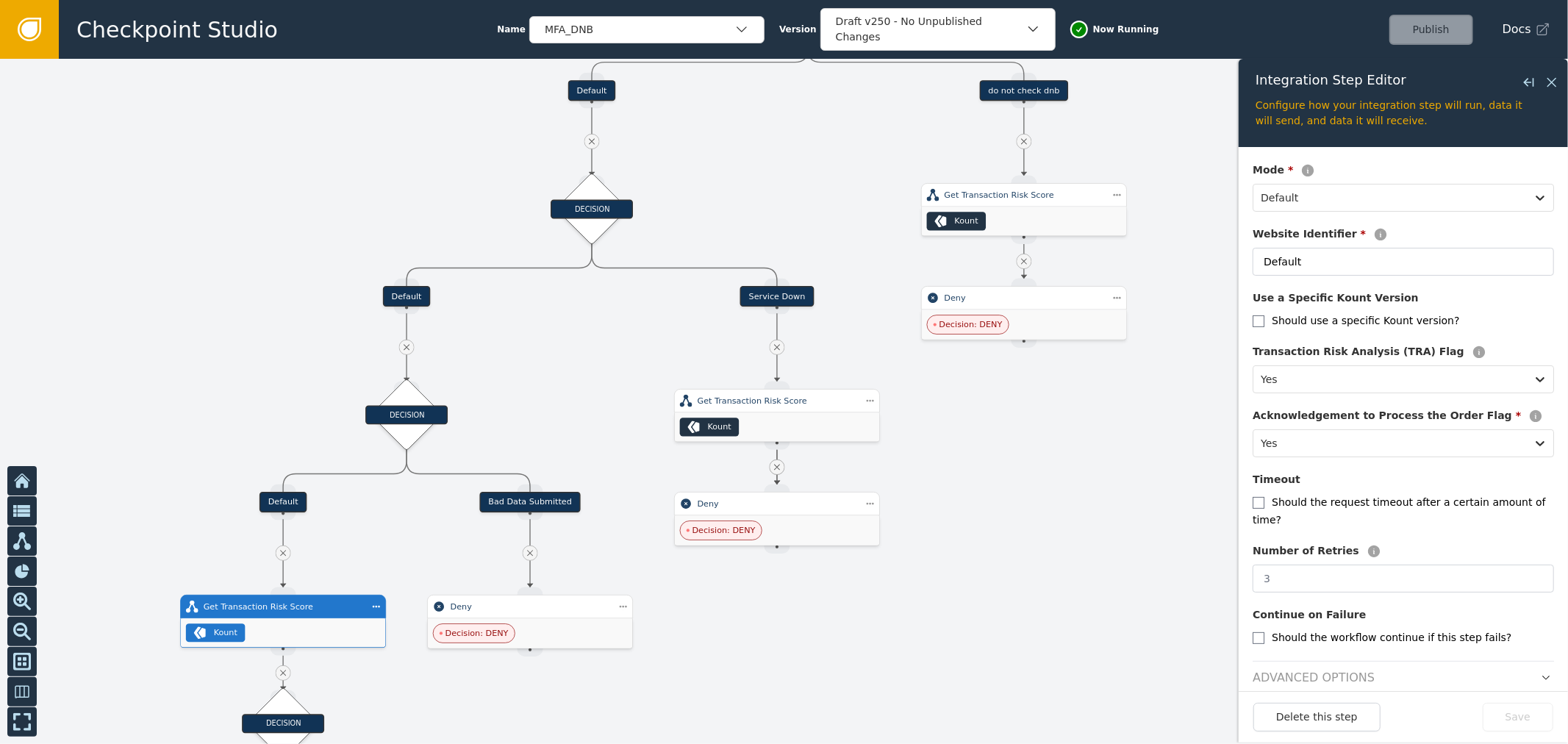
drag, startPoint x: 739, startPoint y: 201, endPoint x: 532, endPoint y: 394, distance: 283.0
click at [532, 394] on div at bounding box center [784, 401] width 1568 height 685
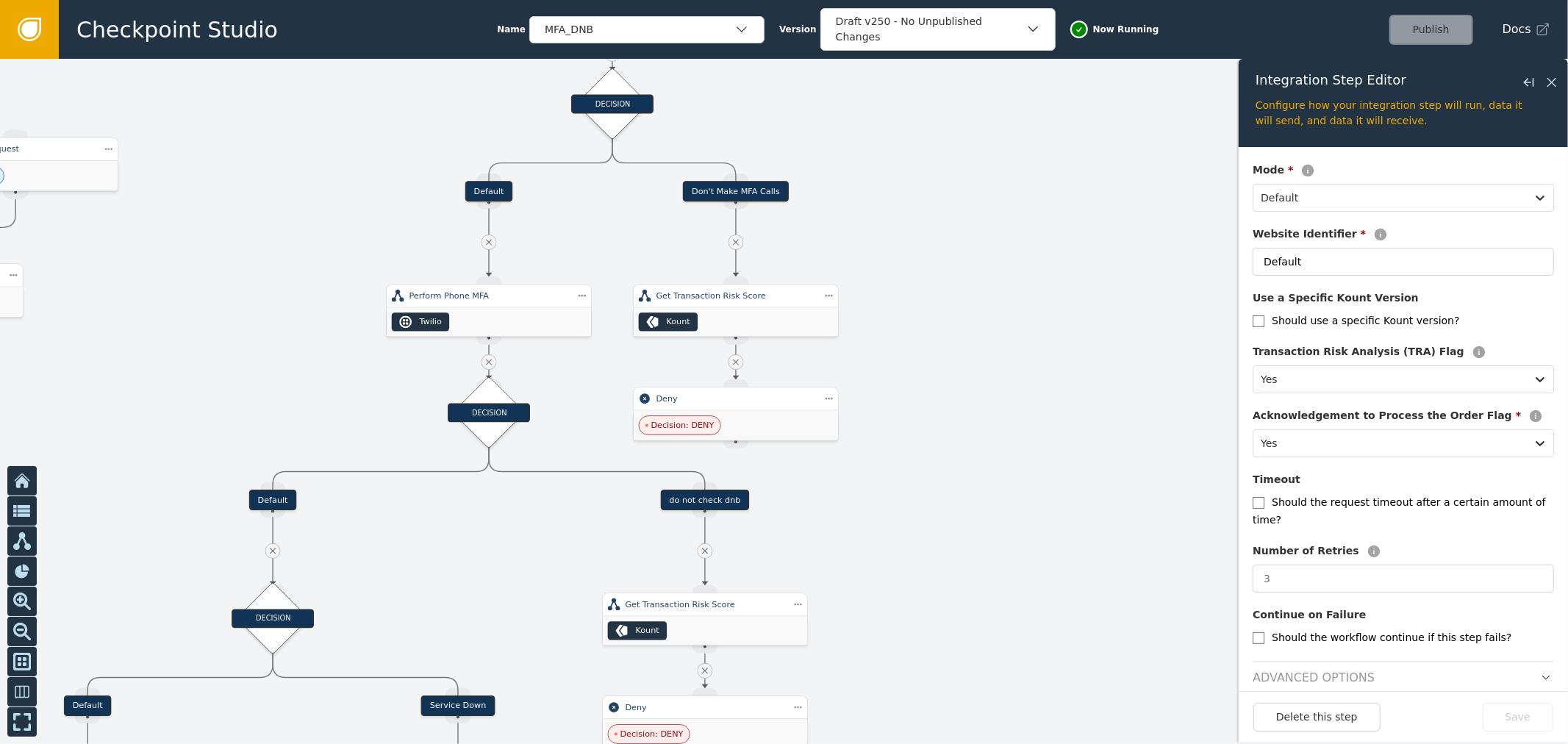
drag, startPoint x: 1141, startPoint y: 157, endPoint x: 880, endPoint y: 520, distance: 447.1
click at [880, 520] on div at bounding box center [784, 401] width 1568 height 685
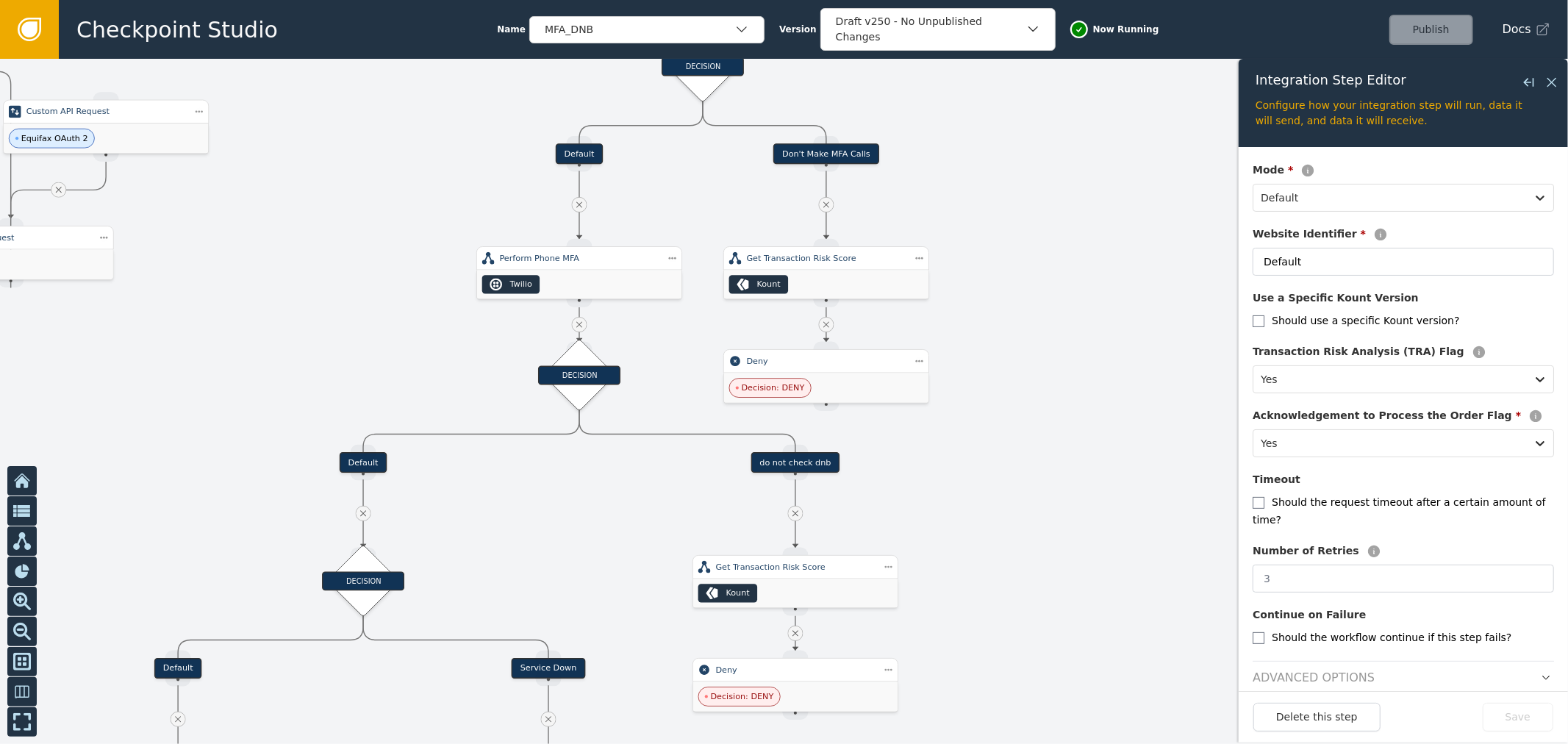
drag, startPoint x: 943, startPoint y: 301, endPoint x: 1047, endPoint y: 172, distance: 165.7
click at [1038, 226] on div at bounding box center [784, 401] width 1568 height 685
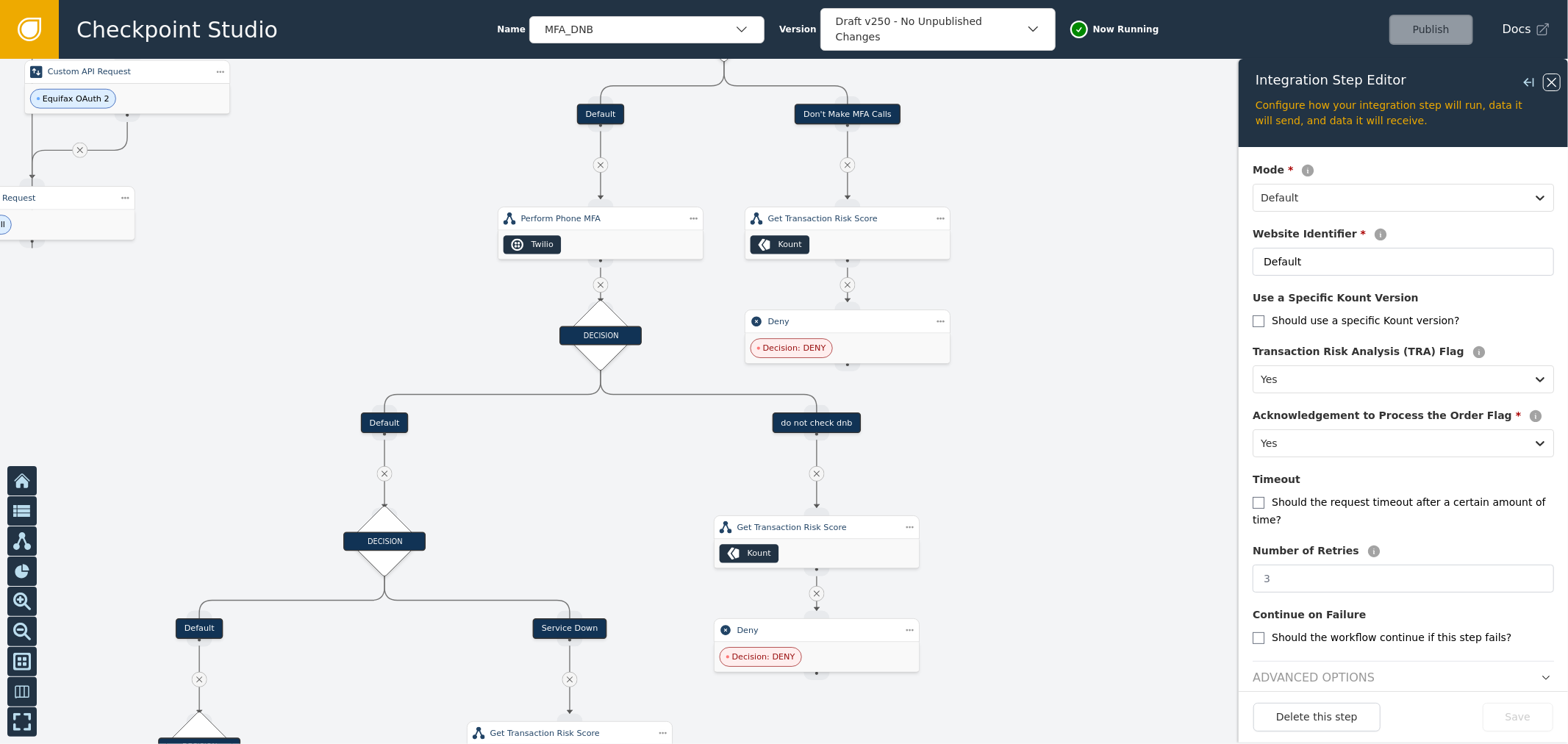
click at [1556, 85] on icon at bounding box center [1552, 82] width 16 height 16
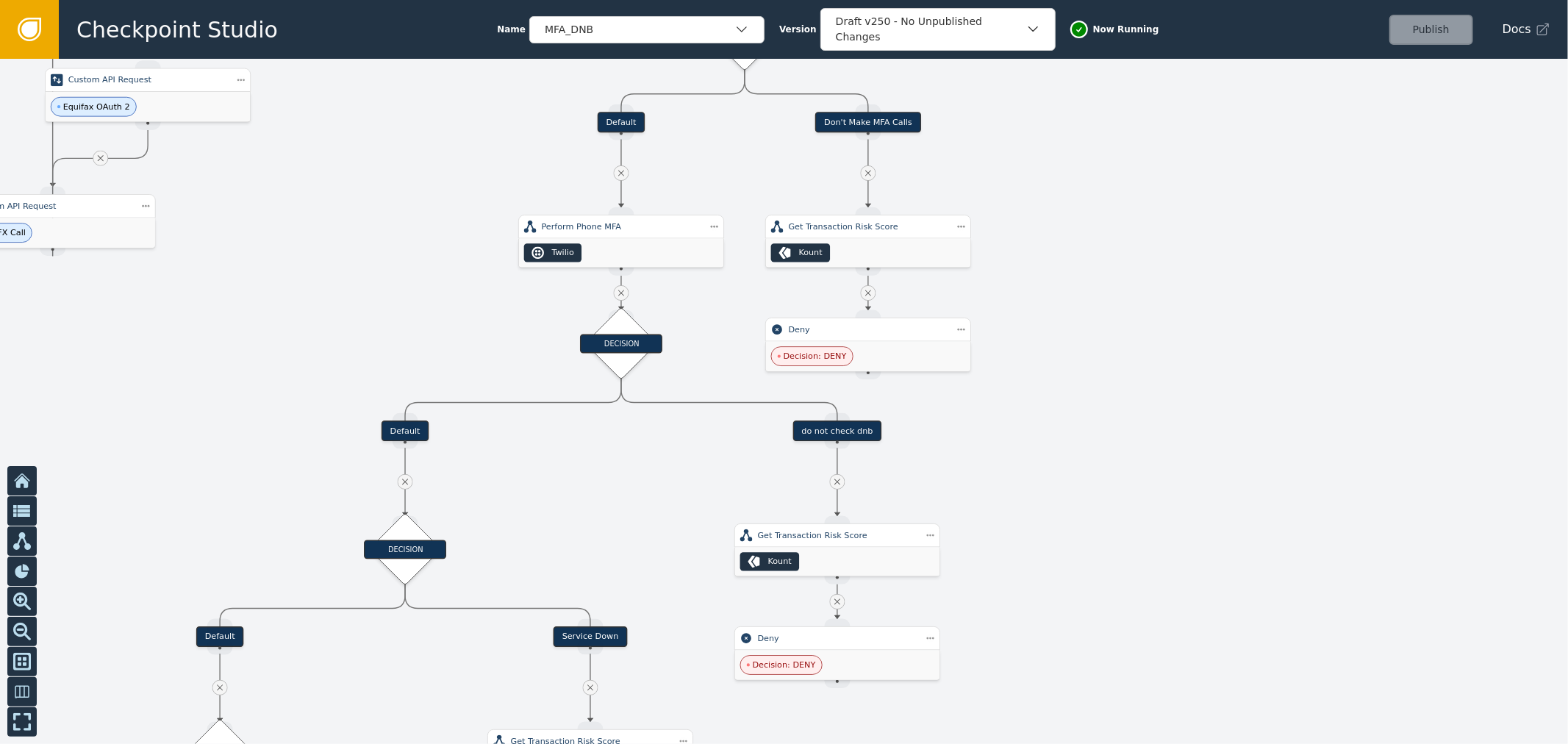
drag, startPoint x: 1174, startPoint y: 291, endPoint x: 1074, endPoint y: 311, distance: 102.0
click at [1217, 248] on div at bounding box center [784, 401] width 1568 height 685
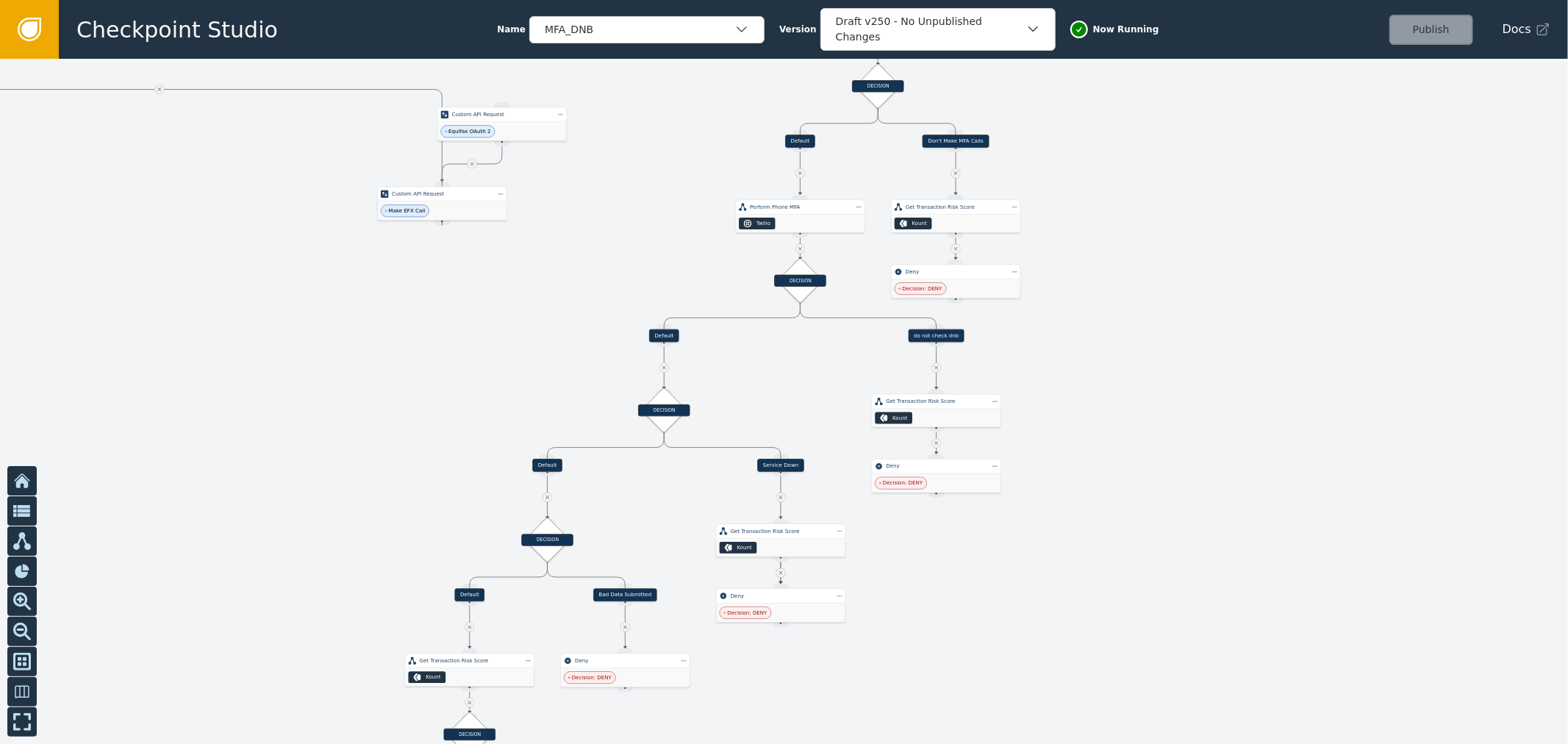
drag, startPoint x: 1072, startPoint y: 467, endPoint x: 1074, endPoint y: 454, distance: 13.2
click at [1074, 454] on div at bounding box center [784, 401] width 1568 height 685
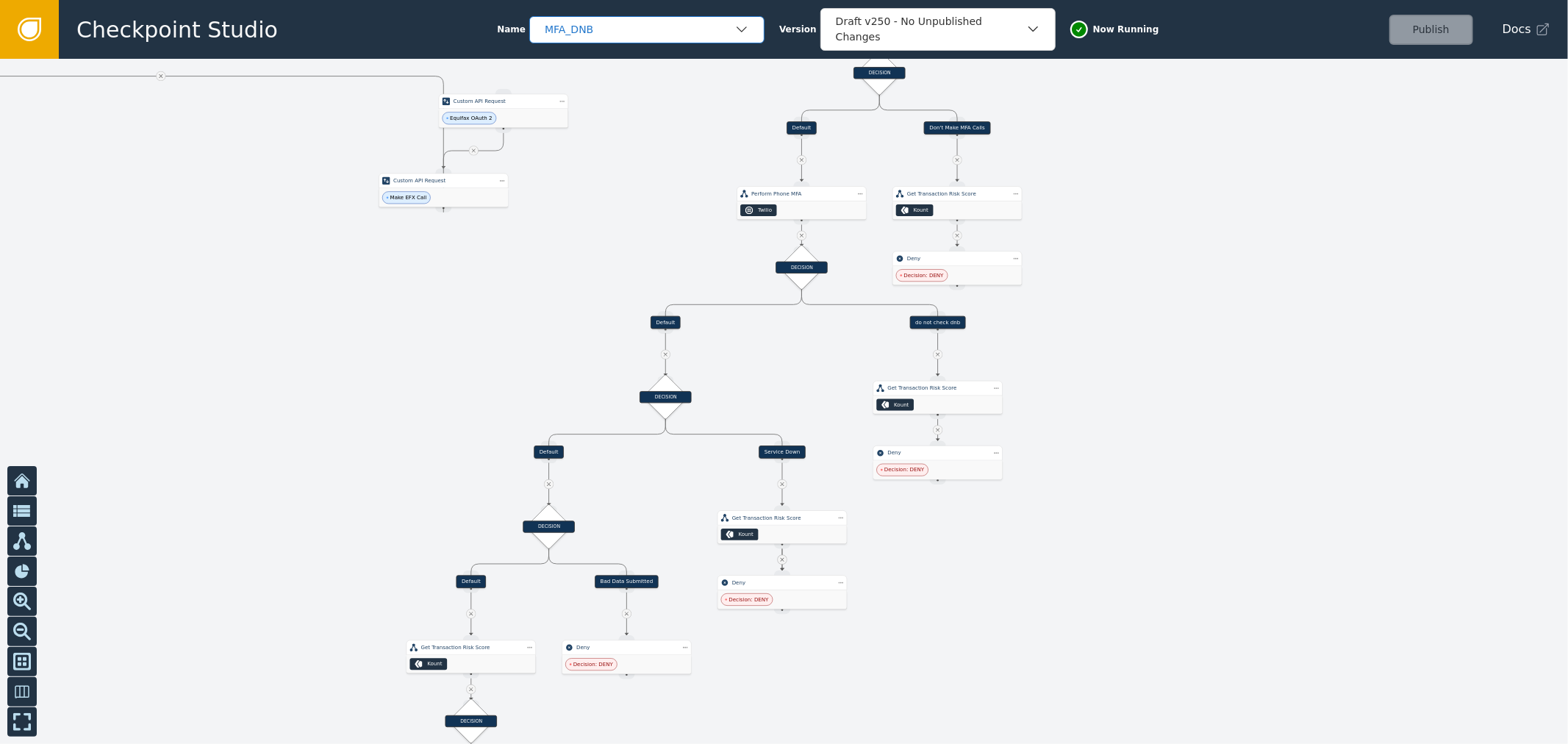
click at [600, 19] on div "MFA_DNB" at bounding box center [646, 30] width 236 height 28
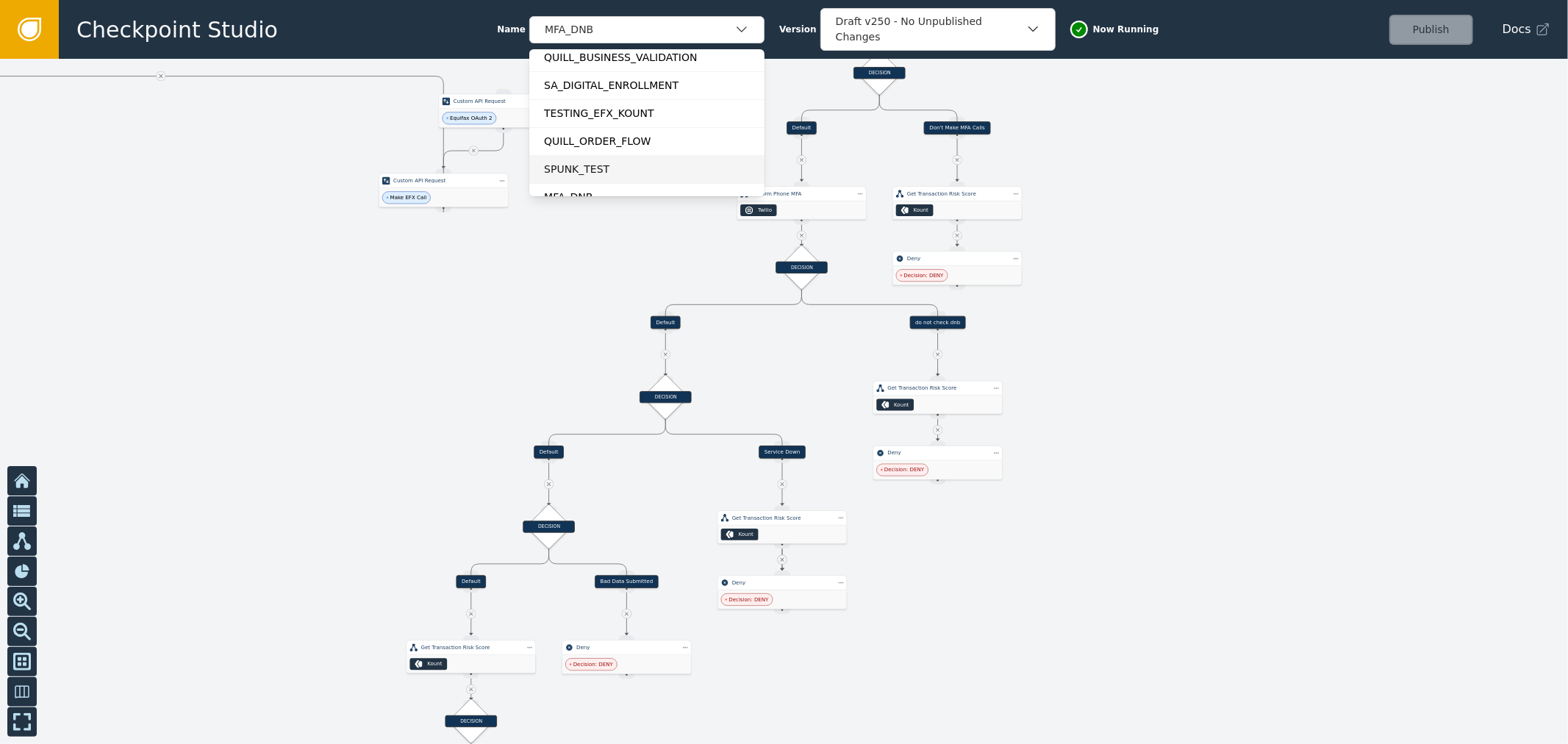
scroll to position [0, 0]
drag, startPoint x: 460, startPoint y: 482, endPoint x: 499, endPoint y: 345, distance: 142.4
click at [499, 345] on div at bounding box center [784, 401] width 1568 height 685
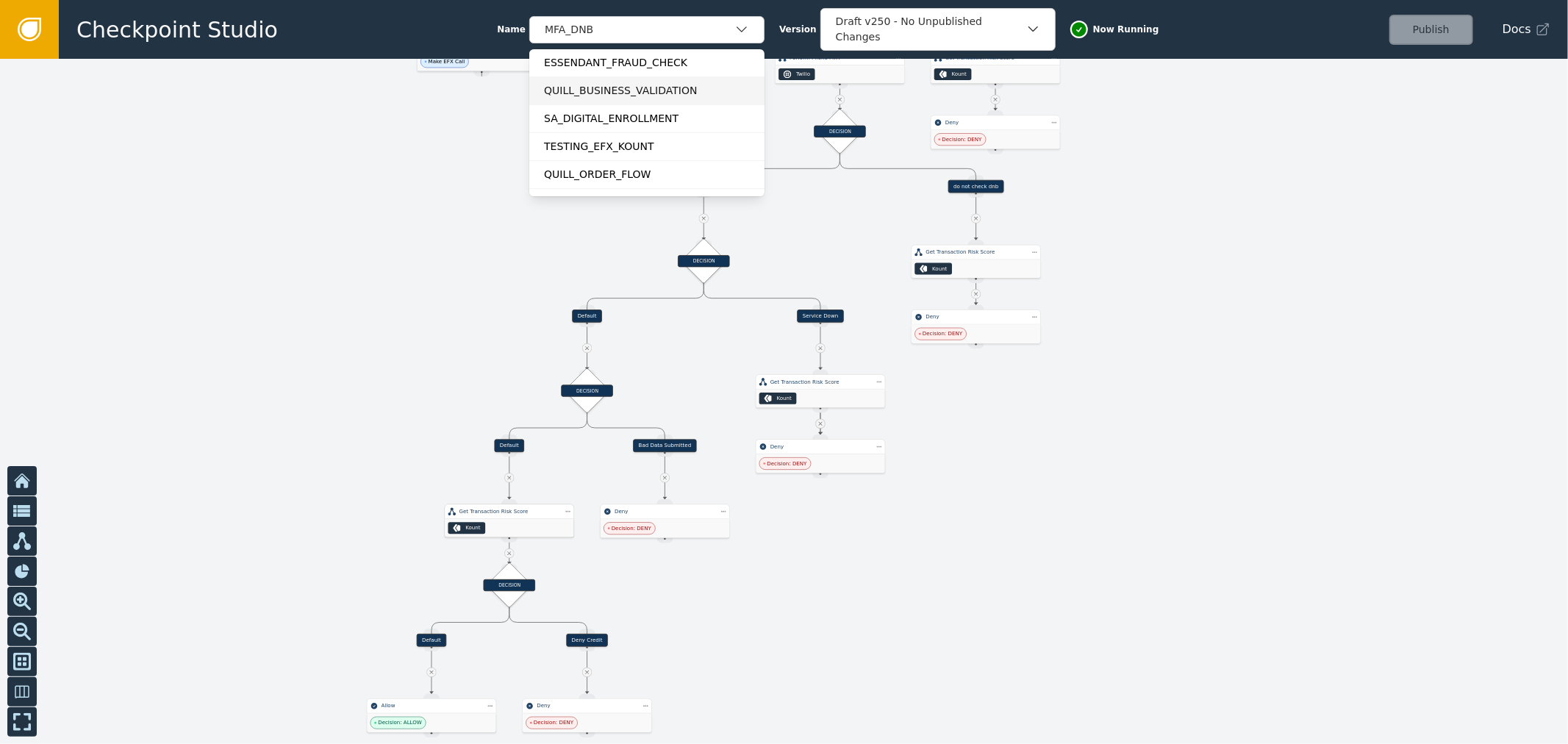
click at [463, 514] on div "Get Transaction Risk Score" at bounding box center [510, 512] width 101 height 8
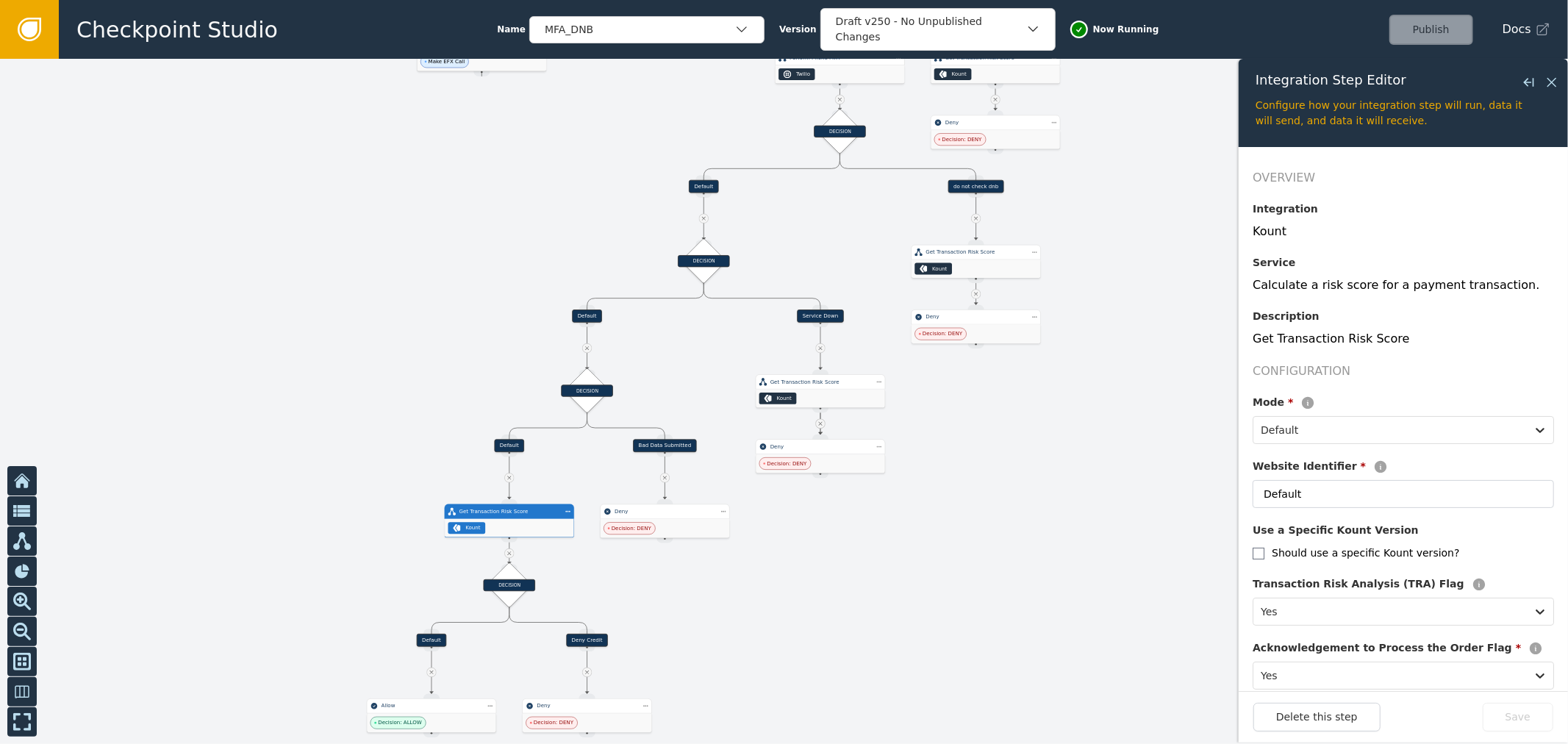
scroll to position [232, 0]
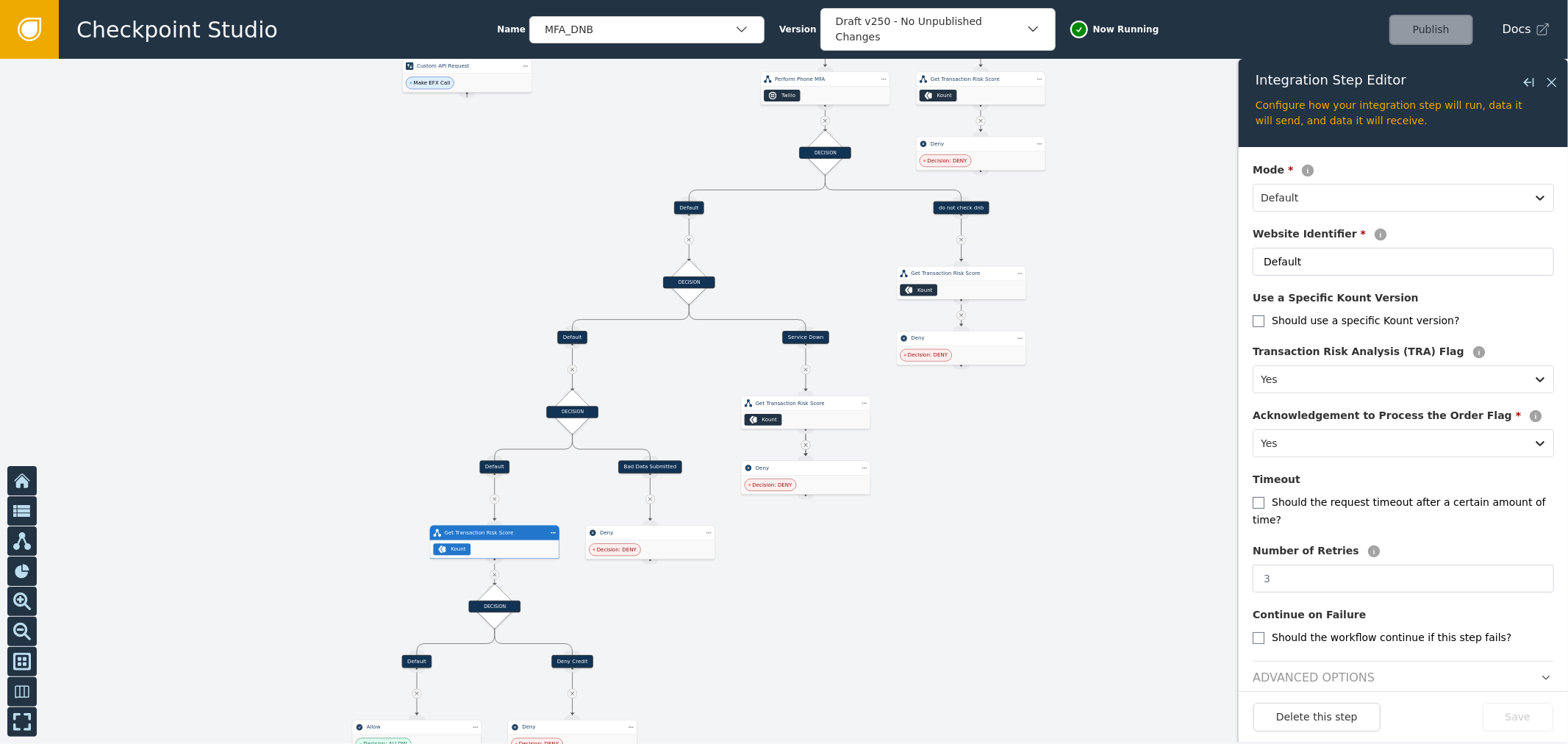
drag, startPoint x: 838, startPoint y: 200, endPoint x: 475, endPoint y: 204, distance: 363.0
click at [683, 255] on div at bounding box center [784, 401] width 1568 height 685
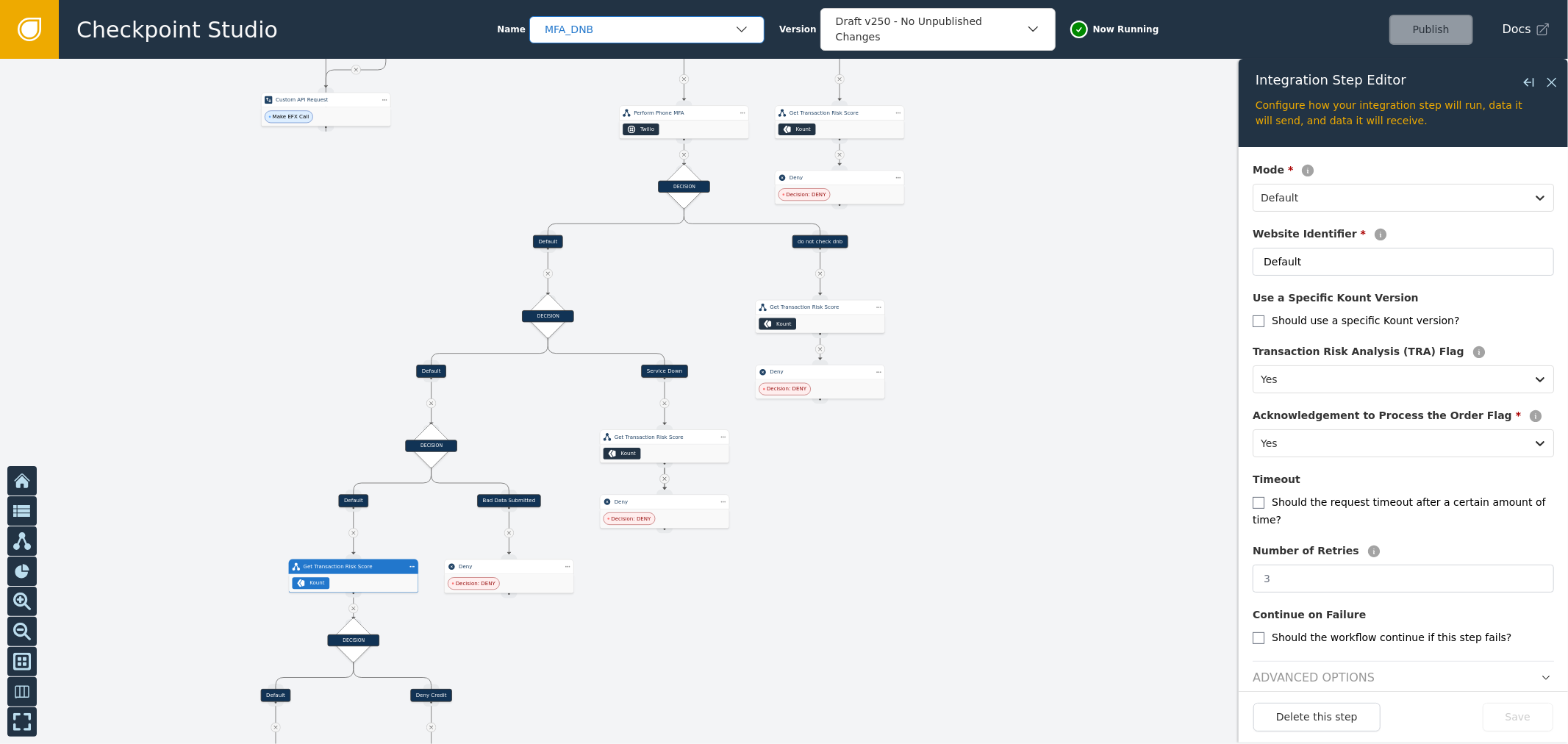
click at [648, 41] on div "MFA_DNB" at bounding box center [646, 30] width 236 height 28
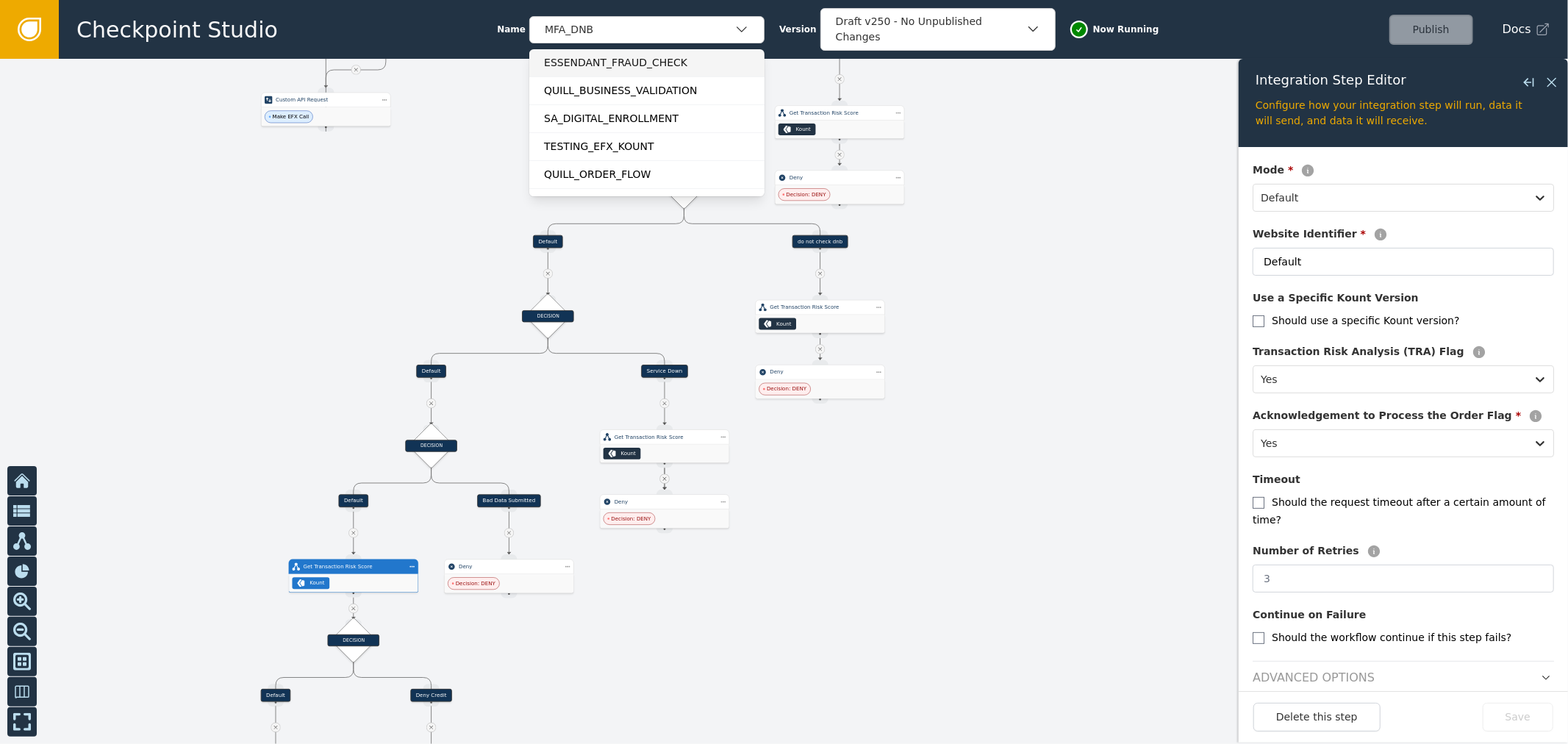
click at [641, 65] on div "ESSENDANT_FRAUD_CHECK" at bounding box center [647, 63] width 206 height 16
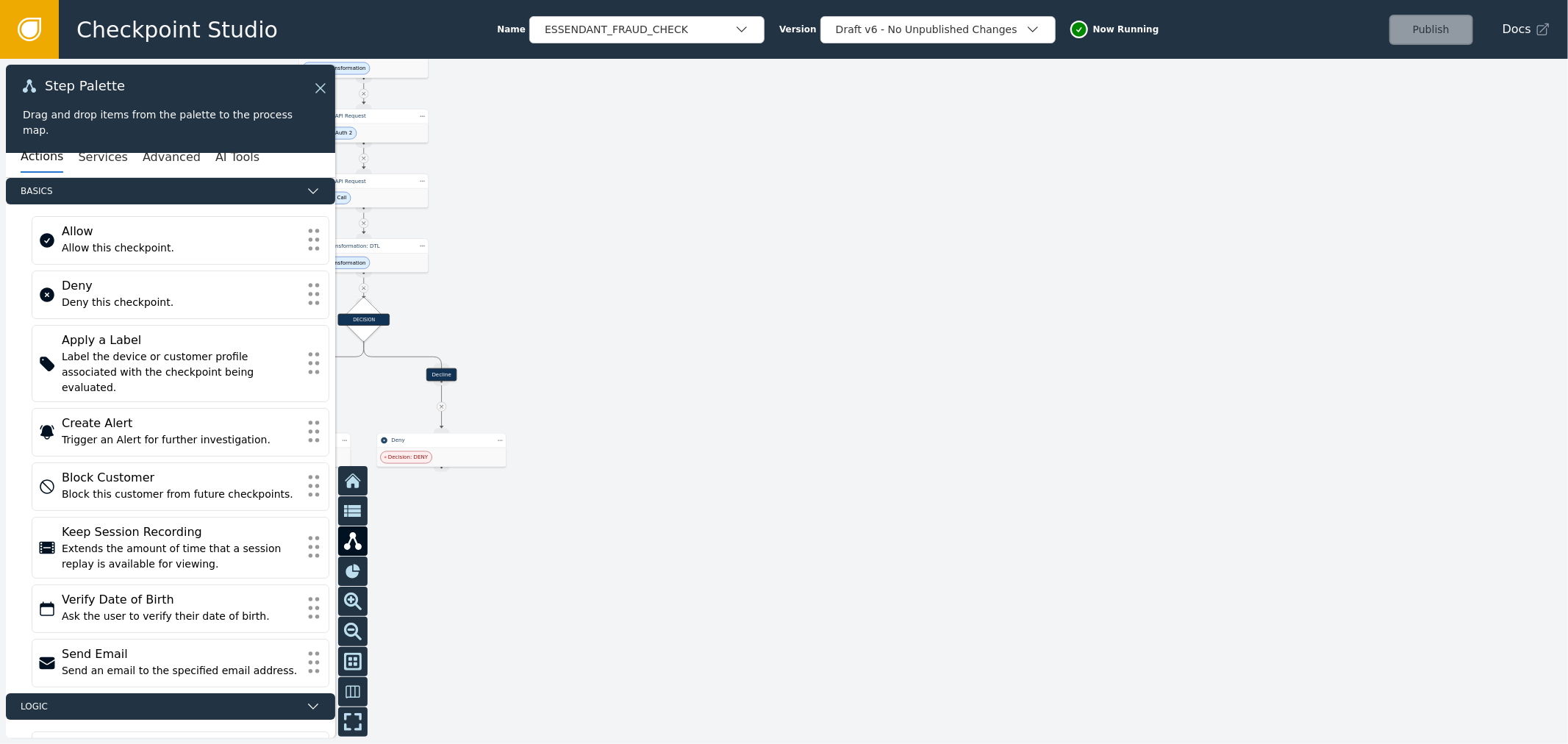
drag, startPoint x: 1048, startPoint y: 156, endPoint x: 1060, endPoint y: 317, distance: 161.4
click at [1060, 317] on div at bounding box center [784, 401] width 1568 height 685
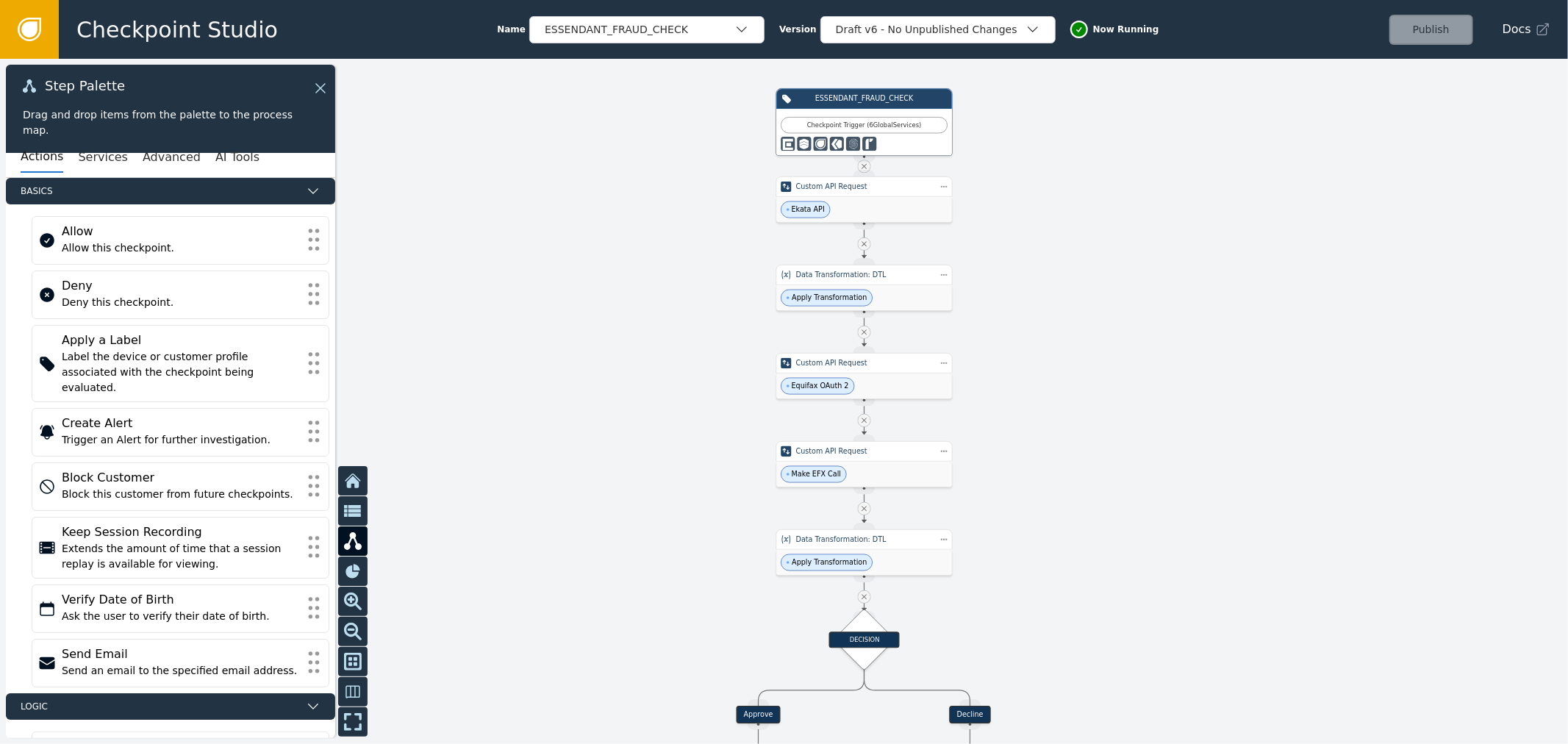
drag, startPoint x: 1099, startPoint y: 451, endPoint x: 1056, endPoint y: 294, distance: 162.8
click at [1059, 300] on div at bounding box center [784, 401] width 1568 height 685
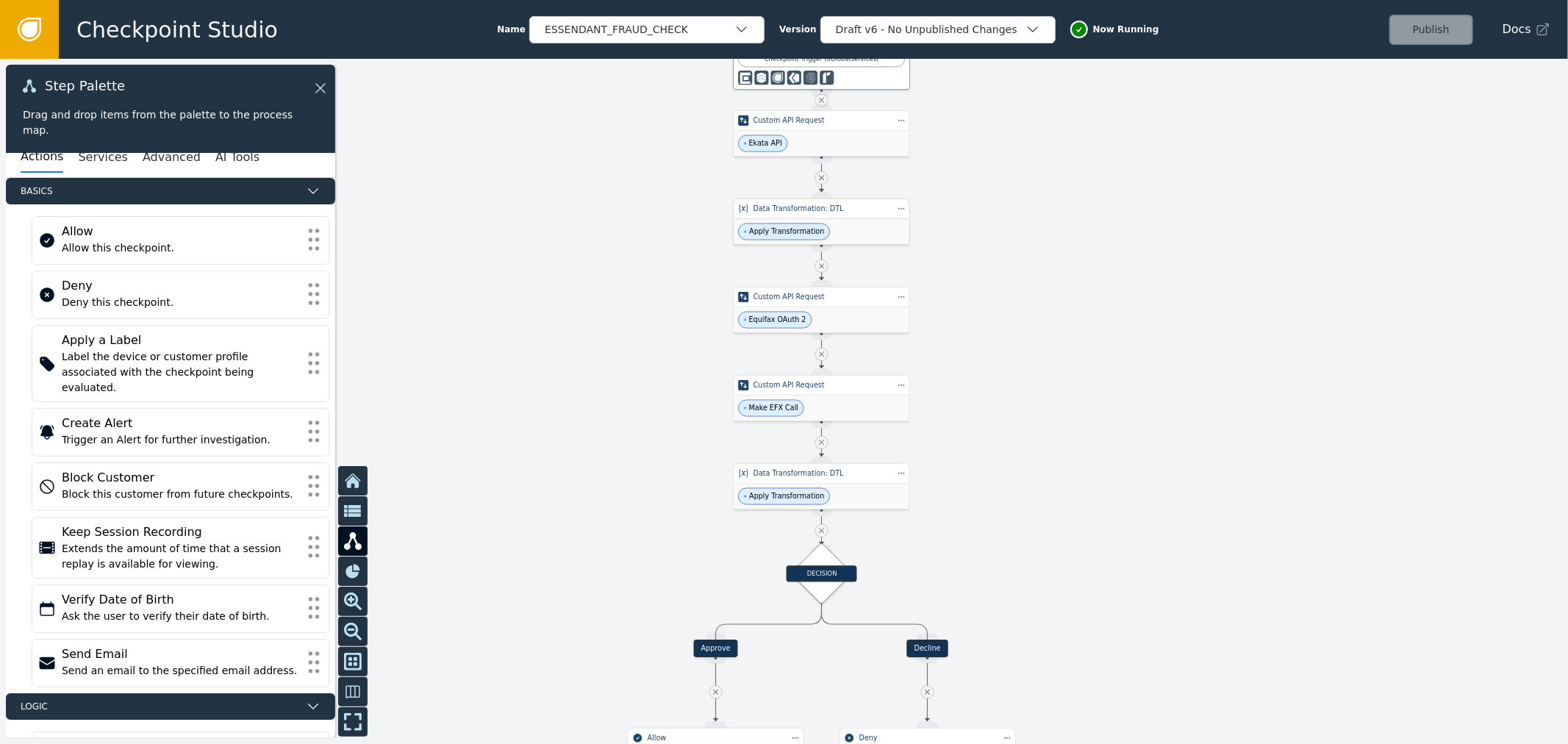
click at [858, 213] on div "Data Transformation: DTL" at bounding box center [822, 209] width 136 height 10
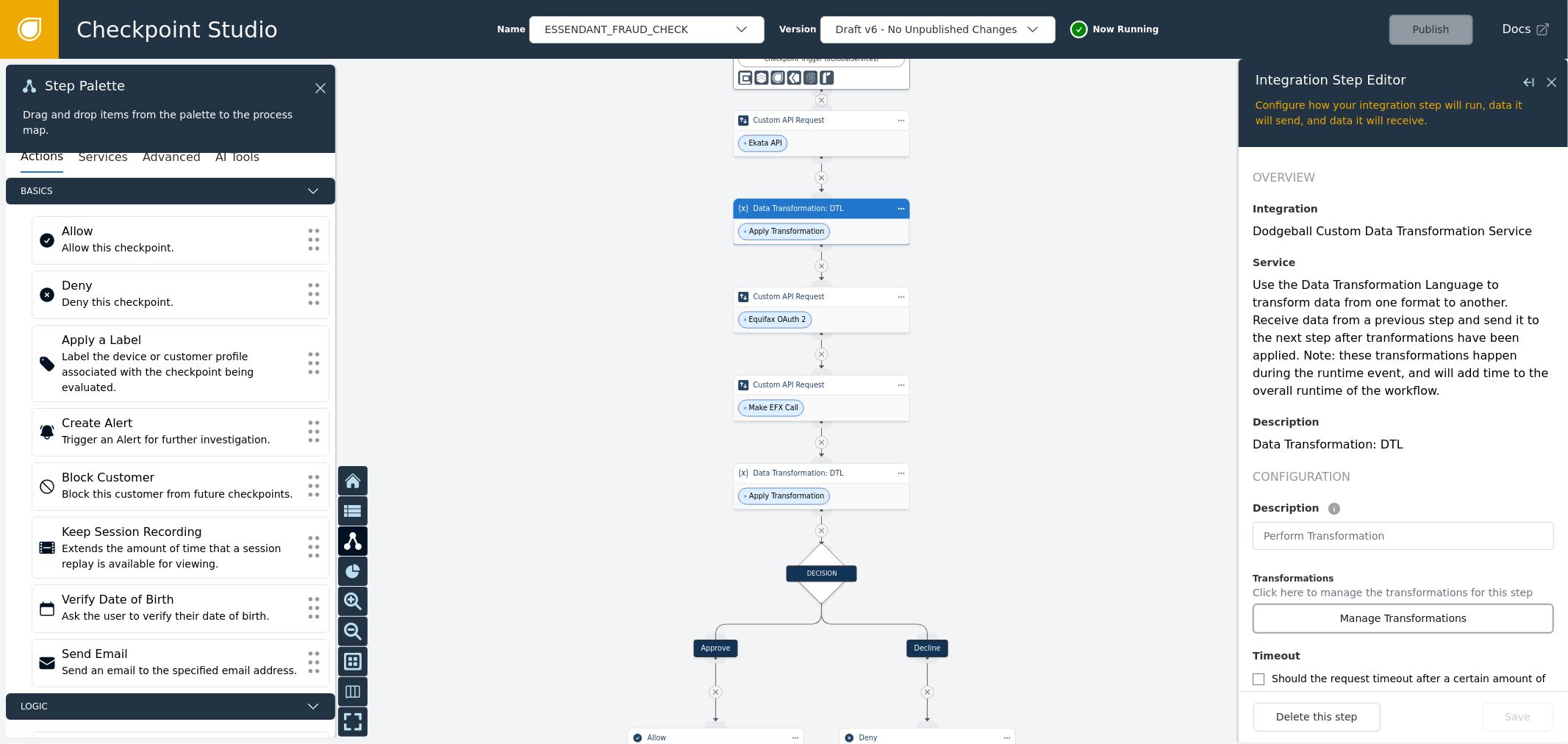
click at [1306, 604] on button "Manage Transformations" at bounding box center [1403, 619] width 301 height 30
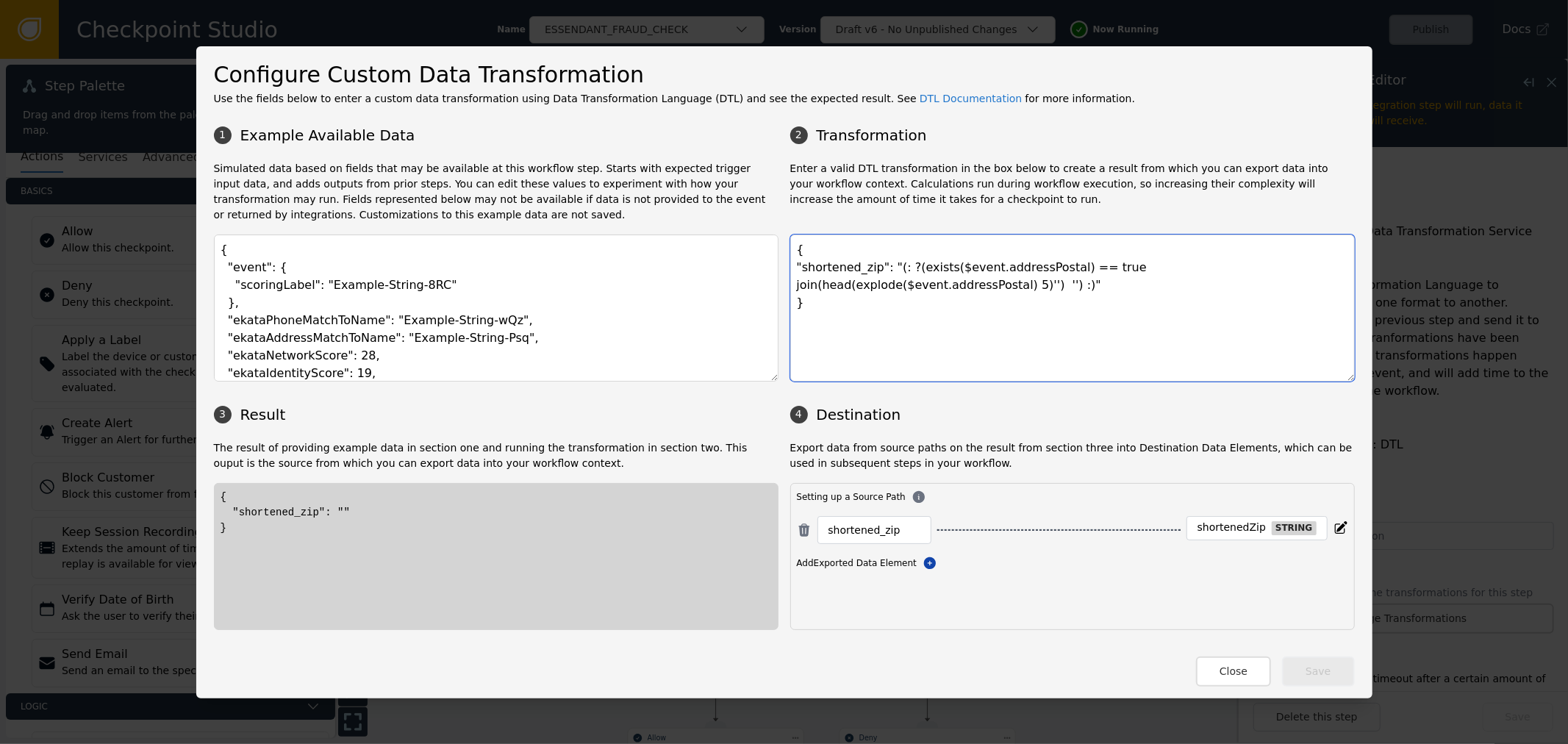
drag, startPoint x: 804, startPoint y: 268, endPoint x: 1291, endPoint y: 303, distance: 488.3
click at [1291, 303] on textarea "{ "shortened_zip": "(: ?(exists($event.addressPostal) == true join(head(explode…" at bounding box center [1073, 308] width 564 height 147
click at [1305, 269] on textarea "{ "shortened_zip": "(: ?(exists($event.addressPostal) == true join(head(explode…" at bounding box center [1073, 308] width 564 height 147
click at [1233, 665] on button "Close" at bounding box center [1233, 671] width 75 height 30
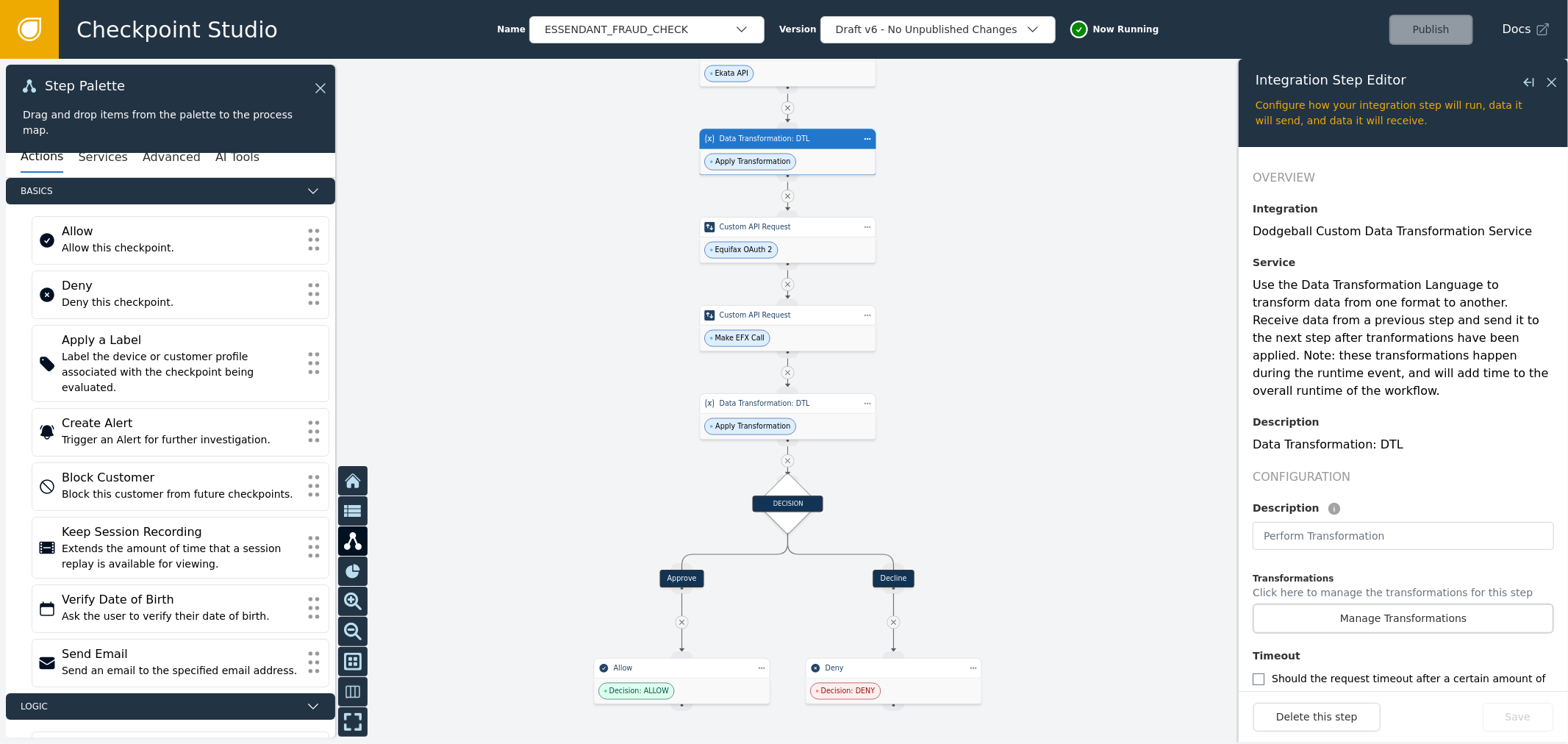
drag, startPoint x: 1012, startPoint y: 458, endPoint x: 978, endPoint y: 388, distance: 77.8
click at [978, 388] on div at bounding box center [784, 401] width 1568 height 685
click at [809, 337] on div "Make EFX Call" at bounding box center [787, 338] width 176 height 26
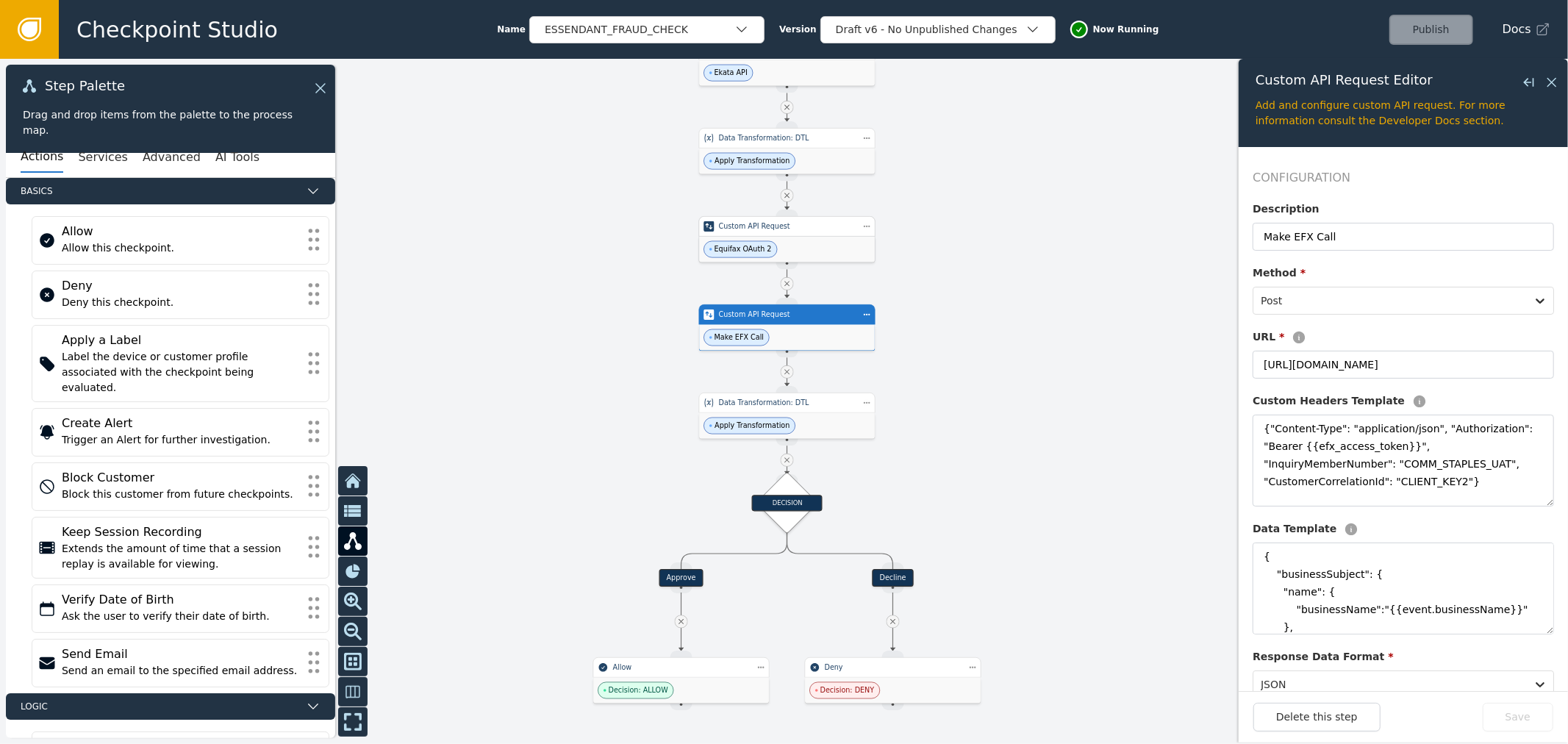
click at [834, 252] on div "Equifax OAuth 2" at bounding box center [787, 249] width 176 height 26
type textarea "{ "Content-Type": "application/x-www-form-urlencoded", "Authorization": "Basic …"
type textarea "{ "grant_type": "client_credentials", "scope": "[URL][DOMAIN_NAME]" }"
type input "Equifax OAuth 2"
type input "[URL][DOMAIN_NAME]"
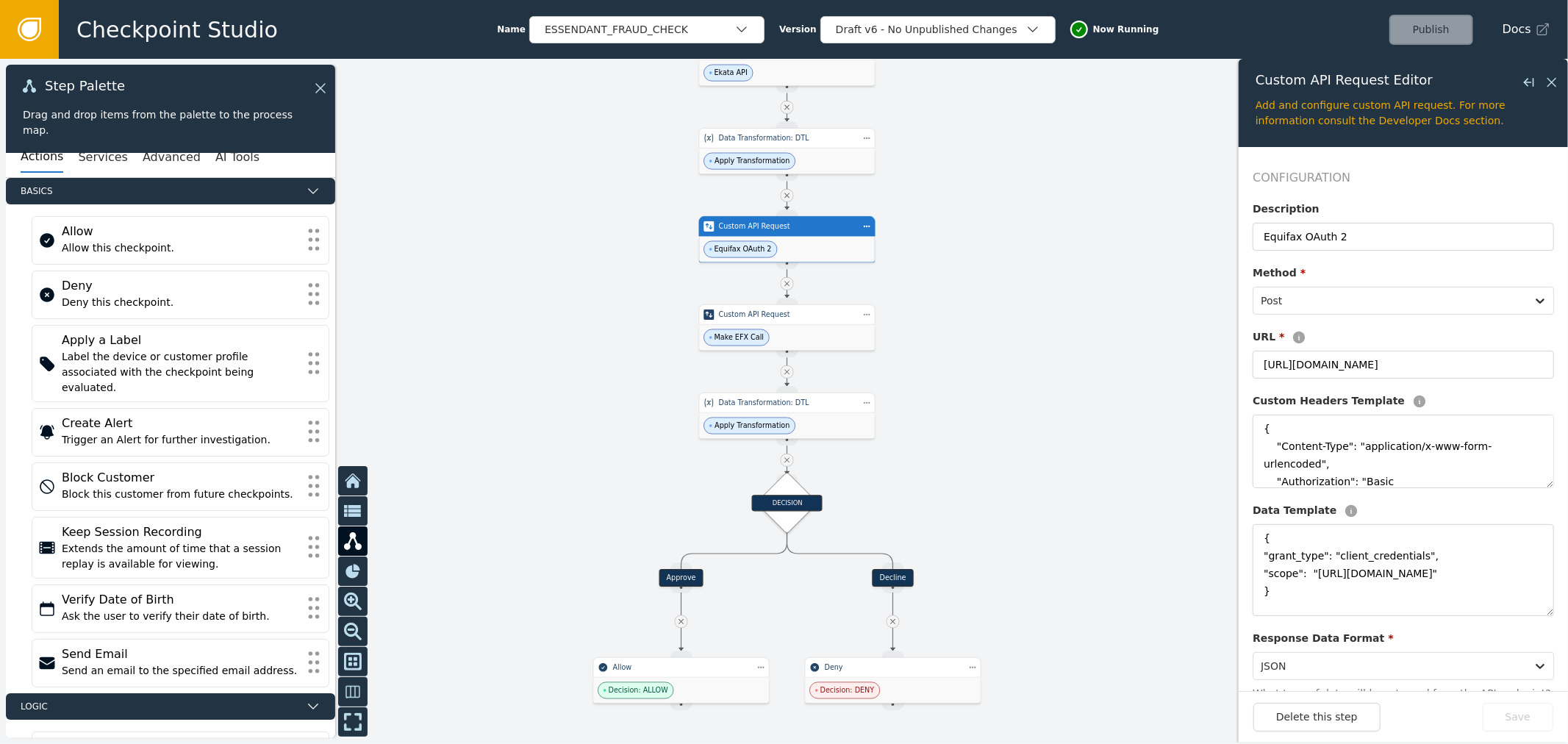
drag, startPoint x: 1530, startPoint y: 498, endPoint x: 1501, endPoint y: 452, distance: 54.4
click at [1501, 452] on textarea "{ "Content-Type": "application/x-www-form-urlencoded", "Authorization": "Basic …" at bounding box center [1403, 451] width 301 height 73
click at [828, 329] on div "Make EFX Call" at bounding box center [787, 338] width 176 height 26
type textarea "{"Content-Type": "application/json", "Authorization": "Bearer {{efx_access_toke…"
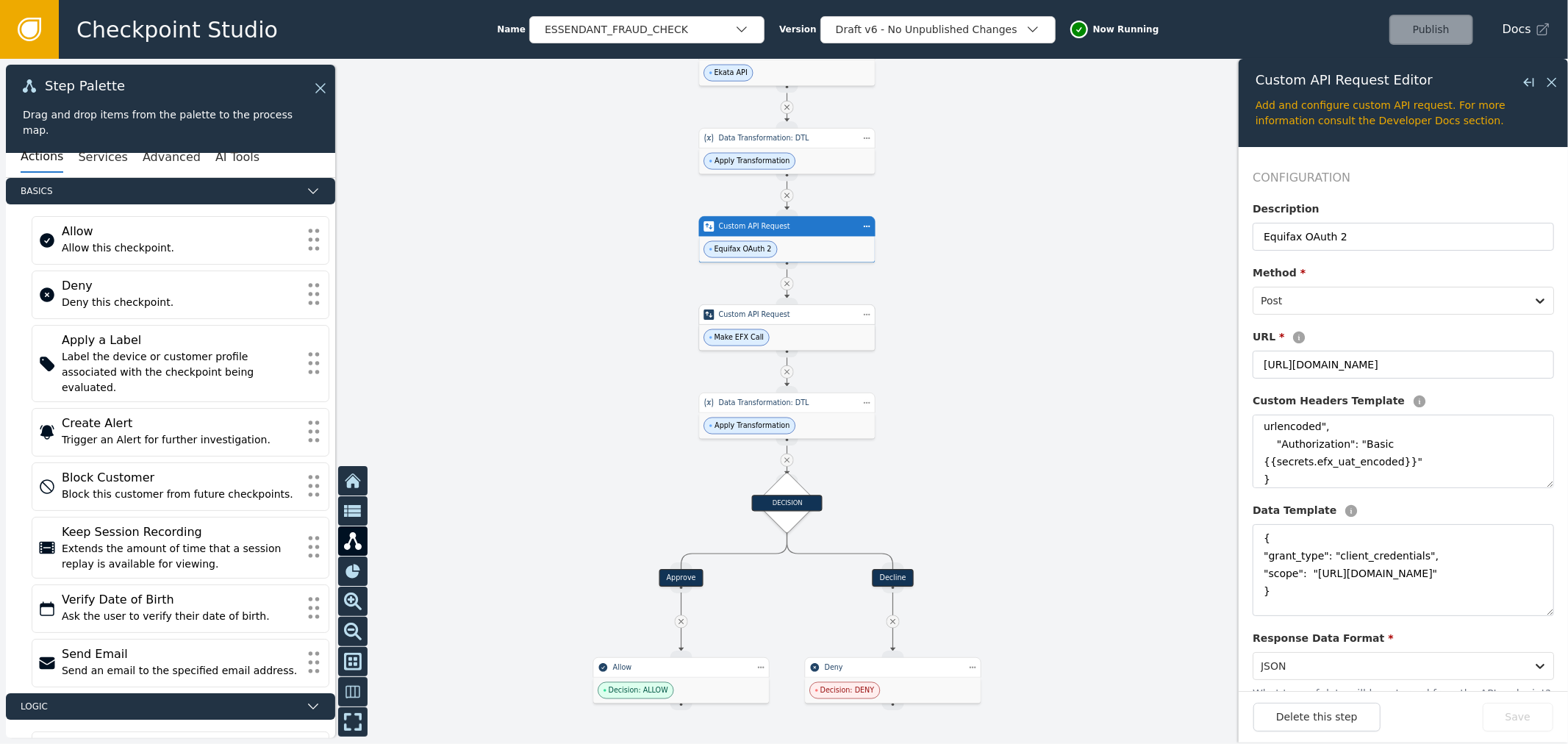
type textarea "{ "businessSubject": { "name": { "businessName":"{{event.businessName}}" }, "ad…"
type input "Make EFX Call"
type input "[URL][DOMAIN_NAME]"
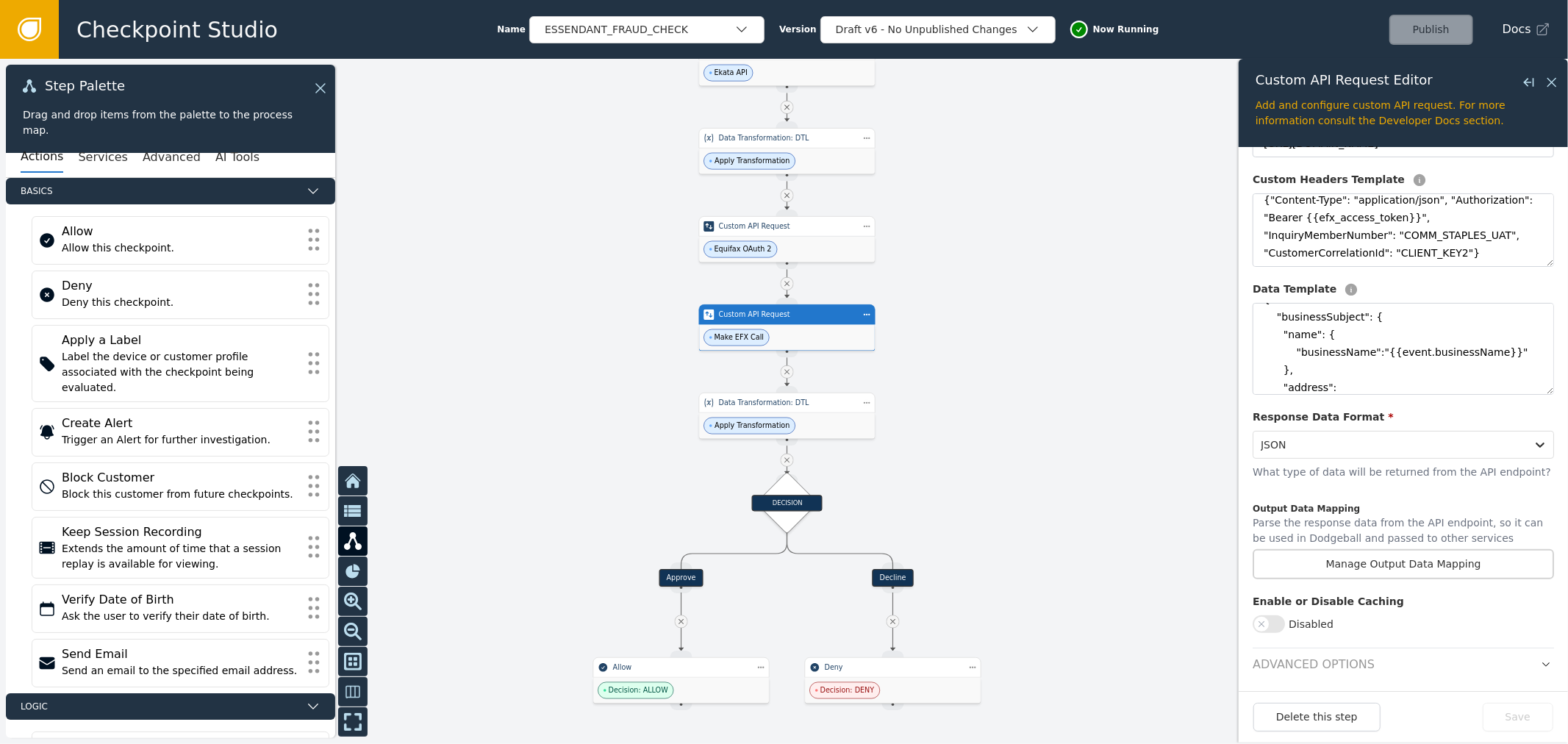
scroll to position [226, 0]
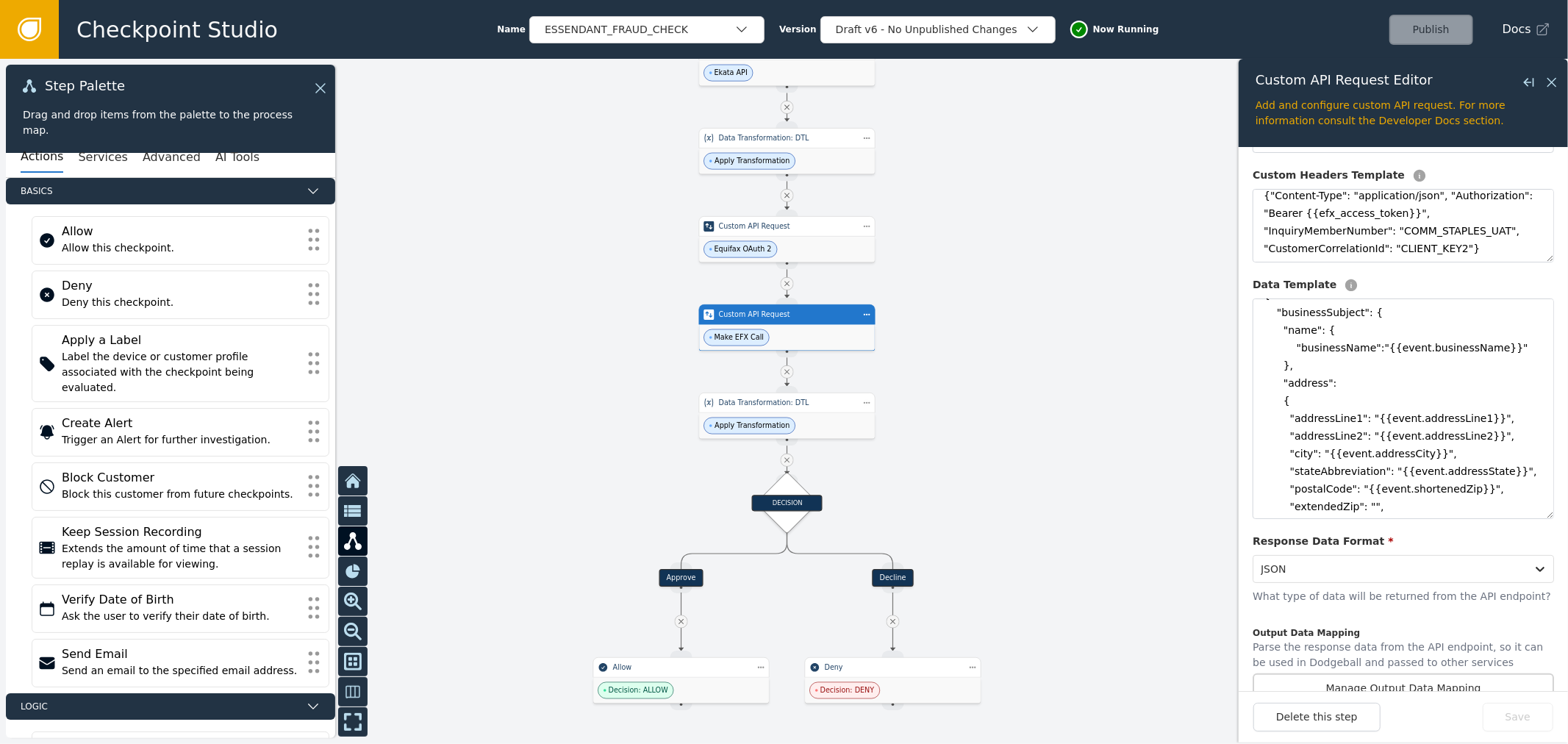
drag, startPoint x: 1532, startPoint y: 383, endPoint x: 1496, endPoint y: 608, distance: 227.9
click at [1496, 608] on div "Configuration Description Make EFX Call Method * Post URL * [URL][DOMAIN_NAME] …" at bounding box center [1403, 381] width 301 height 877
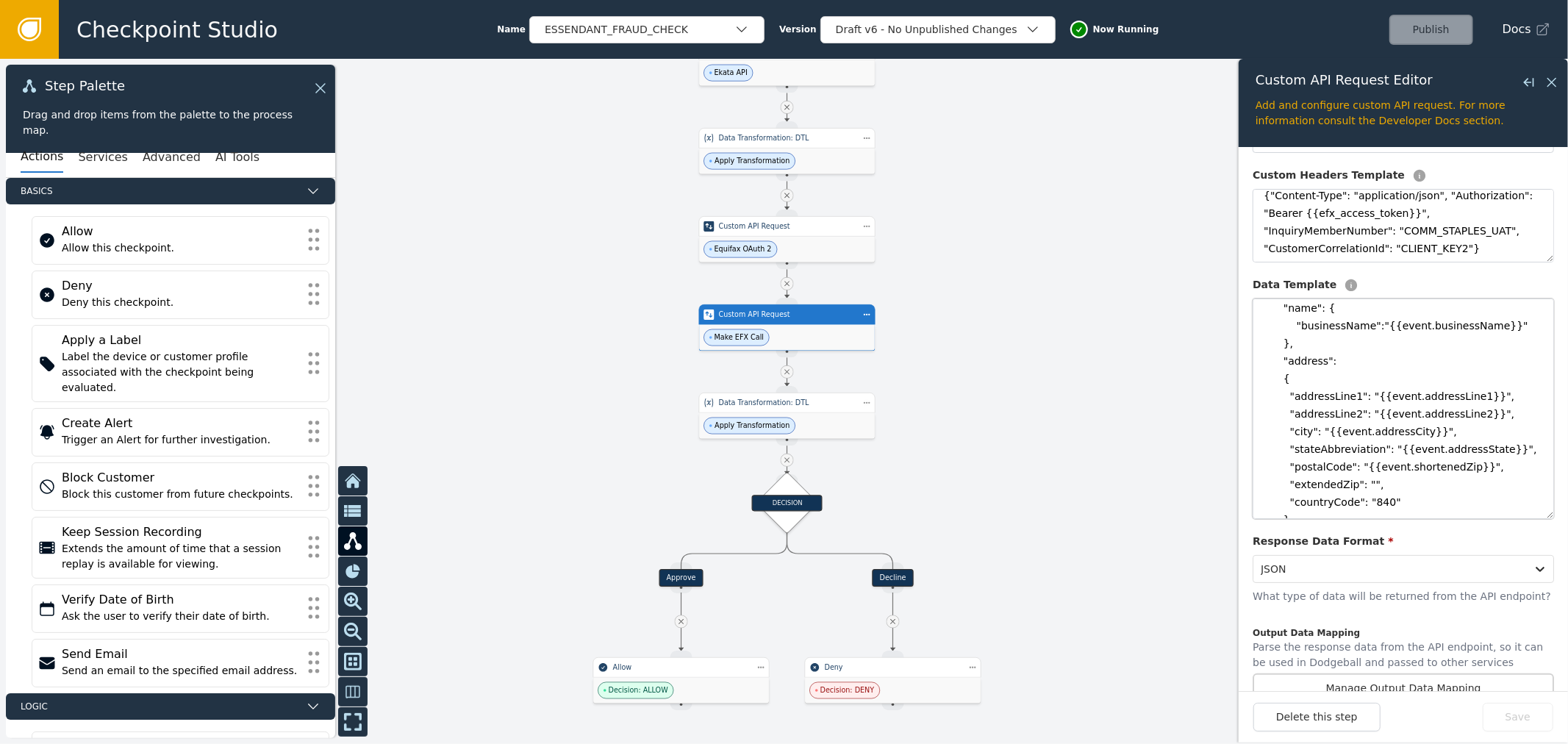
scroll to position [60, 0]
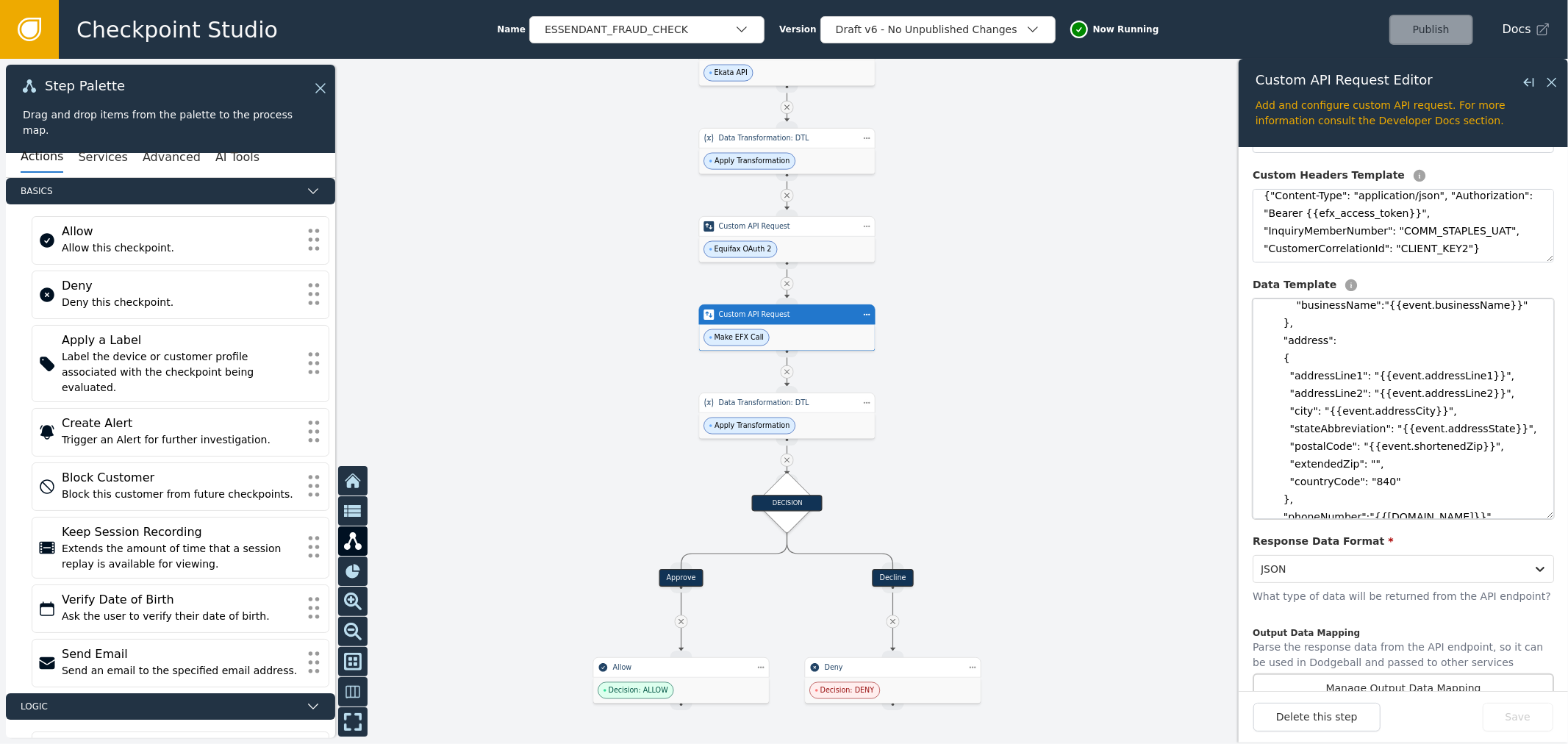
click at [1316, 429] on textarea "{ "businessSubject": { "name": { "businessName":"{{event.businessName}}" }, "ad…" at bounding box center [1403, 409] width 301 height 221
click at [1290, 435] on textarea "{ "businessSubject": { "name": { "businessName":"{{event.businessName}}" }, "ad…" at bounding box center [1403, 409] width 301 height 221
click at [1313, 426] on textarea "{ "businessSubject": { "name": { "businessName":"{{event.businessName}}" }, "ad…" at bounding box center [1403, 409] width 301 height 221
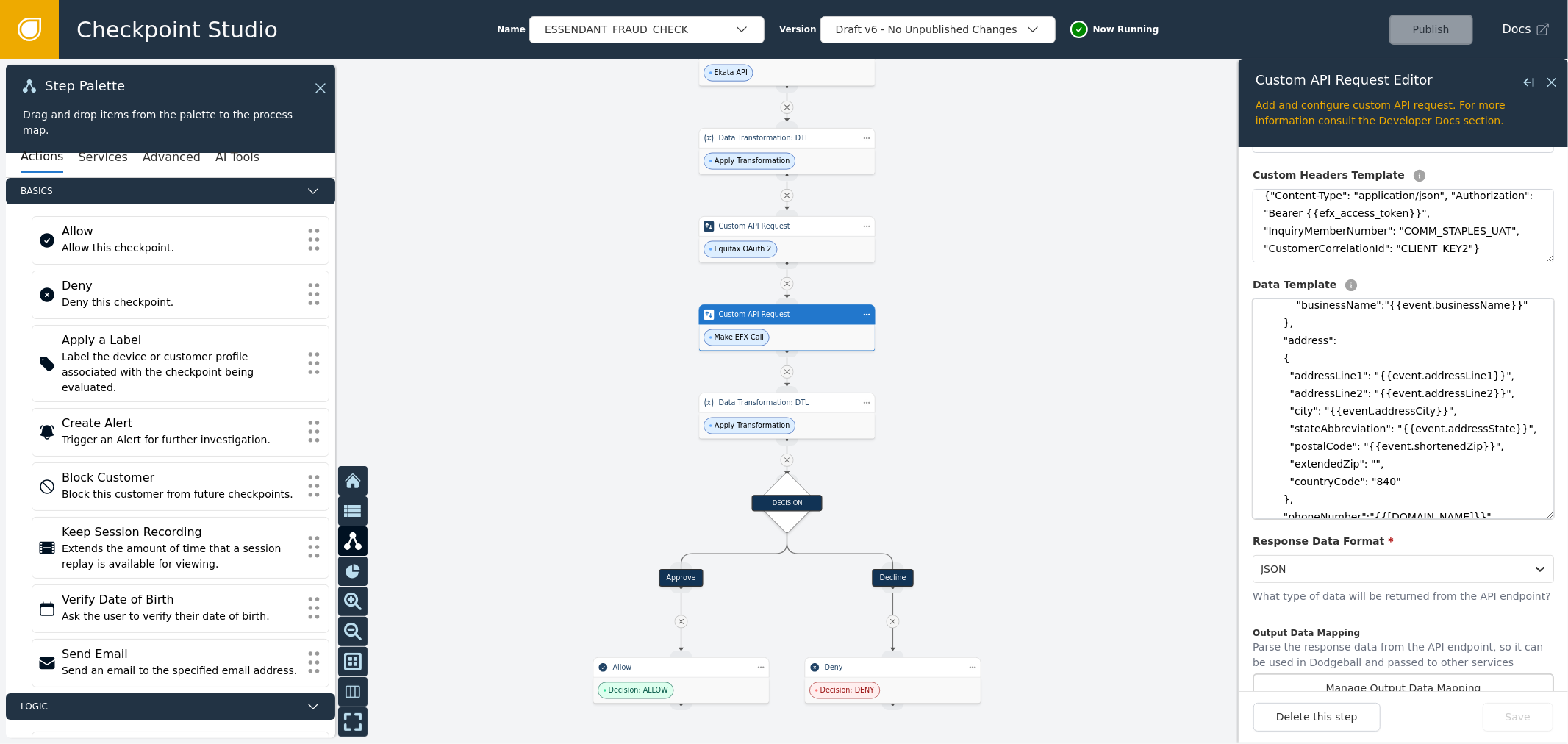
click at [1429, 445] on textarea "{ "businessSubject": { "name": { "businessName":"{{event.businessName}}" }, "ad…" at bounding box center [1403, 409] width 301 height 221
drag, startPoint x: 1340, startPoint y: 435, endPoint x: 1509, endPoint y: 432, distance: 169.0
click at [1509, 432] on textarea "{ "businessSubject": { "name": { "businessName":"{{event.businessName}}" }, "ad…" at bounding box center [1403, 409] width 301 height 221
click at [1498, 424] on textarea "{ "businessSubject": { "name": { "businessName":"{{event.businessName}}" }, "ad…" at bounding box center [1403, 409] width 301 height 221
drag, startPoint x: 1498, startPoint y: 424, endPoint x: 1283, endPoint y: 429, distance: 215.1
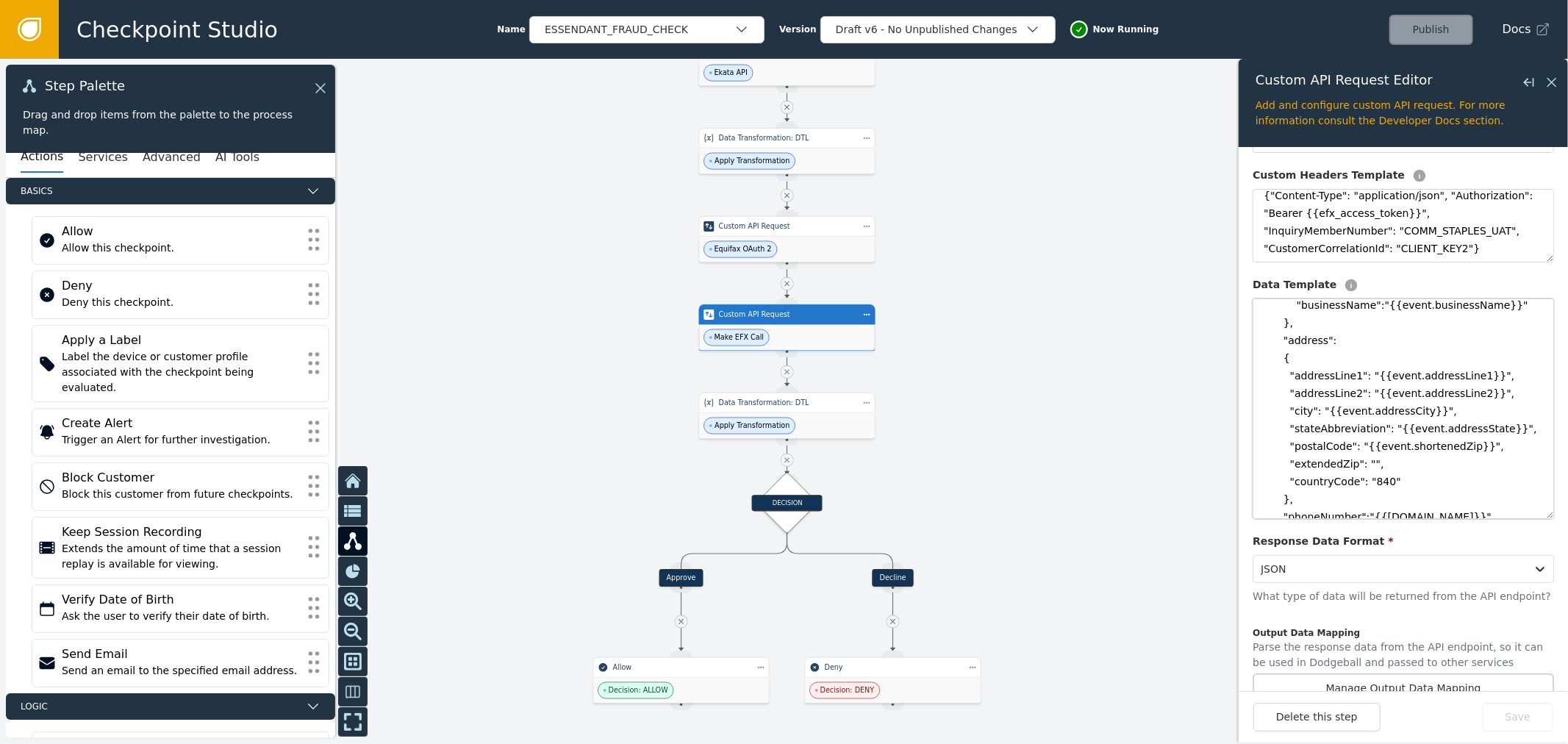
click at [1283, 429] on textarea "{ "businessSubject": { "name": { "businessName":"{{event.businessName}}" }, "ad…" at bounding box center [1403, 409] width 301 height 221
click at [1290, 441] on textarea "{ "businessSubject": { "name": { "businessName":"{{event.businessName}}" }, "ad…" at bounding box center [1403, 409] width 301 height 221
drag, startPoint x: 1287, startPoint y: 426, endPoint x: 1502, endPoint y: 427, distance: 215.0
click at [1502, 427] on textarea "{ "businessSubject": { "name": { "businessName":"{{event.businessName}}" }, "ad…" at bounding box center [1403, 409] width 301 height 221
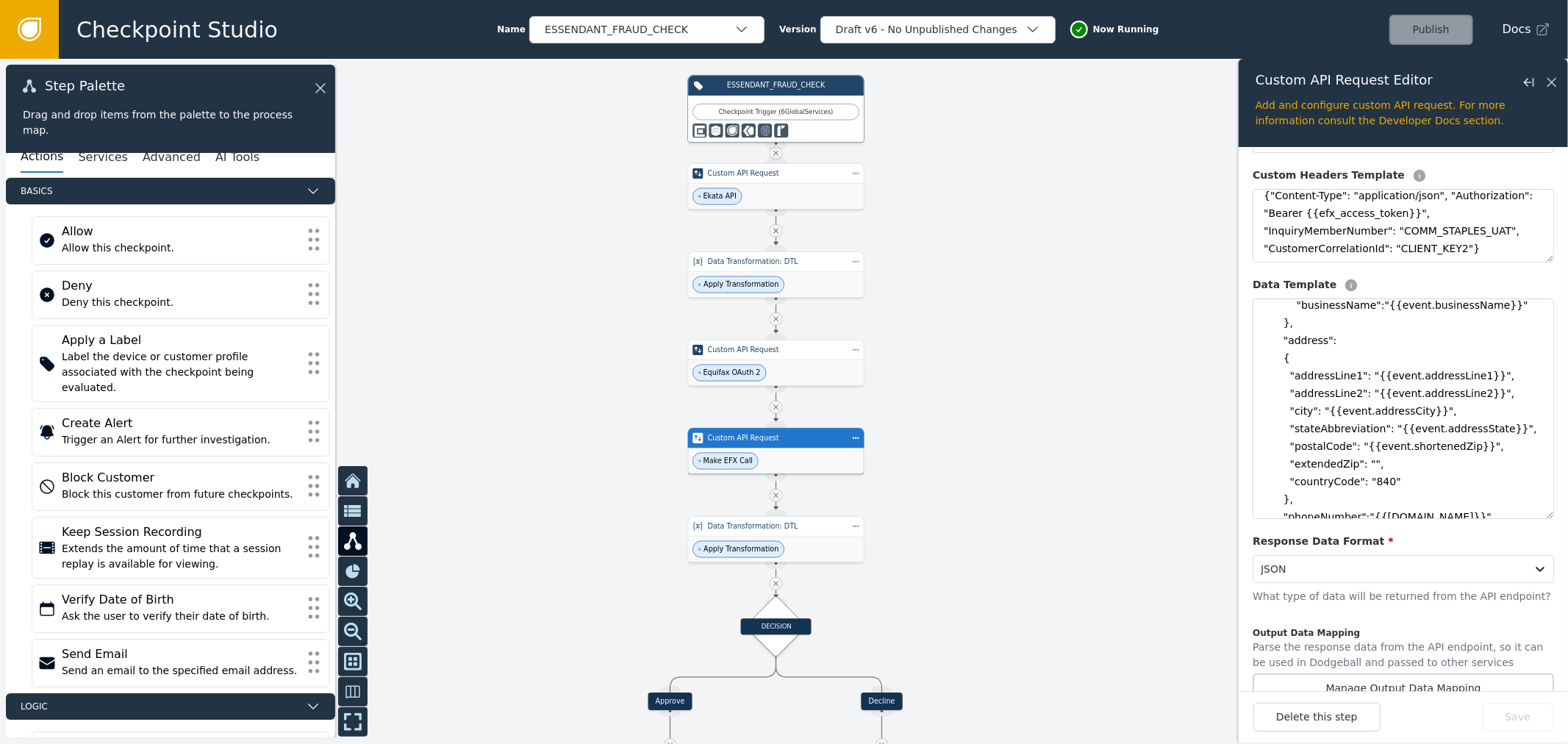
drag, startPoint x: 1033, startPoint y: 313, endPoint x: 1017, endPoint y: 447, distance: 135.0
click at [1017, 447] on div at bounding box center [784, 401] width 1568 height 685
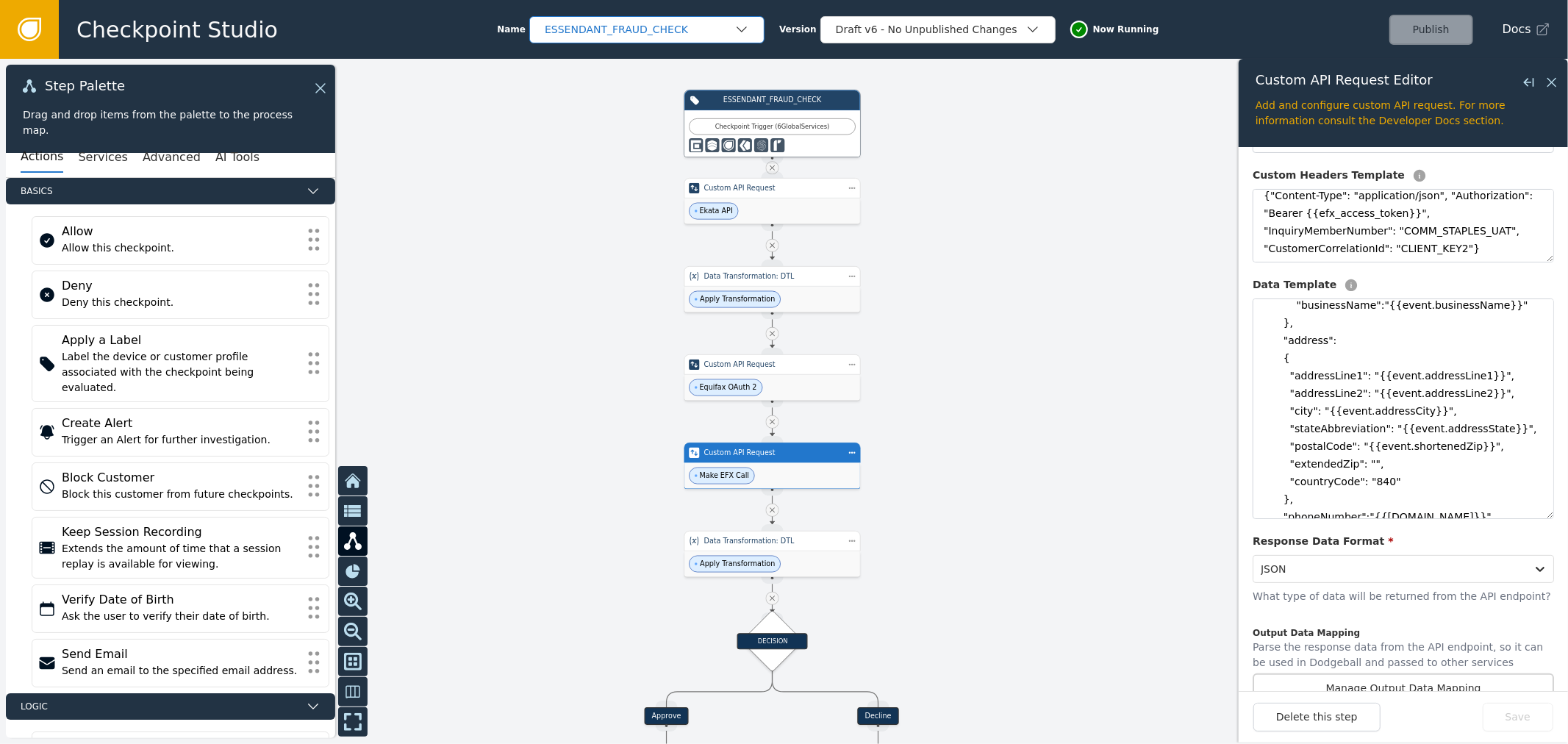
click at [601, 28] on div "ESSENDANT_FRAUD_CHECK" at bounding box center [639, 30] width 190 height 16
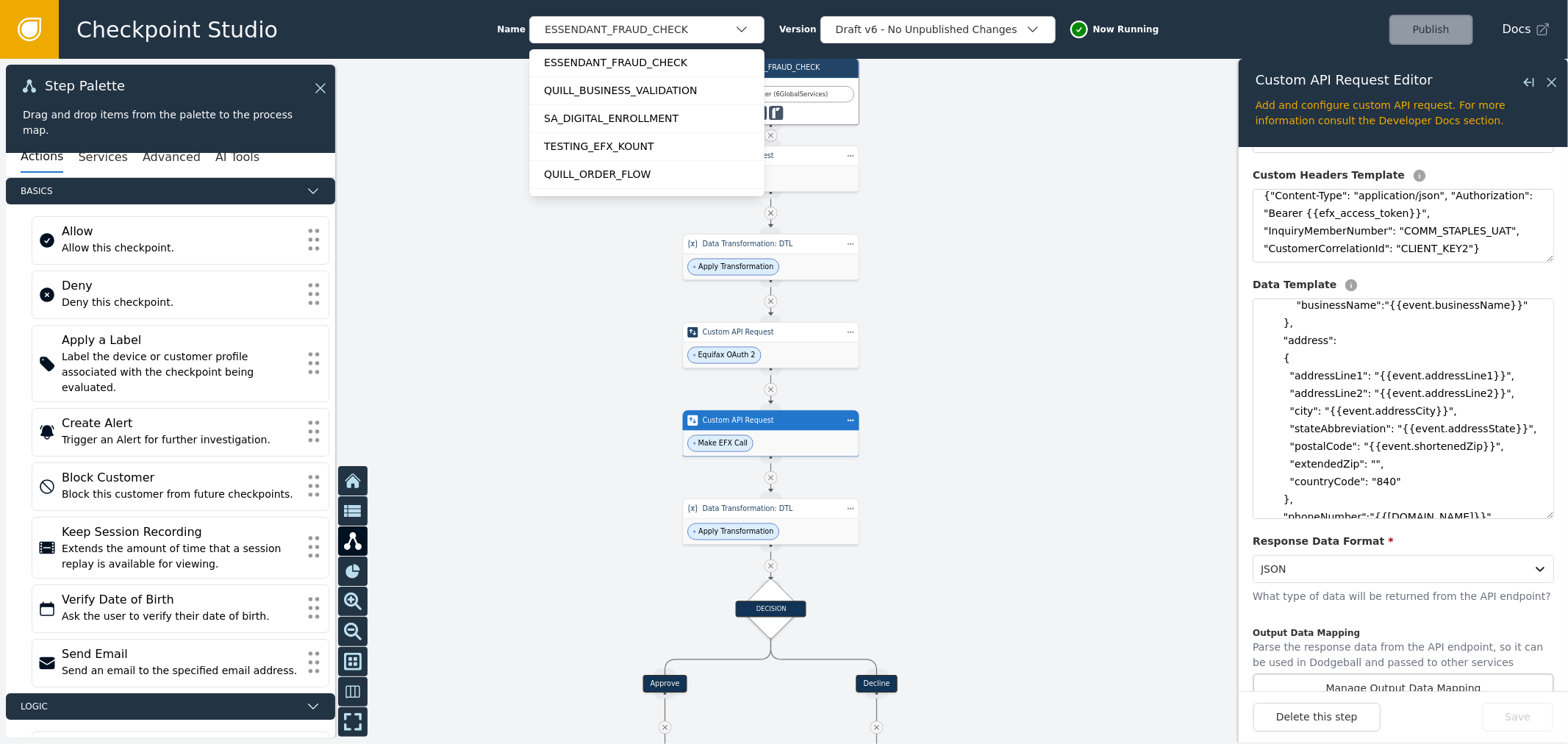
drag, startPoint x: 1011, startPoint y: 366, endPoint x: 1010, endPoint y: 343, distance: 23.0
click at [1010, 343] on div at bounding box center [784, 401] width 1568 height 685
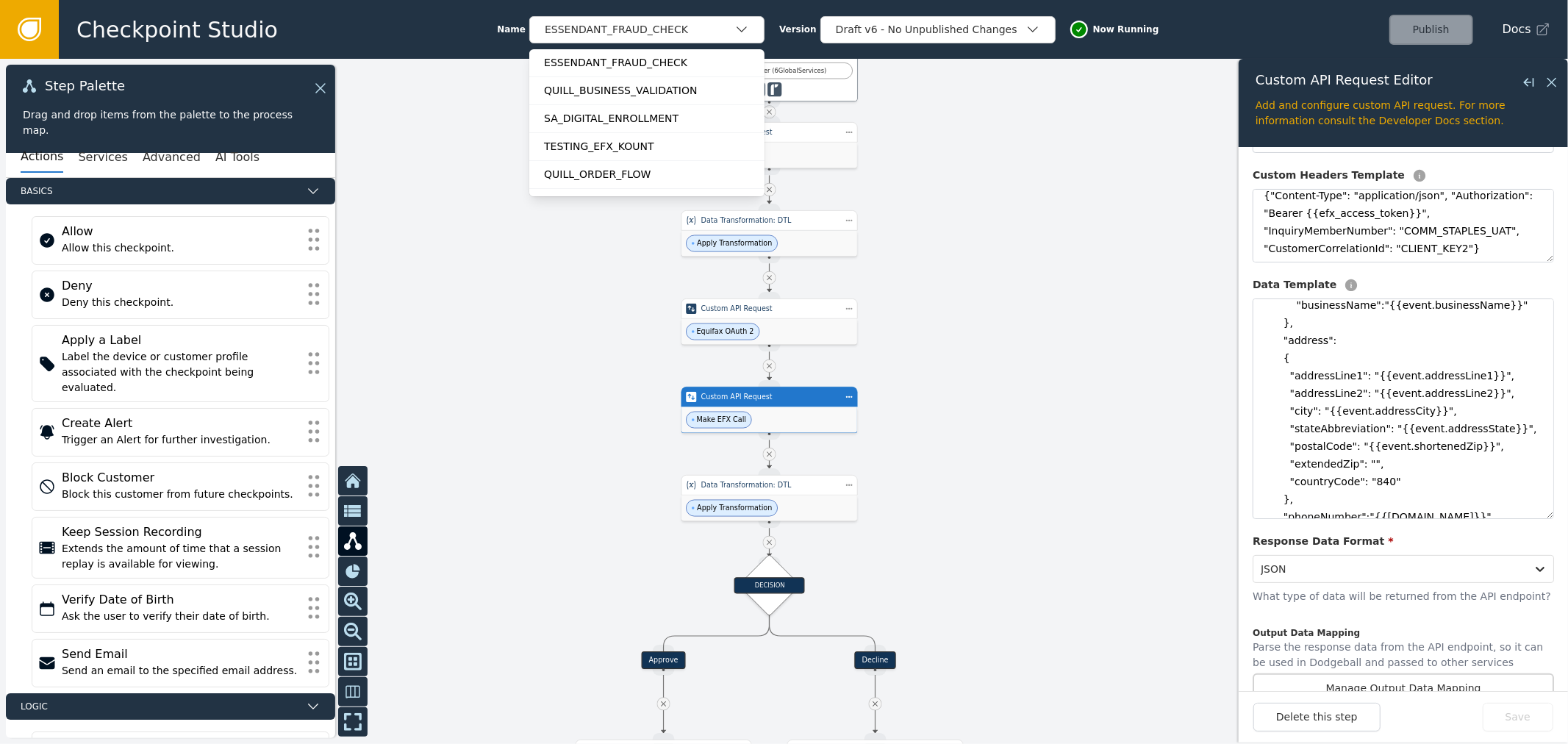
drag, startPoint x: 1002, startPoint y: 358, endPoint x: 894, endPoint y: 204, distance: 188.1
click at [1001, 358] on div at bounding box center [784, 401] width 1568 height 685
click at [724, 27] on div "ESSENDANT_FRAUD_CHECK" at bounding box center [639, 30] width 190 height 16
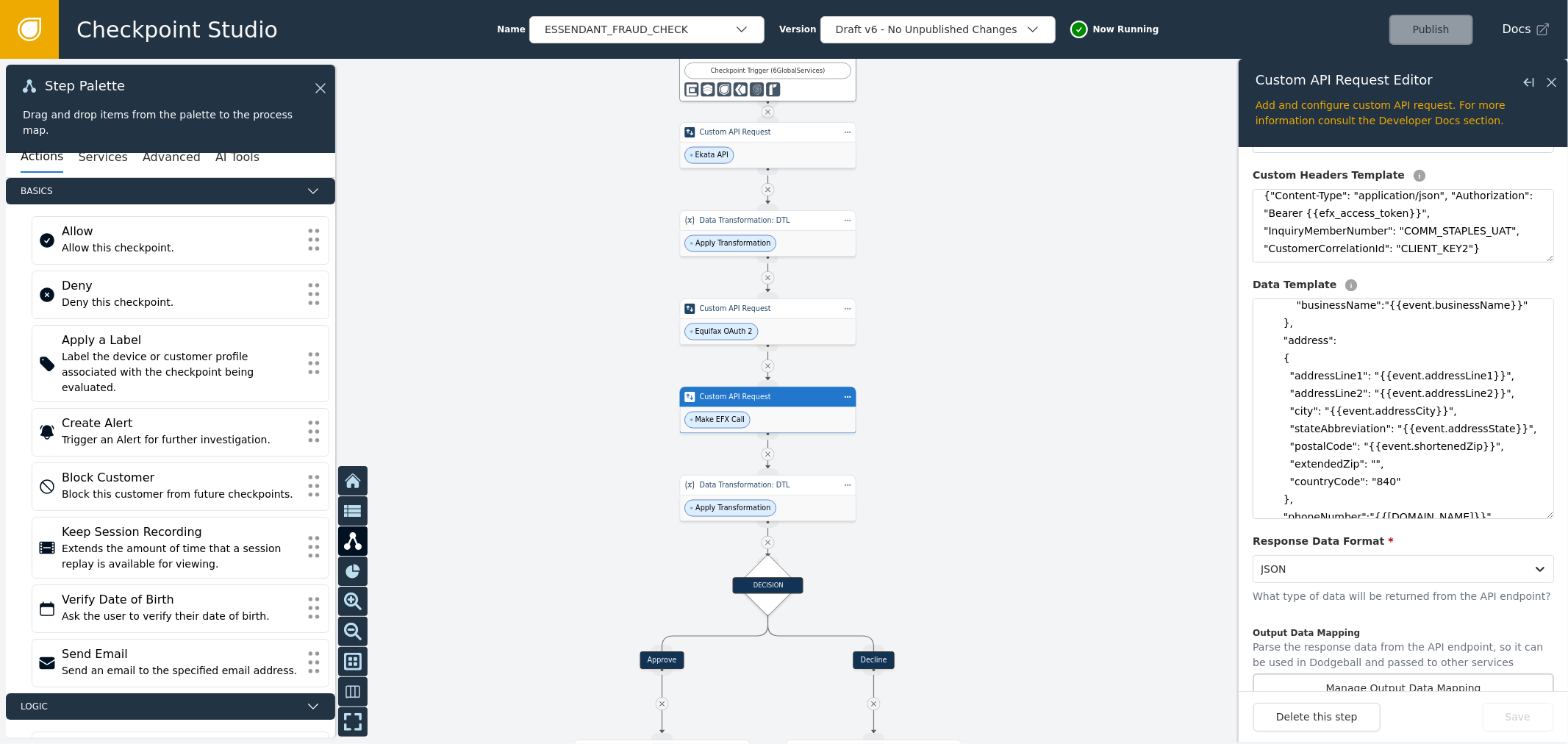
click at [972, 299] on div at bounding box center [784, 401] width 1568 height 685
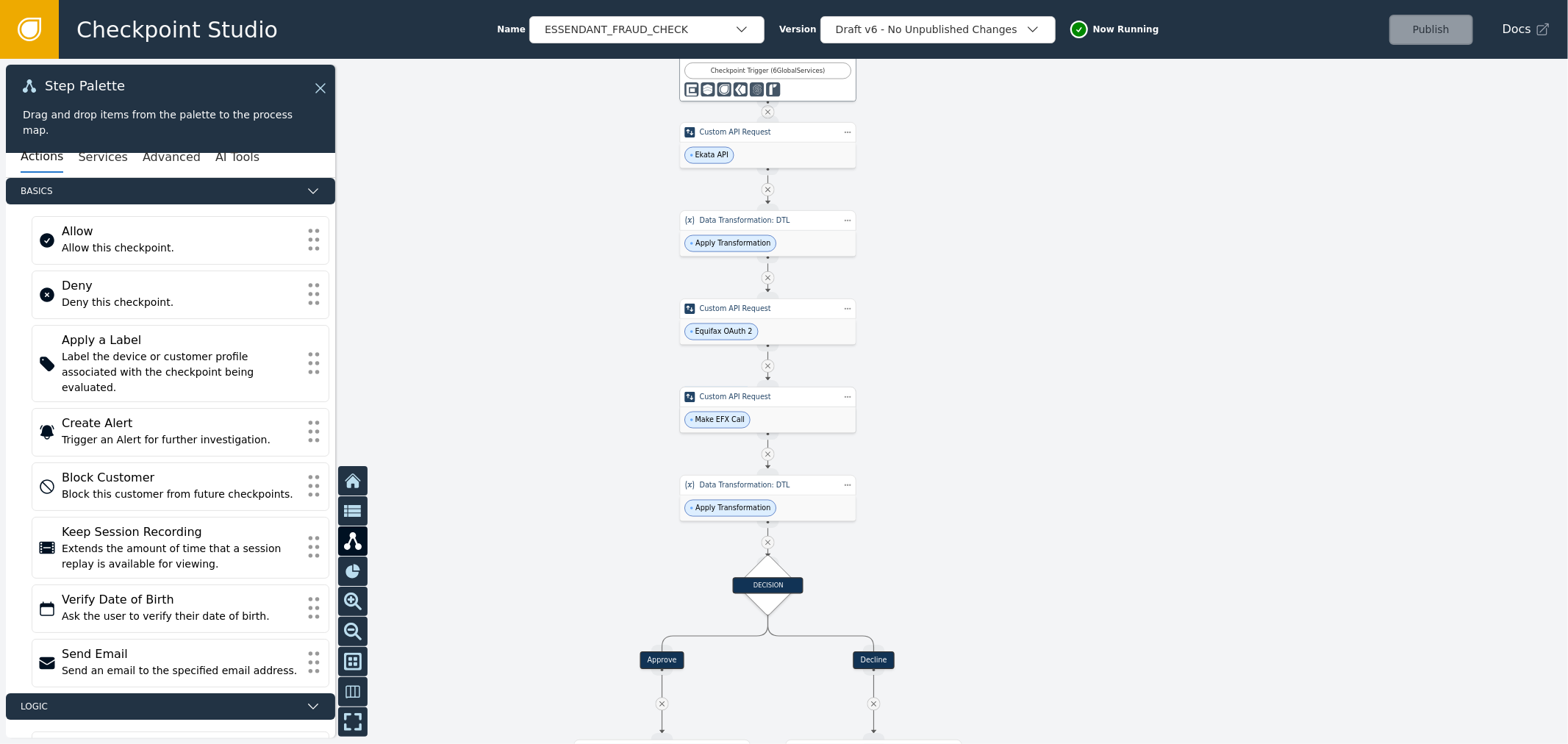
click at [784, 403] on div "Custom API Request" at bounding box center [768, 397] width 176 height 21
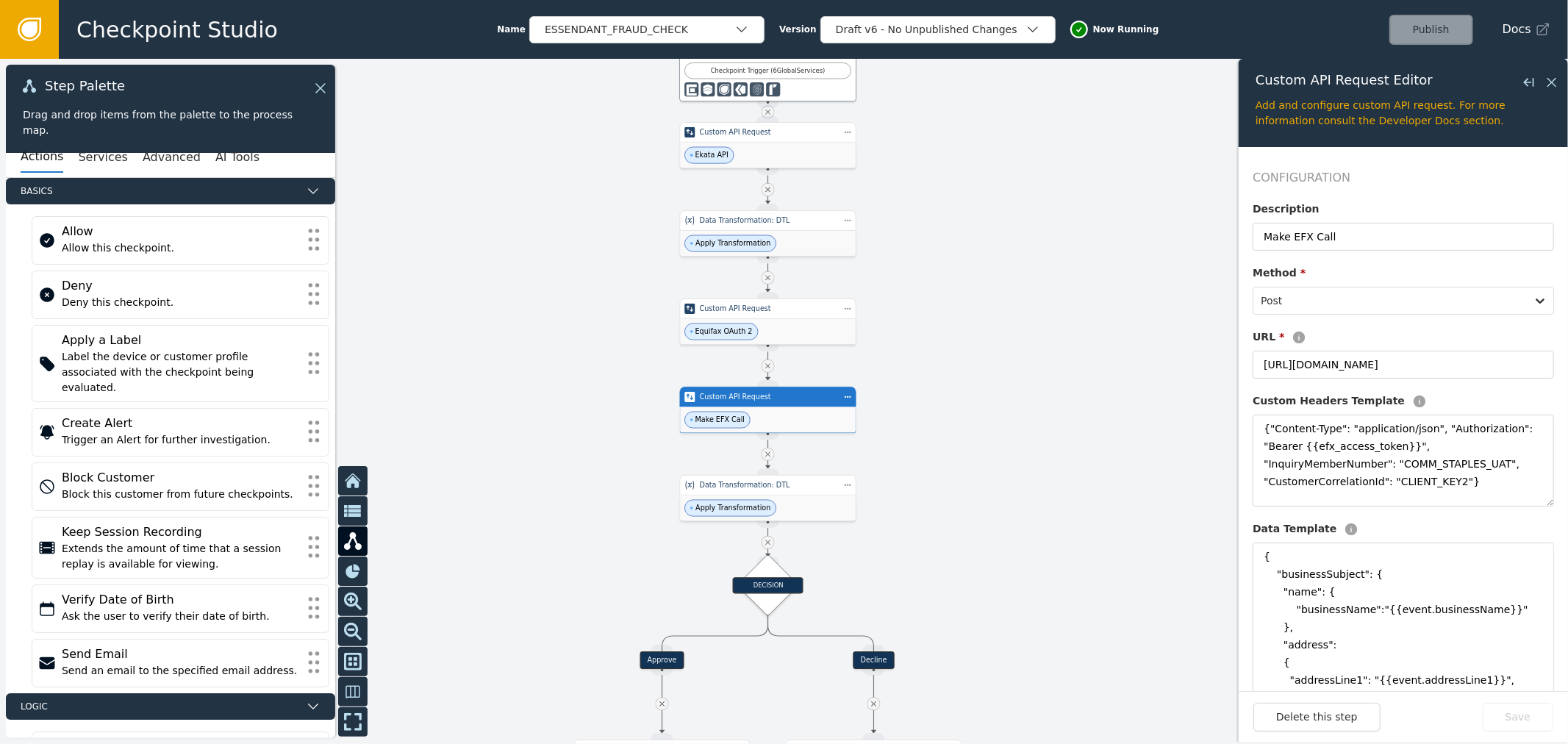
drag, startPoint x: 1531, startPoint y: 634, endPoint x: 1521, endPoint y: 741, distance: 107.5
click at [1521, 741] on div "Custom API Request Editor Close flyout Add and configure custom API request. Fo…" at bounding box center [1404, 400] width 330 height 684
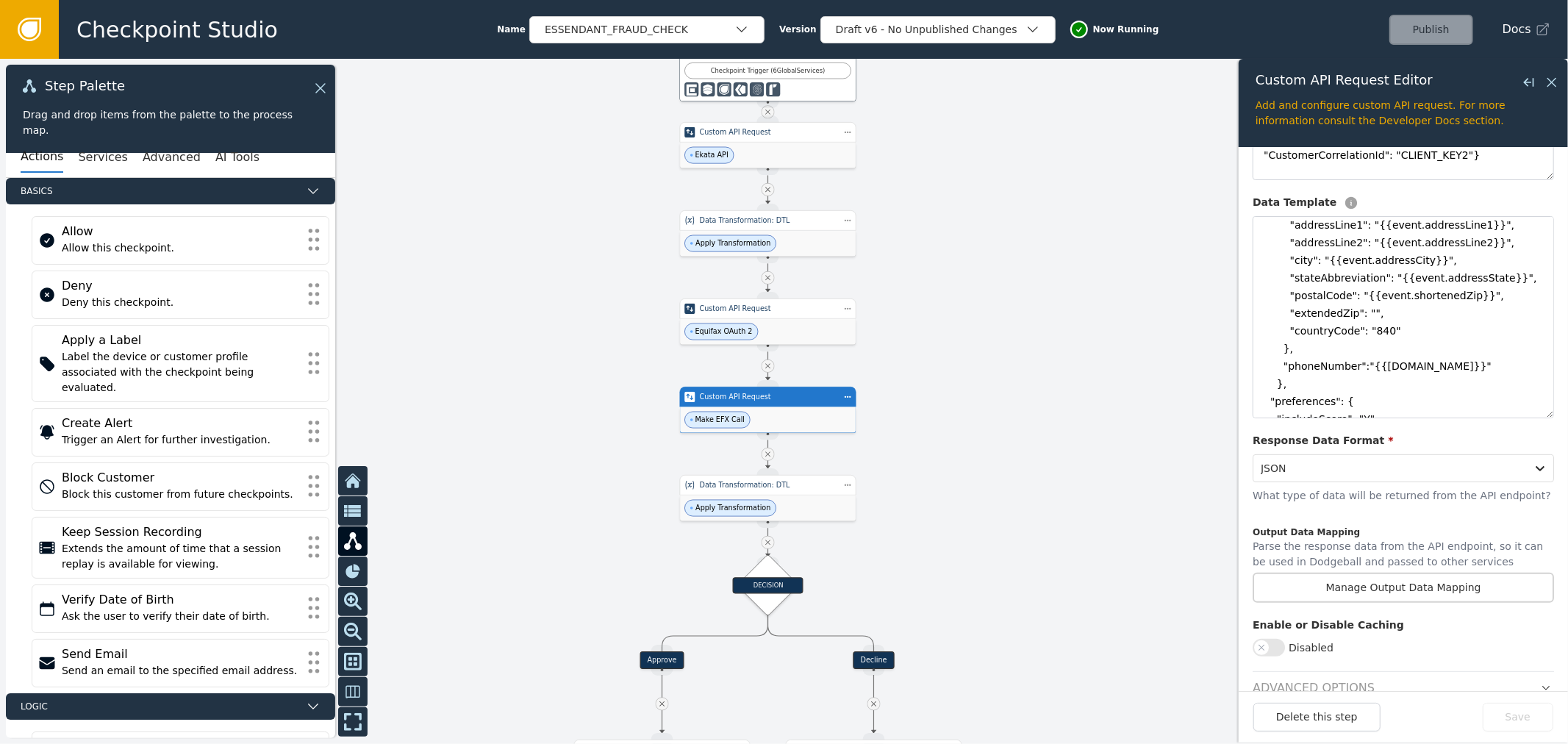
scroll to position [127, 0]
click at [1344, 285] on textarea "{ "businessSubject": { "name": { "businessName":"{{event.businessName}}" }, "ad…" at bounding box center [1403, 318] width 301 height 202
